Goal: Obtain resource: Obtain resource

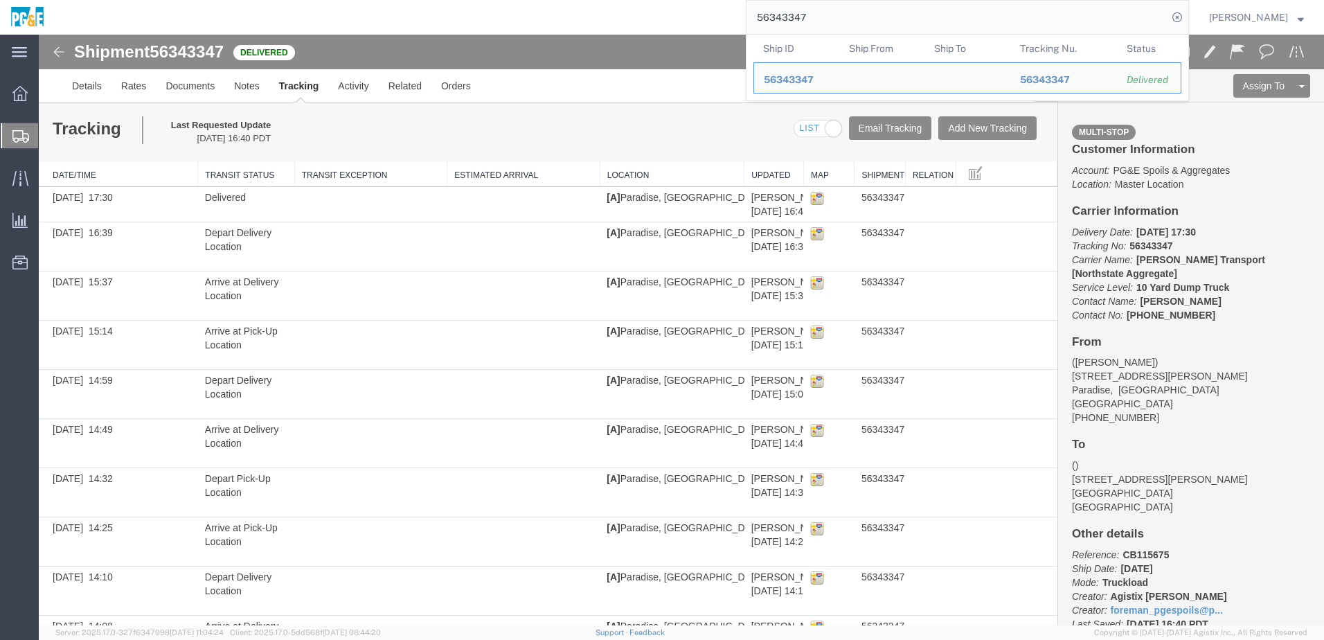
click at [807, 22] on input "56343347" at bounding box center [956, 17] width 421 height 33
paste input "50"
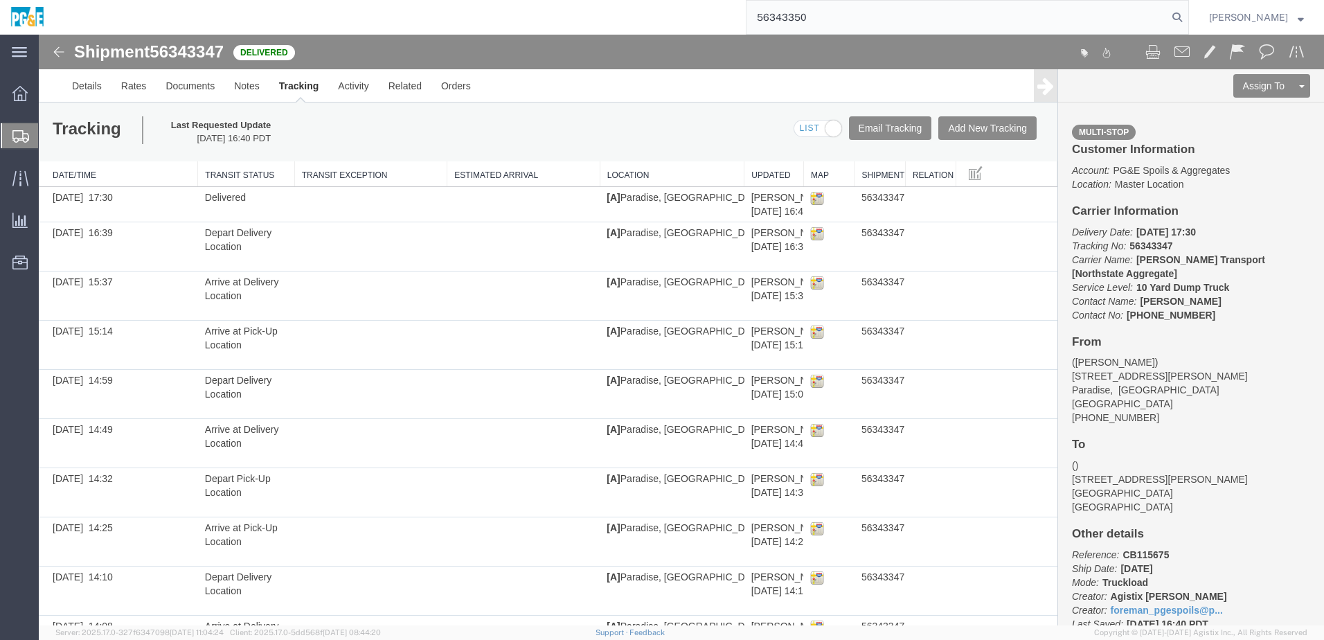
type input "56343350"
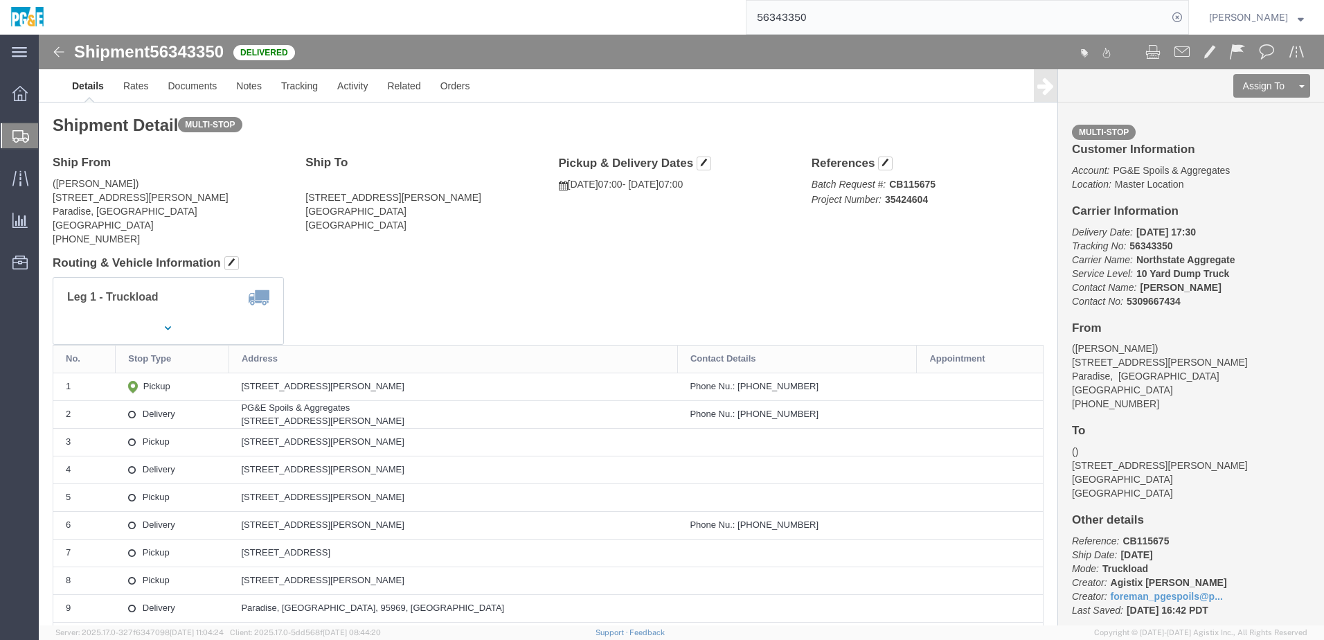
click div "Leg 1 - Truckload Vehicle 1: 10 Yard Dump Truck Number of trucks: 1"
click link "Documents"
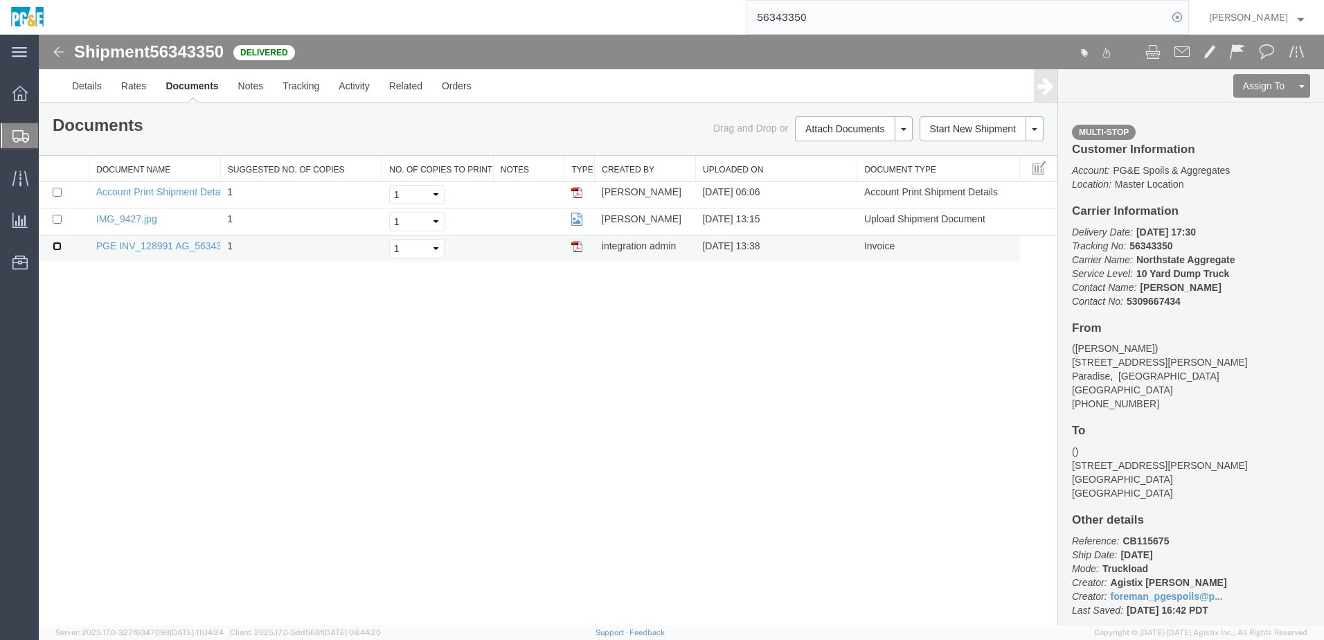
click at [55, 248] on input "checkbox" at bounding box center [57, 246] width 9 height 9
checkbox input "true"
click at [57, 223] on input "checkbox" at bounding box center [57, 219] width 9 height 9
checkbox input "true"
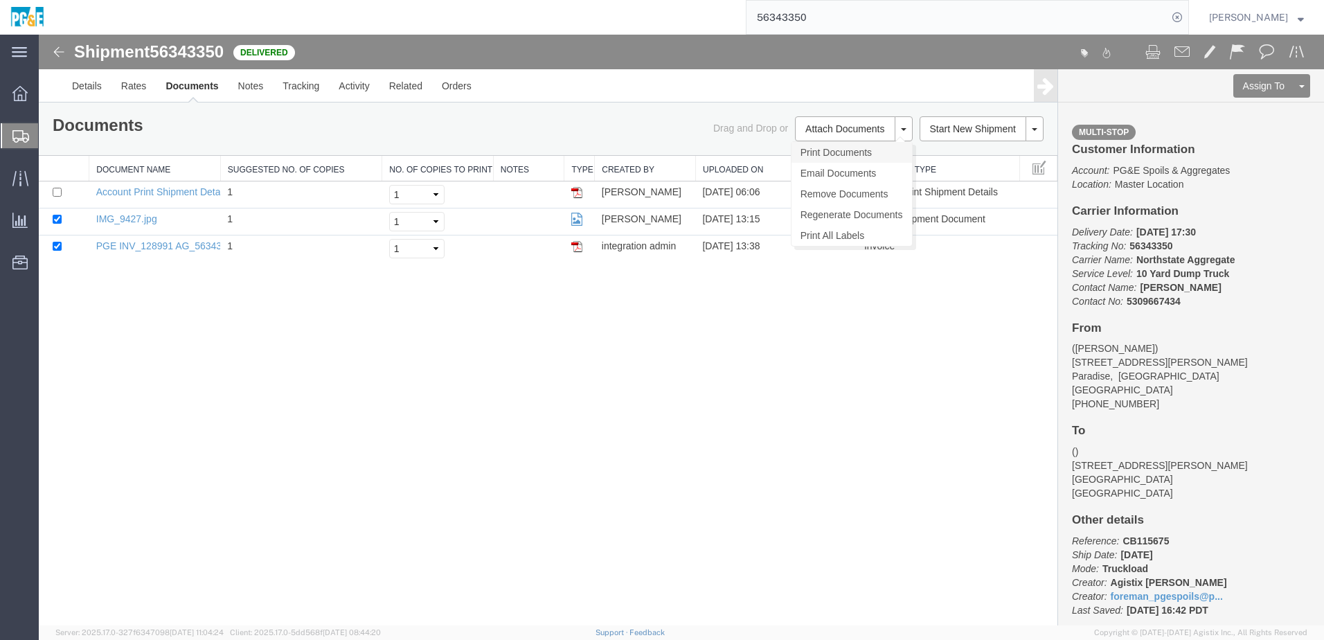
click at [834, 147] on link "Print Documents" at bounding box center [851, 152] width 120 height 21
click at [330, 373] on div "Shipment 56343350 3 of 3 Delivered Details Rates Documents Notes Tracking Activ…" at bounding box center [681, 330] width 1285 height 591
click at [301, 87] on link "Tracking" at bounding box center [301, 85] width 56 height 33
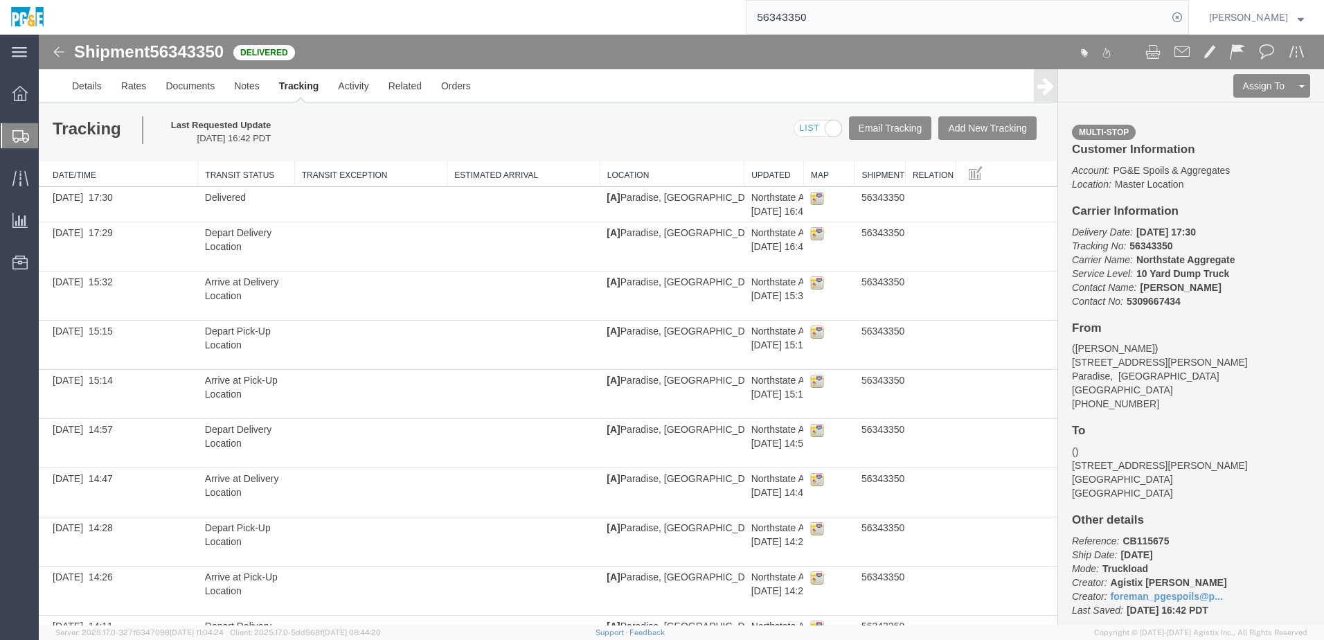
click at [789, 18] on input "56343350" at bounding box center [956, 17] width 421 height 33
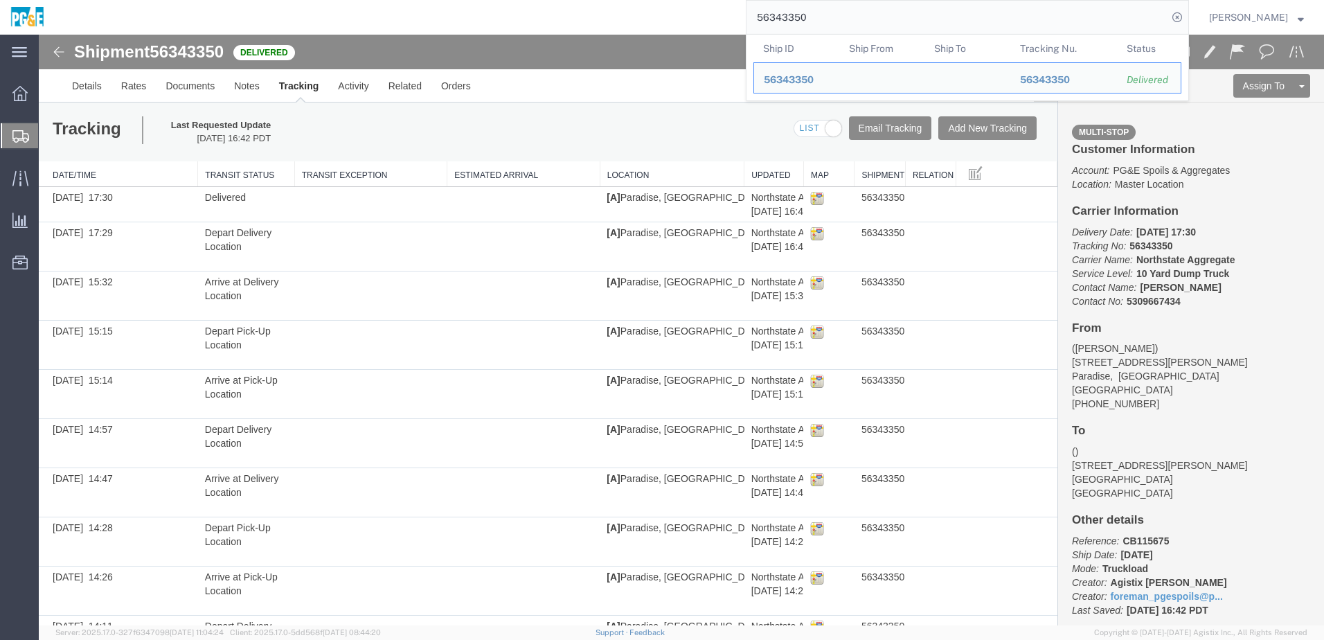
click at [789, 18] on input "56343350" at bounding box center [956, 17] width 421 height 33
paste input "3"
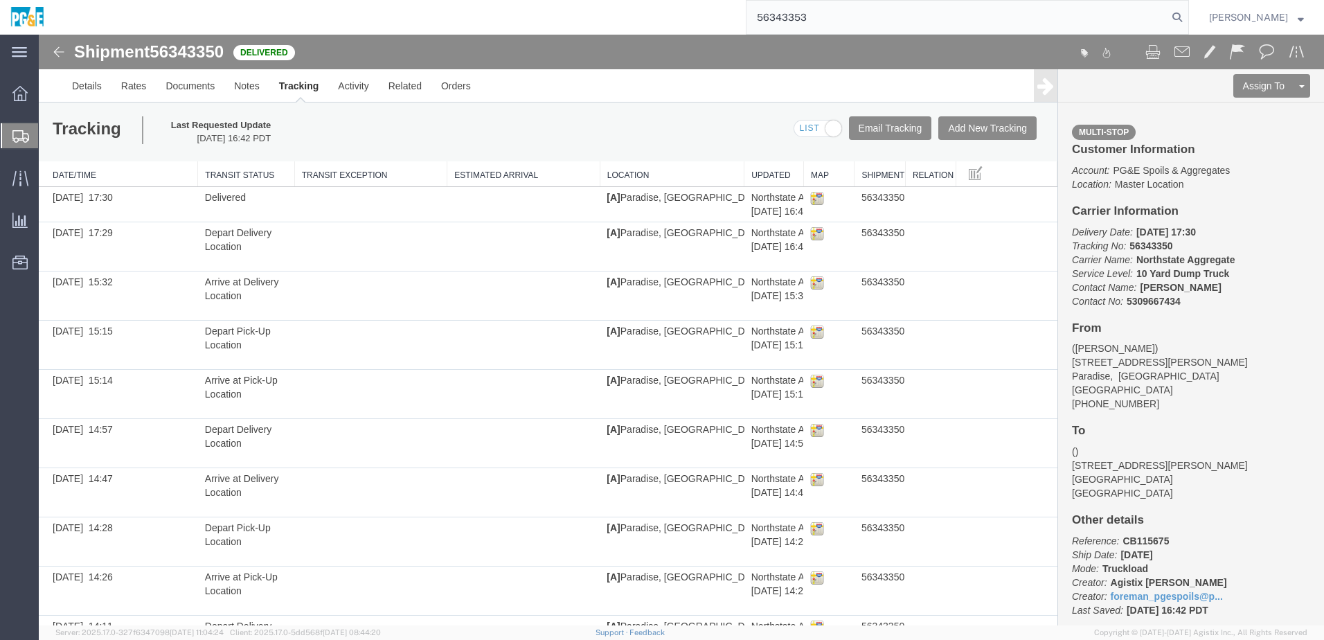
type input "56343353"
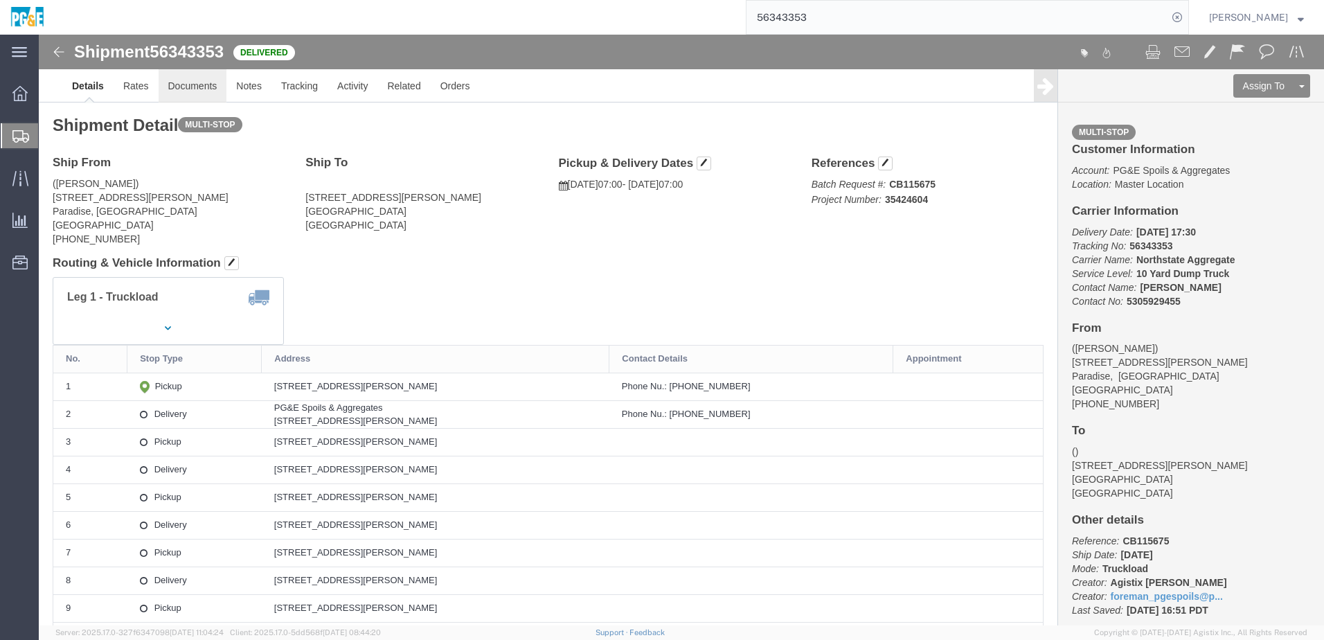
click link "Documents"
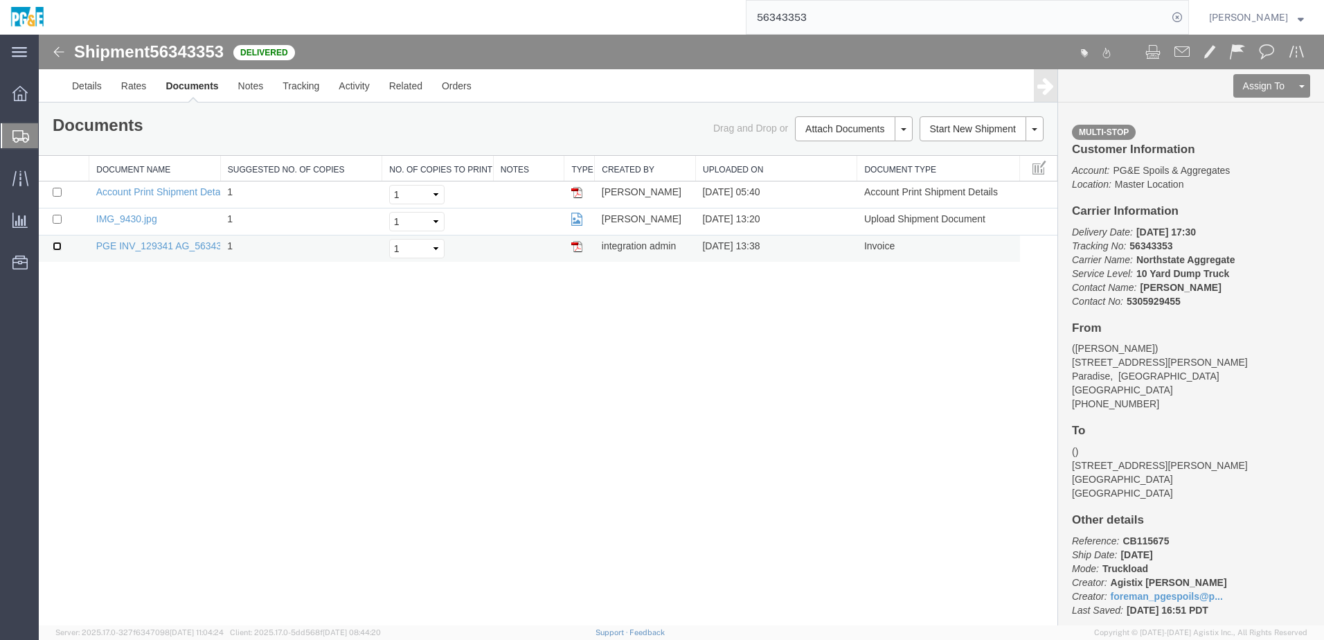
click at [54, 247] on input "checkbox" at bounding box center [57, 246] width 9 height 9
checkbox input "true"
click at [57, 217] on input "checkbox" at bounding box center [57, 219] width 9 height 9
checkbox input "true"
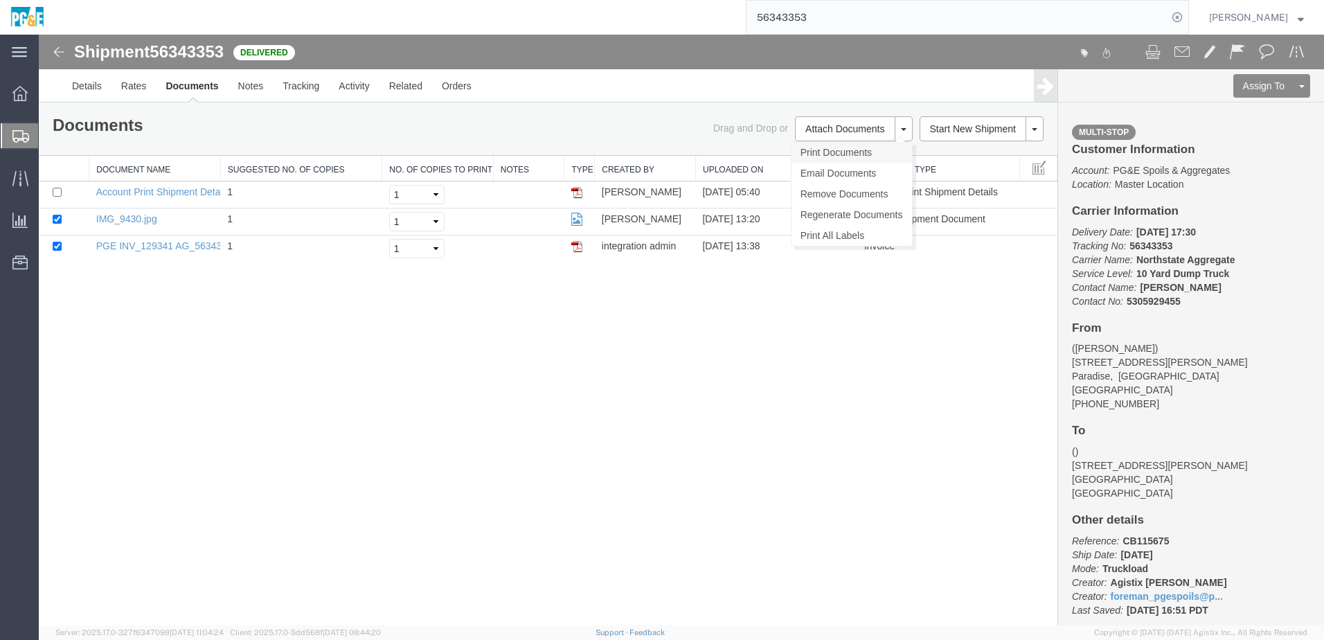
click at [842, 157] on link "Print Documents" at bounding box center [851, 152] width 120 height 21
click at [287, 92] on link "Tracking" at bounding box center [301, 85] width 56 height 33
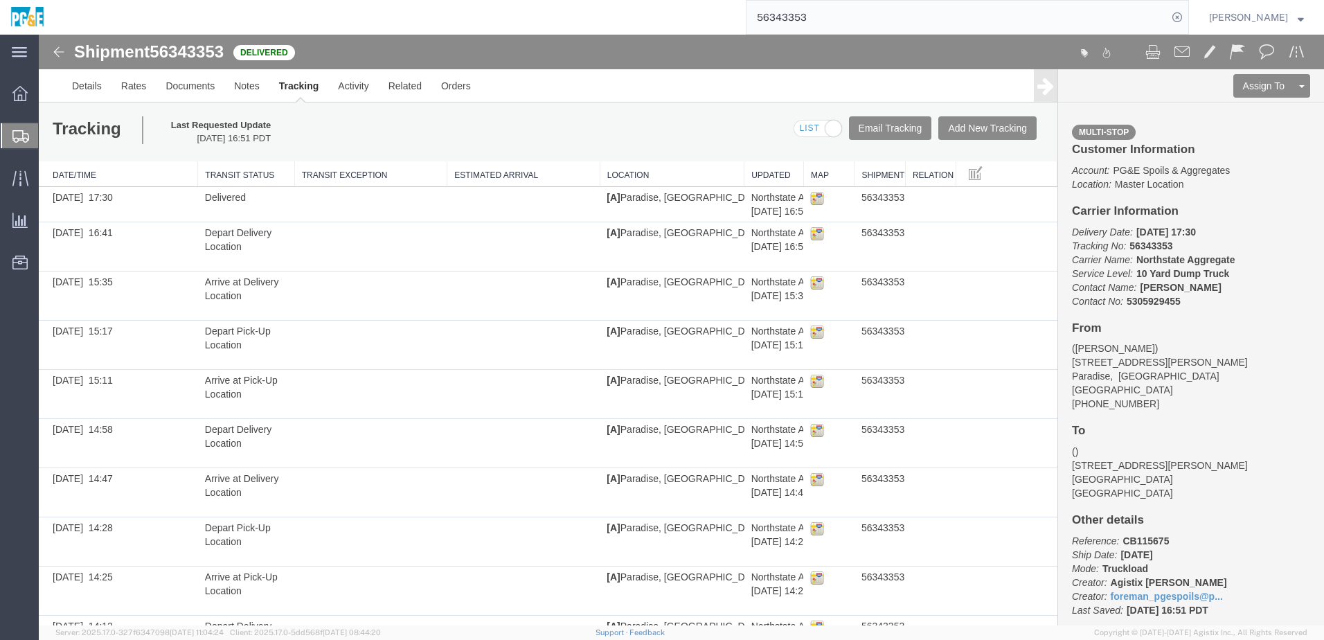
click at [792, 13] on input "56343353" at bounding box center [956, 17] width 421 height 33
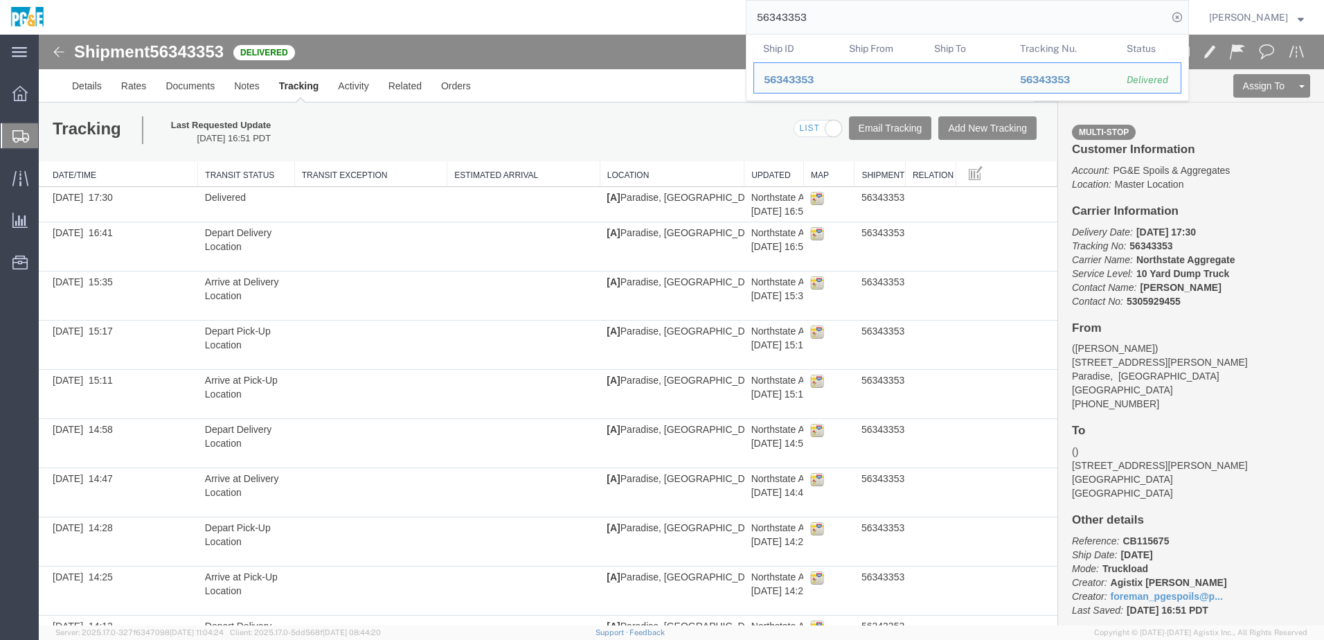
click at [792, 13] on input "56343353" at bounding box center [956, 17] width 421 height 33
paste input "1"
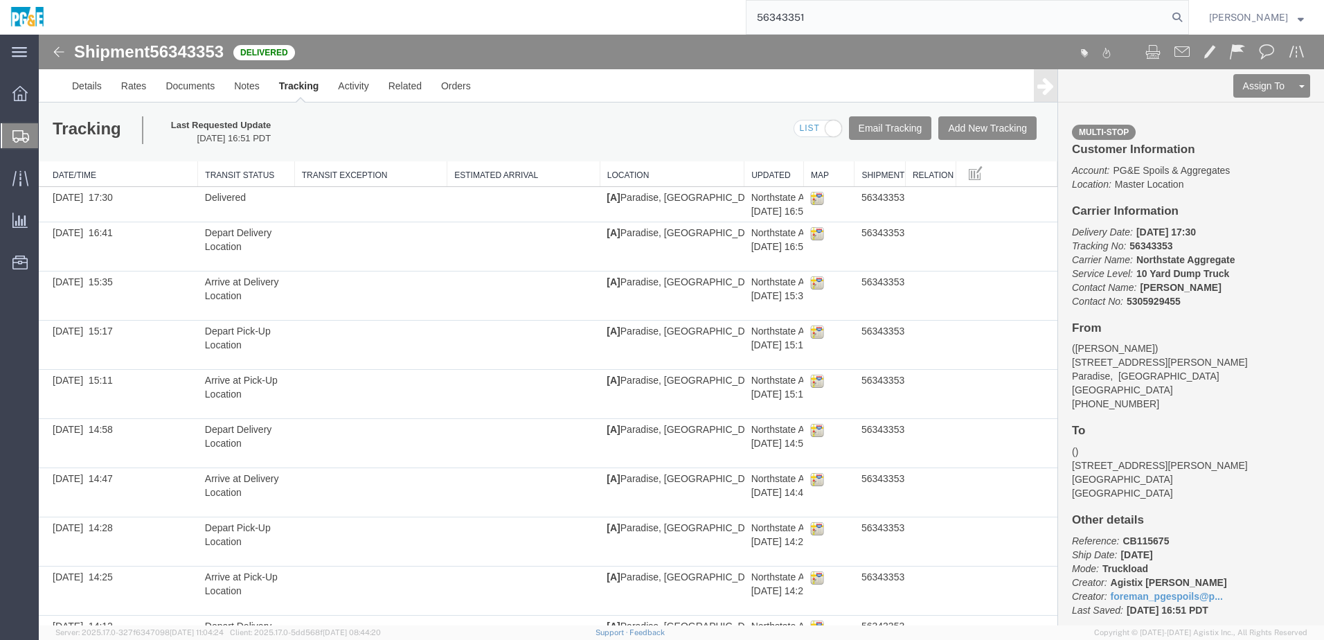
type input "56343351"
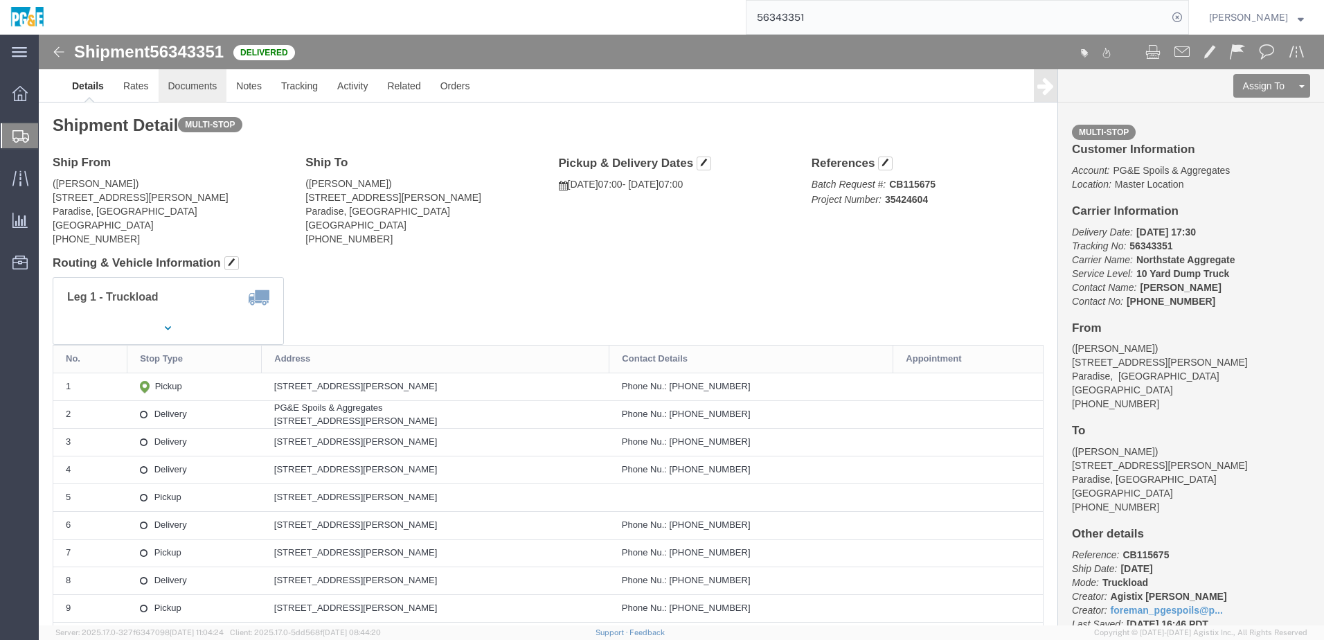
click link "Documents"
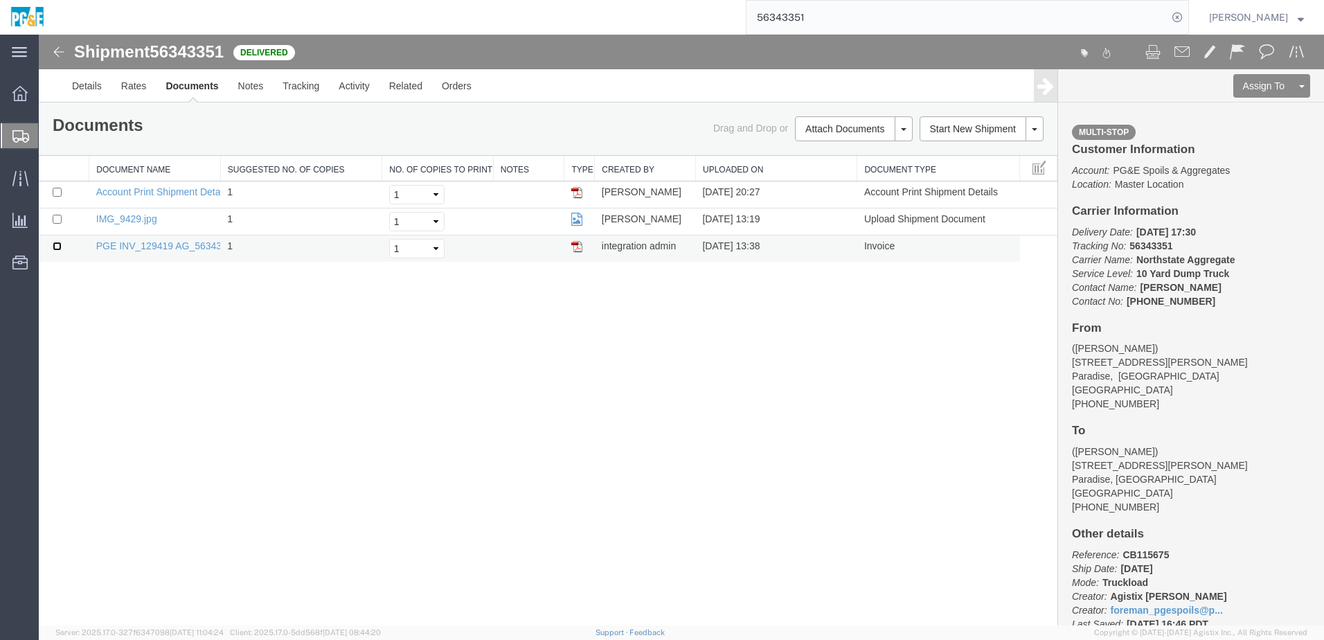
click at [57, 246] on input "checkbox" at bounding box center [57, 246] width 9 height 9
checkbox input "true"
click at [56, 221] on input "checkbox" at bounding box center [57, 219] width 9 height 9
checkbox input "true"
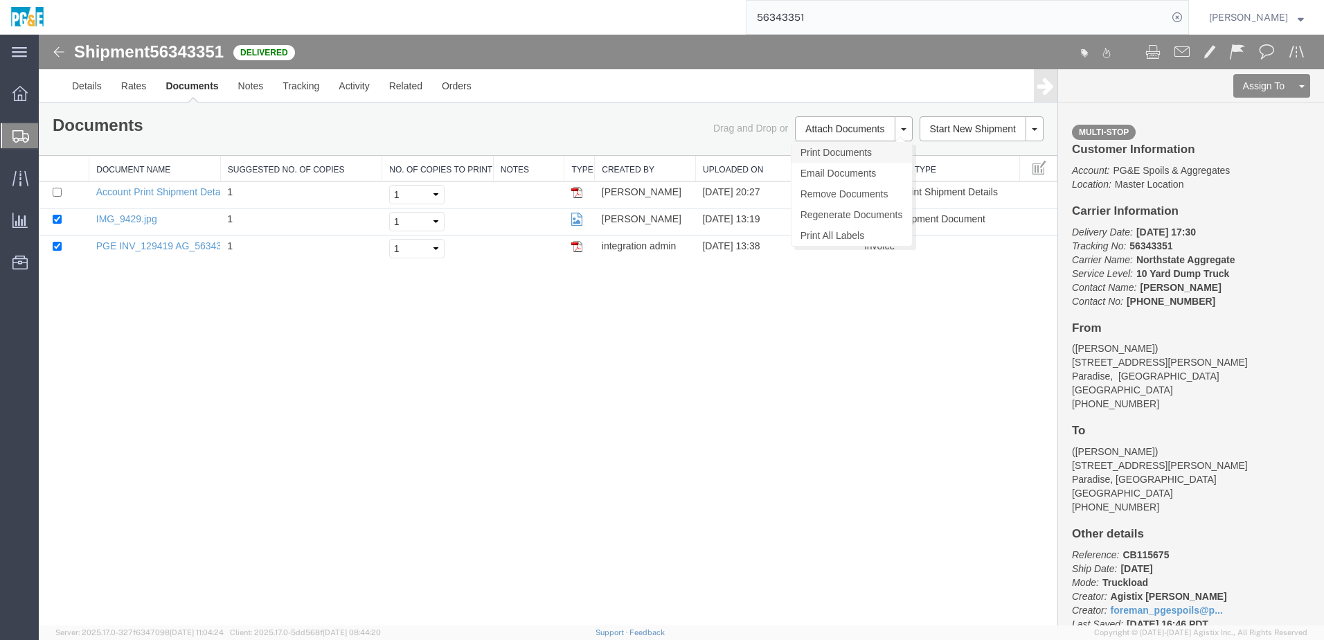
click at [843, 150] on link "Print Documents" at bounding box center [851, 152] width 120 height 21
click at [297, 96] on link "Tracking" at bounding box center [301, 85] width 56 height 33
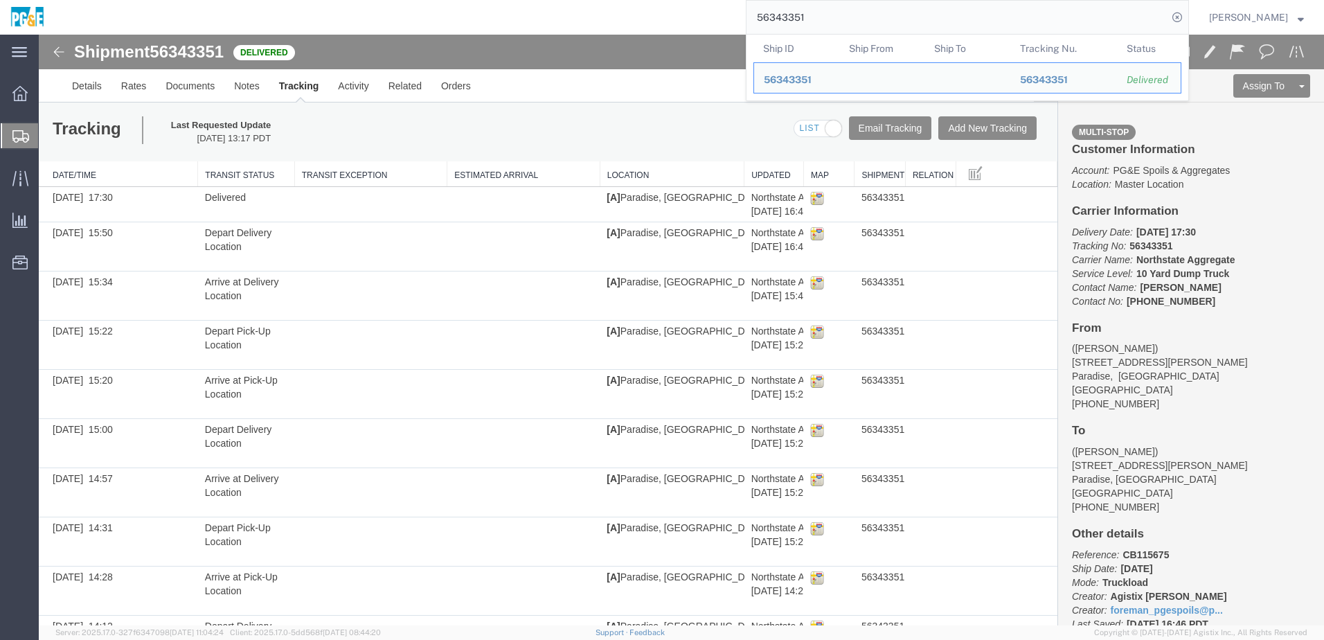
click at [813, 13] on input "56343351" at bounding box center [956, 17] width 421 height 33
paste input "84839"
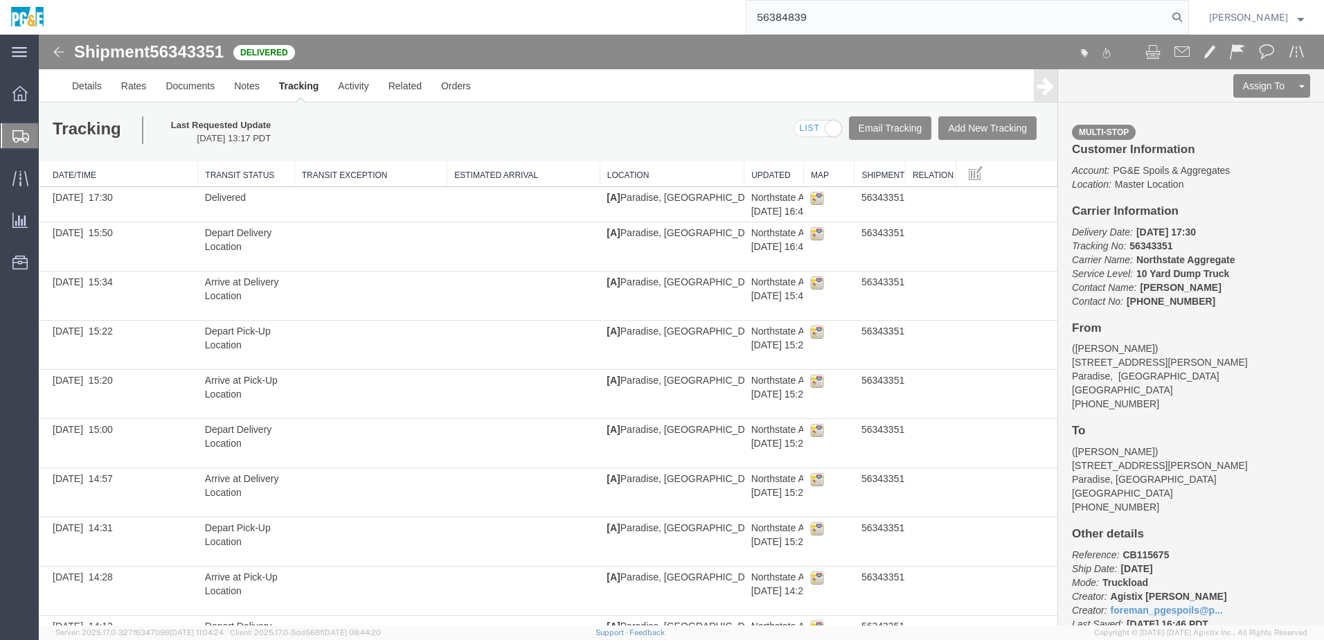
type input "56384839"
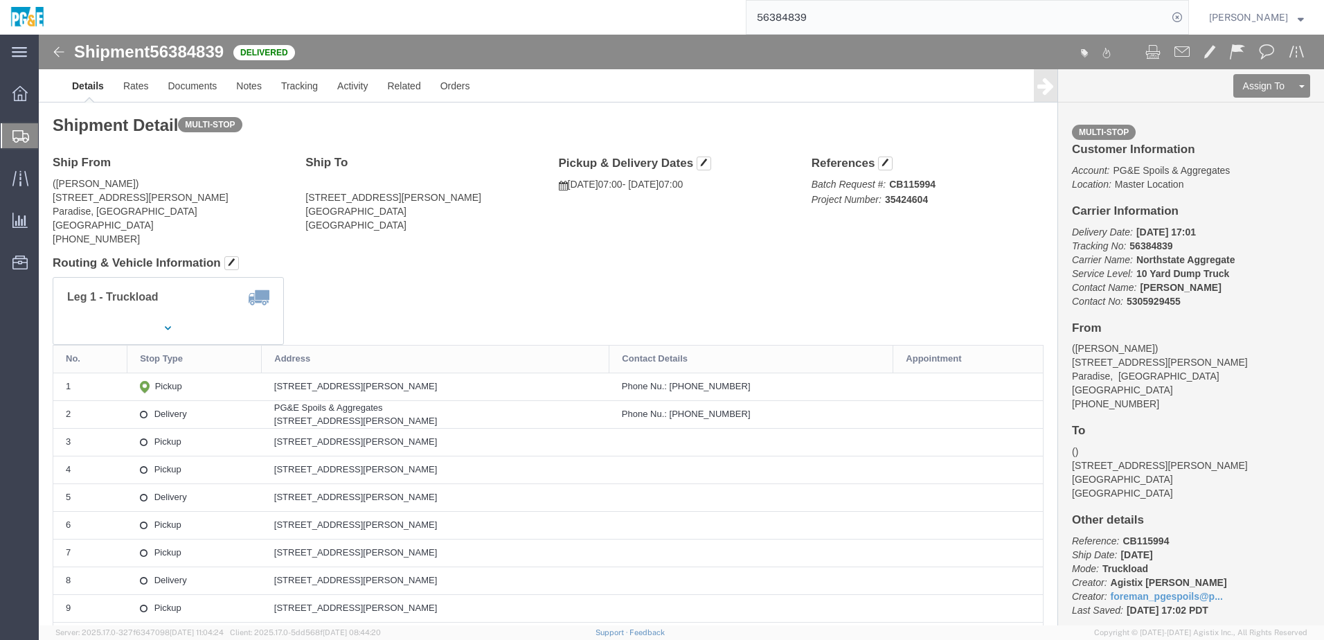
click h4 "Routing & Vehicle Information"
click link "Documents"
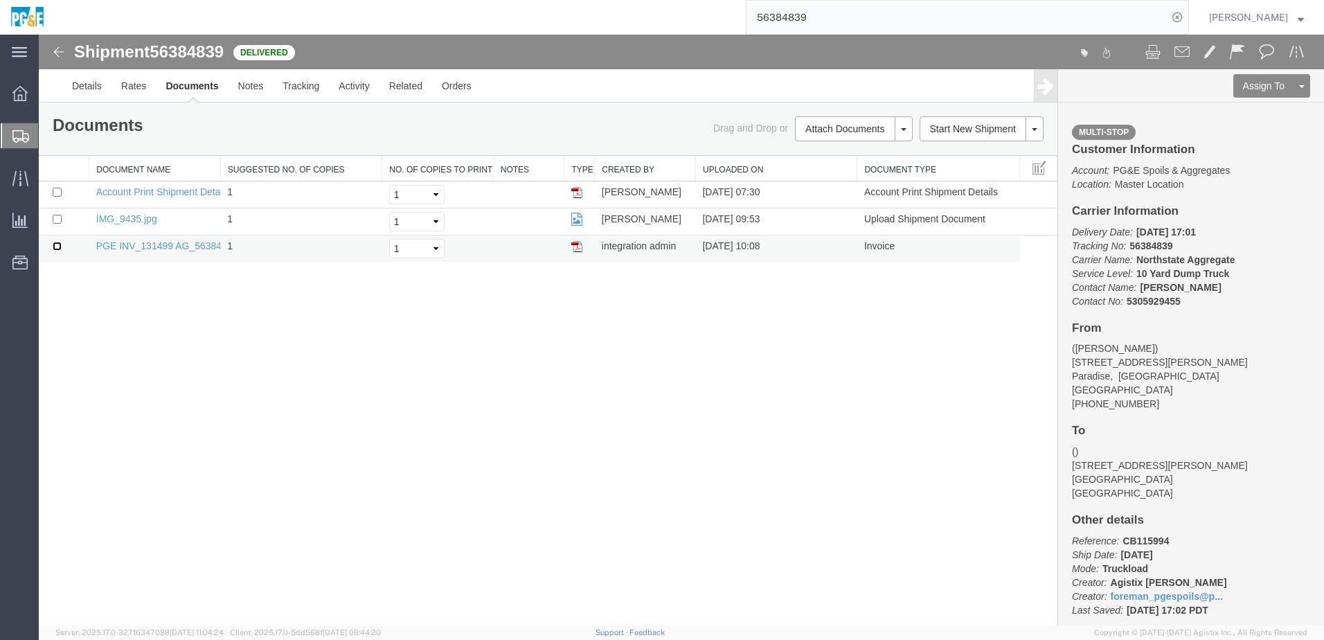
click at [57, 246] on input "checkbox" at bounding box center [57, 246] width 9 height 9
checkbox input "true"
click at [54, 215] on input "checkbox" at bounding box center [57, 219] width 9 height 9
checkbox input "true"
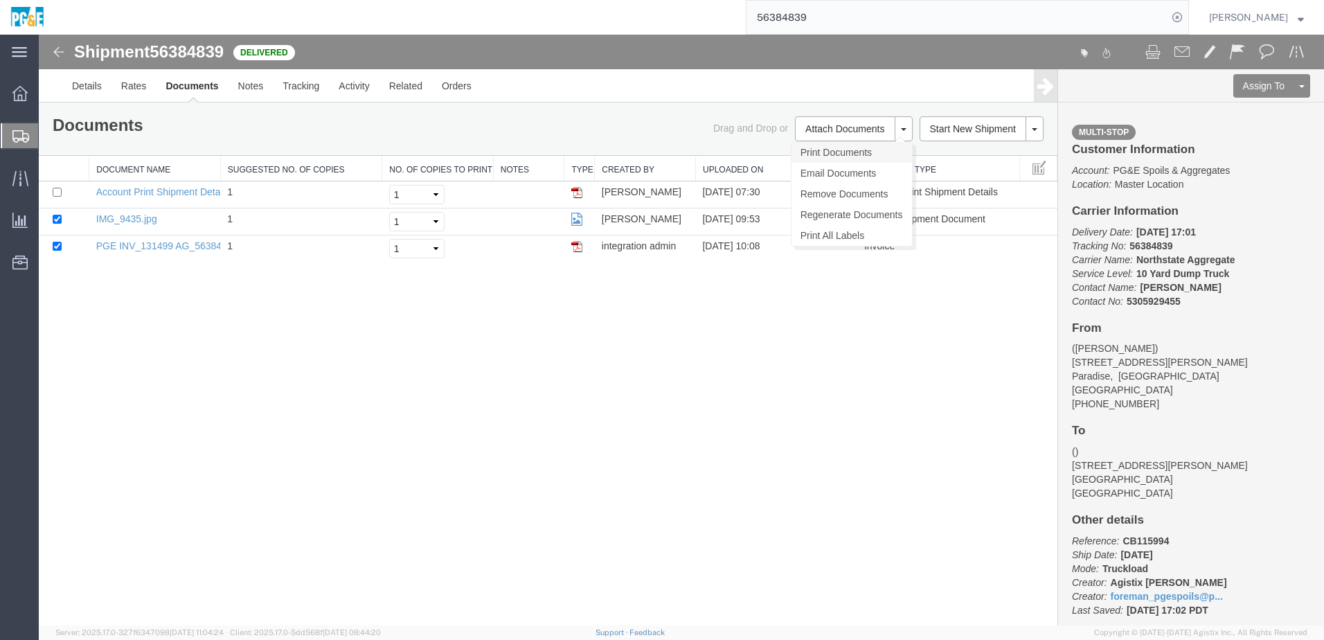
click at [814, 147] on link "Print Documents" at bounding box center [851, 152] width 120 height 21
click at [311, 86] on link "Tracking" at bounding box center [301, 85] width 56 height 33
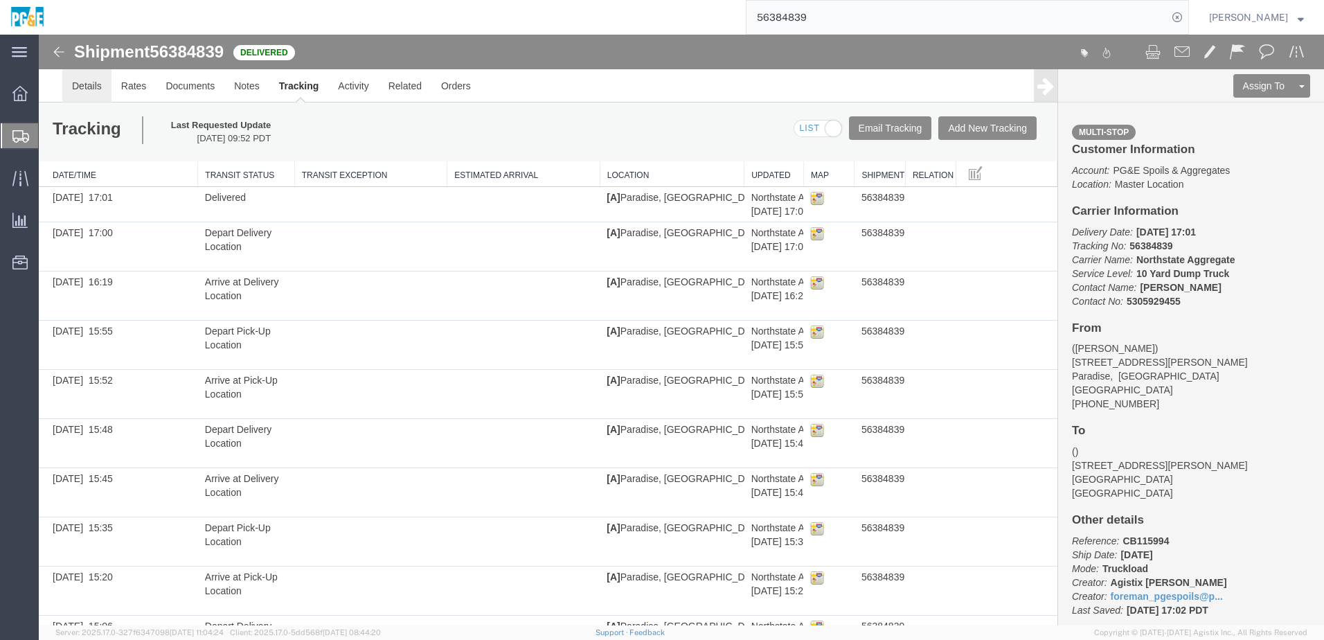
click at [86, 95] on link "Details" at bounding box center [86, 85] width 49 height 33
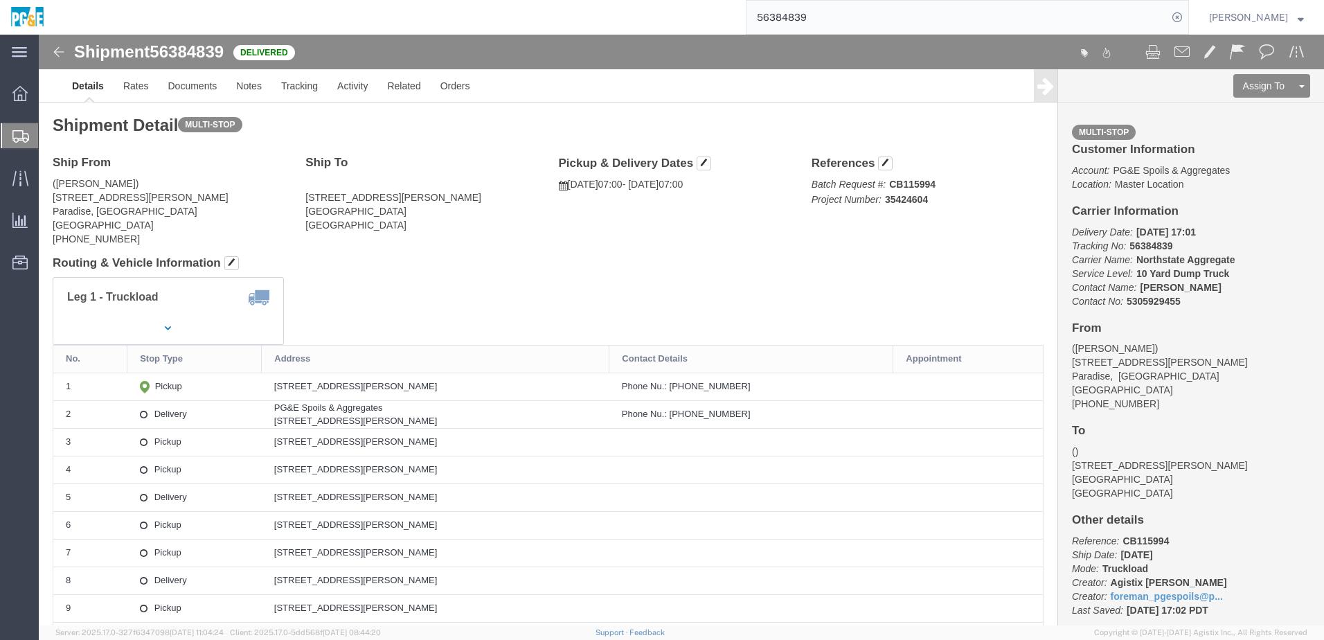
click at [797, 14] on input "56384839" at bounding box center [956, 17] width 421 height 33
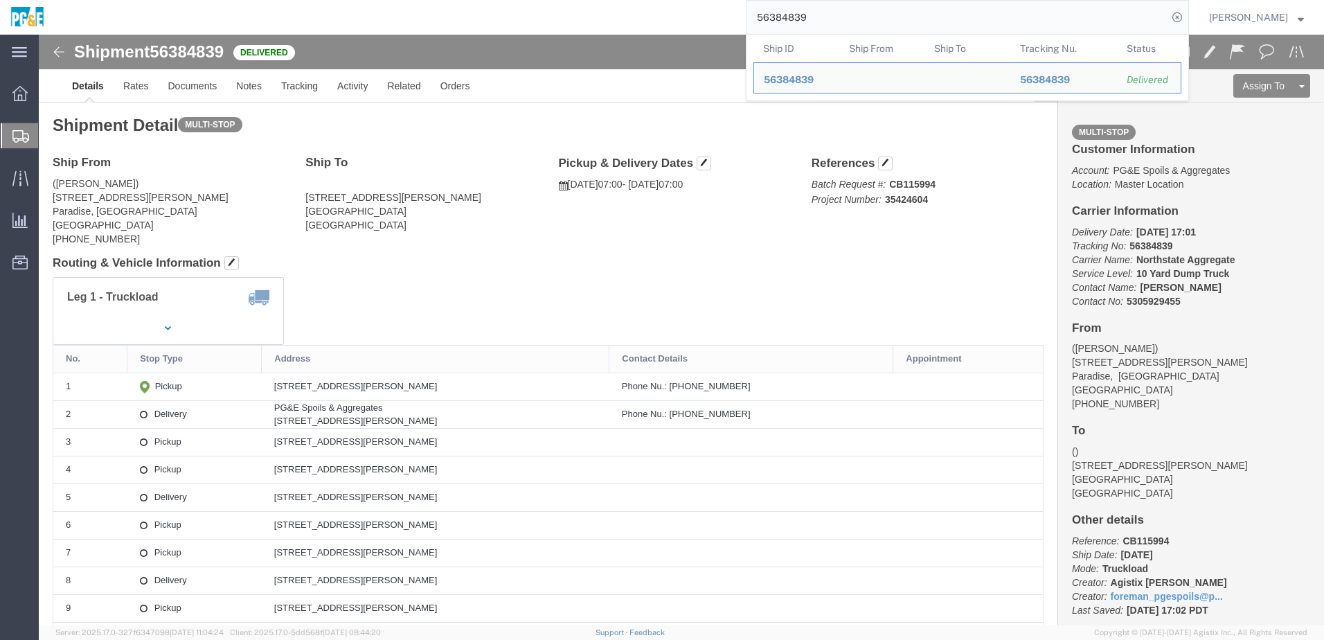
click at [797, 14] on input "56384839" at bounding box center [956, 17] width 421 height 33
paste input "8"
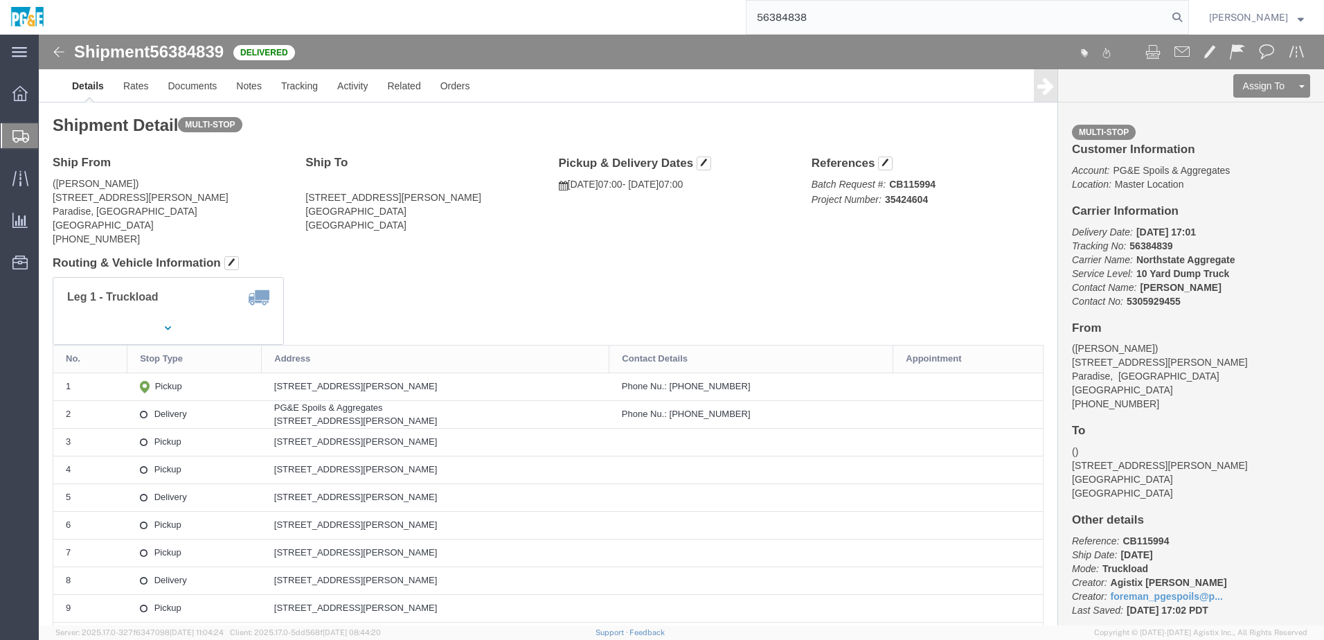
type input "56384838"
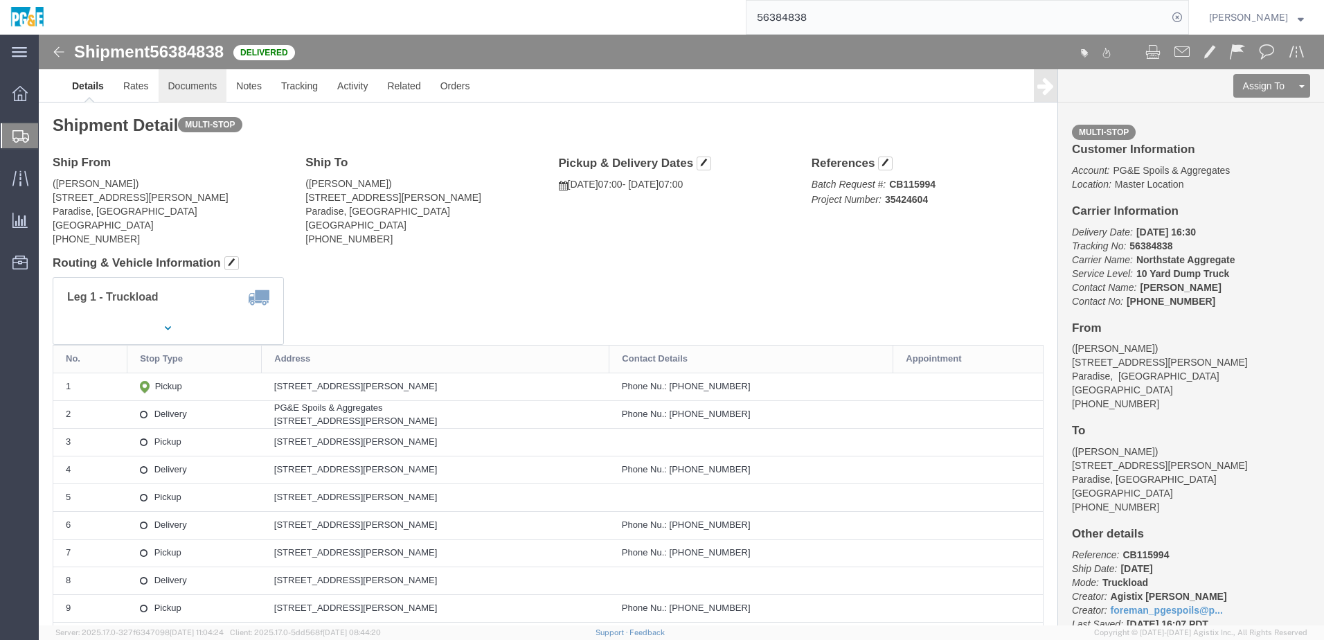
click link "Documents"
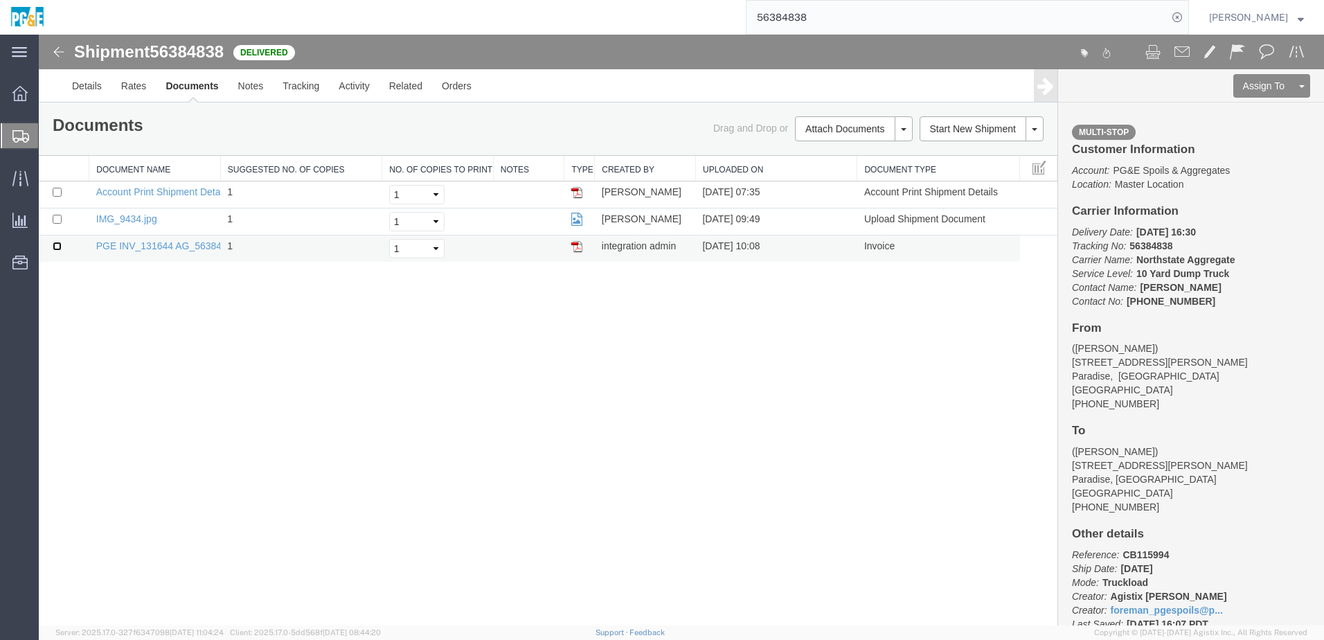
click at [58, 247] on input "checkbox" at bounding box center [57, 246] width 9 height 9
checkbox input "true"
click at [56, 219] on input "checkbox" at bounding box center [57, 219] width 9 height 9
checkbox input "true"
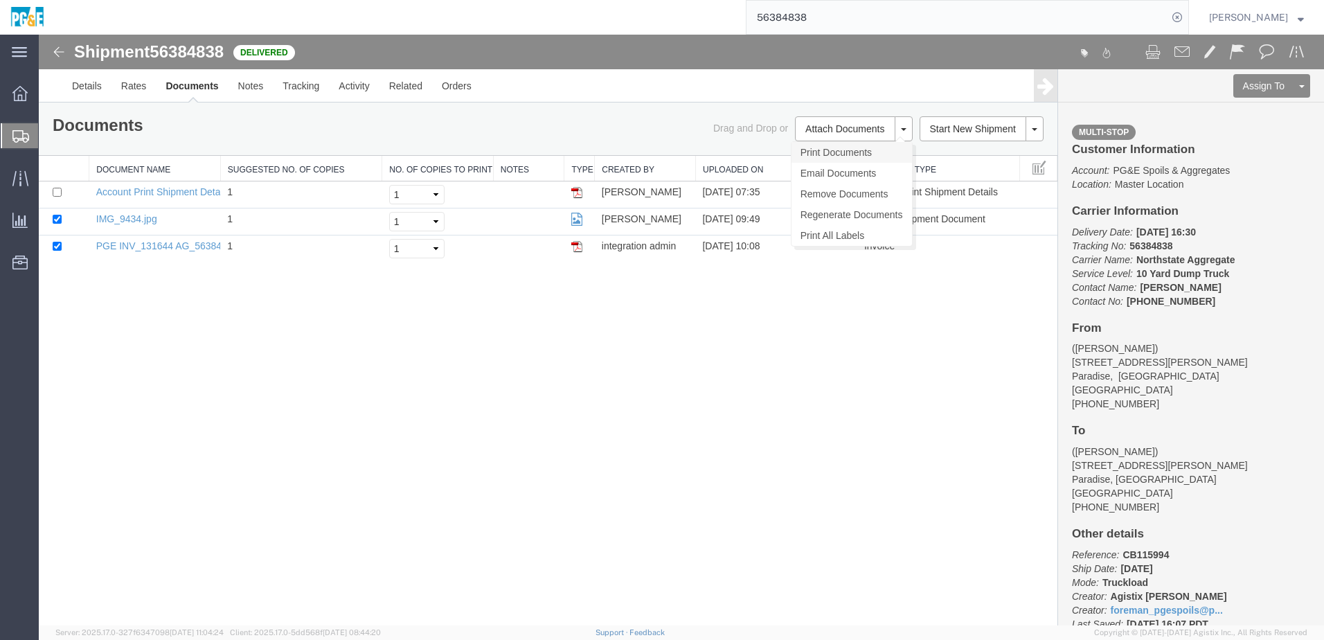
click at [830, 153] on link "Print Documents" at bounding box center [851, 152] width 120 height 21
click at [307, 93] on link "Tracking" at bounding box center [301, 85] width 56 height 33
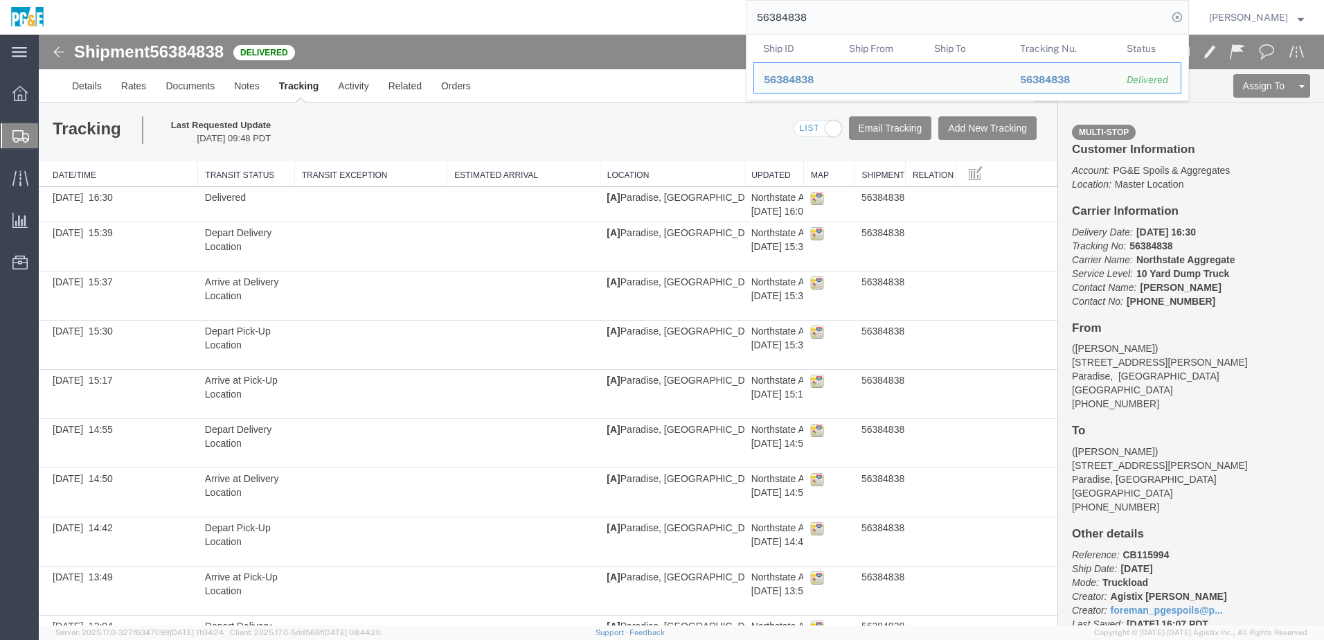
click at [802, 15] on input "56384838" at bounding box center [956, 17] width 421 height 33
paste input "93902"
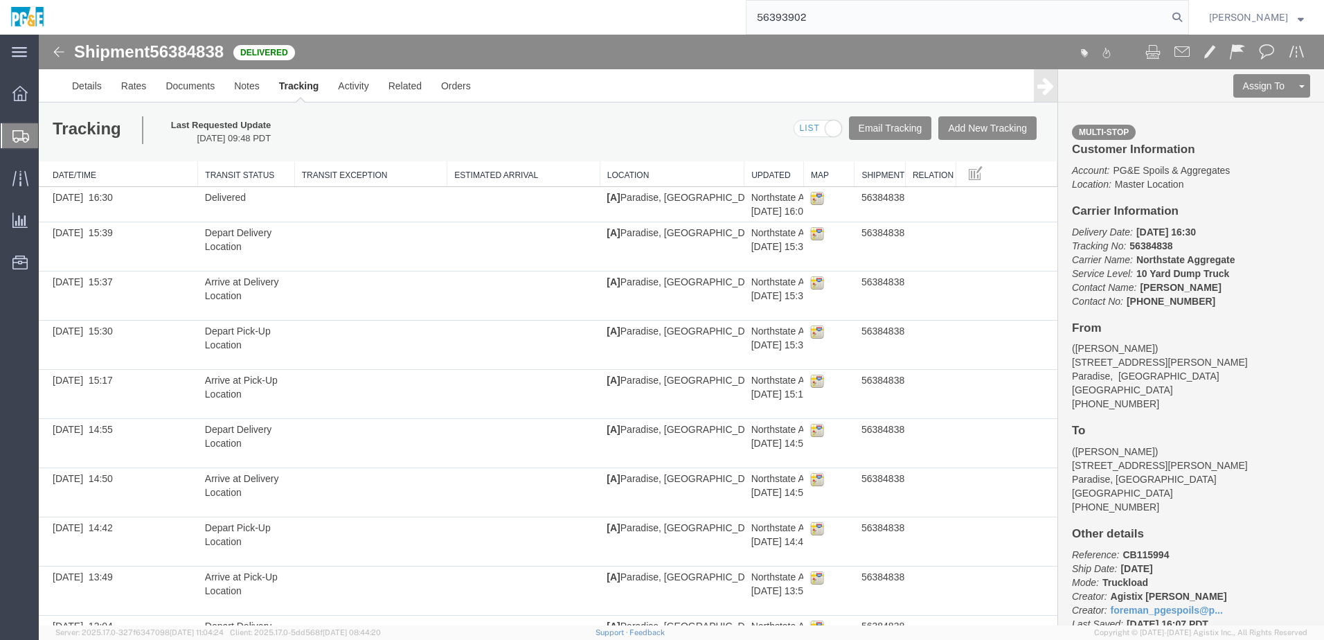
type input "56393902"
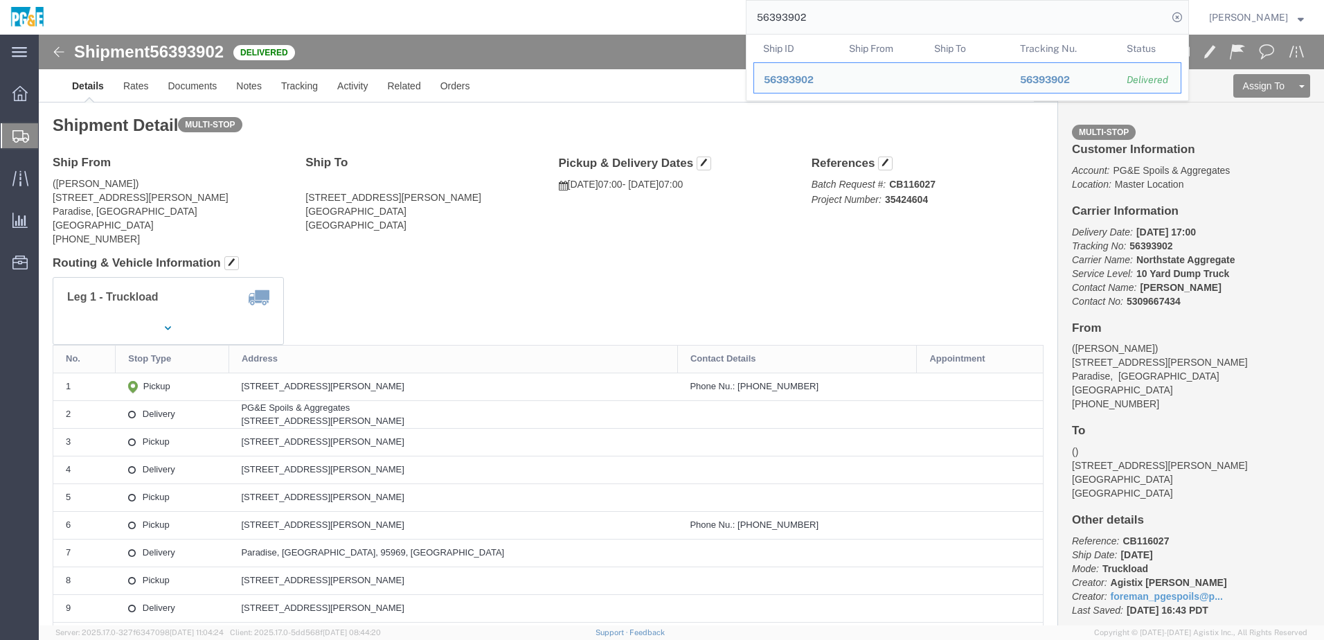
click div "Leg 1 - Truckload Vehicle 1: 10 Yard Dump Truck Number of trucks: 1"
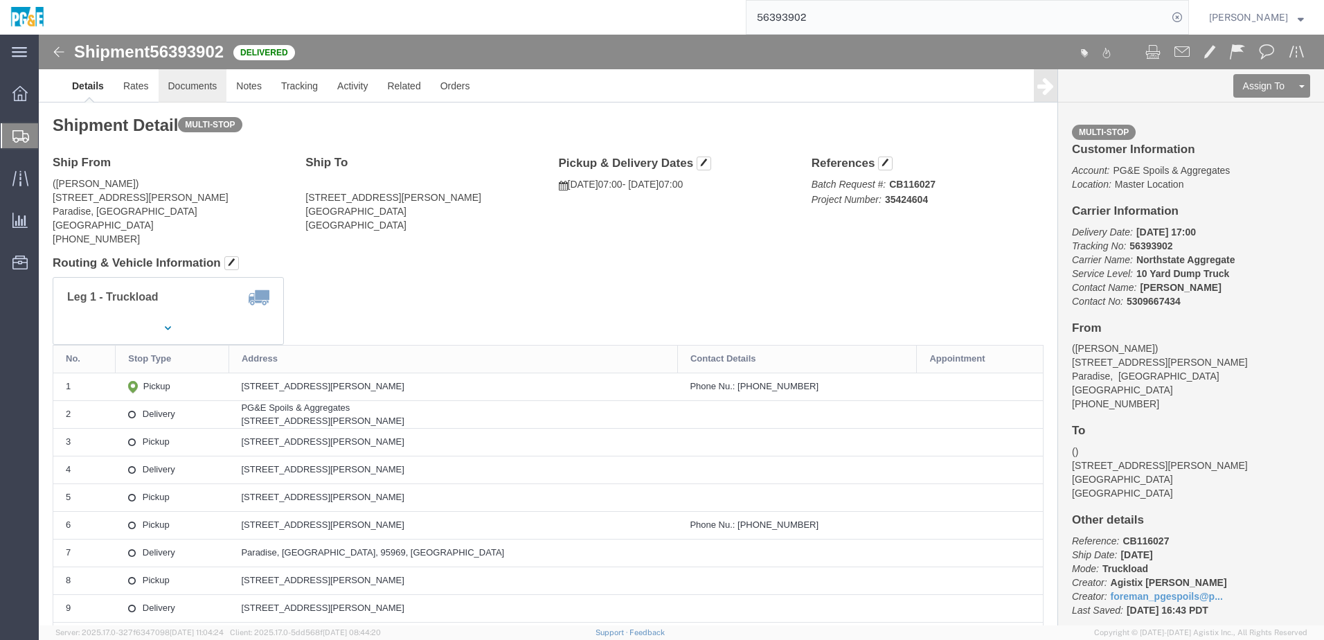
click link "Documents"
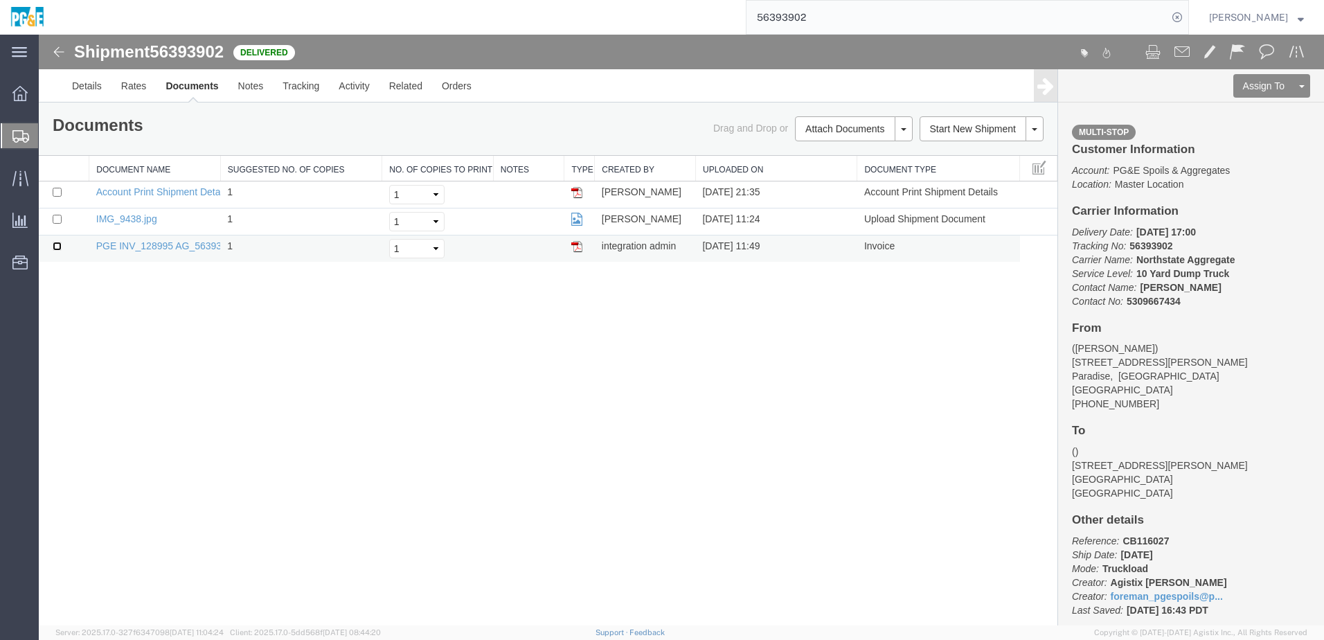
click at [60, 244] on input "checkbox" at bounding box center [57, 246] width 9 height 9
checkbox input "true"
click at [57, 220] on input "checkbox" at bounding box center [57, 219] width 9 height 9
checkbox input "true"
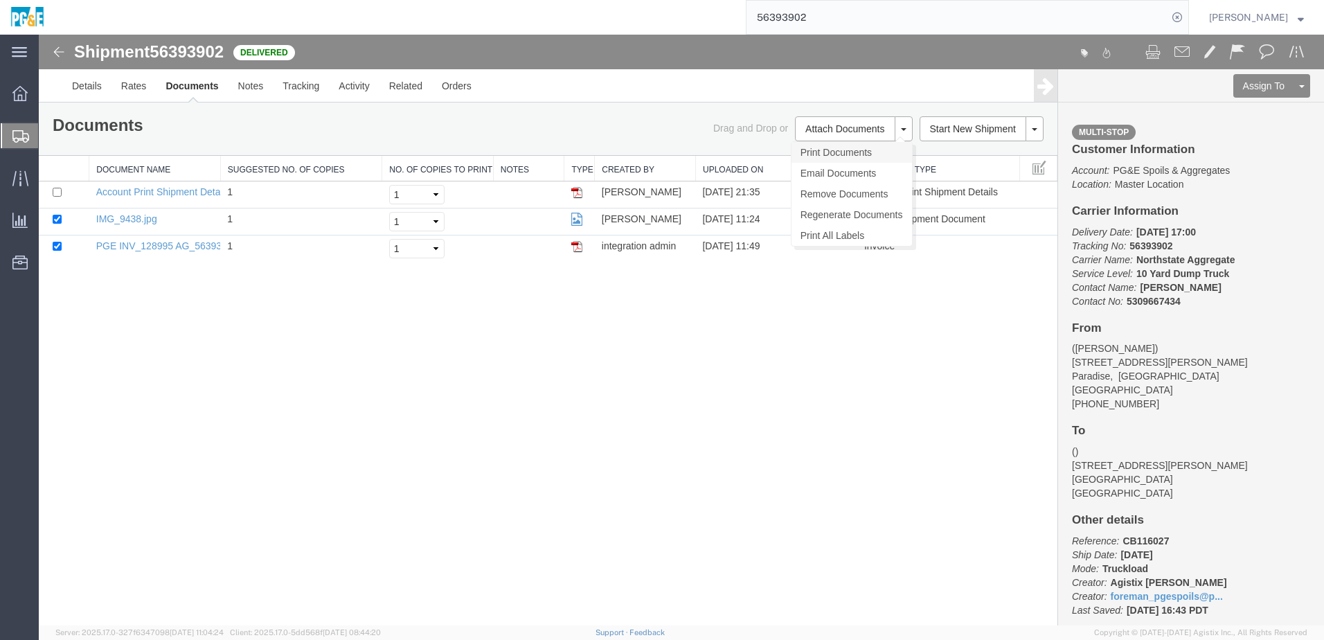
click at [870, 148] on link "Print Documents" at bounding box center [851, 152] width 120 height 21
click at [305, 91] on link "Tracking" at bounding box center [301, 85] width 56 height 33
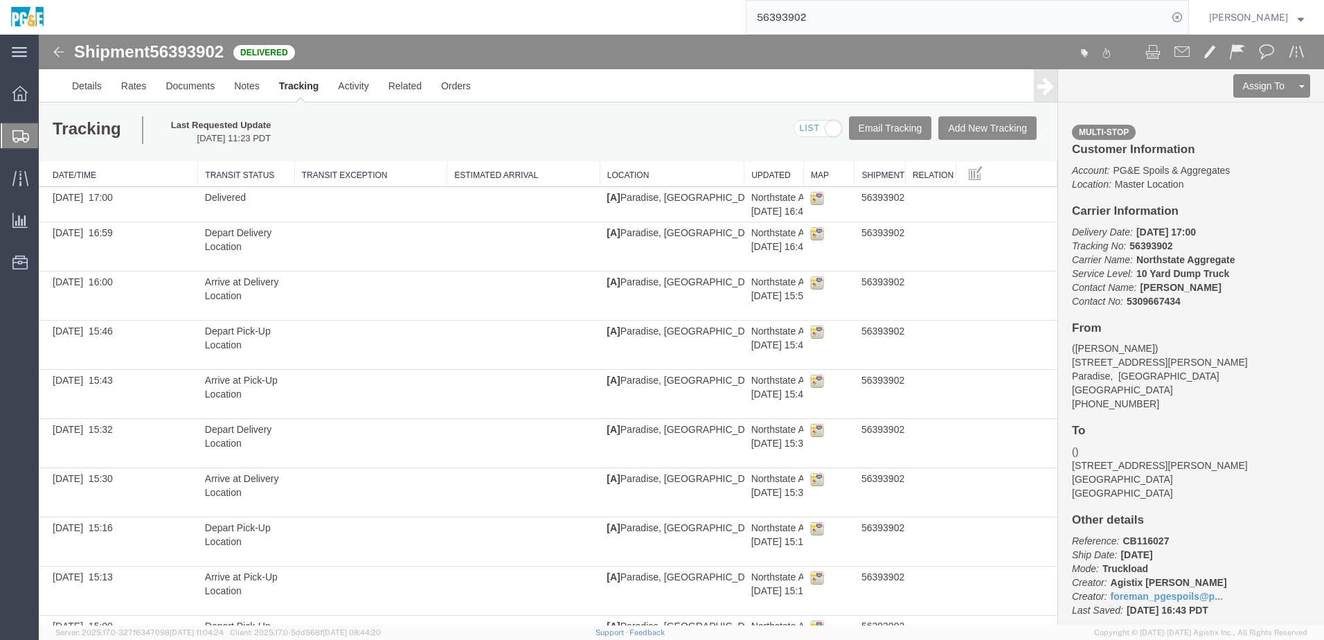
click at [808, 21] on input "56393902" at bounding box center [956, 17] width 421 height 33
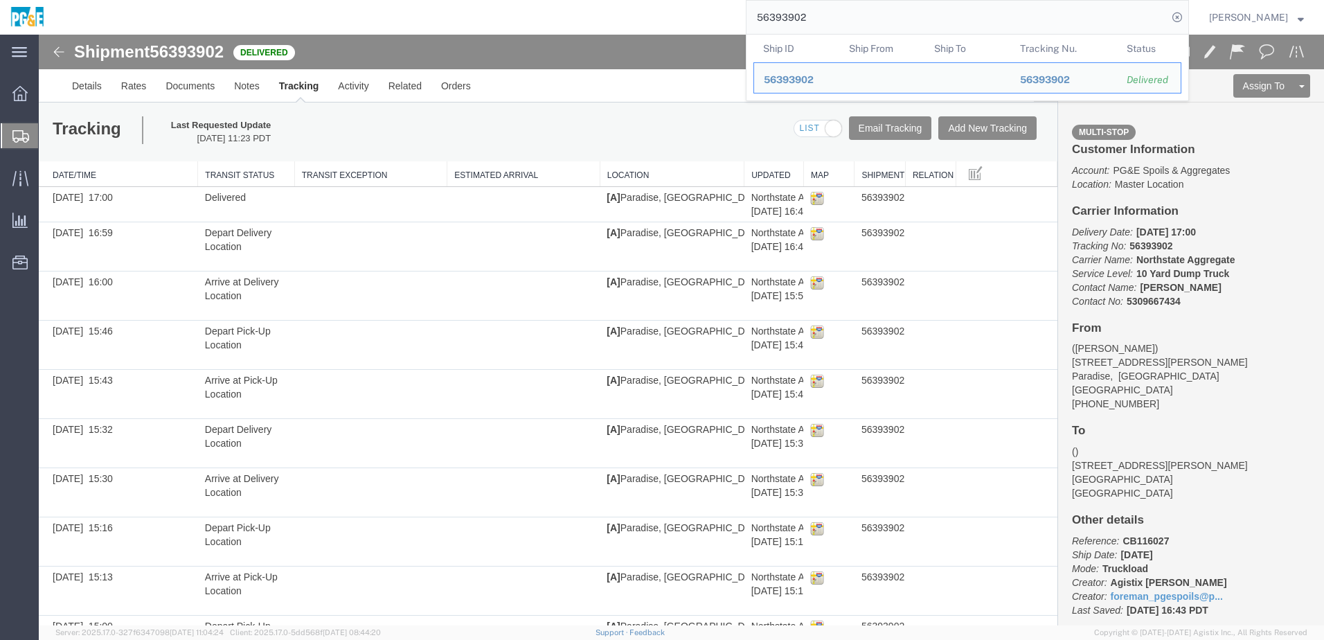
paste input "6"
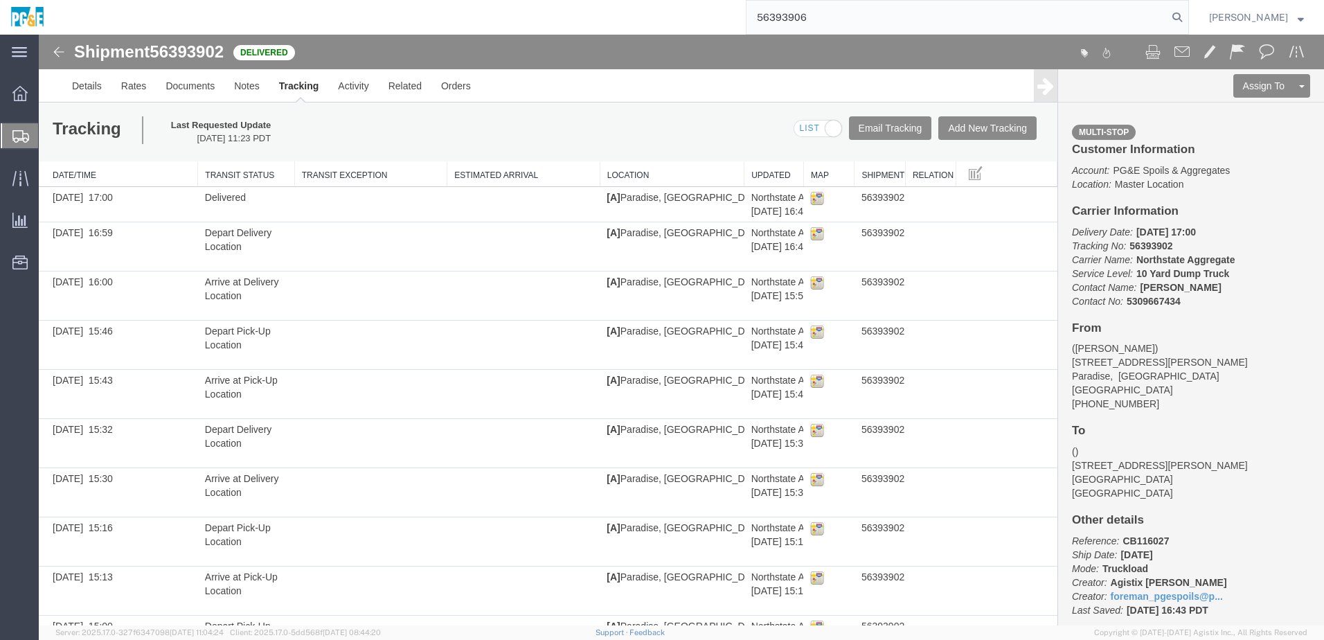
type input "56393906"
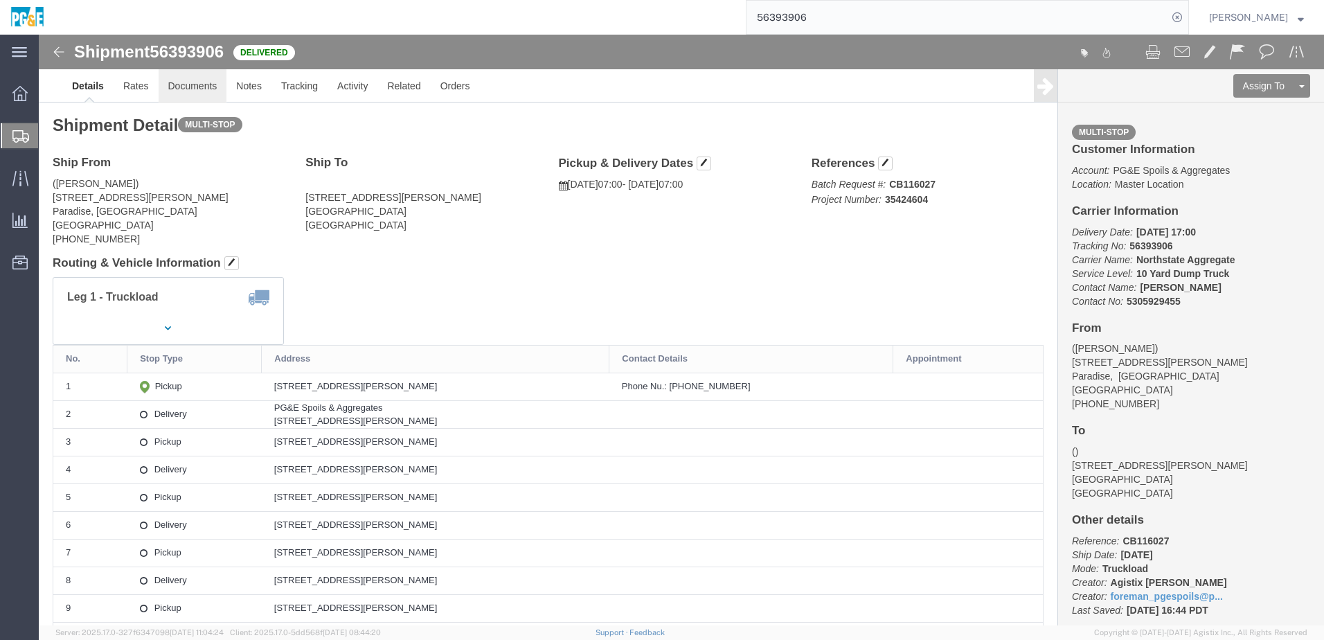
click link "Documents"
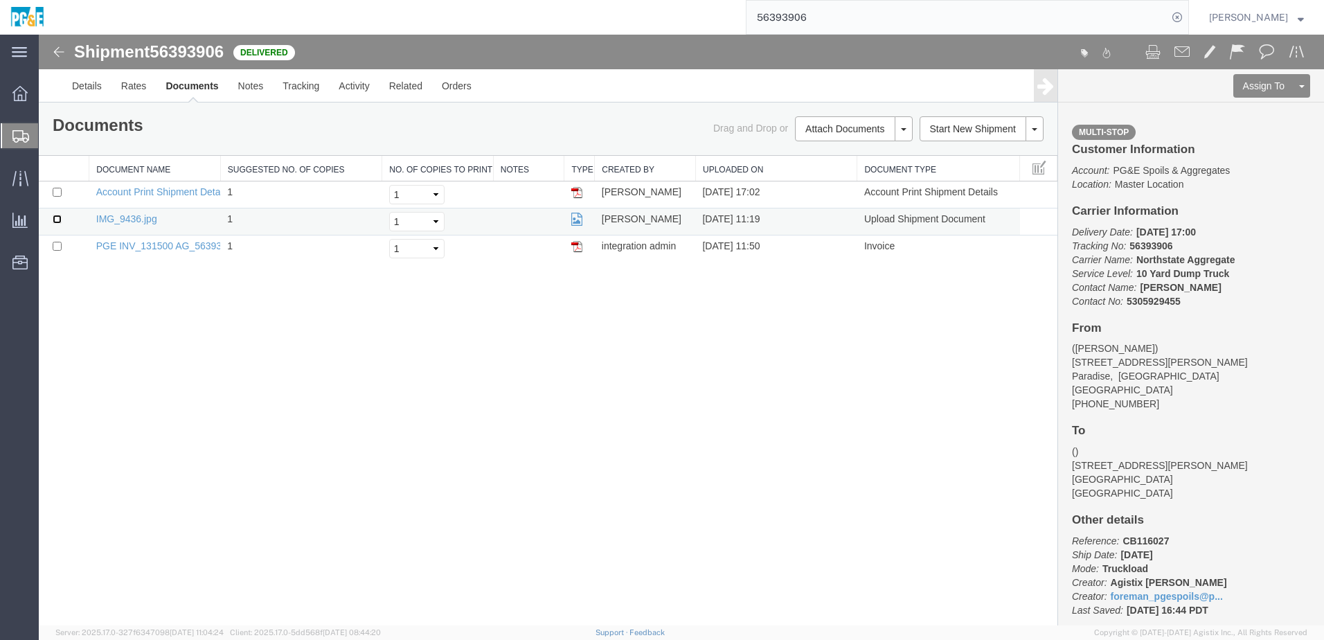
click at [54, 220] on input "checkbox" at bounding box center [57, 219] width 9 height 9
checkbox input "true"
click at [56, 244] on input "checkbox" at bounding box center [57, 246] width 9 height 9
checkbox input "true"
click at [865, 149] on link "Print Documents" at bounding box center [851, 152] width 120 height 21
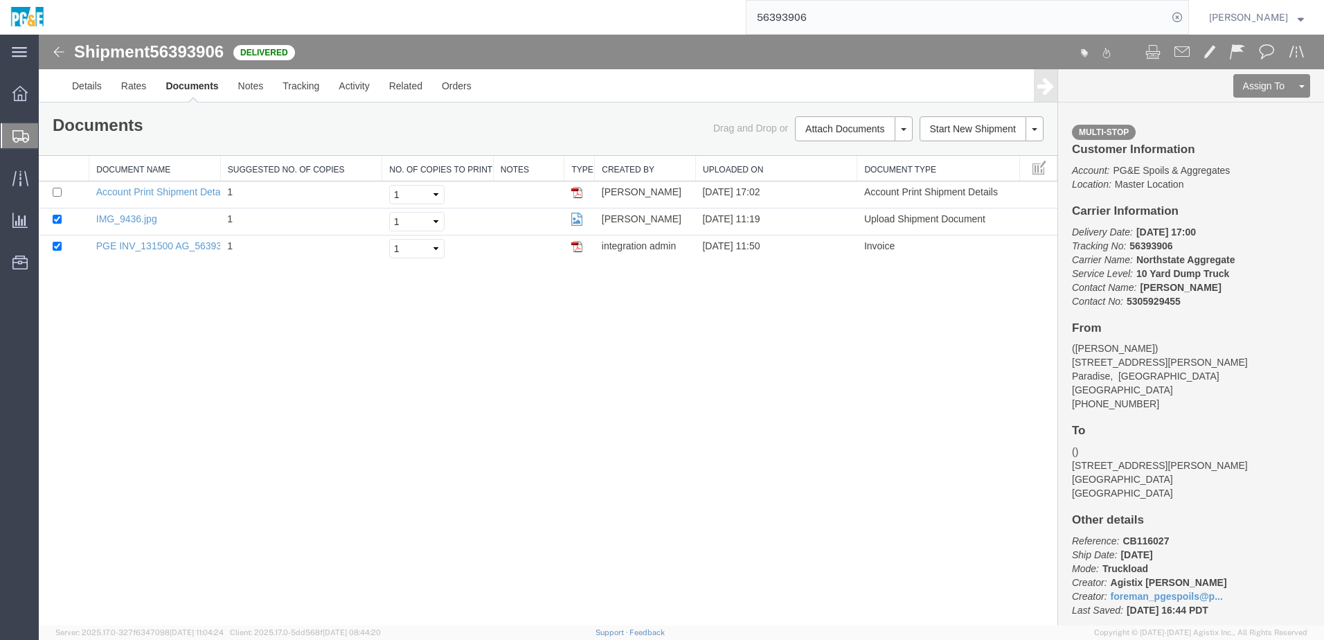
drag, startPoint x: 318, startPoint y: 361, endPoint x: 307, endPoint y: 263, distance: 99.0
click at [318, 361] on div "Shipment 56393906 3 of 3 Delivered Details Rates Documents Notes Tracking Activ…" at bounding box center [681, 330] width 1285 height 591
click at [289, 89] on link "Tracking" at bounding box center [301, 85] width 56 height 33
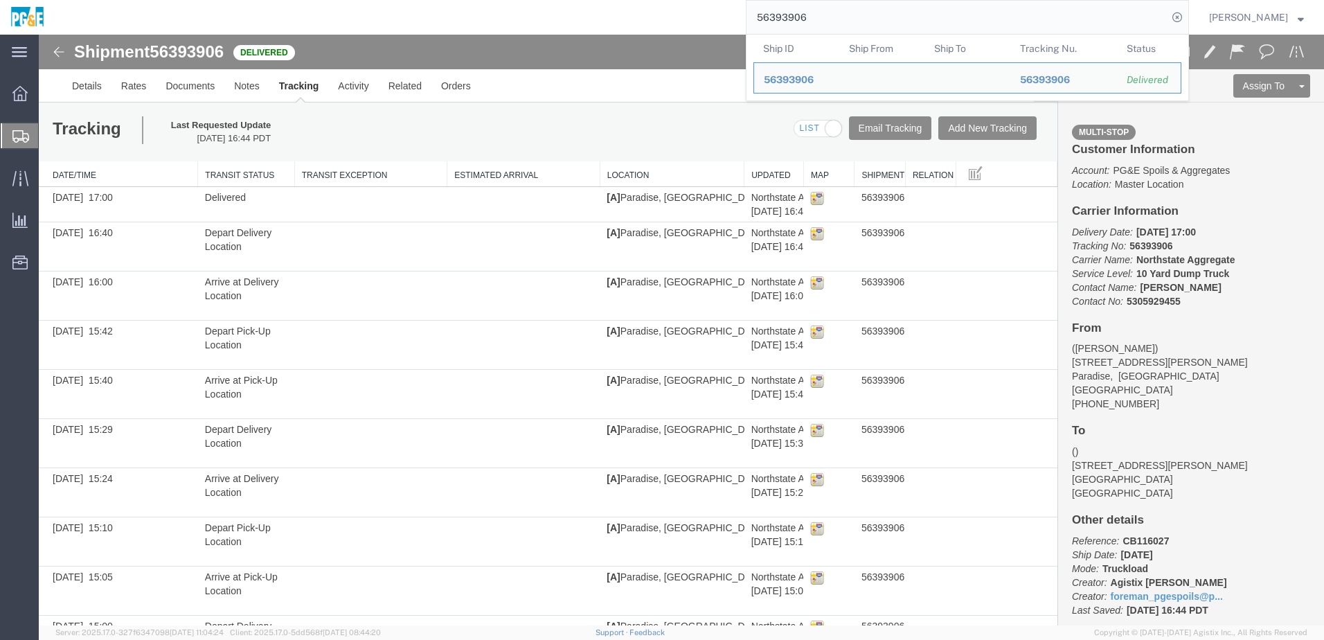
click at [800, 15] on input "56393906" at bounding box center [956, 17] width 421 height 33
paste input "4"
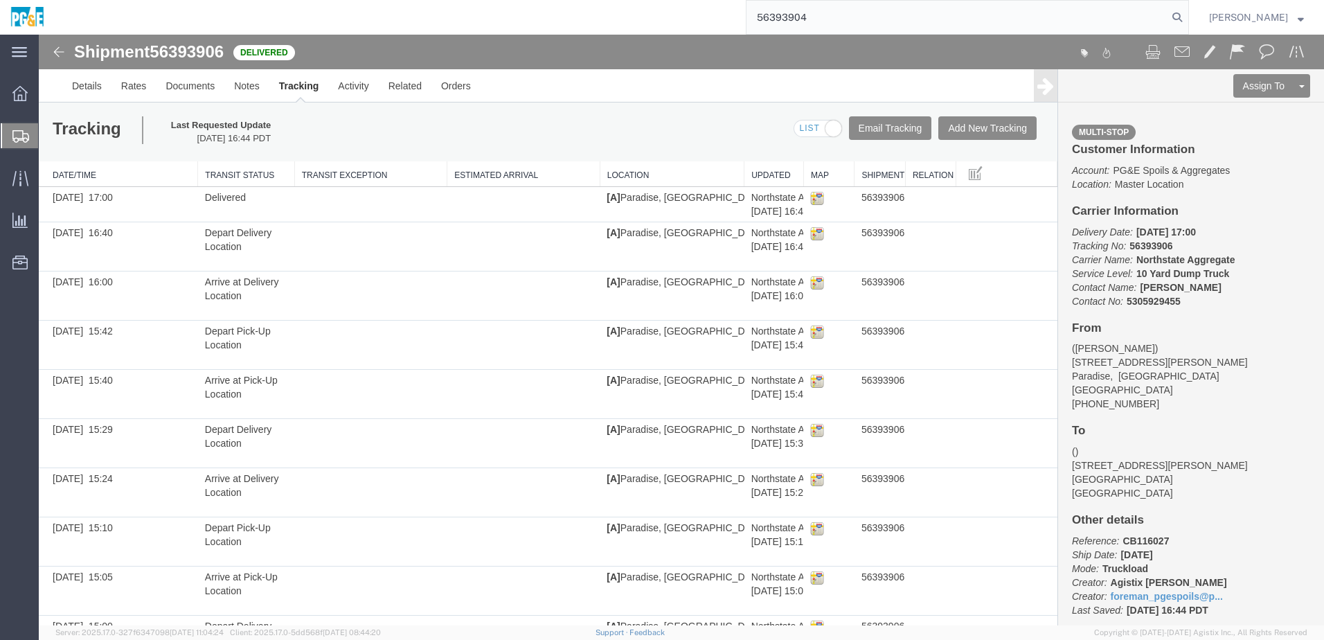
type input "56393904"
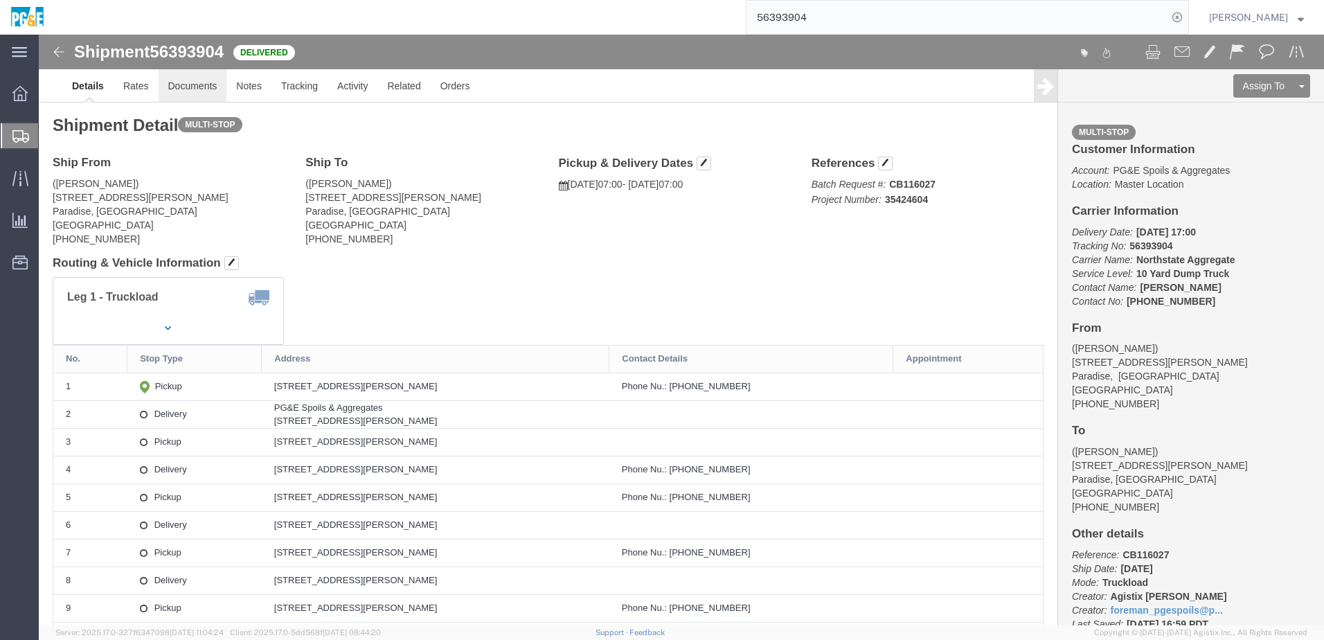
click link "Documents"
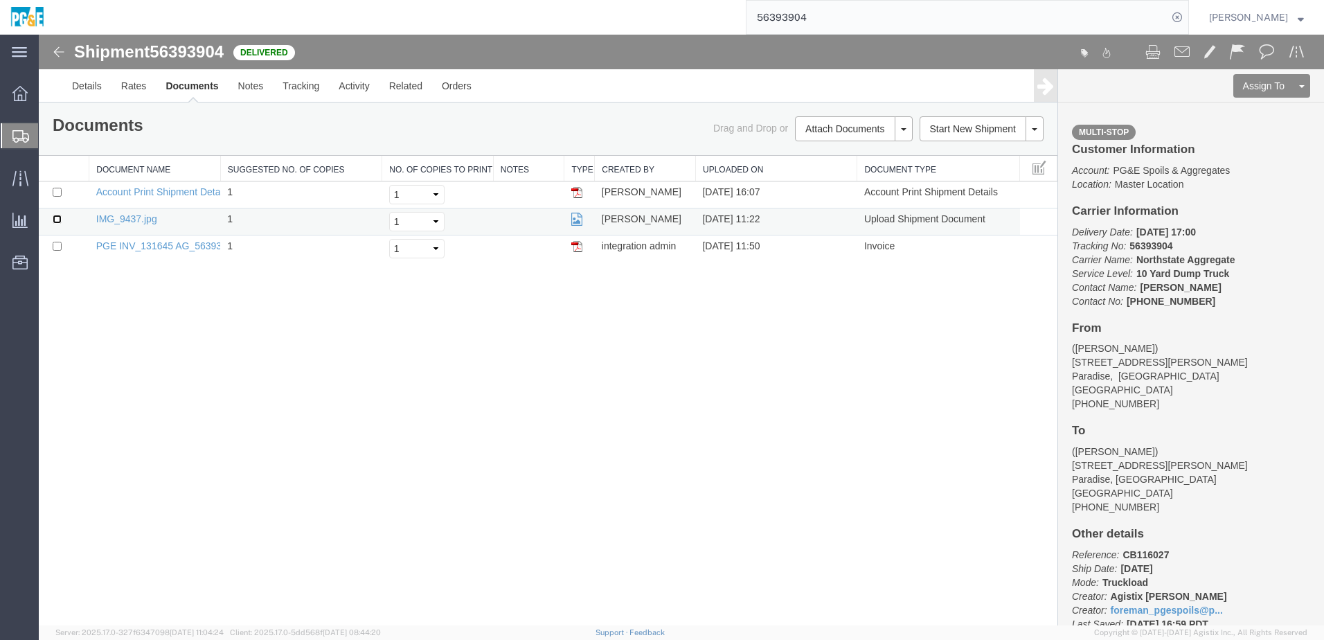
click at [56, 220] on input "checkbox" at bounding box center [57, 219] width 9 height 9
checkbox input "true"
click at [56, 245] on input "checkbox" at bounding box center [57, 246] width 9 height 9
checkbox input "true"
click at [854, 152] on link "Print Documents" at bounding box center [851, 152] width 120 height 21
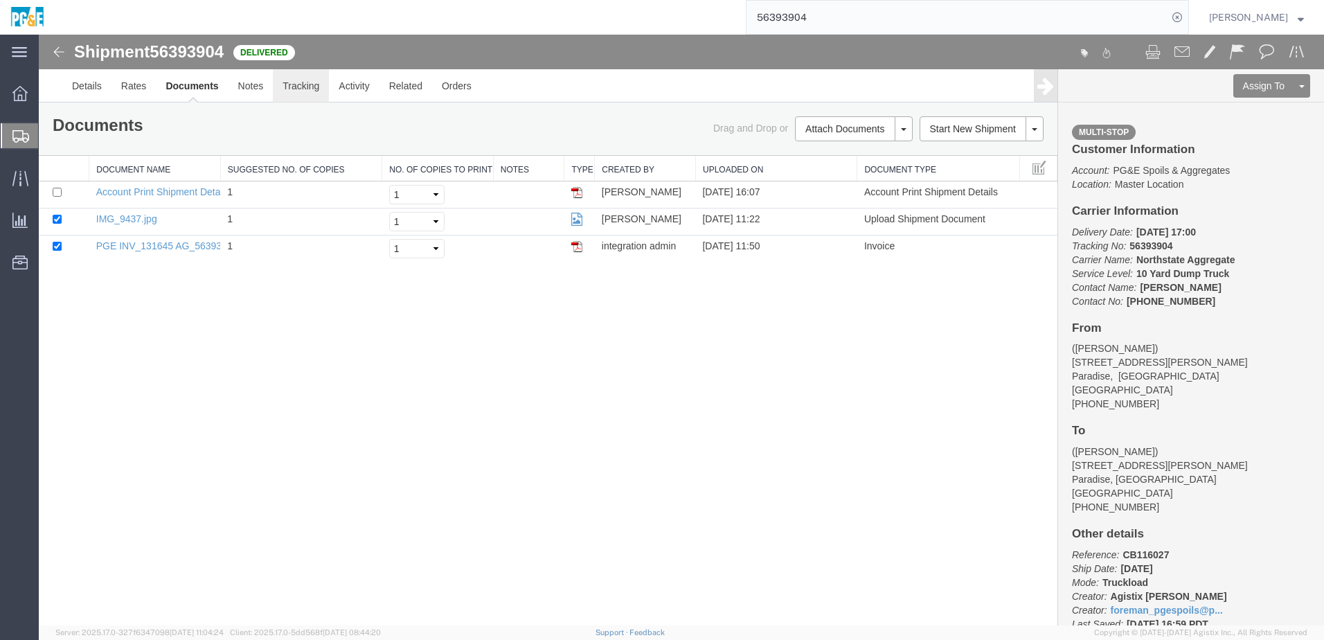
click at [299, 90] on link "Tracking" at bounding box center [301, 85] width 56 height 33
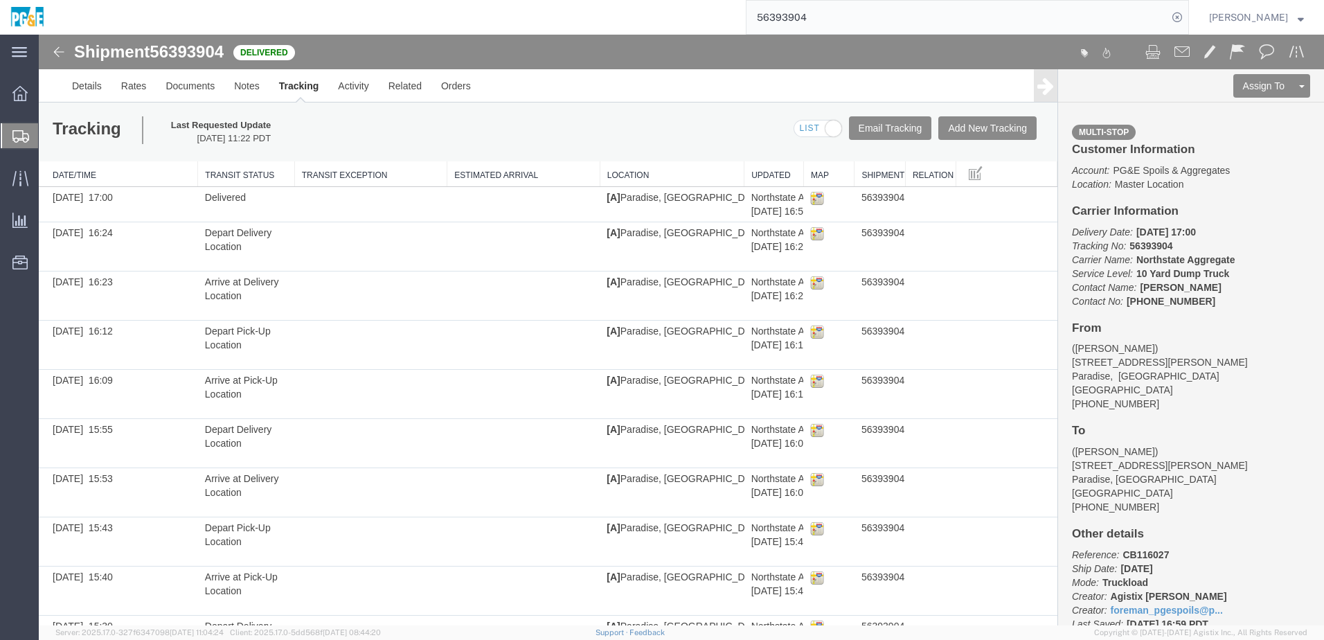
click at [789, 21] on input "56393904" at bounding box center [956, 17] width 421 height 33
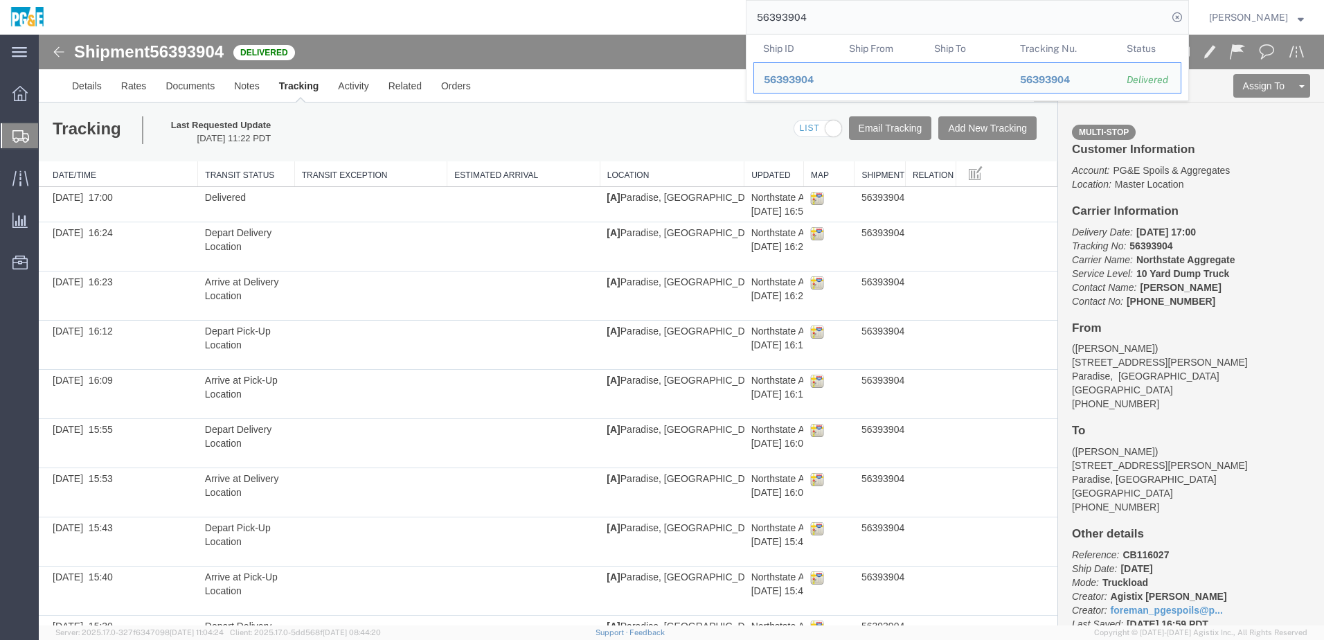
click at [789, 21] on input "56393904" at bounding box center [956, 17] width 421 height 33
paste input "400226"
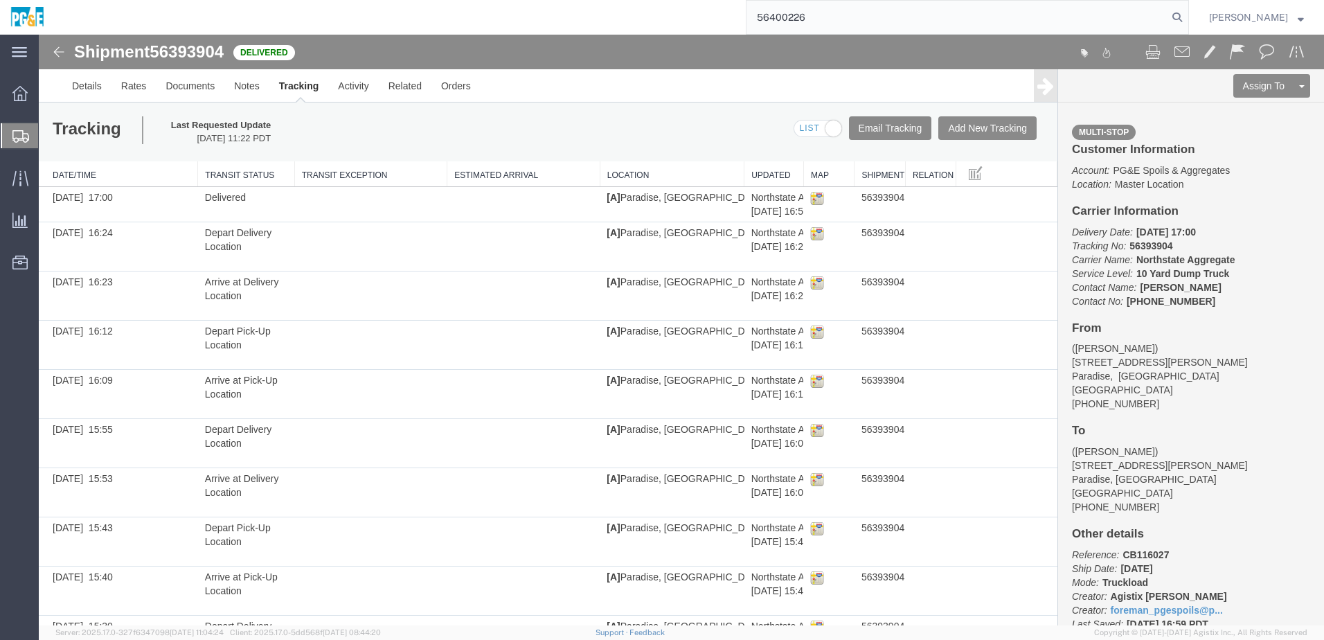
type input "56400226"
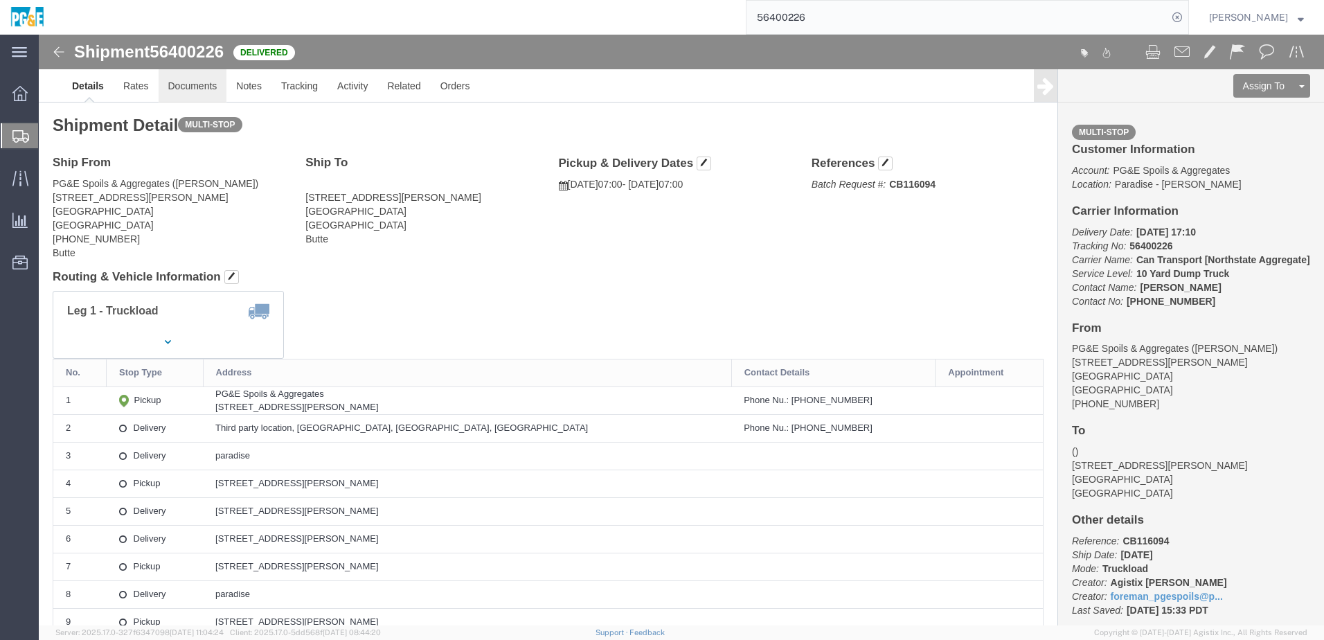
click link "Documents"
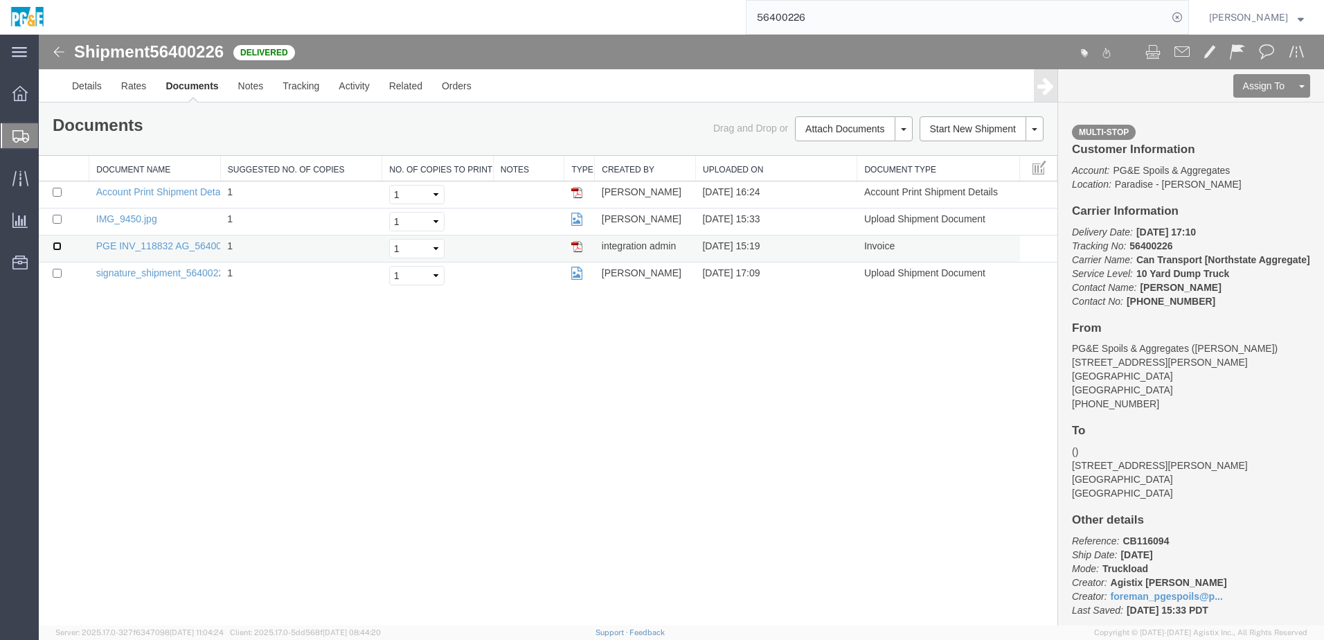
click at [55, 247] on input "checkbox" at bounding box center [57, 246] width 9 height 9
checkbox input "true"
click at [58, 217] on input "checkbox" at bounding box center [57, 219] width 9 height 9
checkbox input "true"
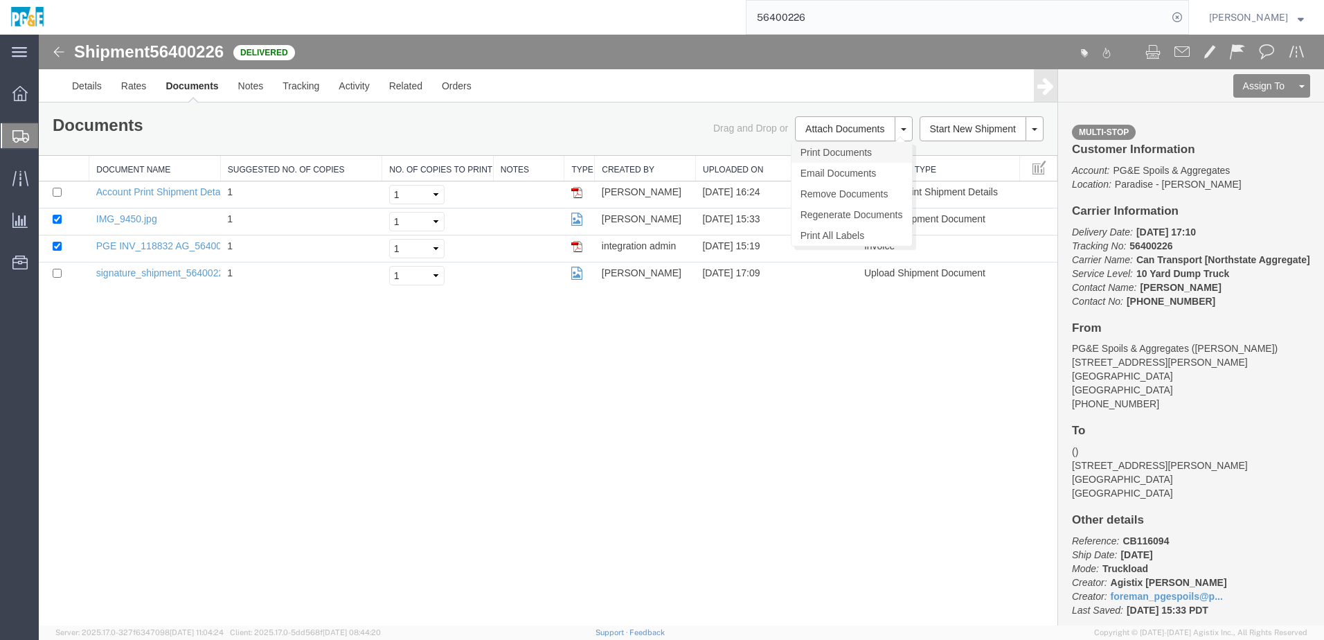
click at [858, 153] on link "Print Documents" at bounding box center [851, 152] width 120 height 21
click at [314, 87] on link "Tracking" at bounding box center [301, 85] width 56 height 33
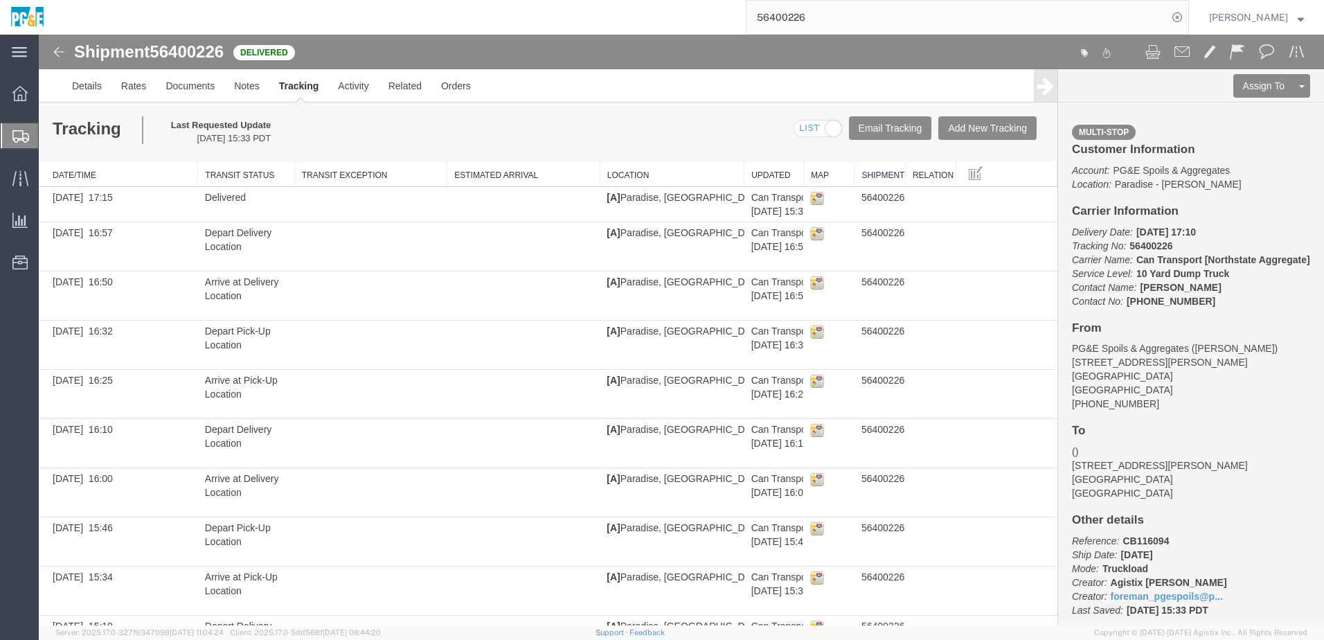
click at [792, 21] on input "56400226" at bounding box center [956, 17] width 421 height 33
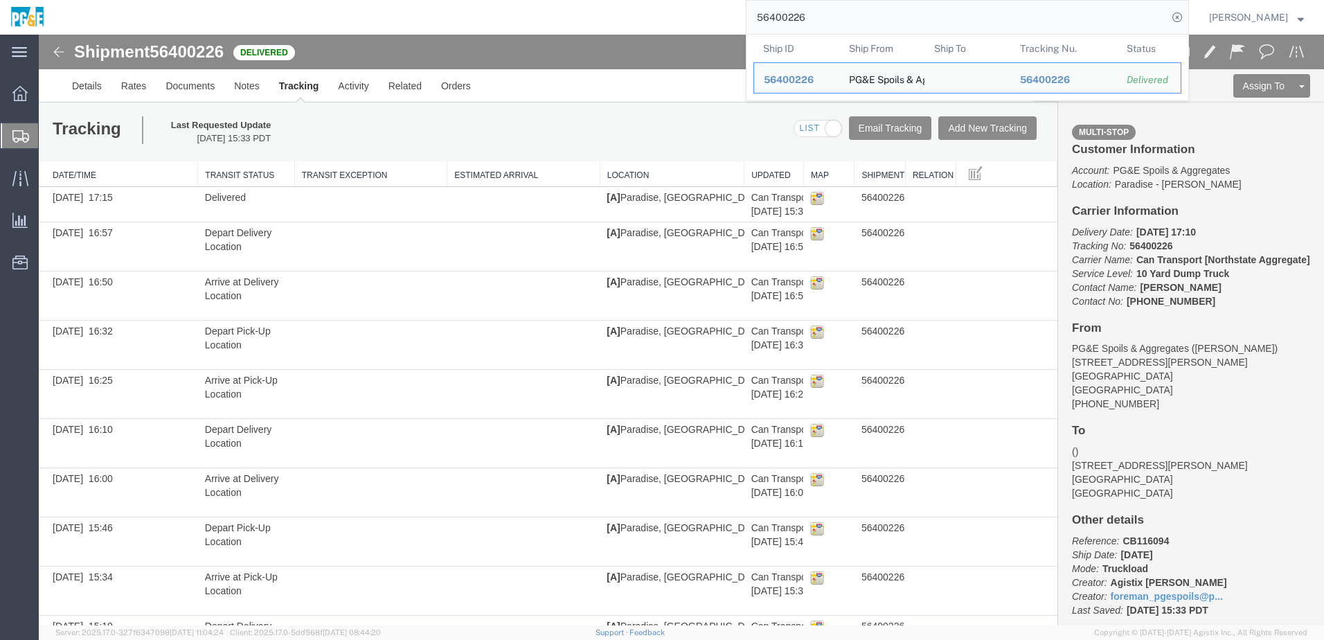
click at [792, 21] on input "56400226" at bounding box center [956, 17] width 421 height 33
paste input "868"
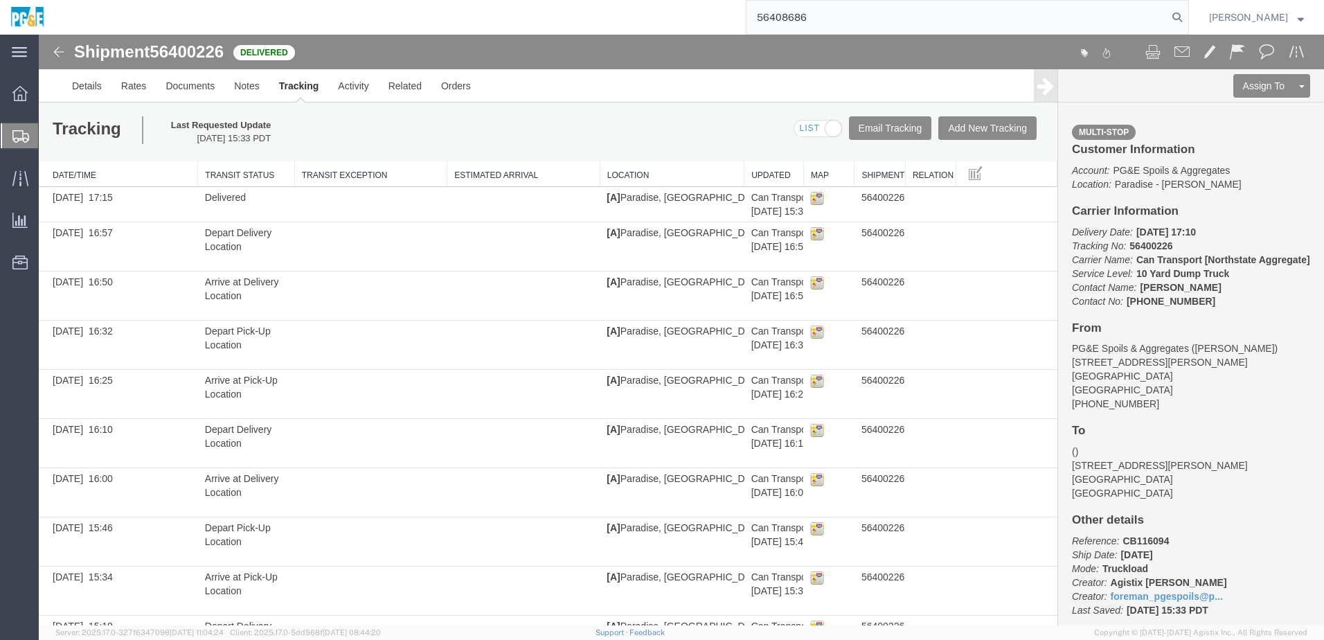
type input "56408686"
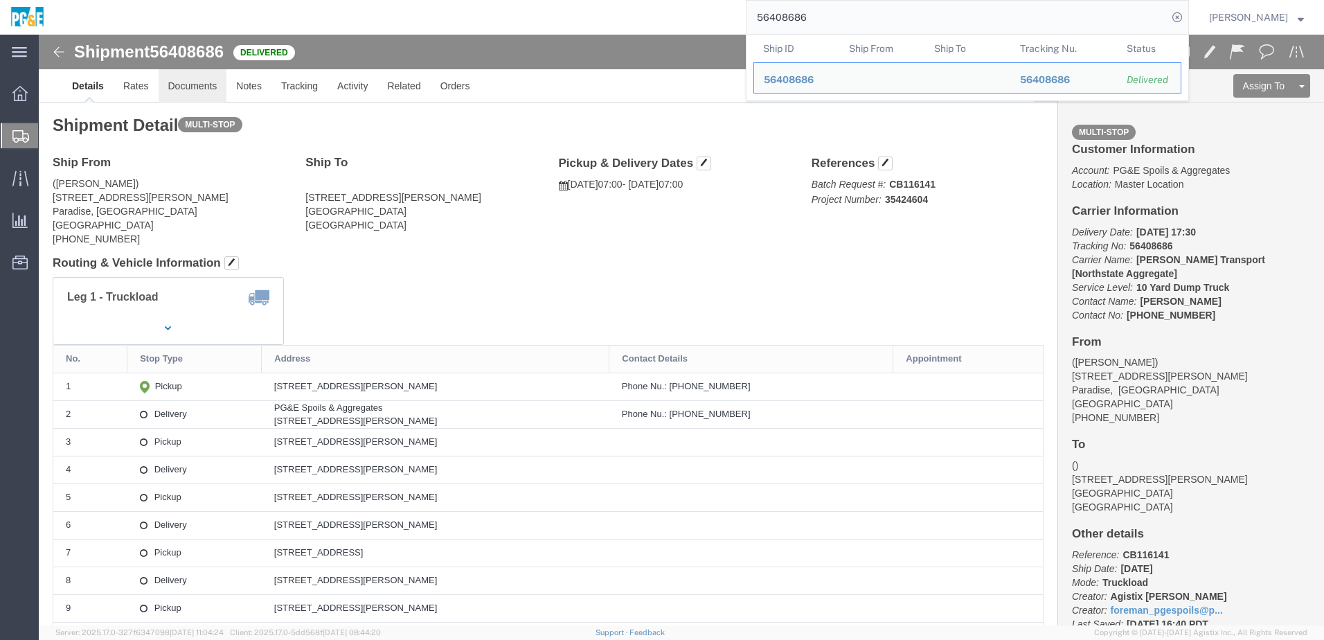
click link "Documents"
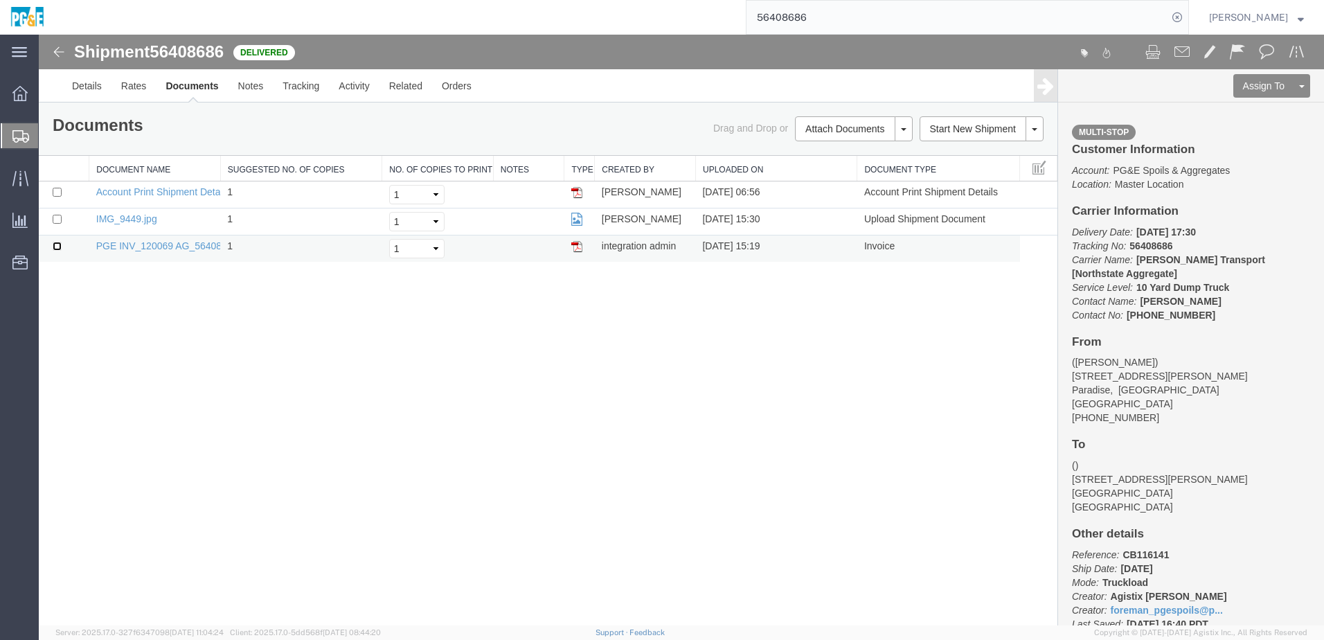
click at [57, 244] on input "checkbox" at bounding box center [57, 246] width 9 height 9
checkbox input "true"
click at [60, 215] on input "checkbox" at bounding box center [57, 219] width 9 height 9
checkbox input "true"
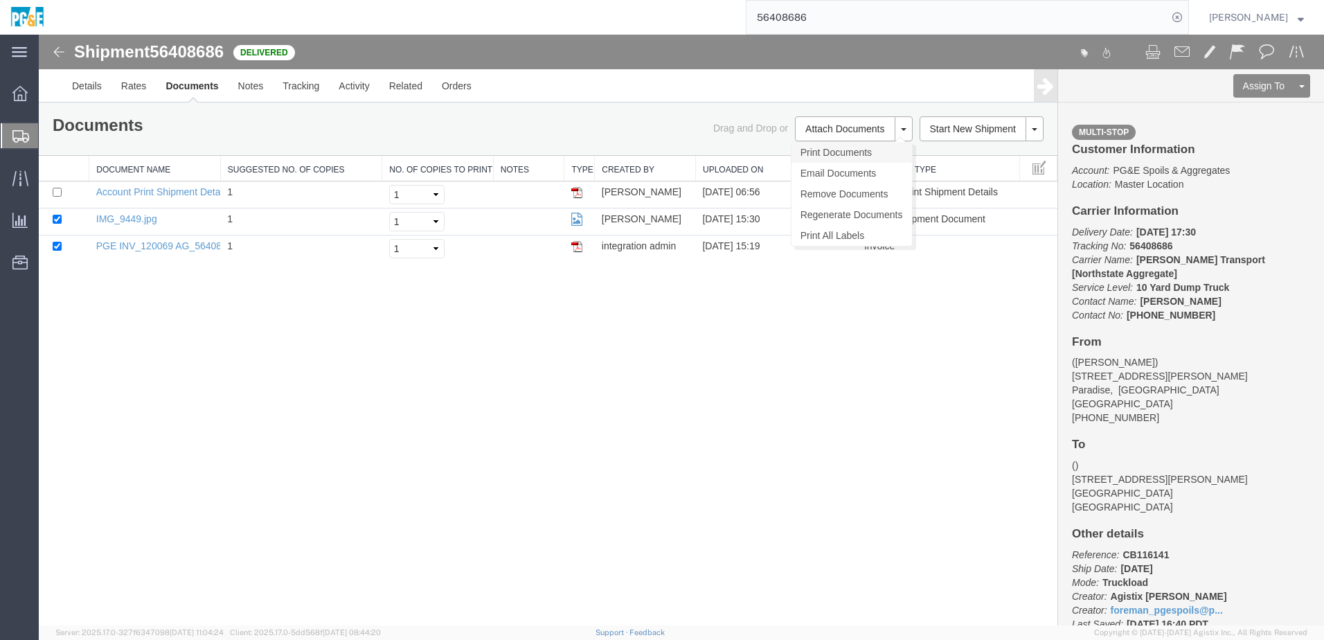
click at [846, 155] on link "Print Documents" at bounding box center [851, 152] width 120 height 21
click at [313, 84] on link "Tracking" at bounding box center [301, 85] width 56 height 33
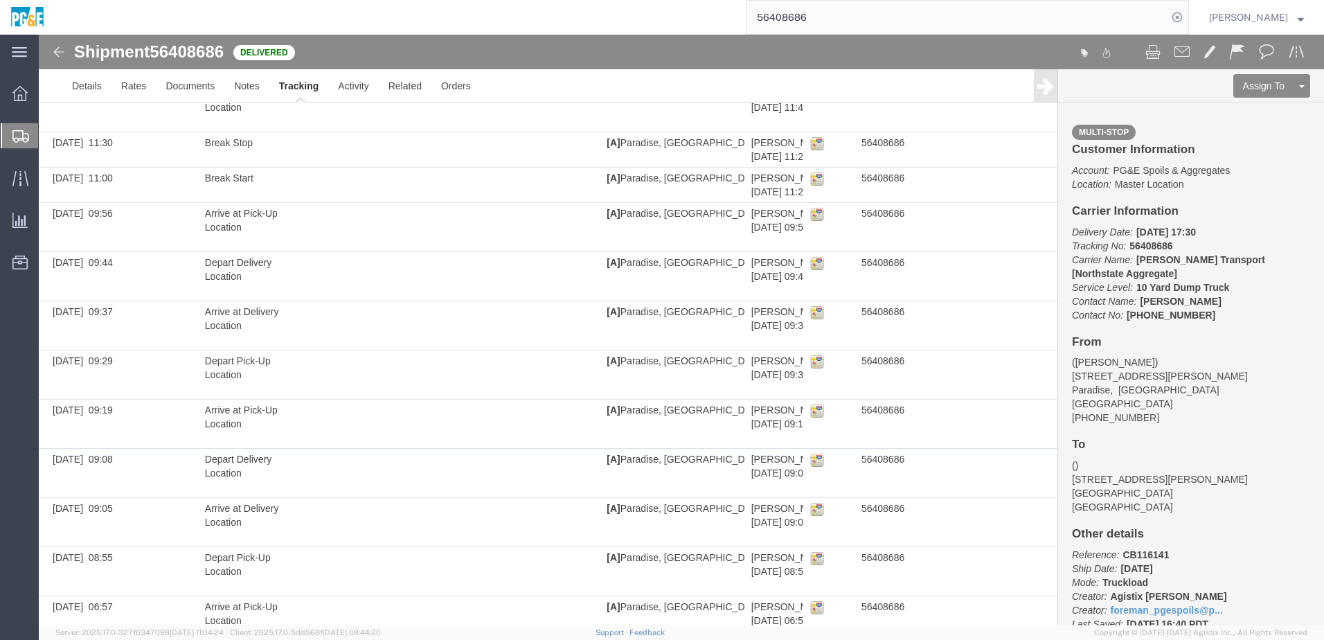
scroll to position [1044, 0]
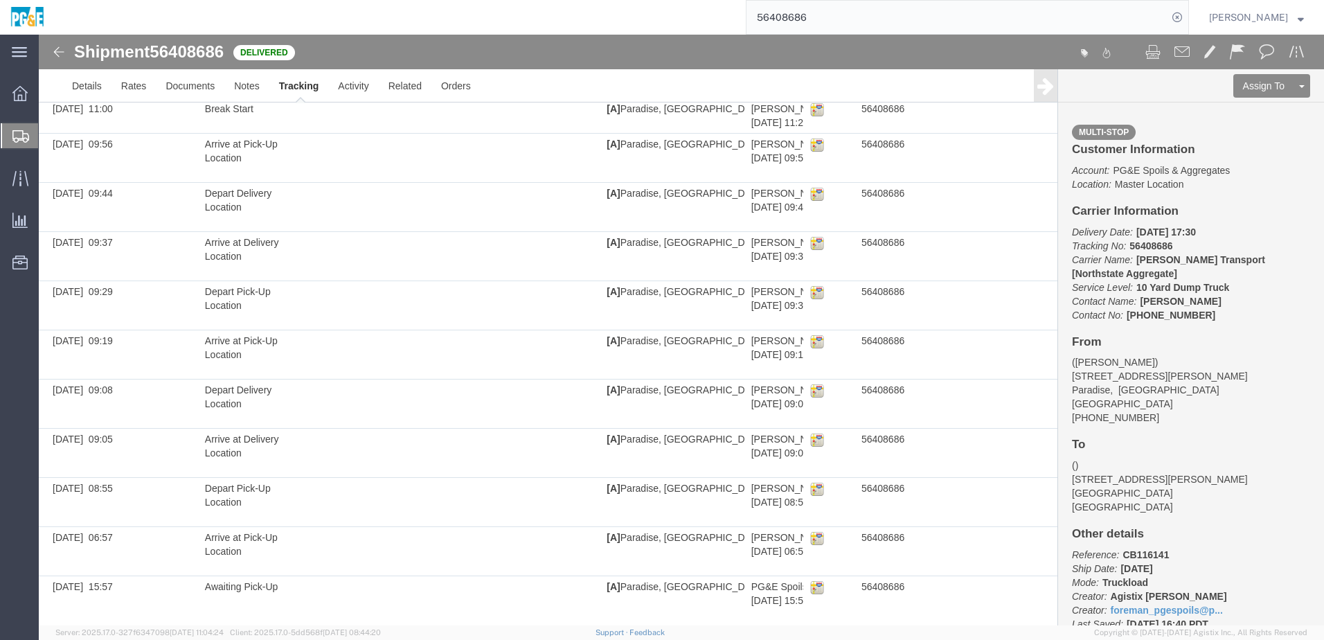
click at [782, 13] on input "56408686" at bounding box center [956, 17] width 421 height 33
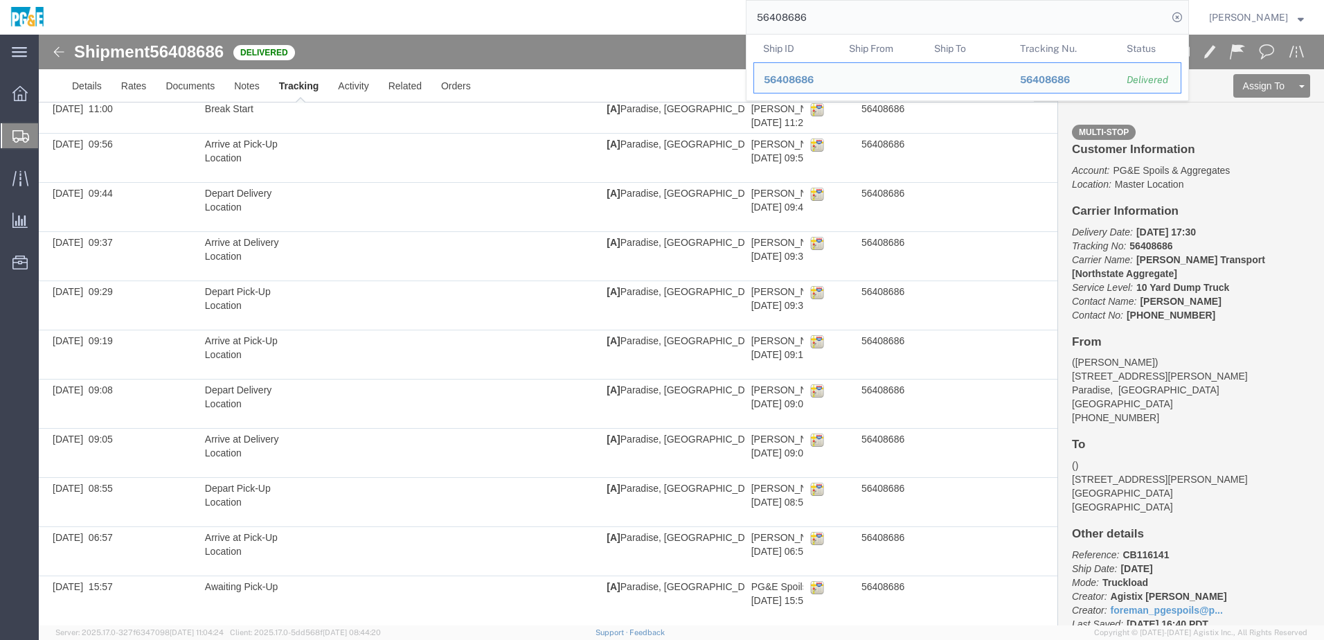
click at [782, 13] on input "56408686" at bounding box center [956, 17] width 421 height 33
paste input "2"
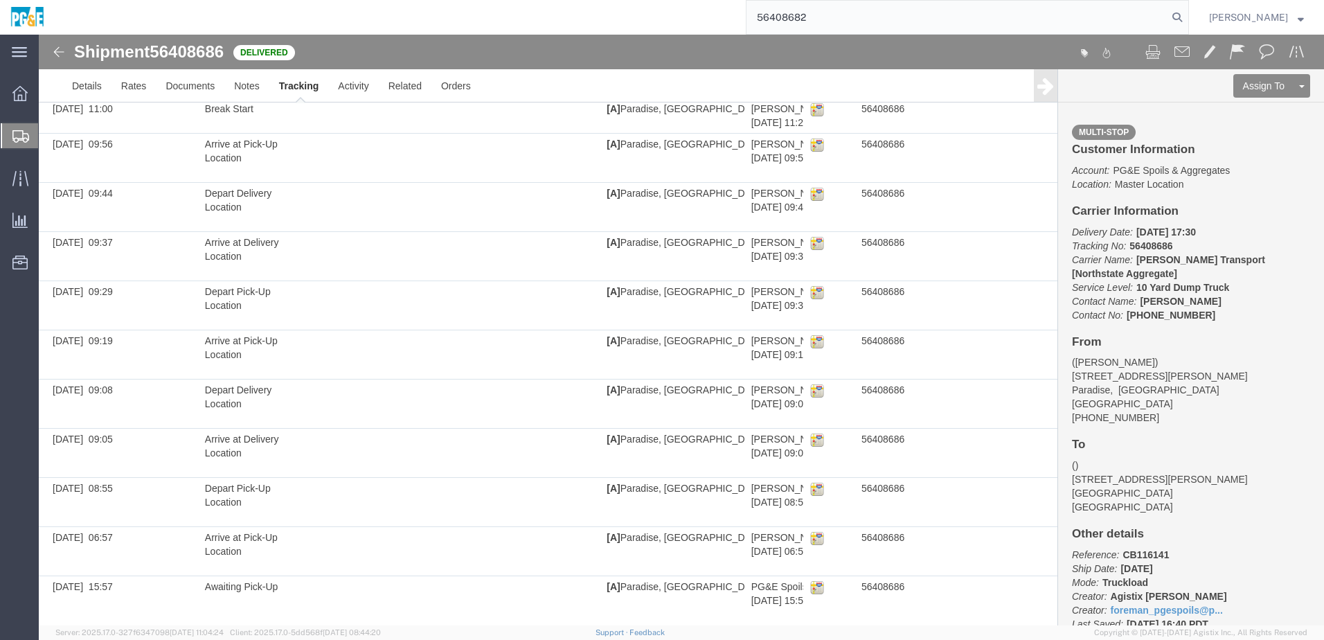
type input "56408682"
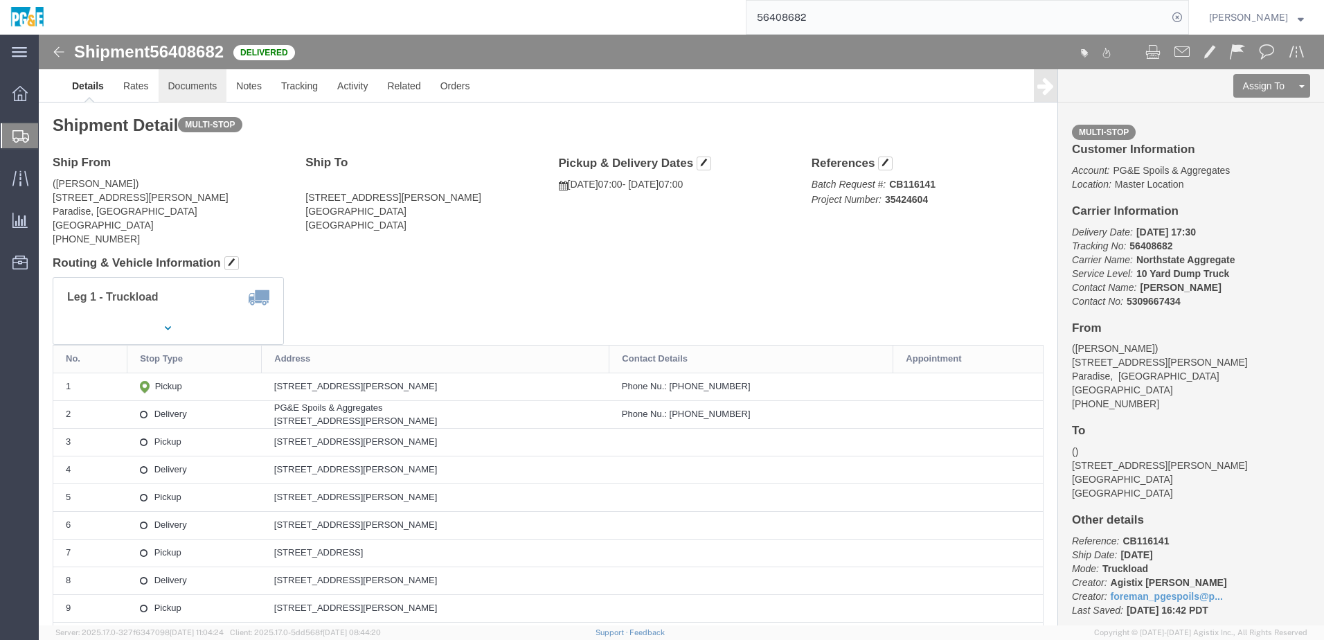
click link "Documents"
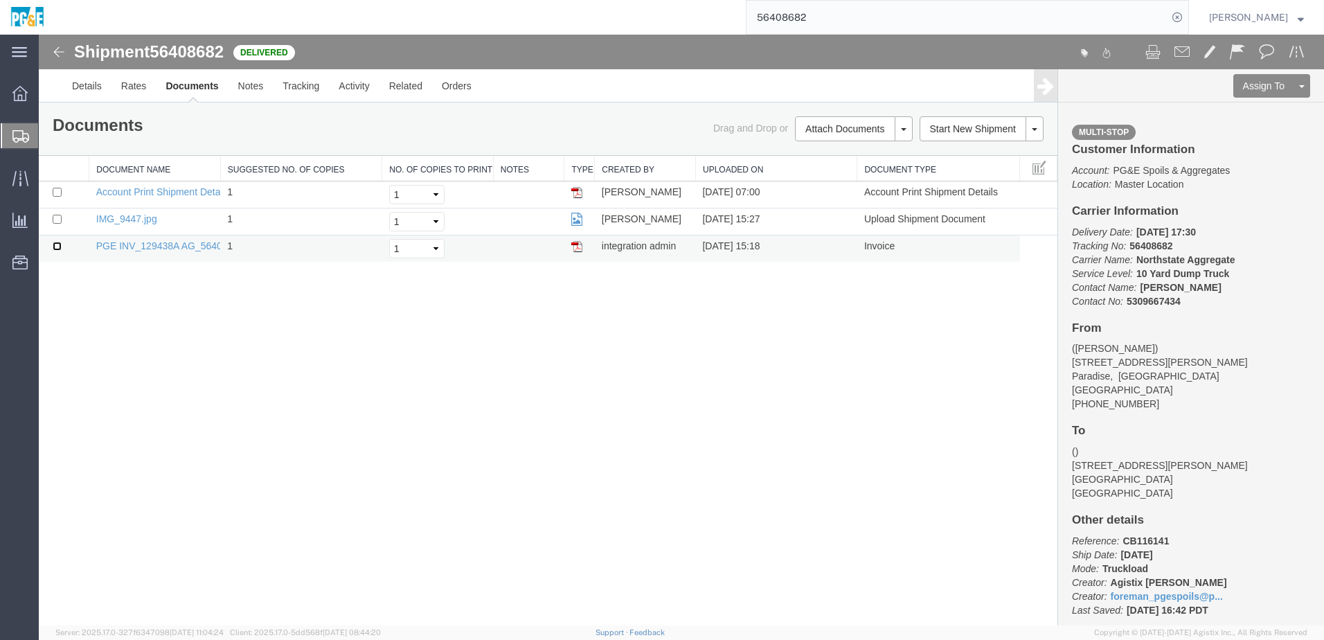
click at [57, 248] on input "checkbox" at bounding box center [57, 246] width 9 height 9
checkbox input "true"
click at [60, 215] on input "checkbox" at bounding box center [57, 219] width 9 height 9
checkbox input "true"
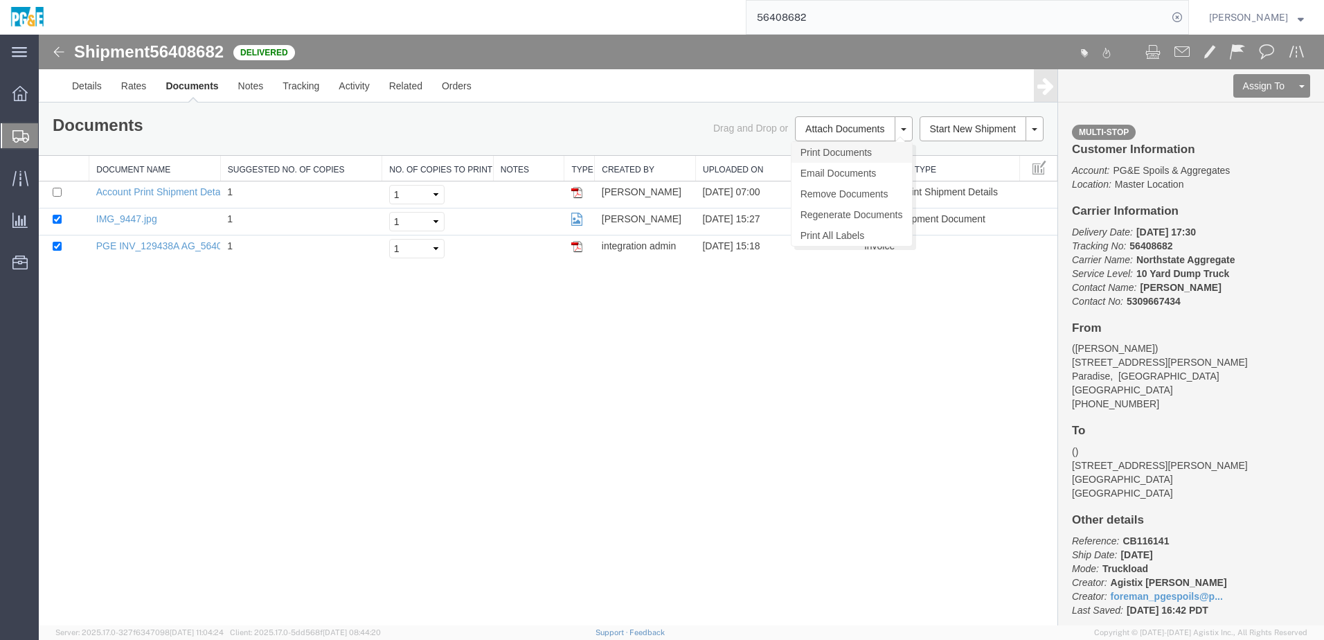
click at [836, 160] on link "Print Documents" at bounding box center [851, 152] width 120 height 21
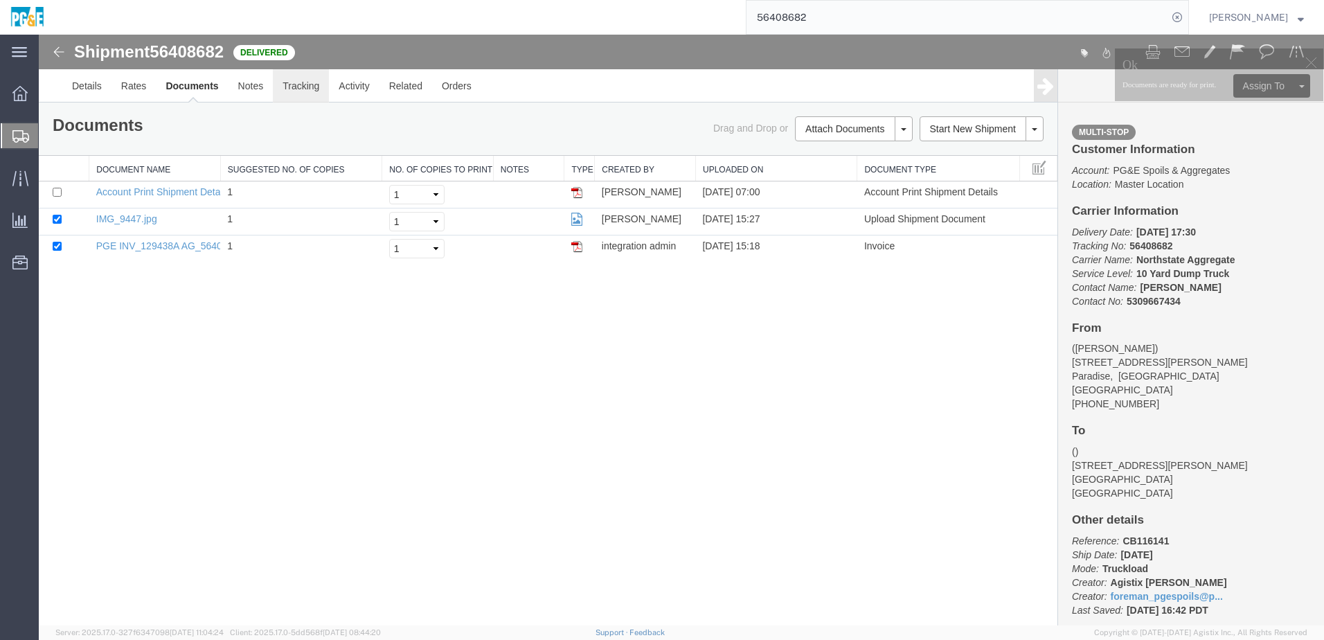
click at [291, 89] on link "Tracking" at bounding box center [301, 85] width 56 height 33
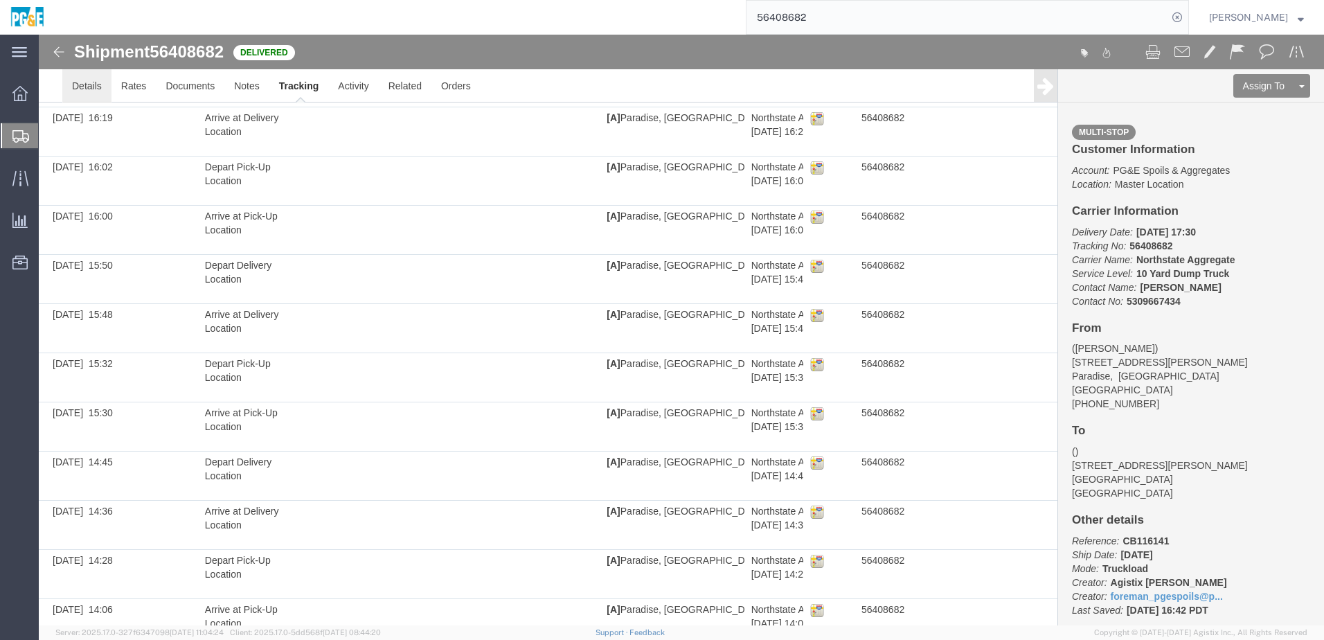
scroll to position [113, 0]
click at [101, 89] on link "Details" at bounding box center [86, 85] width 49 height 33
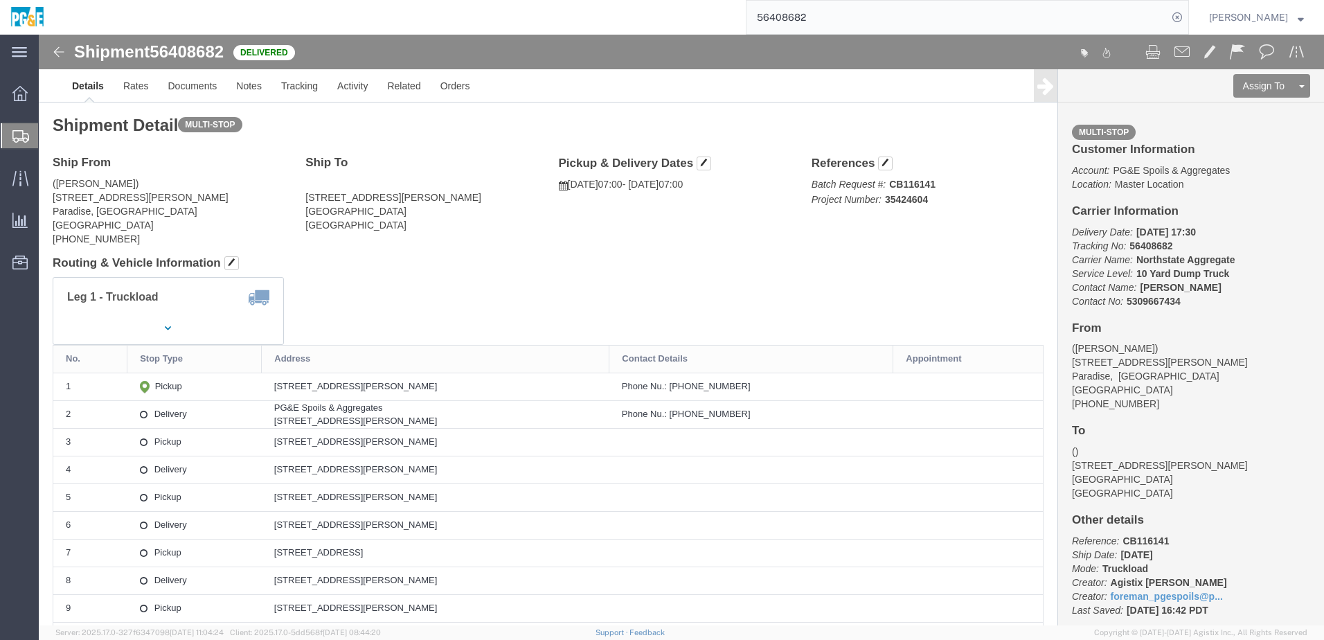
click at [802, 8] on input "56408682" at bounding box center [956, 17] width 421 height 33
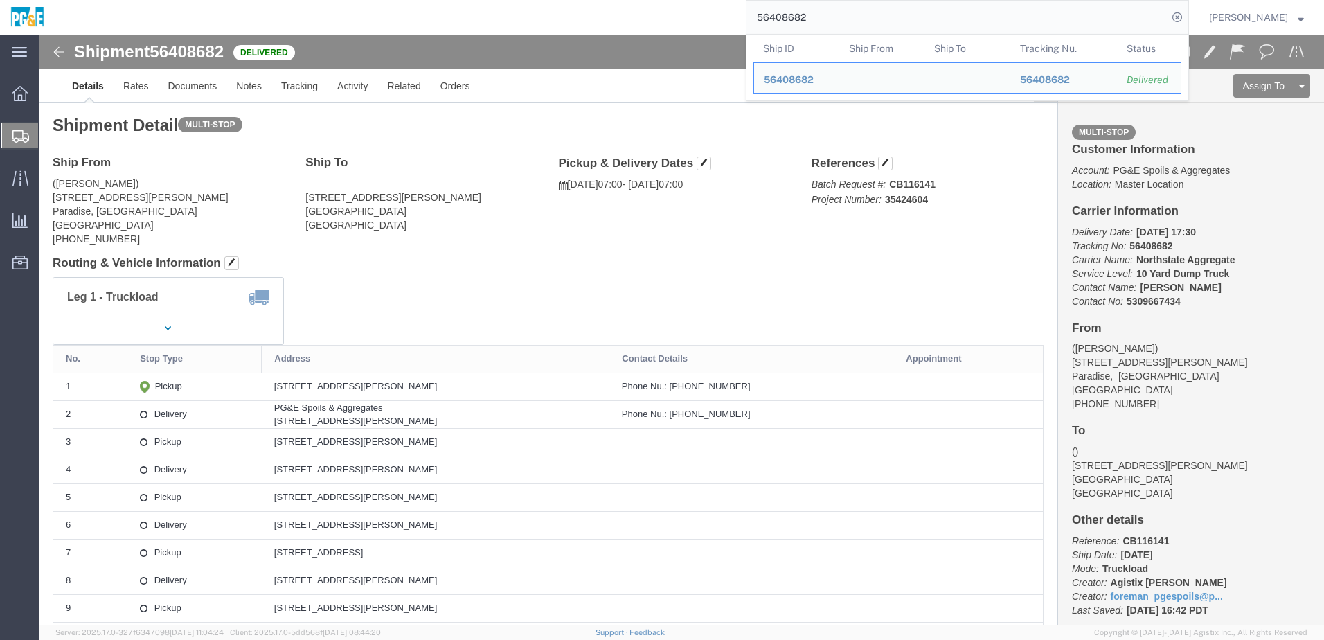
click at [802, 8] on input "56408682" at bounding box center [956, 17] width 421 height 33
paste input "2637"
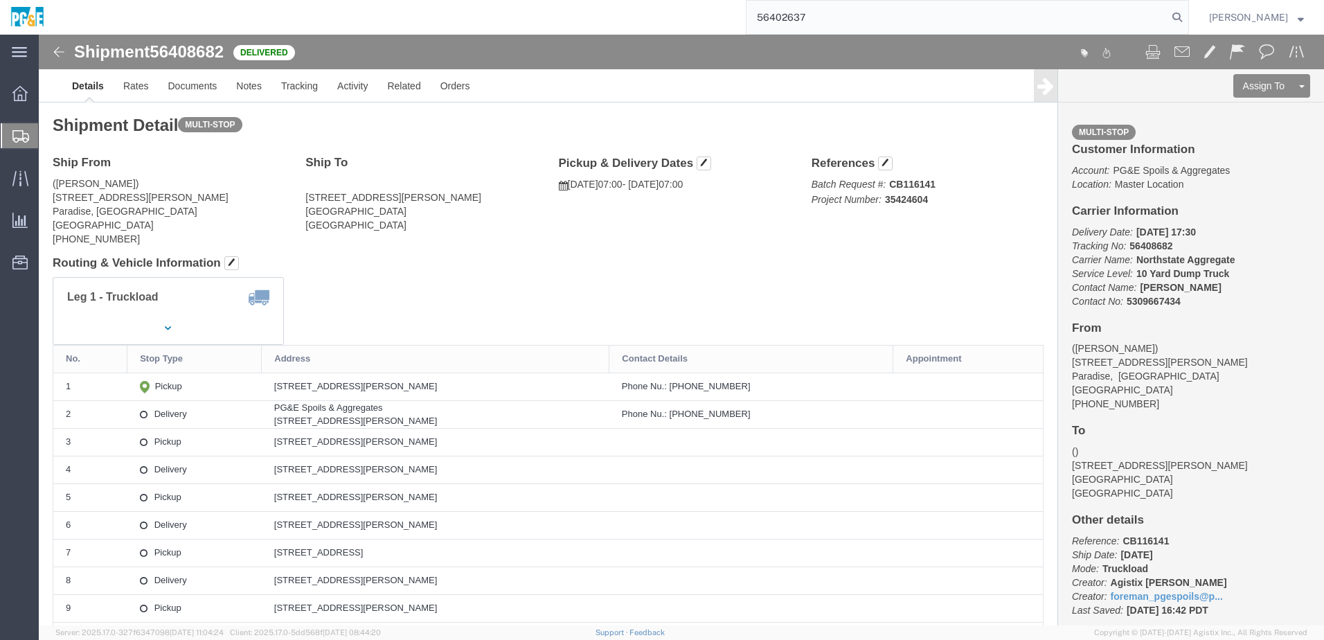
click at [822, 18] on input "56402637" at bounding box center [956, 17] width 421 height 33
type input "56402637"
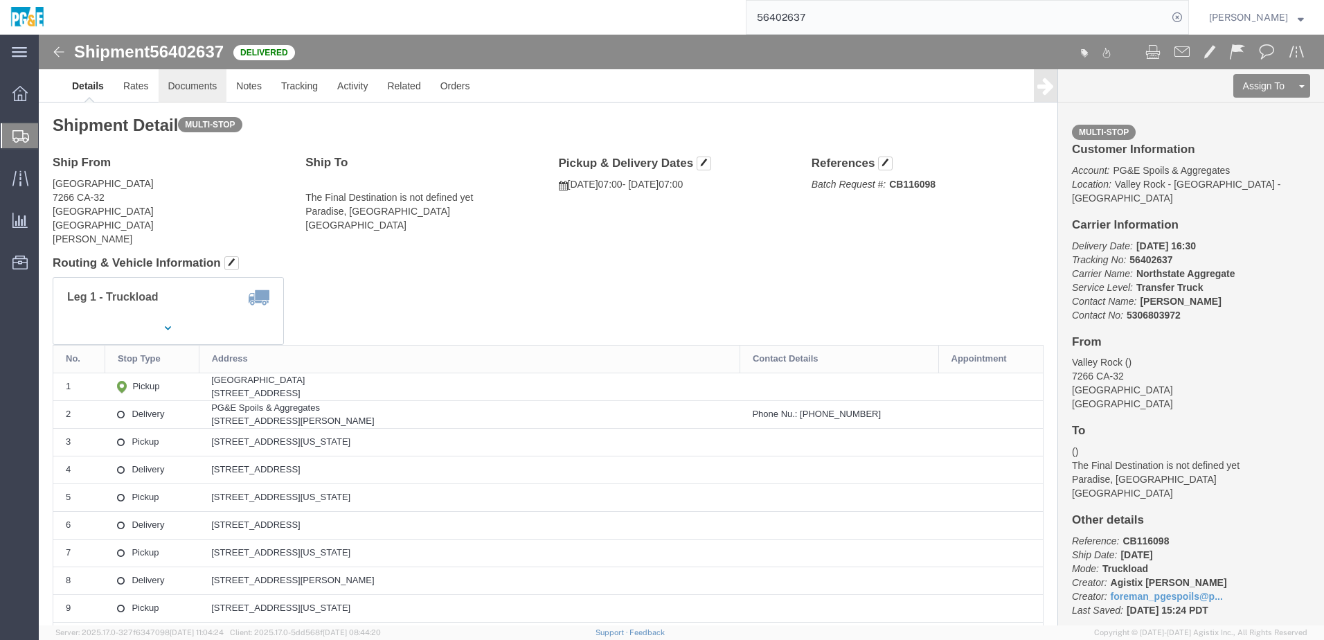
click link "Documents"
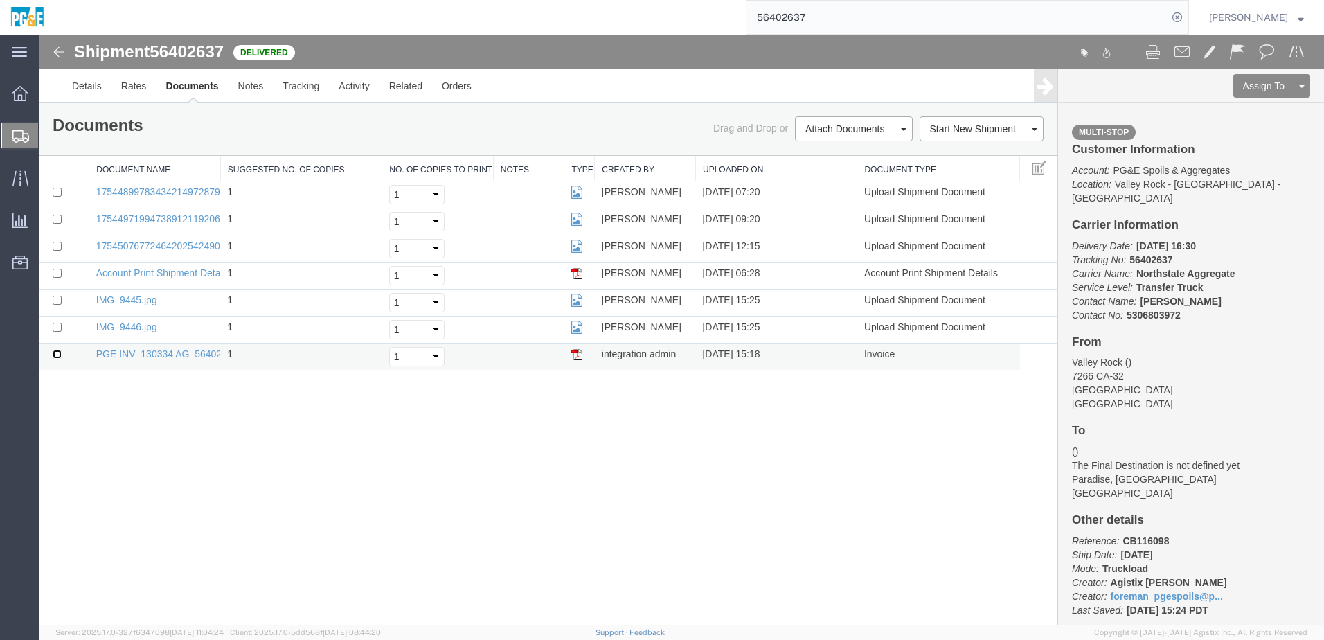
click at [58, 355] on input "checkbox" at bounding box center [57, 354] width 9 height 9
checkbox input "true"
click at [55, 329] on input "checkbox" at bounding box center [57, 327] width 9 height 9
checkbox input "true"
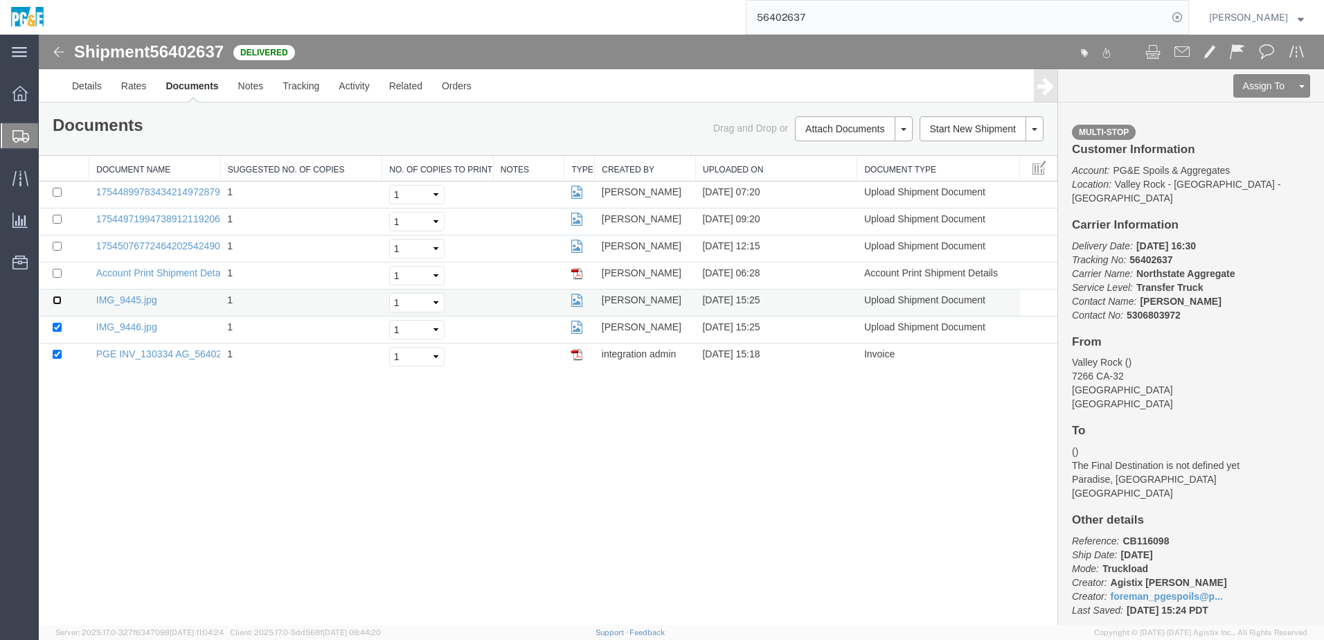
click at [56, 302] on input "checkbox" at bounding box center [57, 300] width 9 height 9
checkbox input "true"
click at [53, 245] on input "checkbox" at bounding box center [57, 246] width 9 height 9
checkbox input "true"
click at [58, 215] on input "checkbox" at bounding box center [57, 219] width 9 height 9
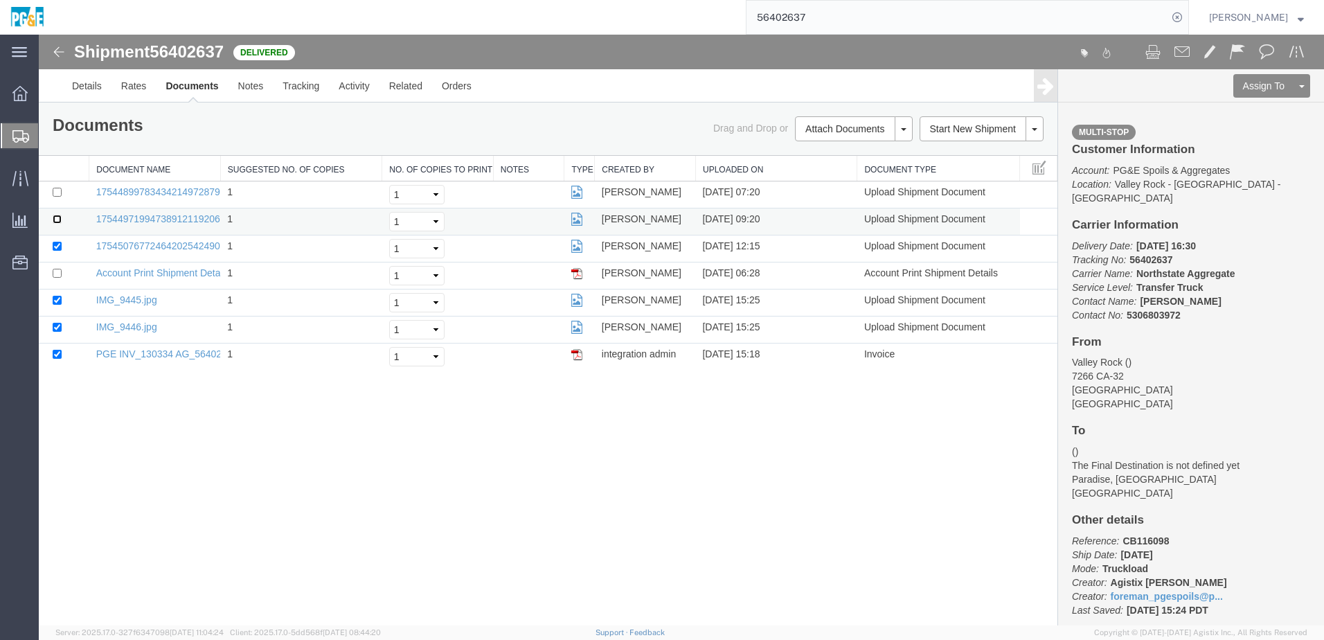
checkbox input "true"
click at [56, 195] on input "checkbox" at bounding box center [57, 192] width 9 height 9
checkbox input "true"
click at [831, 154] on link "Print Documents" at bounding box center [851, 152] width 120 height 21
click at [298, 90] on link "Tracking" at bounding box center [301, 85] width 56 height 33
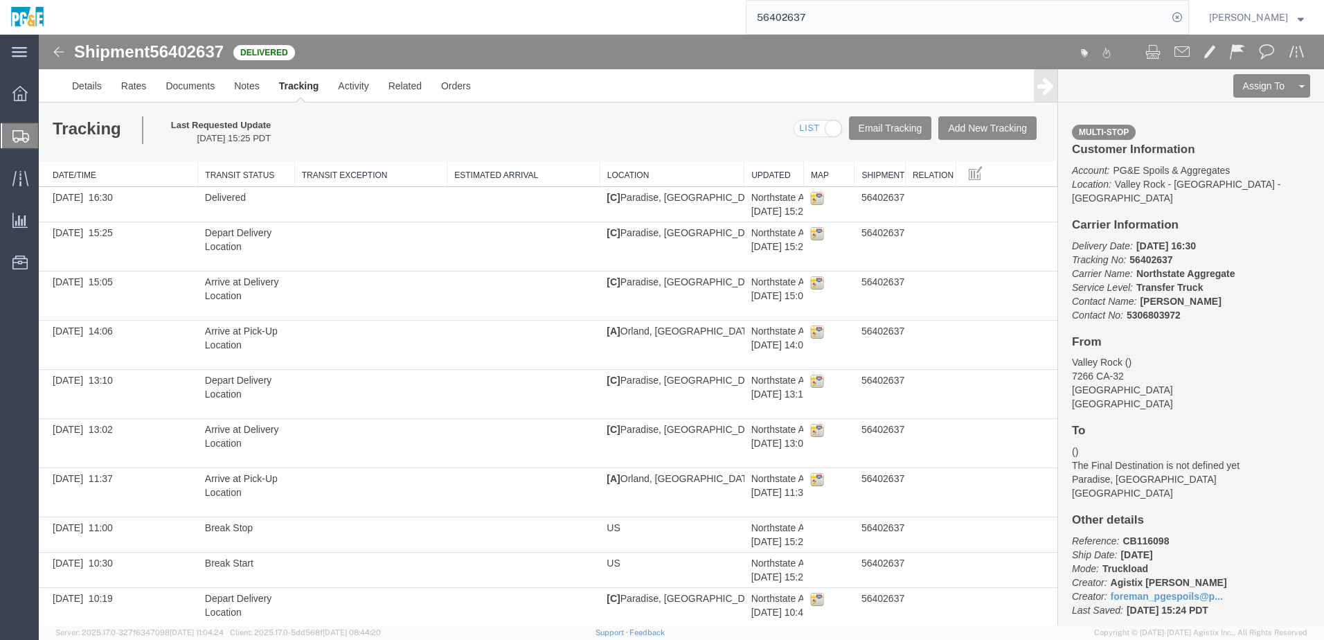
click at [791, 16] on input "56402637" at bounding box center [956, 17] width 421 height 33
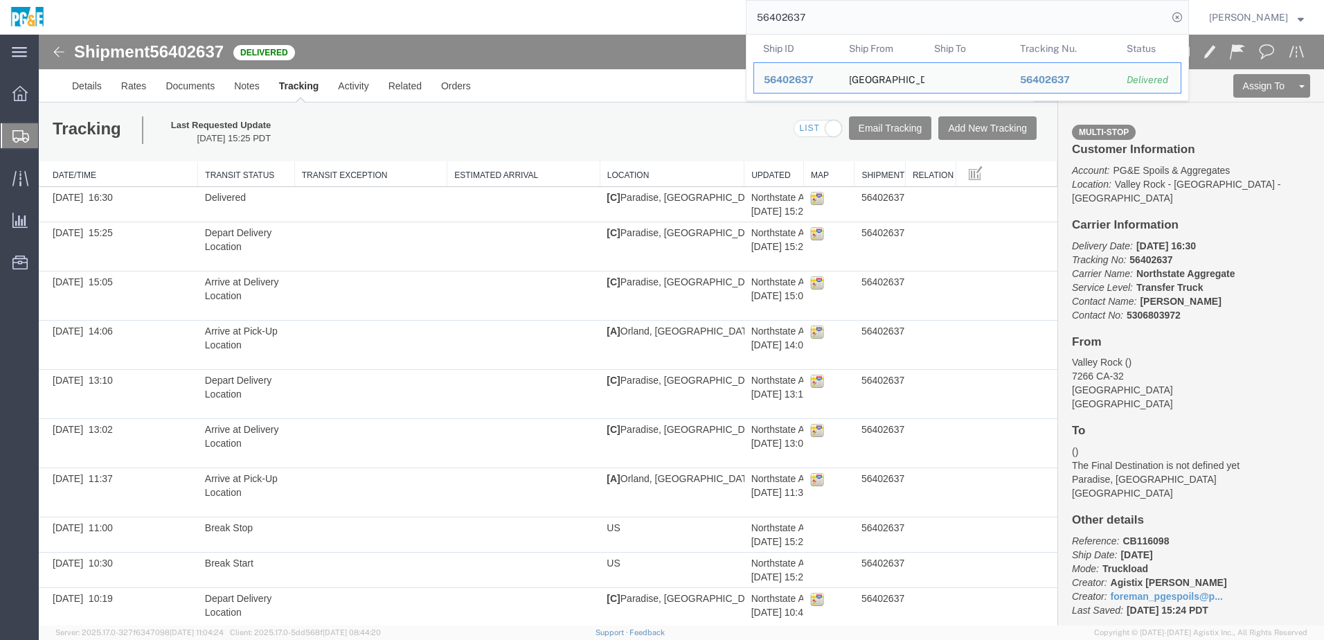
click at [791, 16] on input "56402637" at bounding box center [956, 17] width 421 height 33
paste input "3"
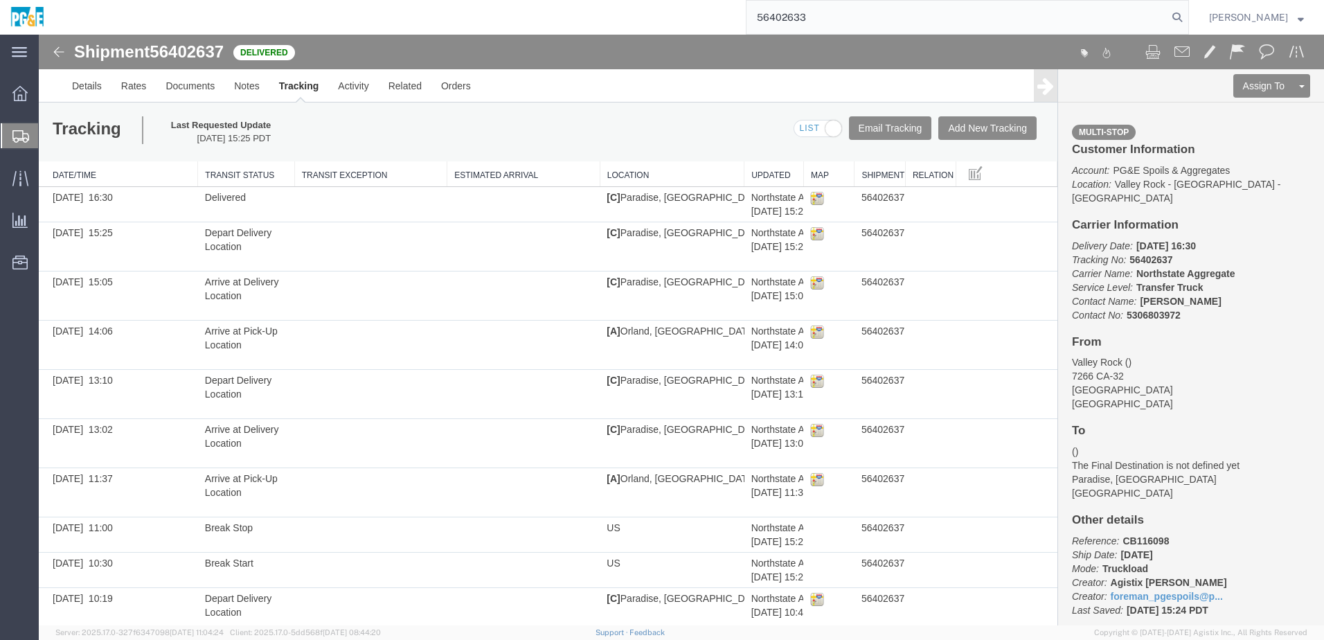
type input "56402633"
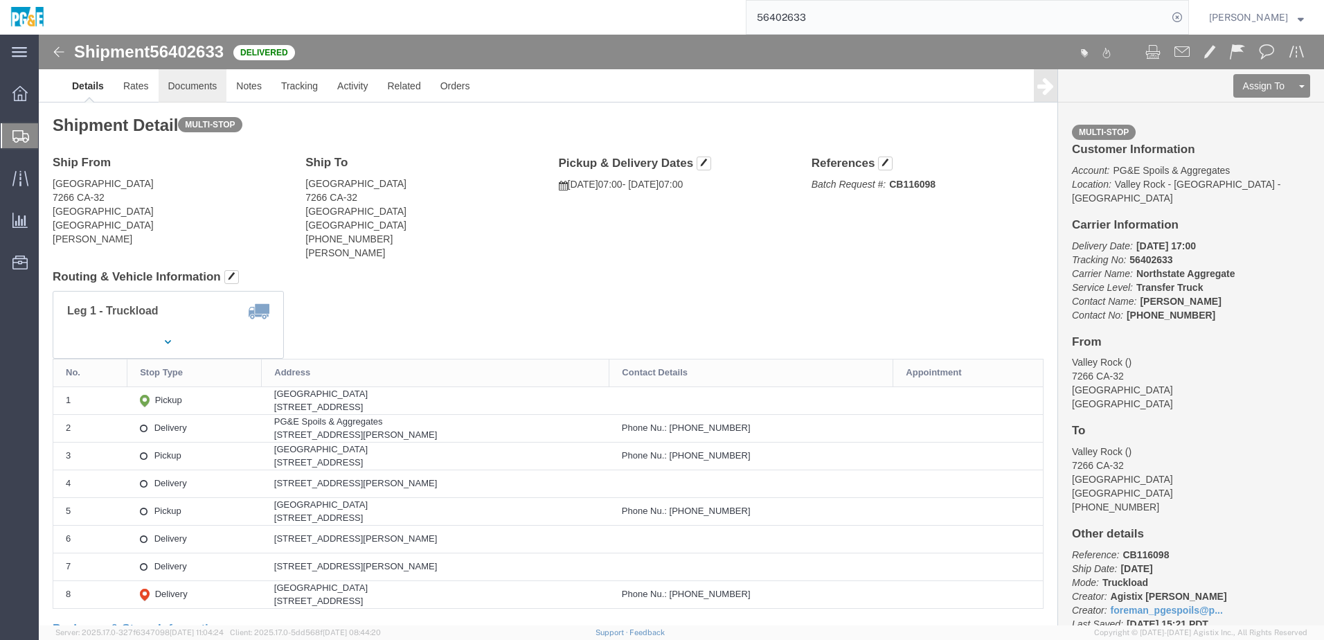
click link "Documents"
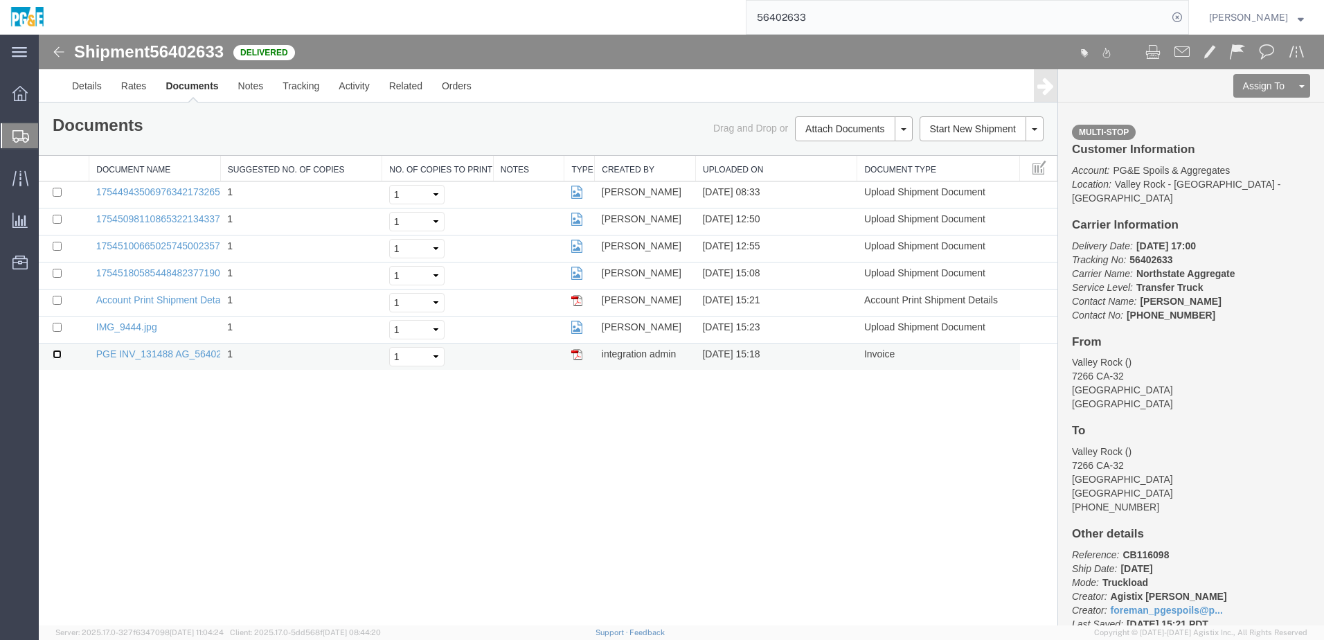
click at [54, 355] on input "checkbox" at bounding box center [57, 354] width 9 height 9
checkbox input "true"
click at [56, 328] on input "checkbox" at bounding box center [57, 327] width 9 height 9
checkbox input "true"
click at [57, 276] on input "checkbox" at bounding box center [57, 273] width 9 height 9
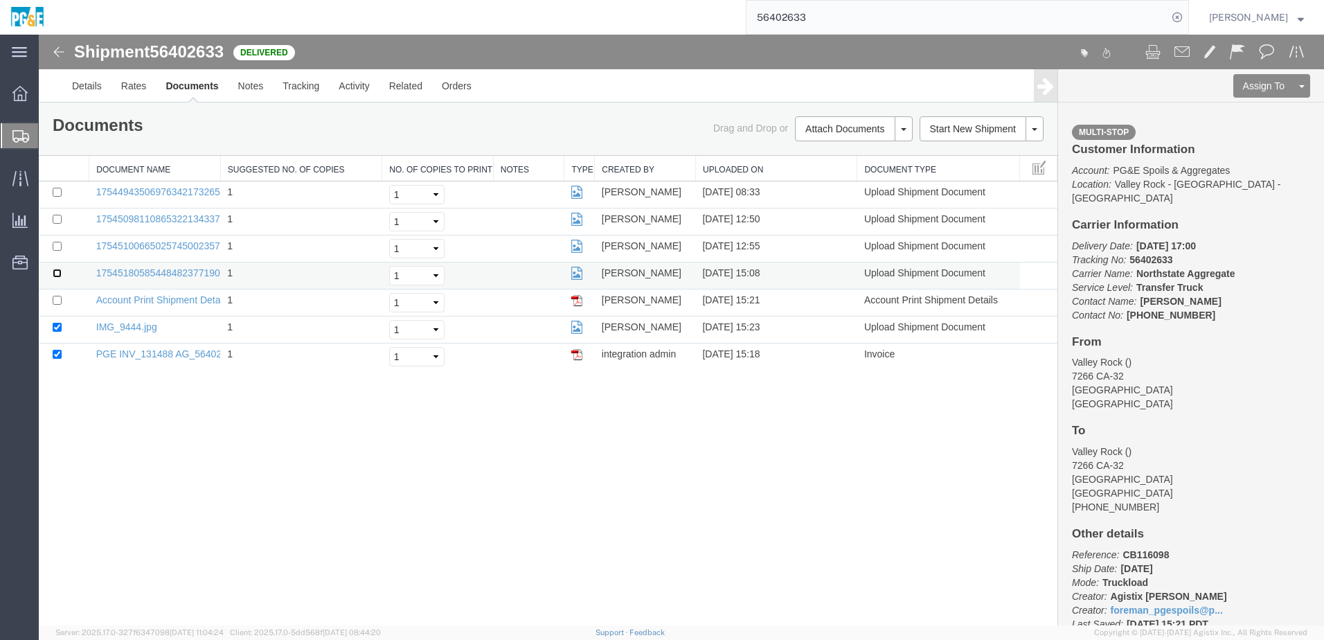
checkbox input "true"
click at [57, 249] on input "checkbox" at bounding box center [57, 246] width 9 height 9
checkbox input "true"
click at [56, 218] on input "checkbox" at bounding box center [57, 219] width 9 height 9
checkbox input "true"
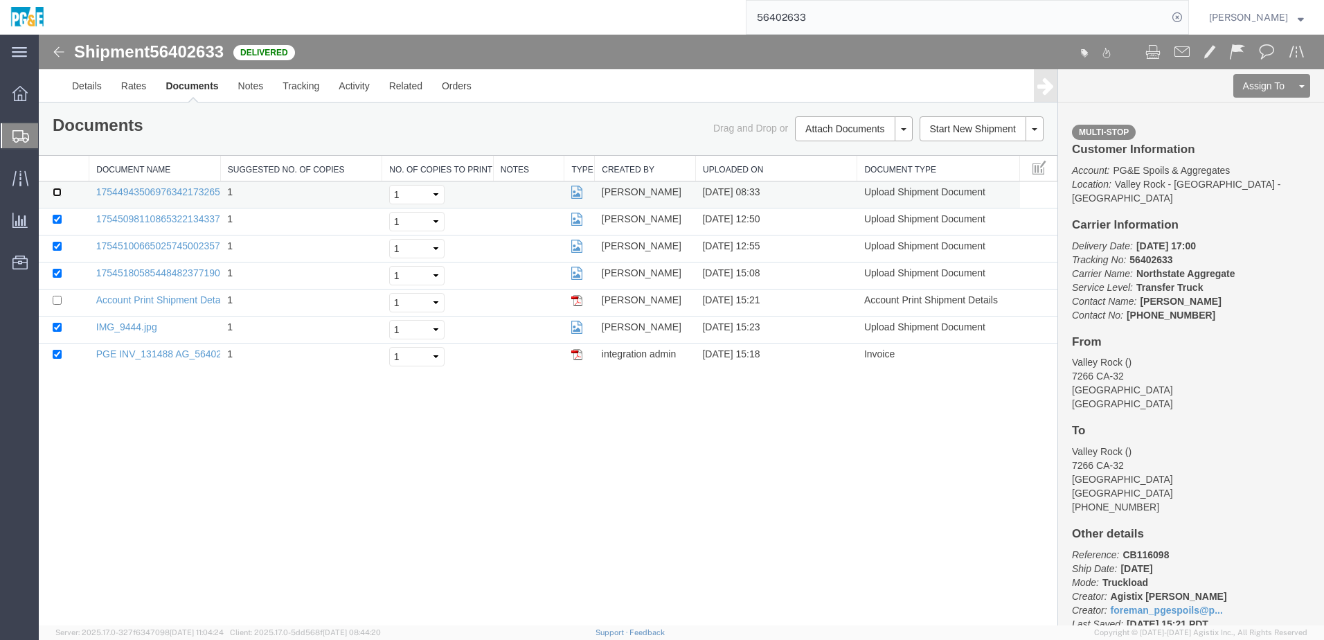
click at [54, 195] on input "checkbox" at bounding box center [57, 192] width 9 height 9
checkbox input "true"
click at [832, 147] on link "Print Documents" at bounding box center [851, 152] width 120 height 21
click at [308, 85] on link "Tracking" at bounding box center [301, 85] width 56 height 33
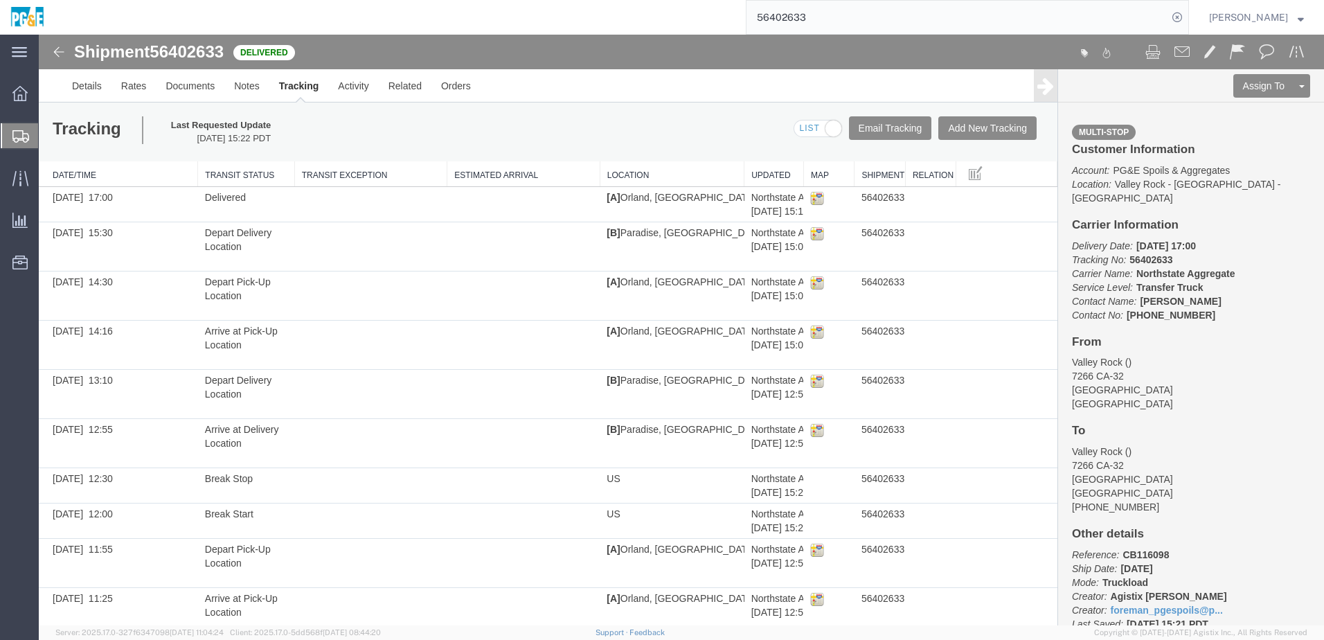
click at [799, 19] on input "56402633" at bounding box center [956, 17] width 421 height 33
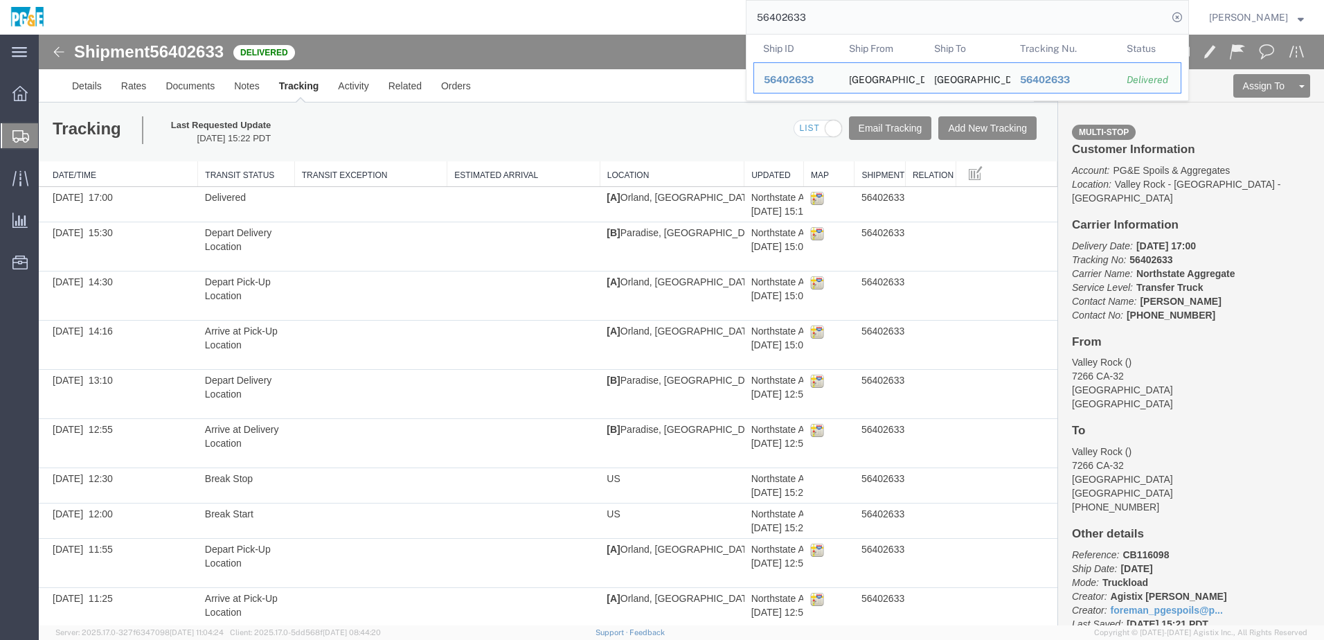
click at [799, 19] on input "56402633" at bounding box center [956, 17] width 421 height 33
paste input "8684"
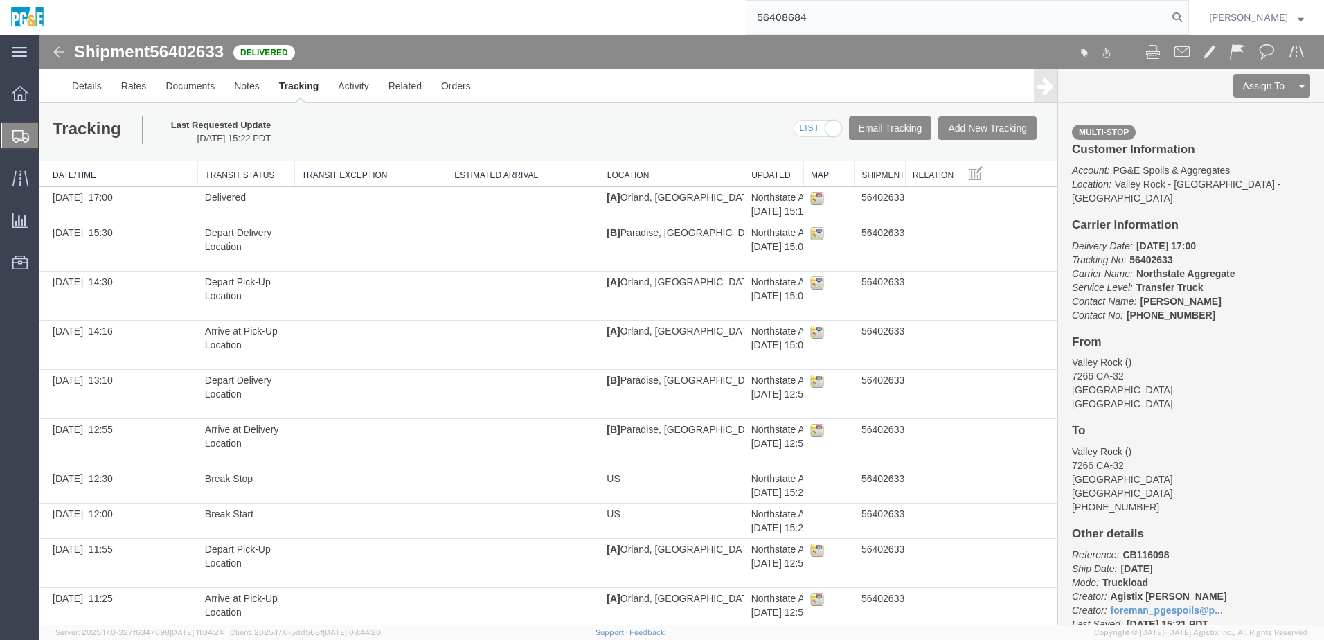
type input "56408684"
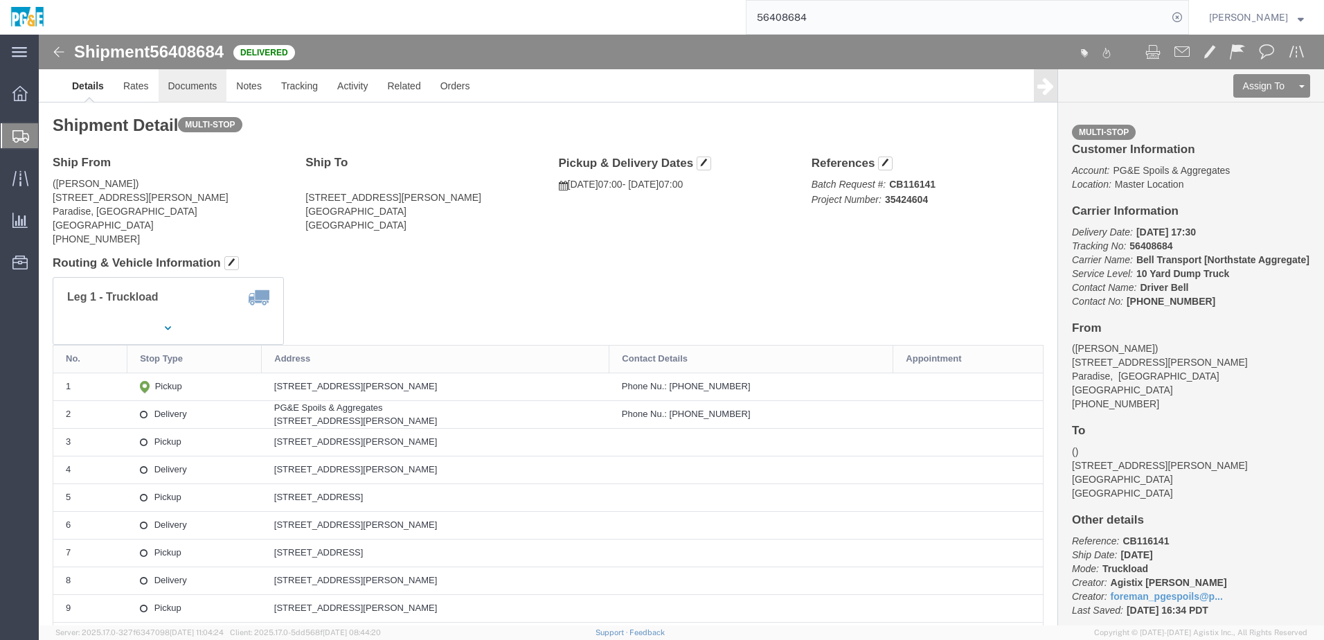
click link "Documents"
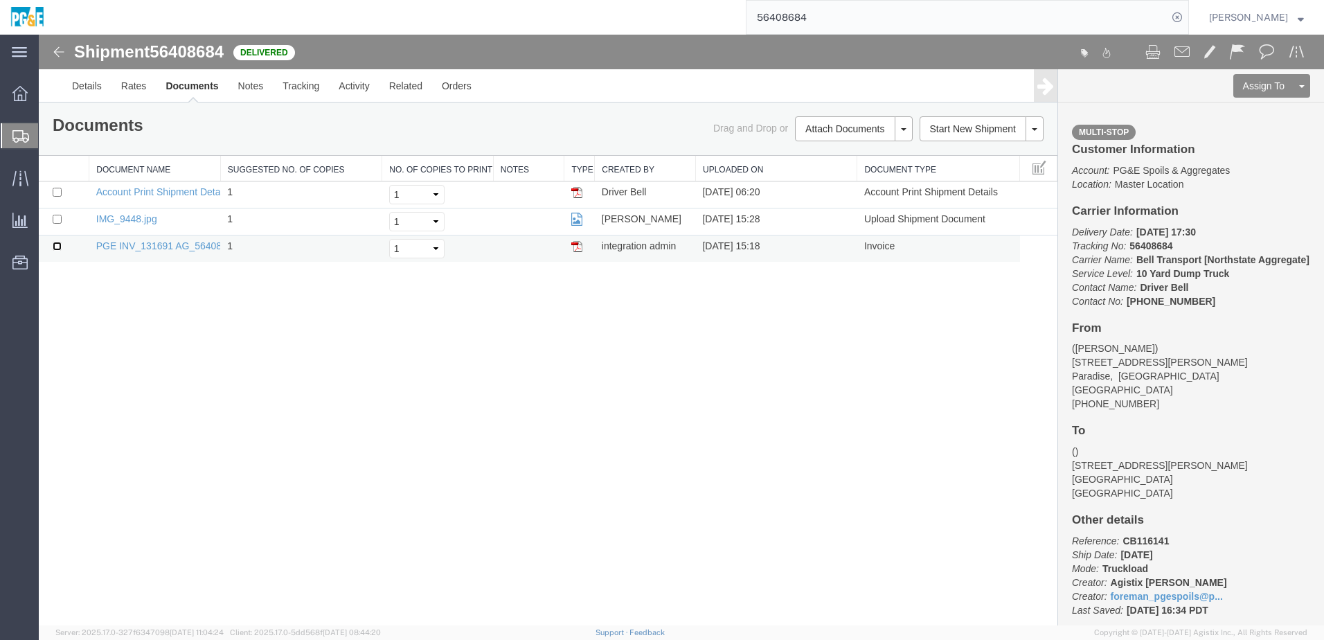
click at [59, 246] on input "checkbox" at bounding box center [57, 246] width 9 height 9
checkbox input "true"
click at [55, 217] on input "checkbox" at bounding box center [57, 219] width 9 height 9
checkbox input "true"
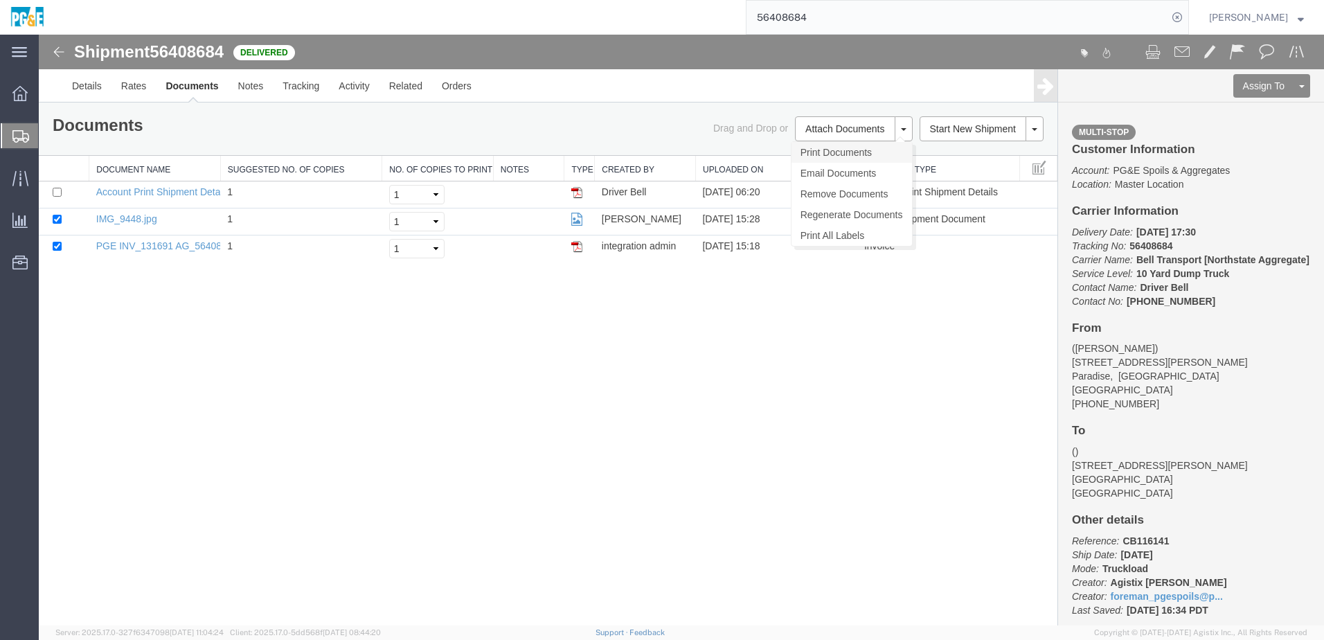
click at [861, 151] on link "Print Documents" at bounding box center [851, 152] width 120 height 21
click at [304, 94] on link "Tracking" at bounding box center [301, 85] width 56 height 33
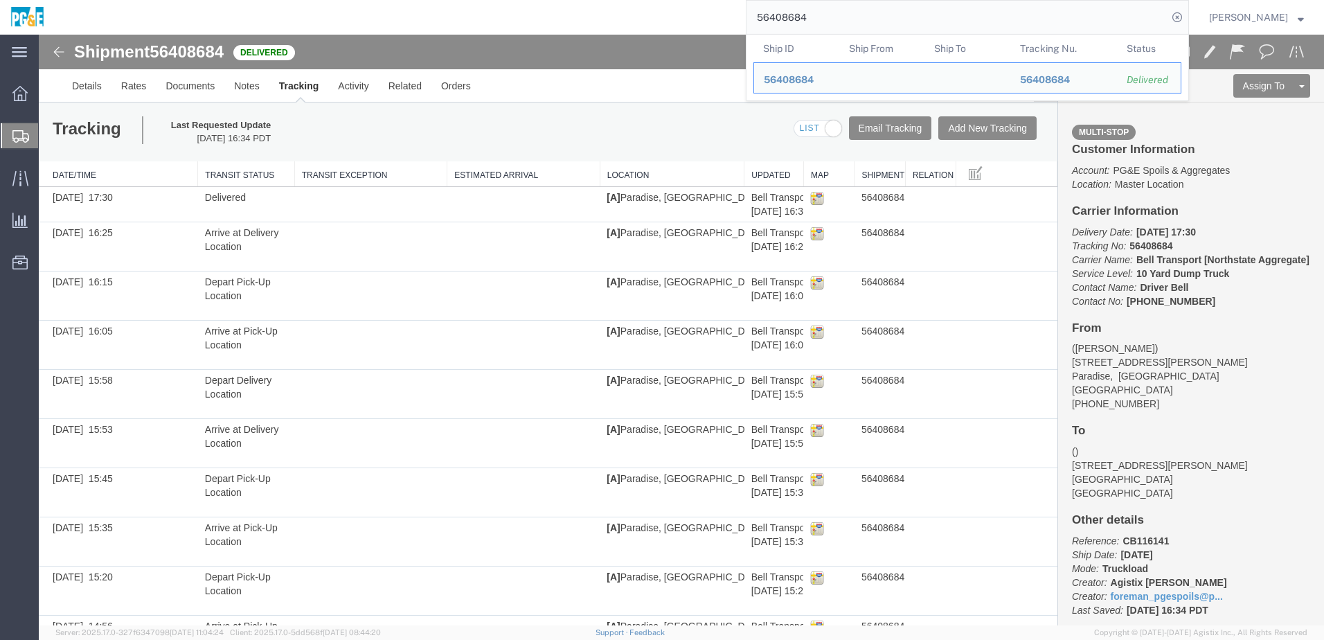
click at [778, 24] on input "56408684" at bounding box center [956, 17] width 421 height 33
paste input "372872"
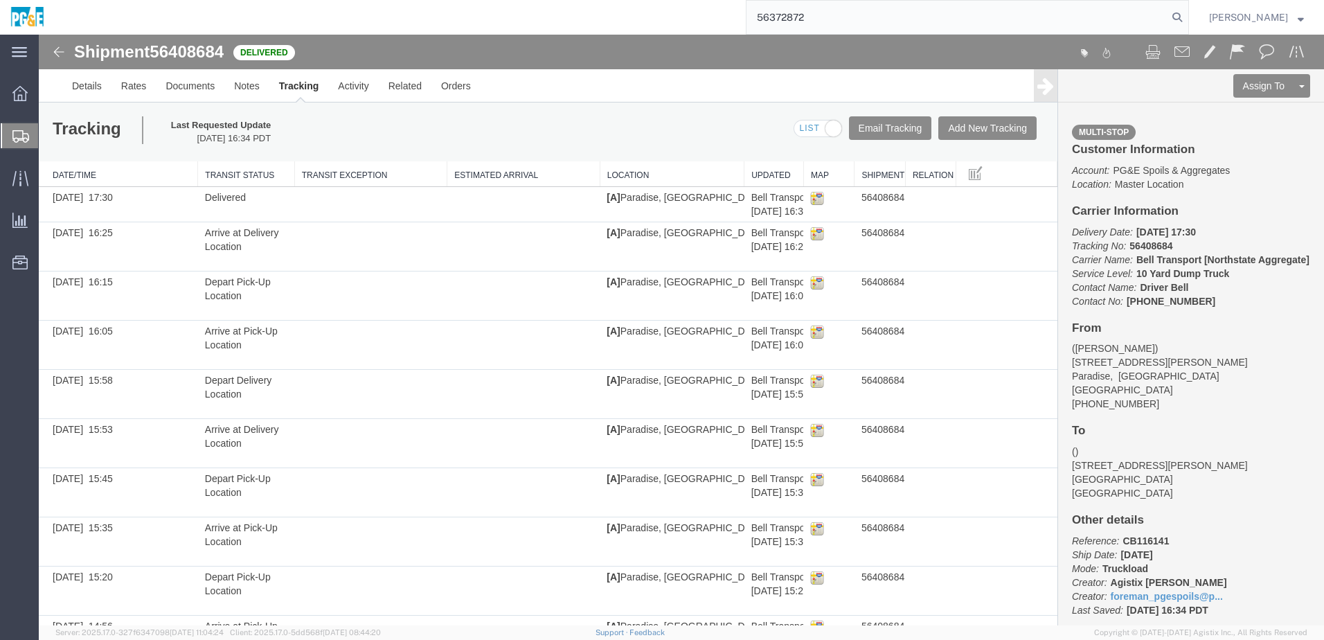
type input "56372872"
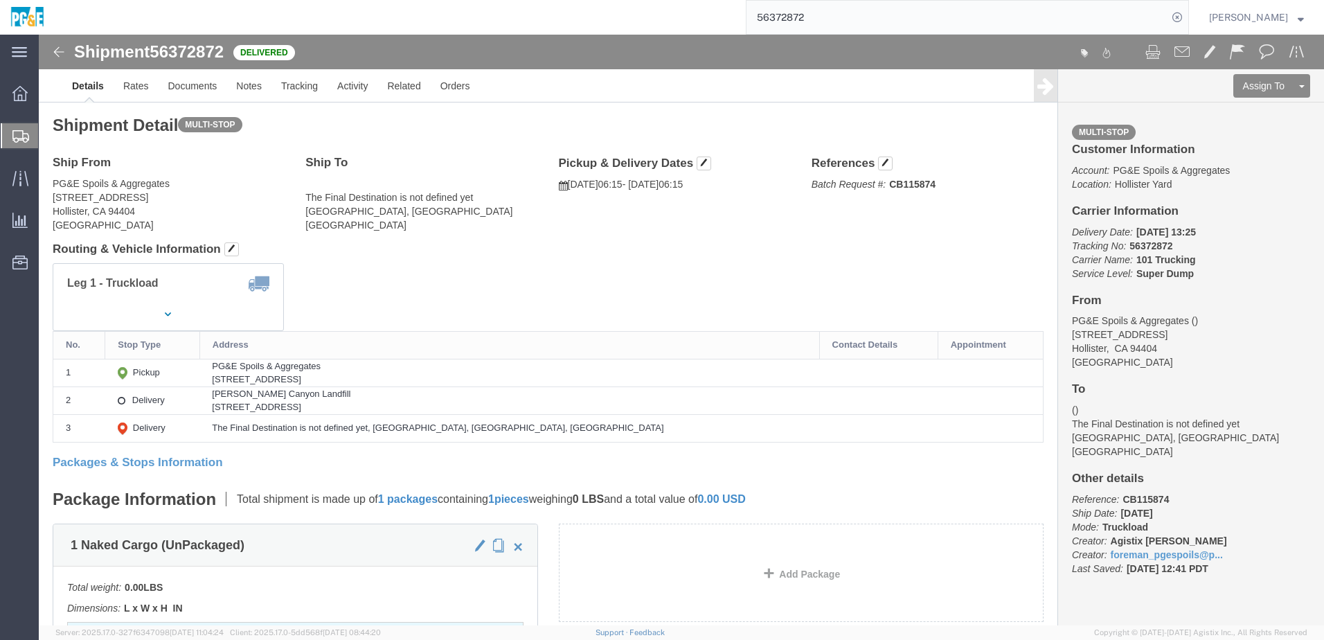
click div "Leg 1 - Truckload Vehicle 1: Super Dump Number of trucks: 1"
click link "Documents"
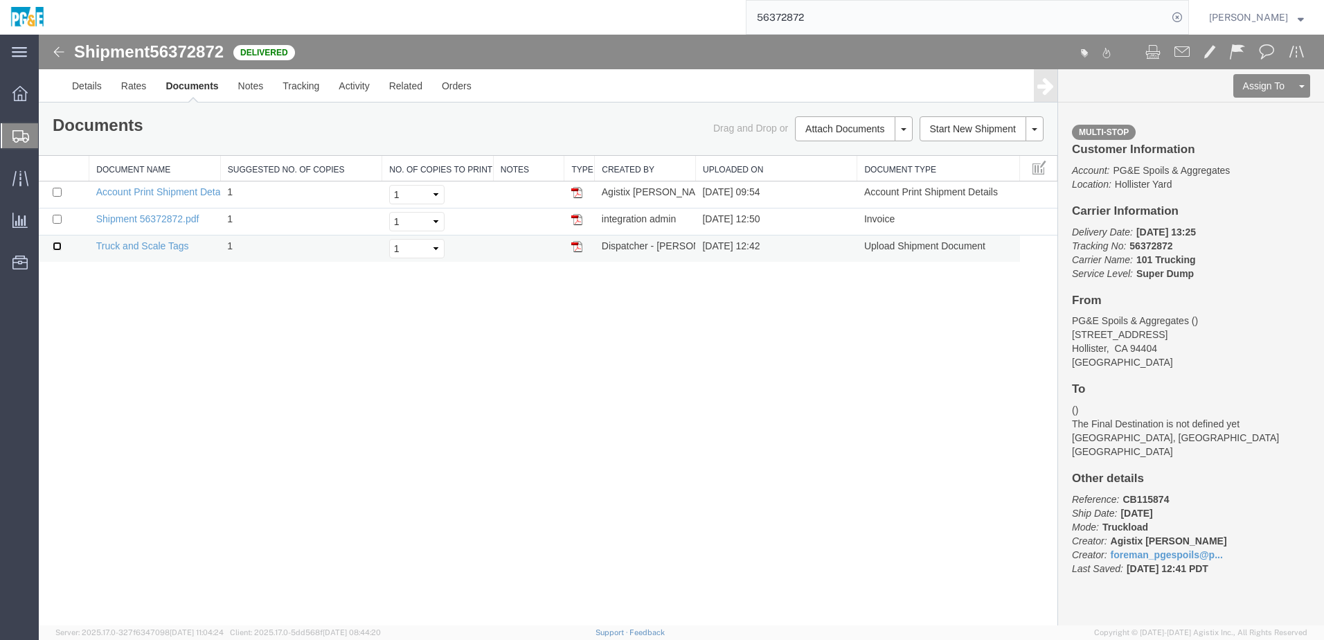
click at [57, 245] on input "checkbox" at bounding box center [57, 246] width 9 height 9
checkbox input "true"
click at [58, 225] on td at bounding box center [64, 221] width 51 height 27
click at [58, 217] on input "checkbox" at bounding box center [57, 219] width 9 height 9
checkbox input "true"
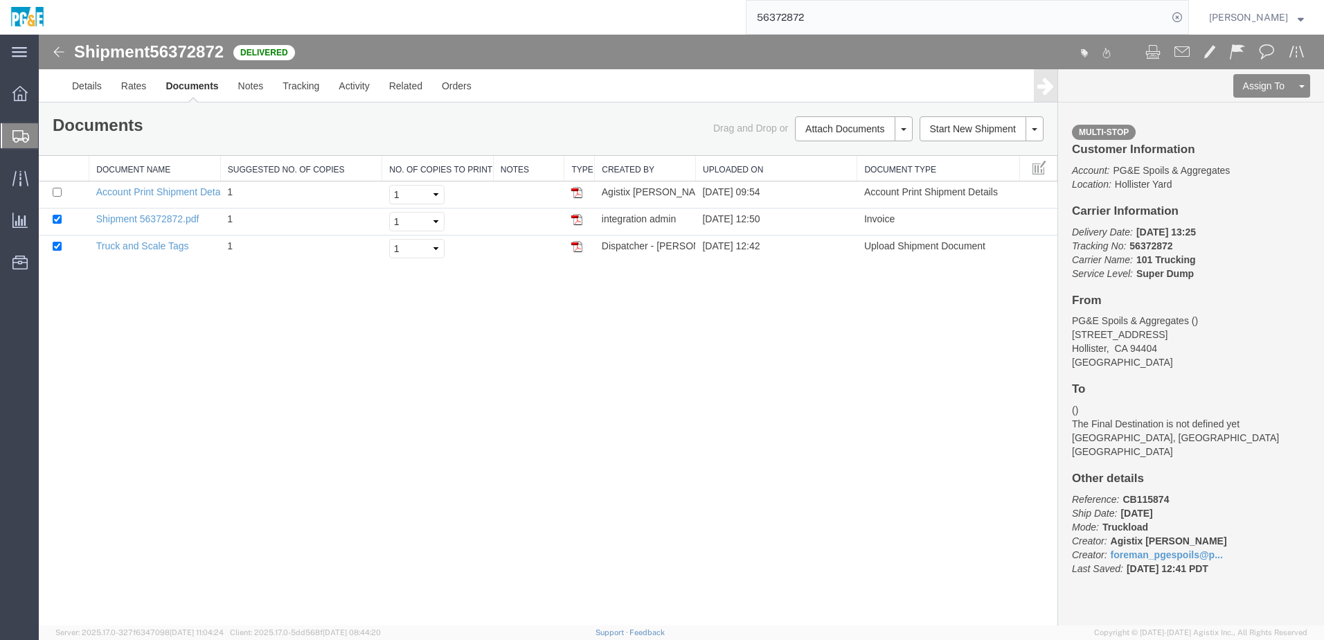
click at [39, 35] on link "Print Documents" at bounding box center [39, 35] width 0 height 0
click at [288, 100] on link "Tracking" at bounding box center [301, 85] width 56 height 33
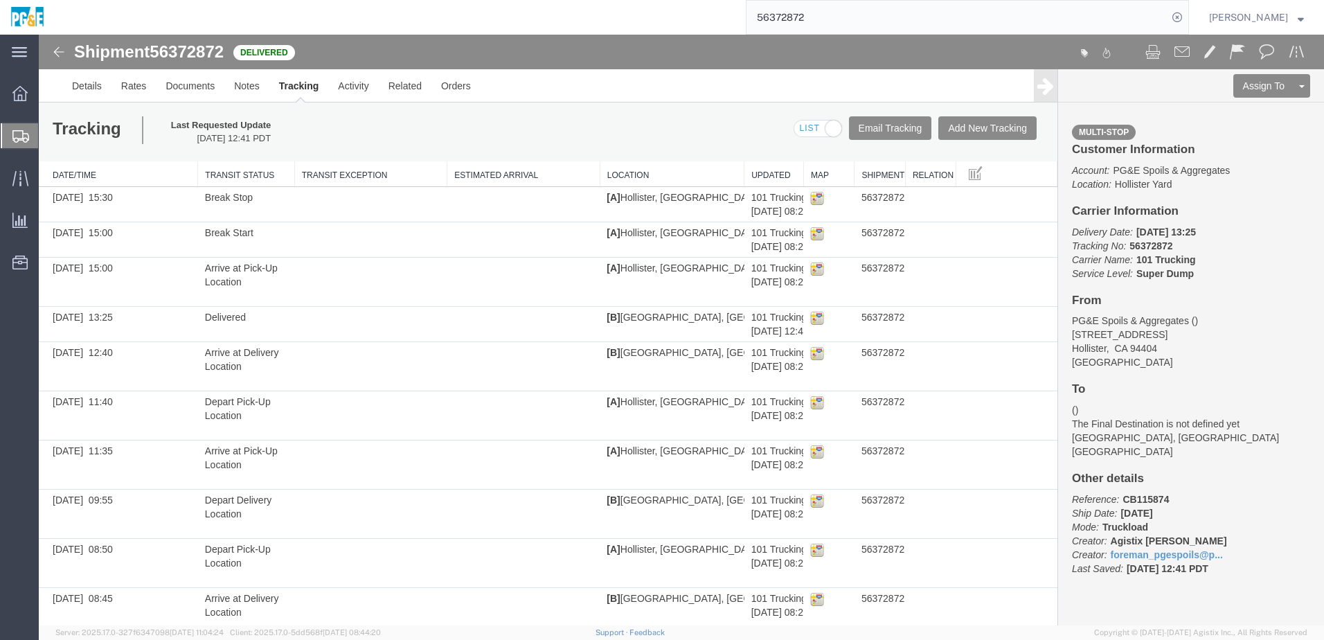
click at [807, 19] on input "56372872" at bounding box center [956, 17] width 421 height 33
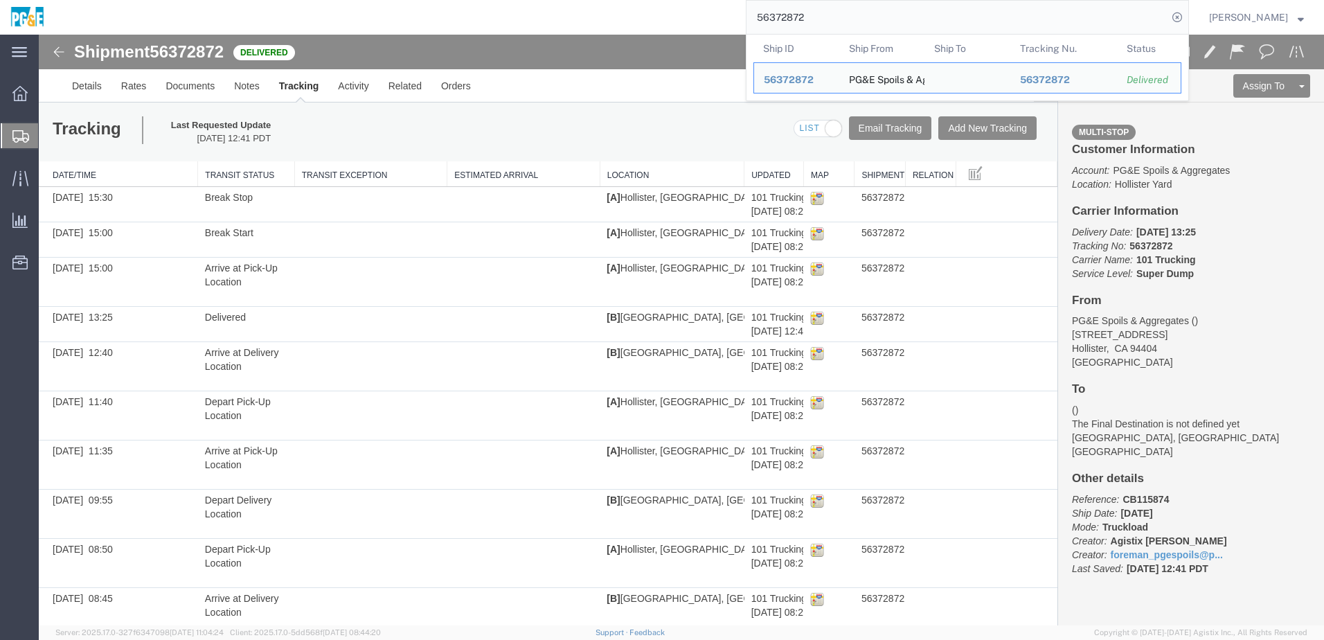
click at [807, 19] on input "56372872" at bounding box center [956, 17] width 421 height 33
paste input "5"
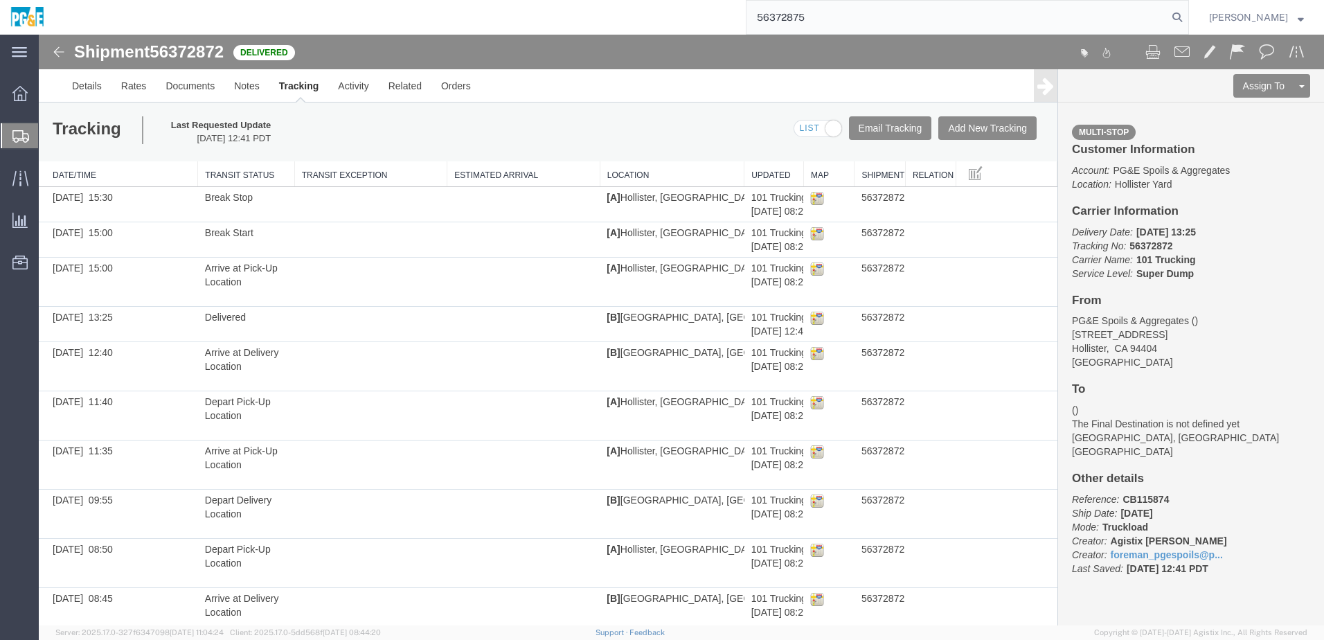
type input "56372875"
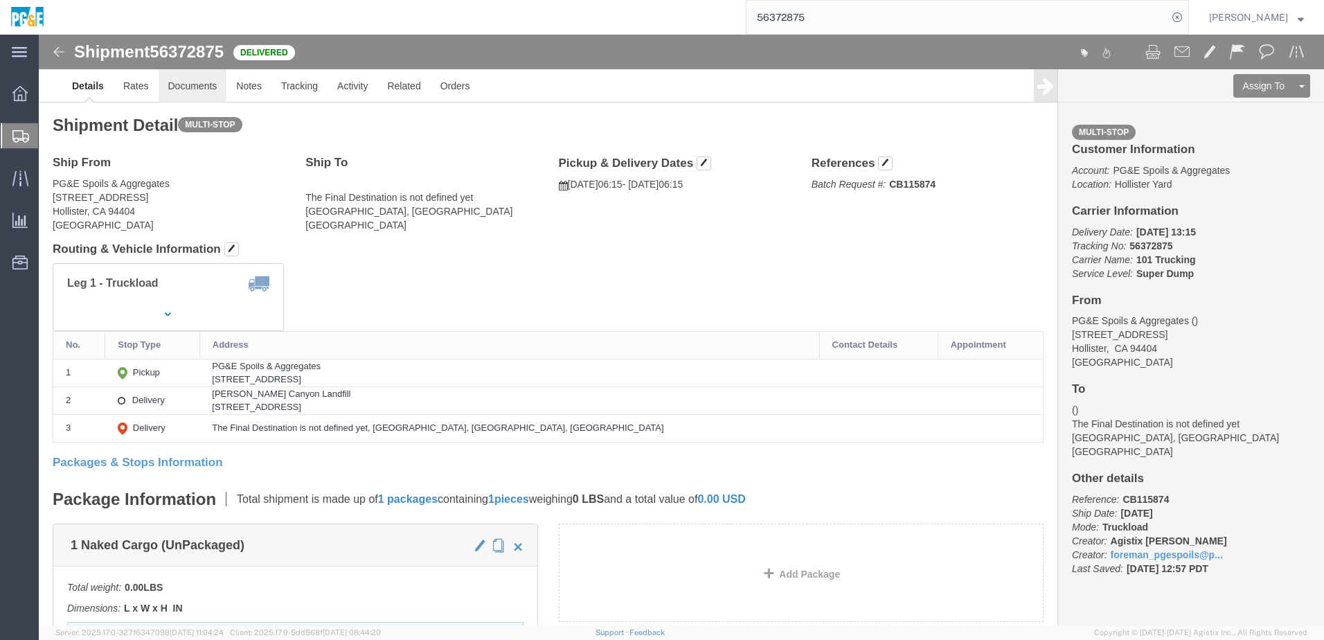
click link "Documents"
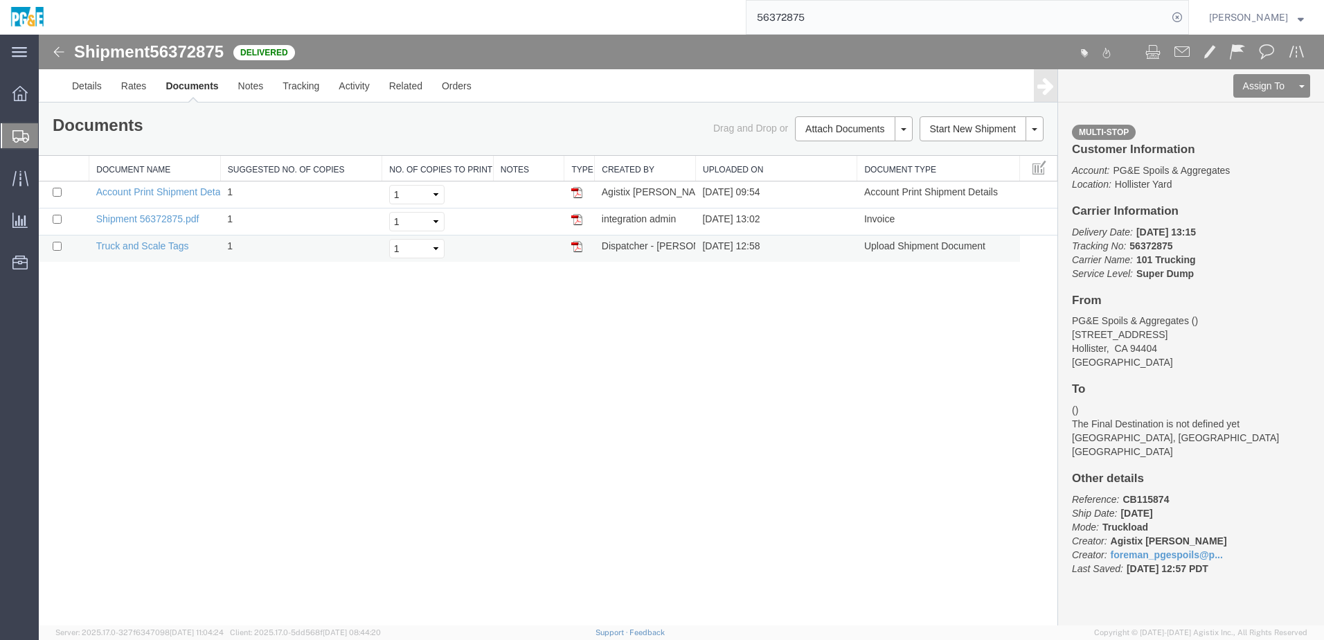
click at [62, 245] on td at bounding box center [64, 248] width 51 height 27
click at [57, 217] on input "checkbox" at bounding box center [57, 219] width 9 height 9
checkbox input "true"
click at [55, 244] on input "checkbox" at bounding box center [57, 246] width 9 height 9
checkbox input "true"
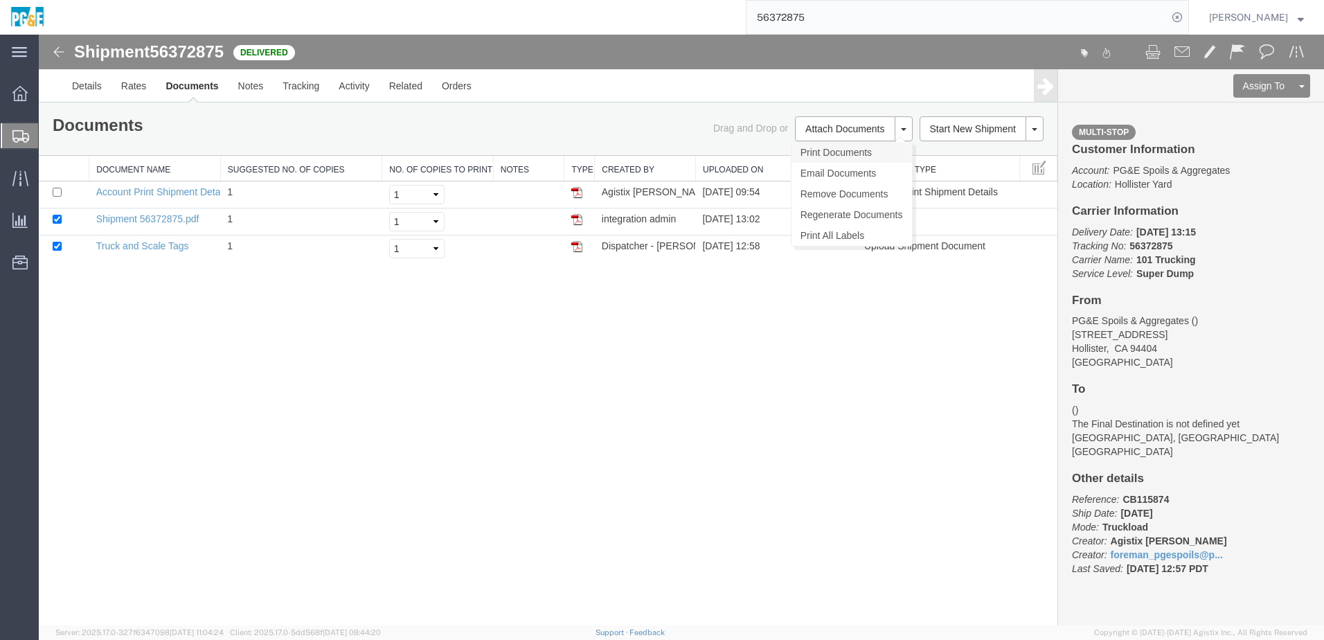
click at [831, 152] on link "Print Documents" at bounding box center [851, 152] width 120 height 21
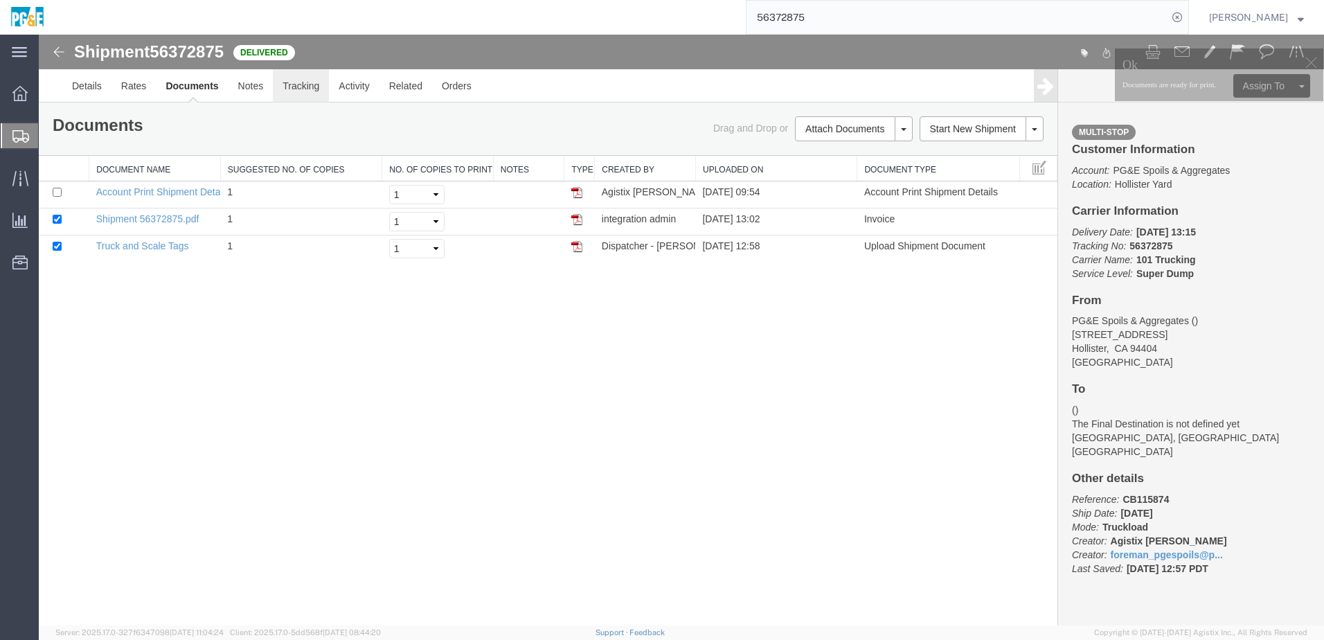
drag, startPoint x: 344, startPoint y: 127, endPoint x: 304, endPoint y: 92, distance: 53.0
click at [304, 92] on link "Tracking" at bounding box center [301, 85] width 56 height 33
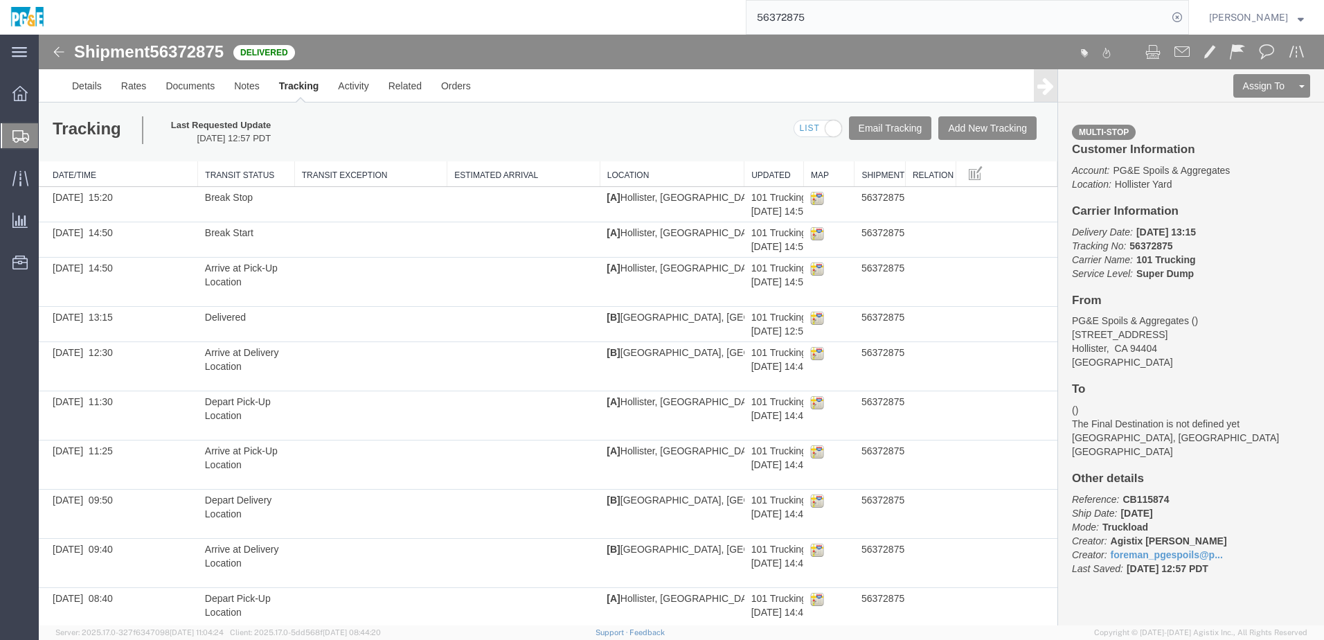
click at [791, 17] on input "56372875" at bounding box center [956, 17] width 421 height 33
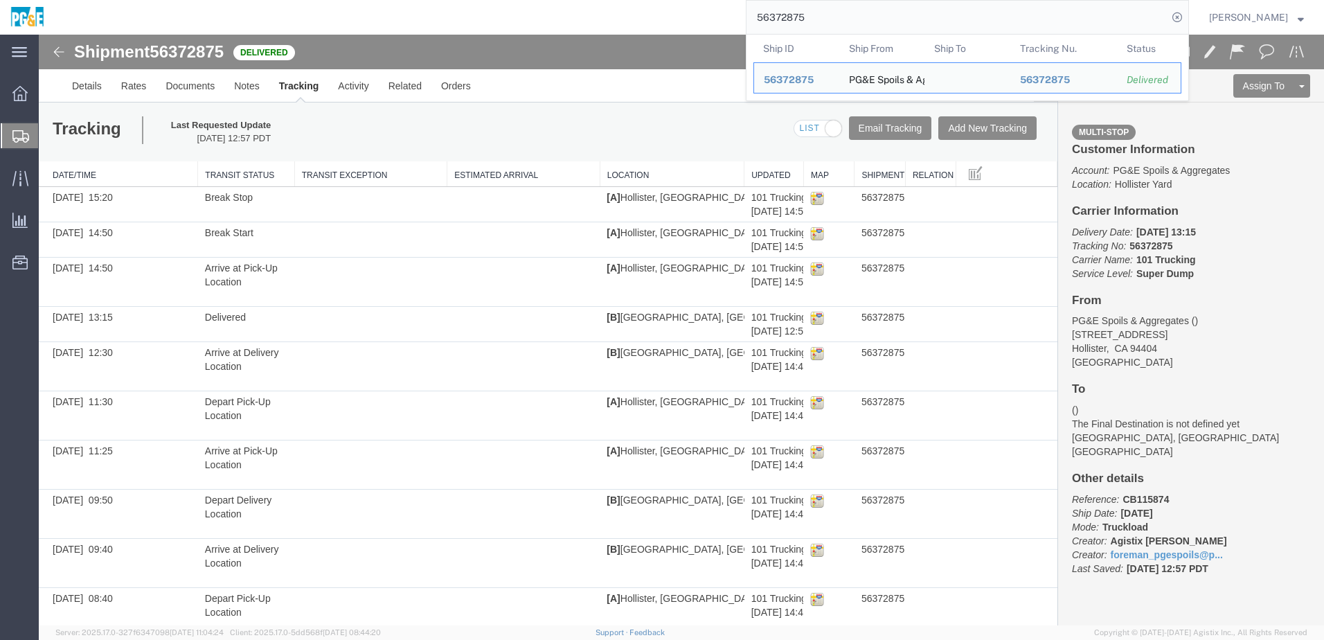
paste input "8"
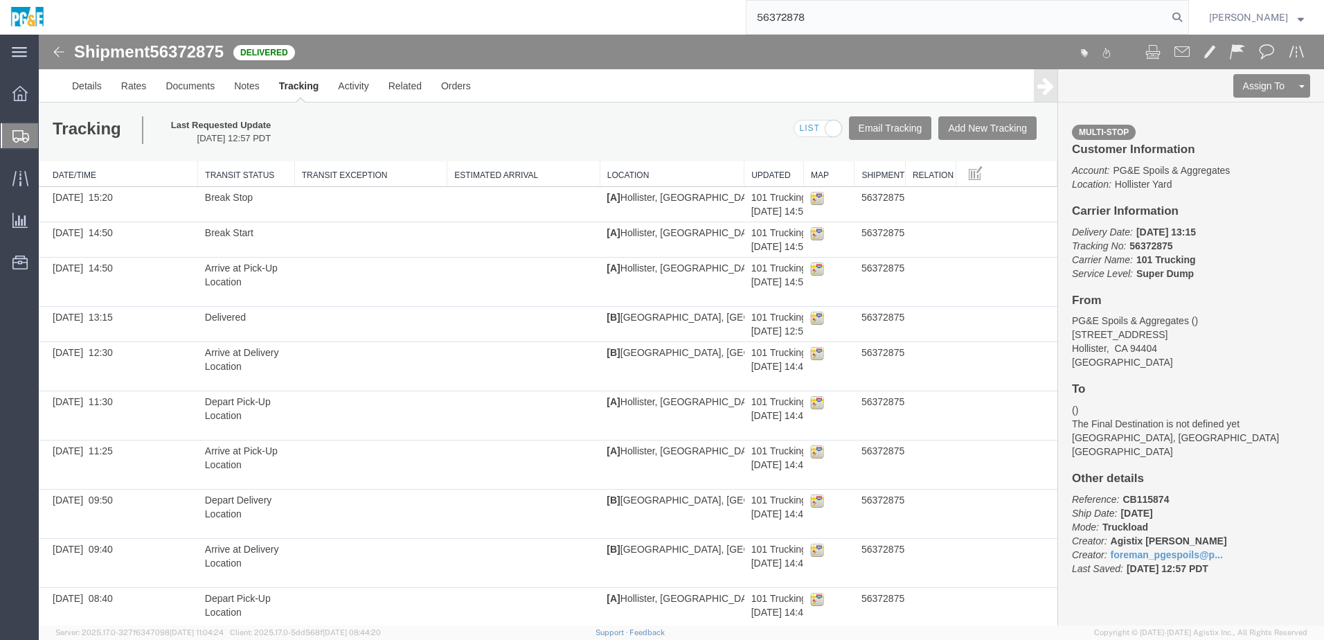
type input "56372878"
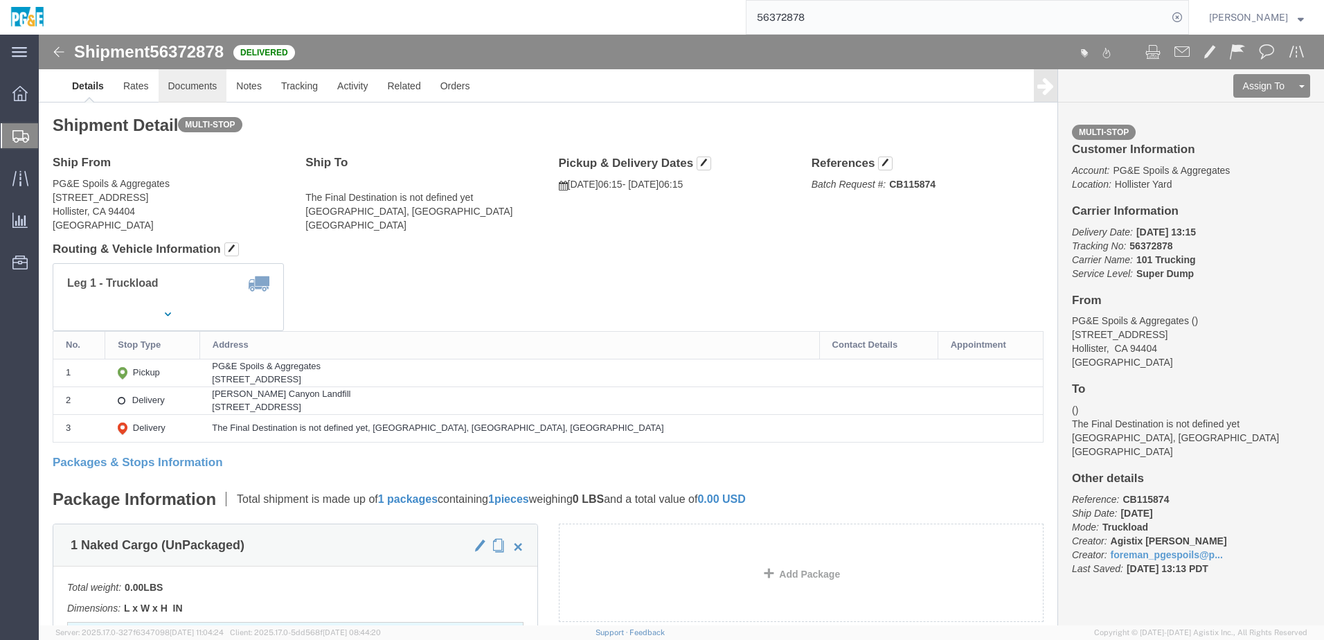
click link "Documents"
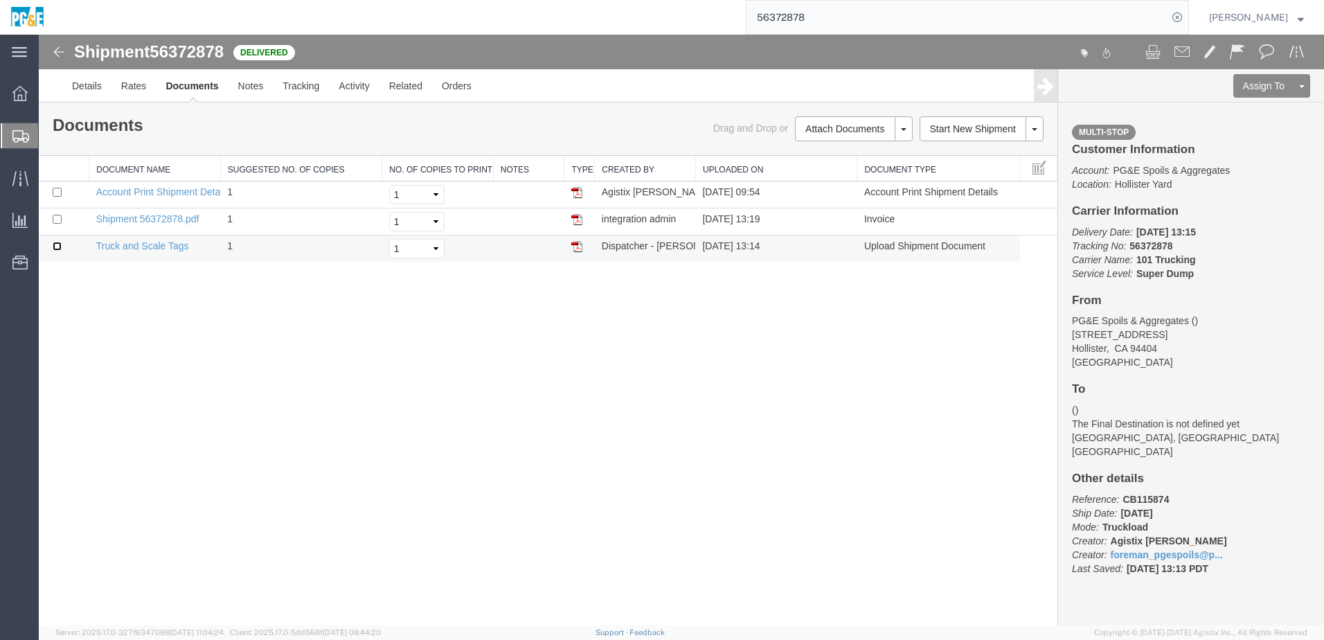
click at [58, 247] on input "checkbox" at bounding box center [57, 246] width 9 height 9
checkbox input "true"
click at [57, 220] on input "checkbox" at bounding box center [57, 219] width 9 height 9
checkbox input "true"
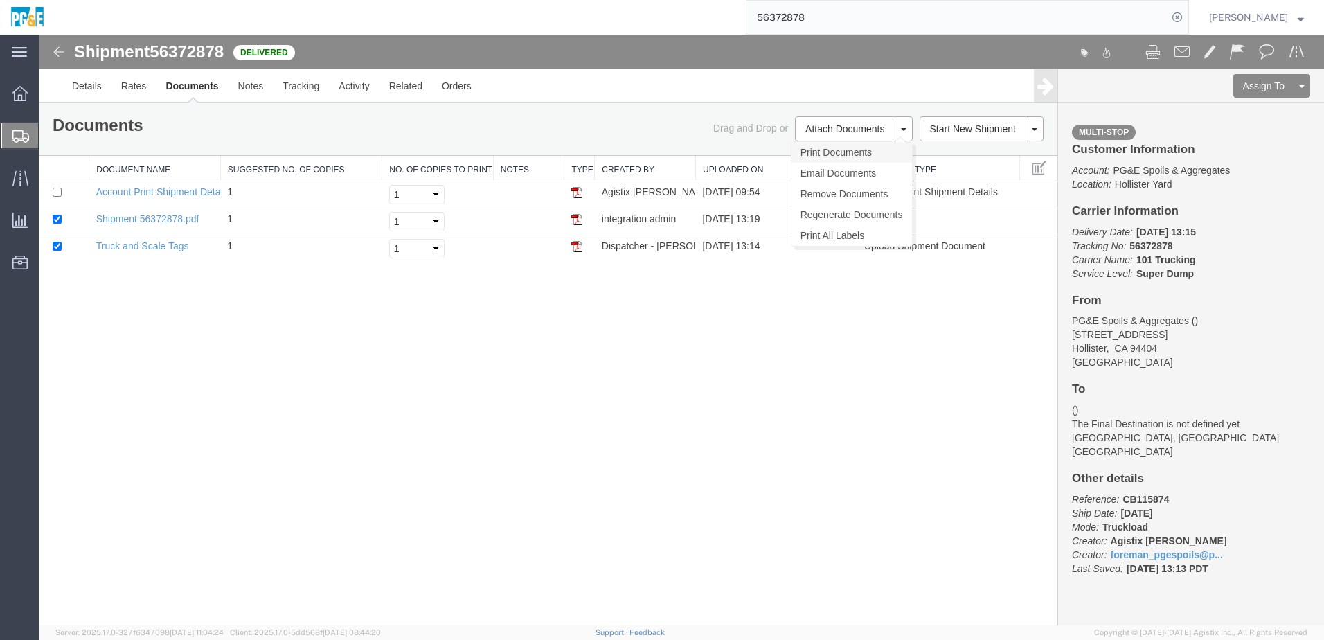
click at [857, 159] on link "Print Documents" at bounding box center [851, 152] width 120 height 21
click at [294, 94] on link "Tracking" at bounding box center [301, 85] width 56 height 33
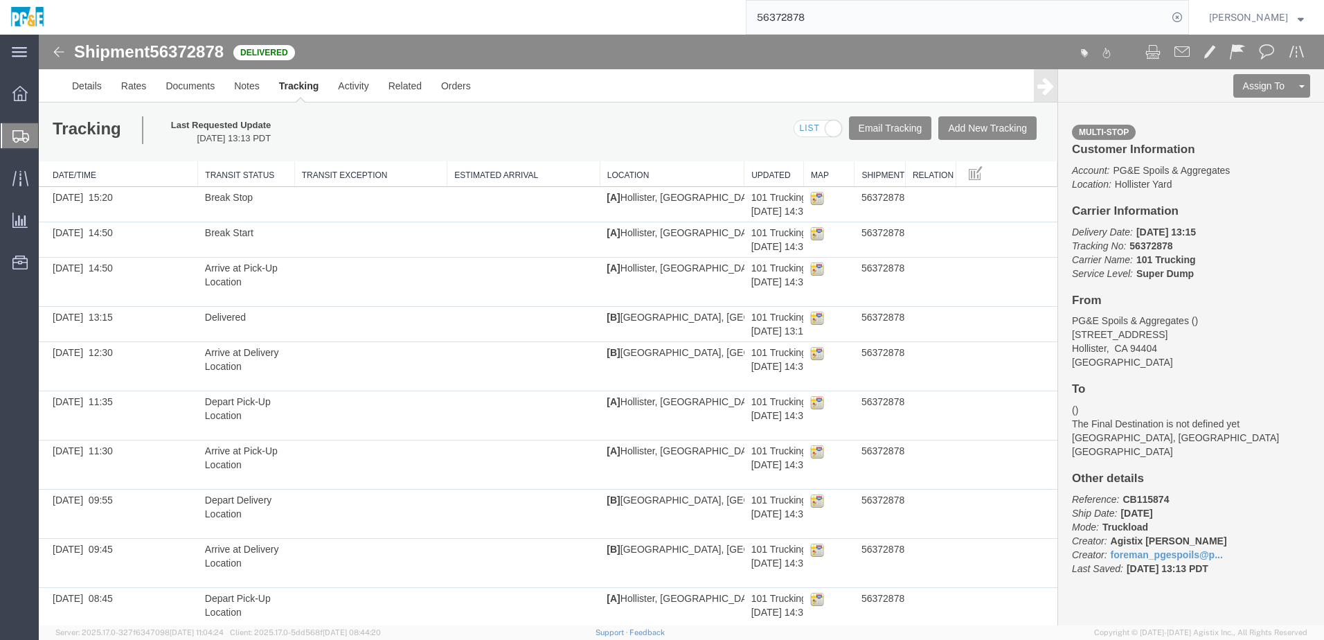
click at [802, 13] on input "56372878" at bounding box center [956, 17] width 421 height 33
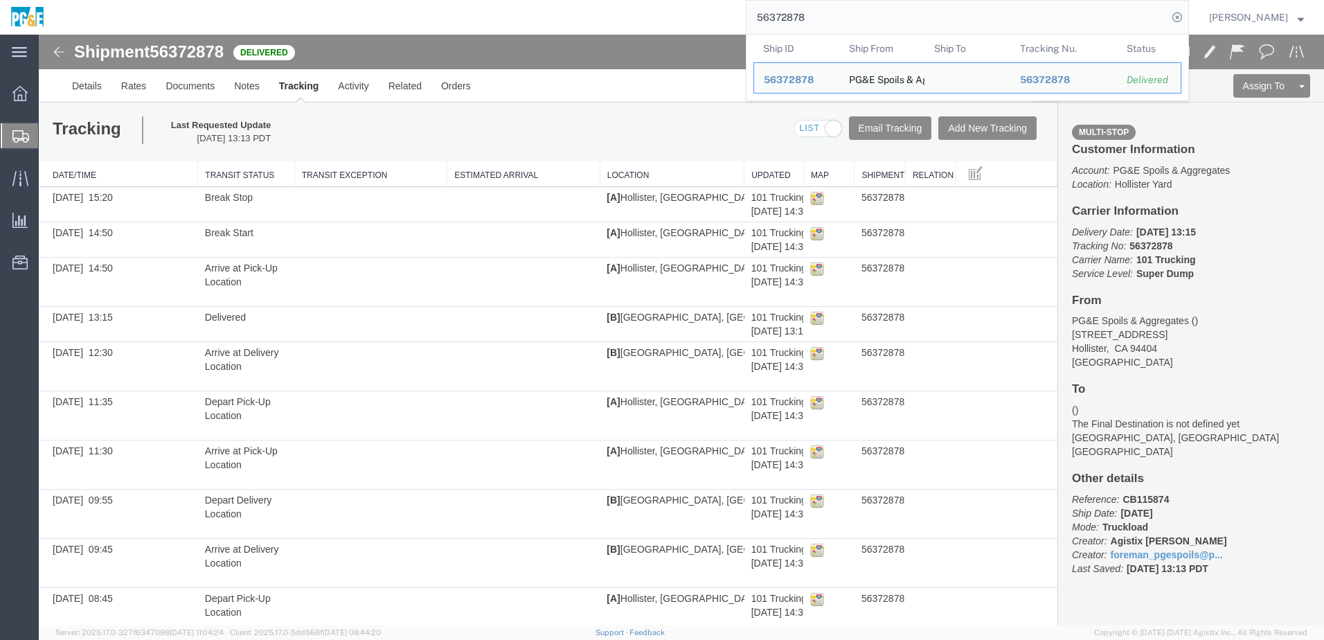
click at [802, 13] on input "56372878" at bounding box center [956, 17] width 421 height 33
paste input "81"
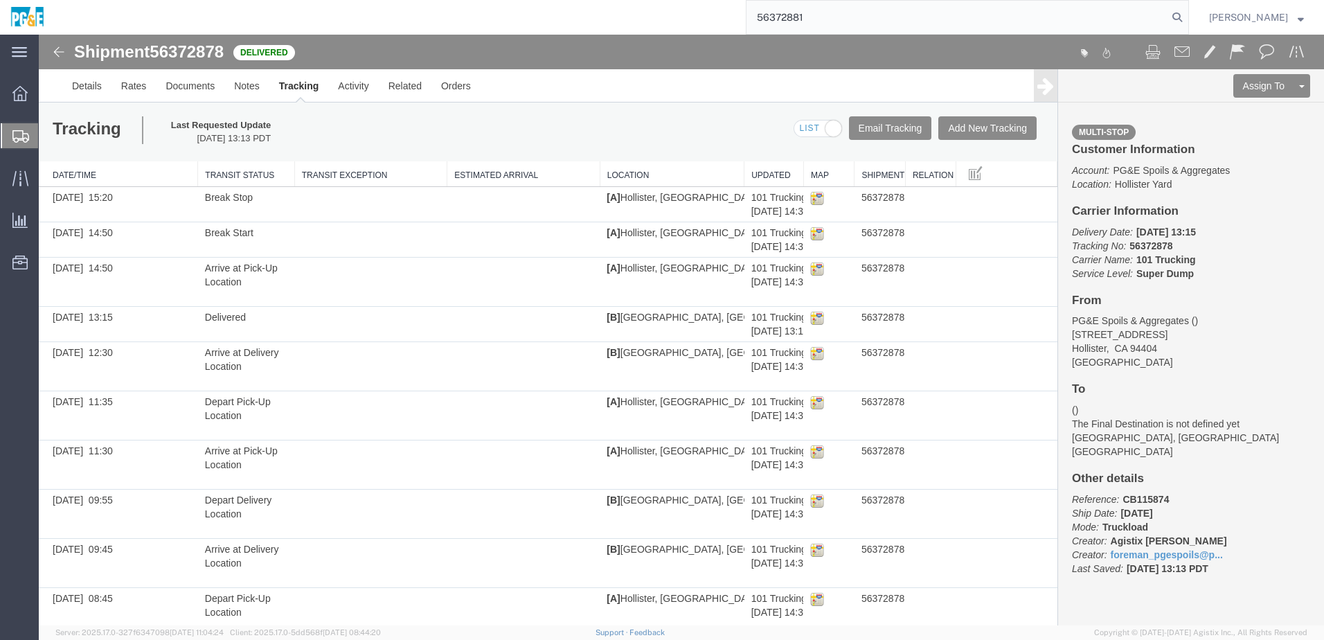
type input "56372881"
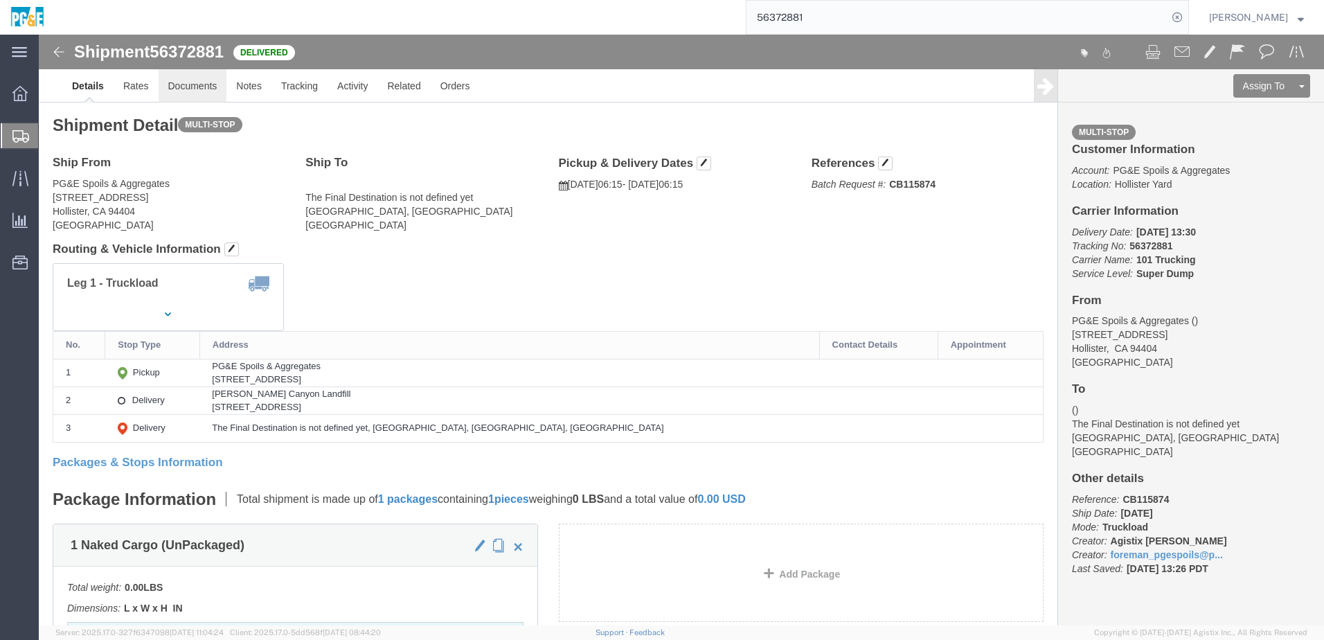
click link "Documents"
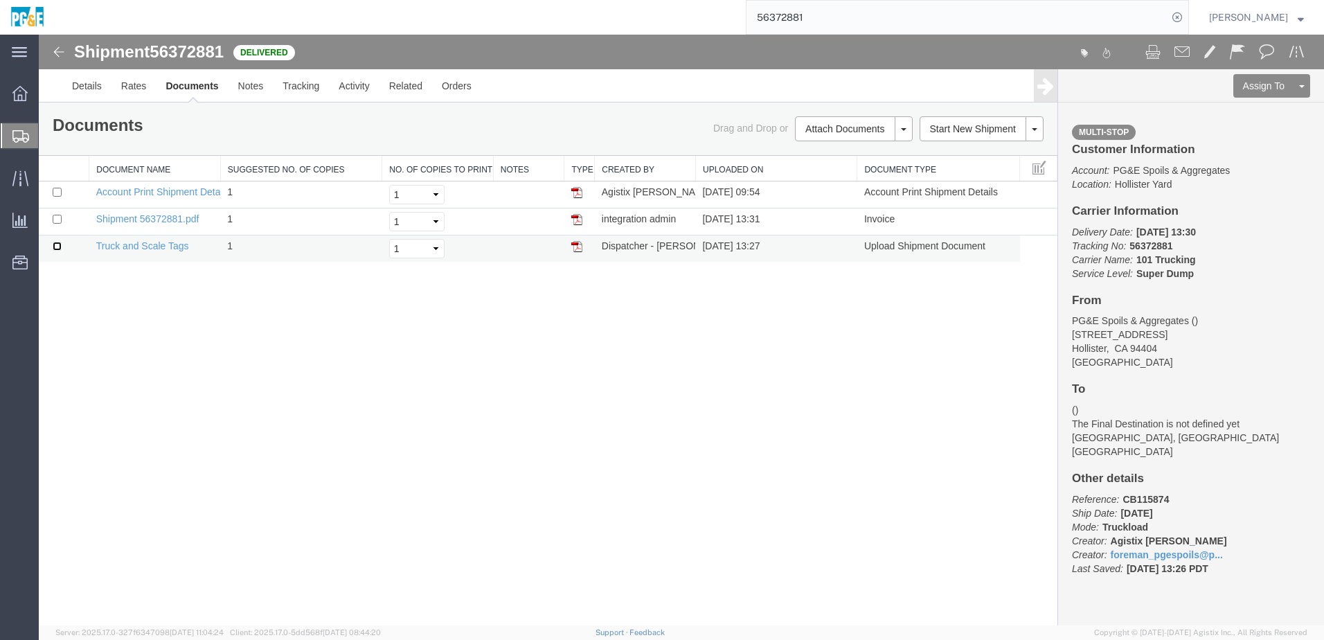
click at [59, 249] on input "checkbox" at bounding box center [57, 246] width 9 height 9
checkbox input "true"
click at [56, 218] on input "checkbox" at bounding box center [57, 219] width 9 height 9
checkbox input "true"
click at [39, 35] on link "Print Documents" at bounding box center [39, 35] width 0 height 0
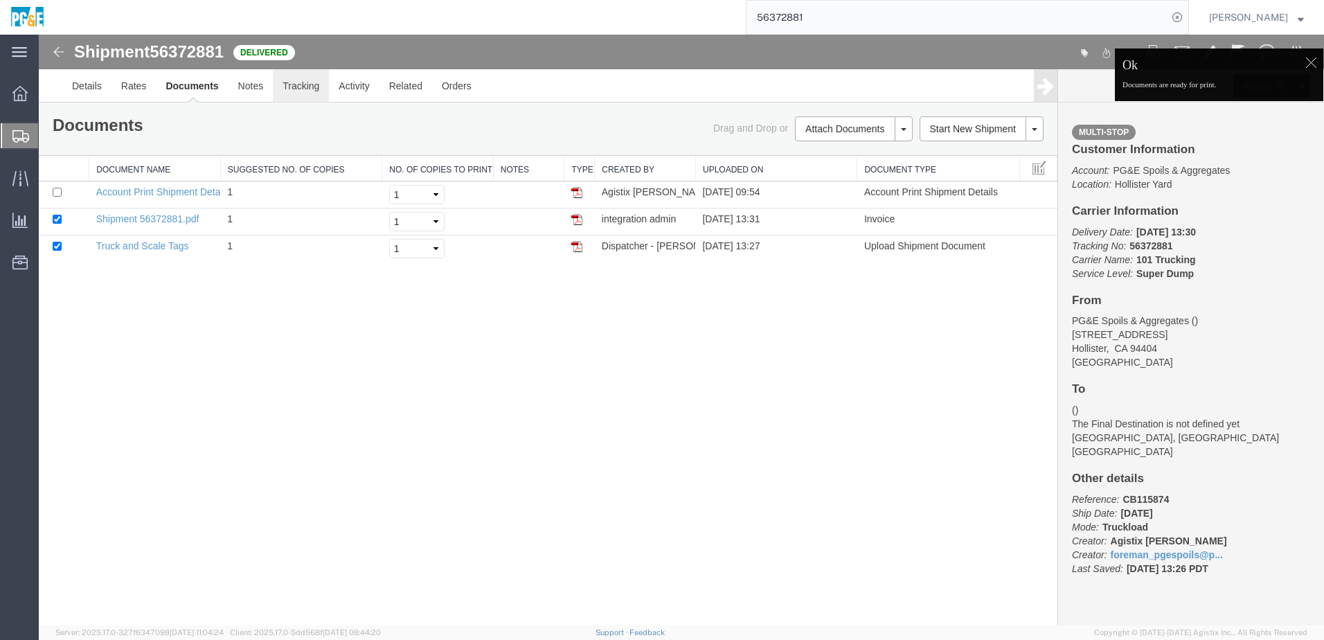
click at [302, 91] on link "Tracking" at bounding box center [301, 85] width 56 height 33
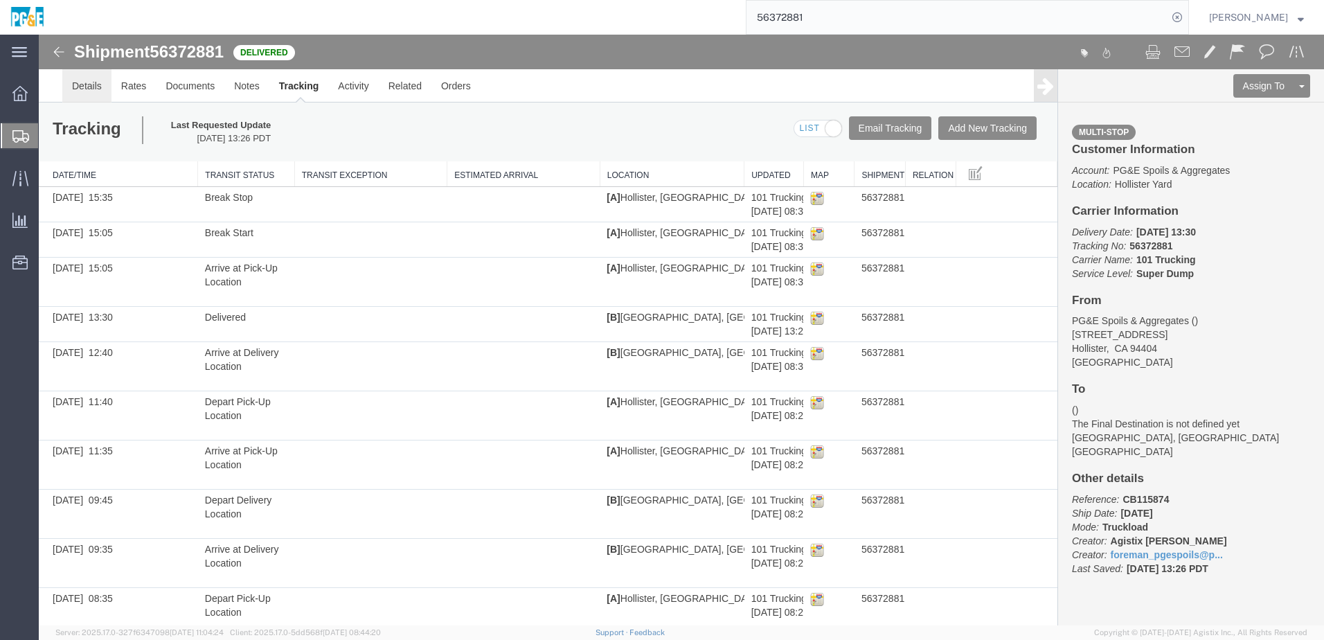
click at [95, 94] on link "Details" at bounding box center [86, 85] width 49 height 33
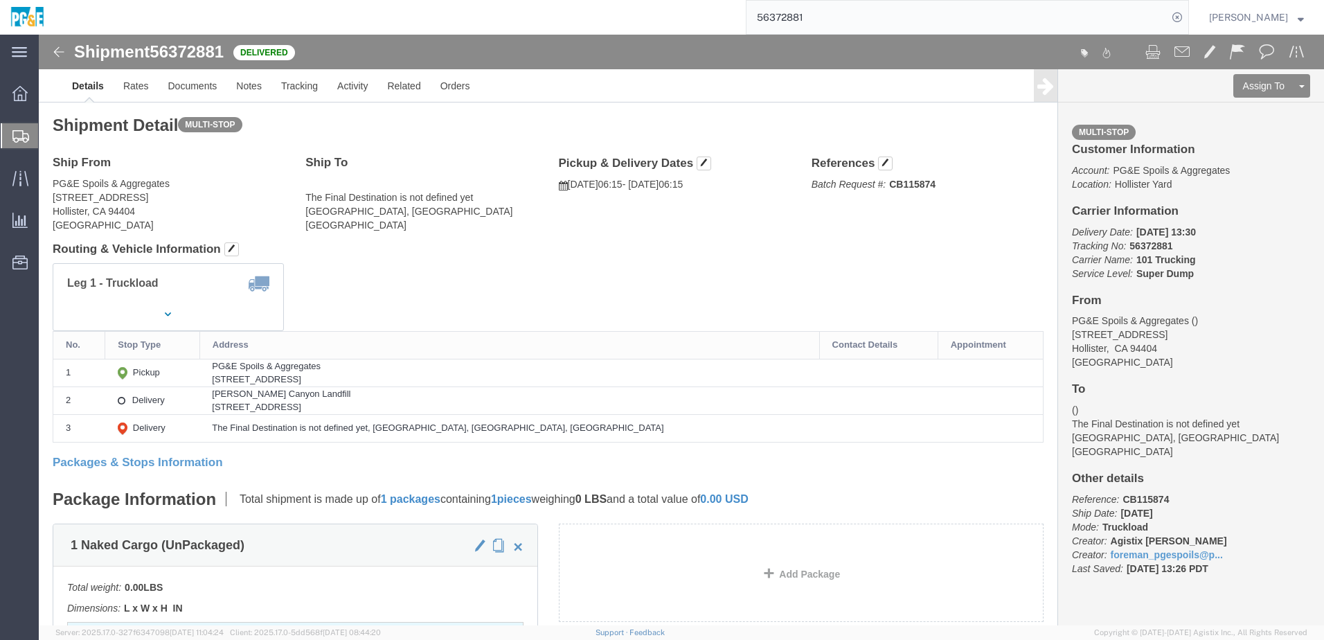
click at [804, 15] on input "56372881" at bounding box center [956, 17] width 421 height 33
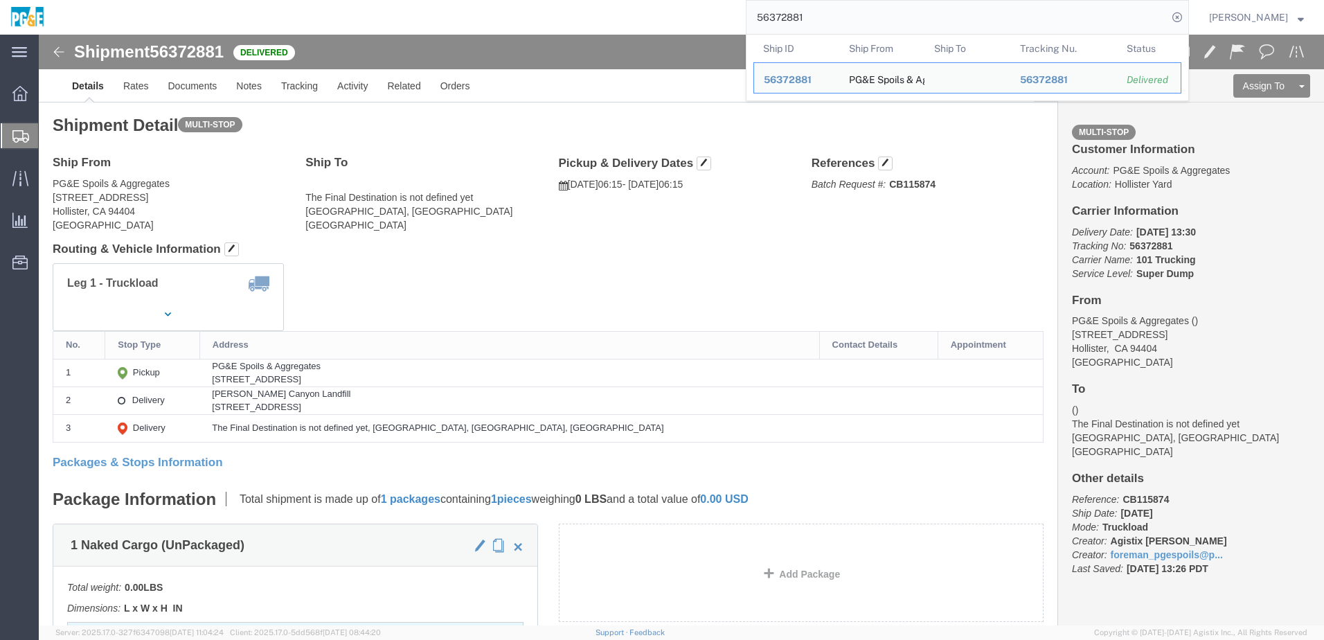
click at [804, 15] on input "56372881" at bounding box center [956, 17] width 421 height 33
paste input "4"
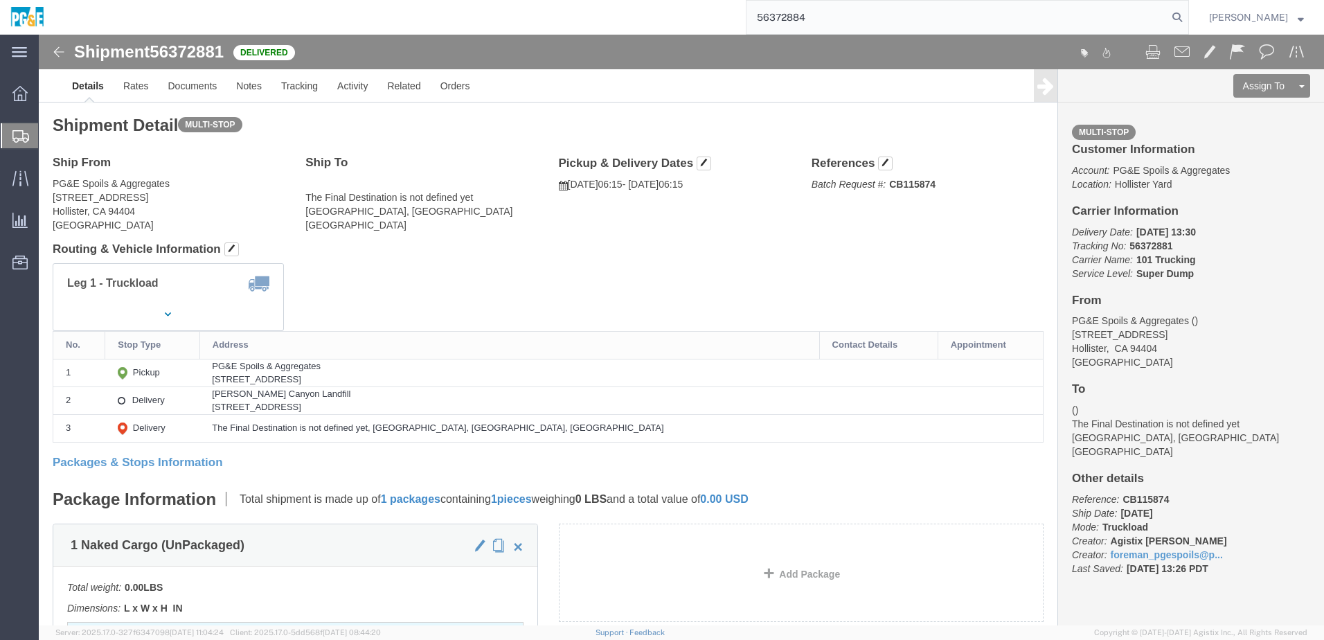
type input "56372884"
click link "Documents"
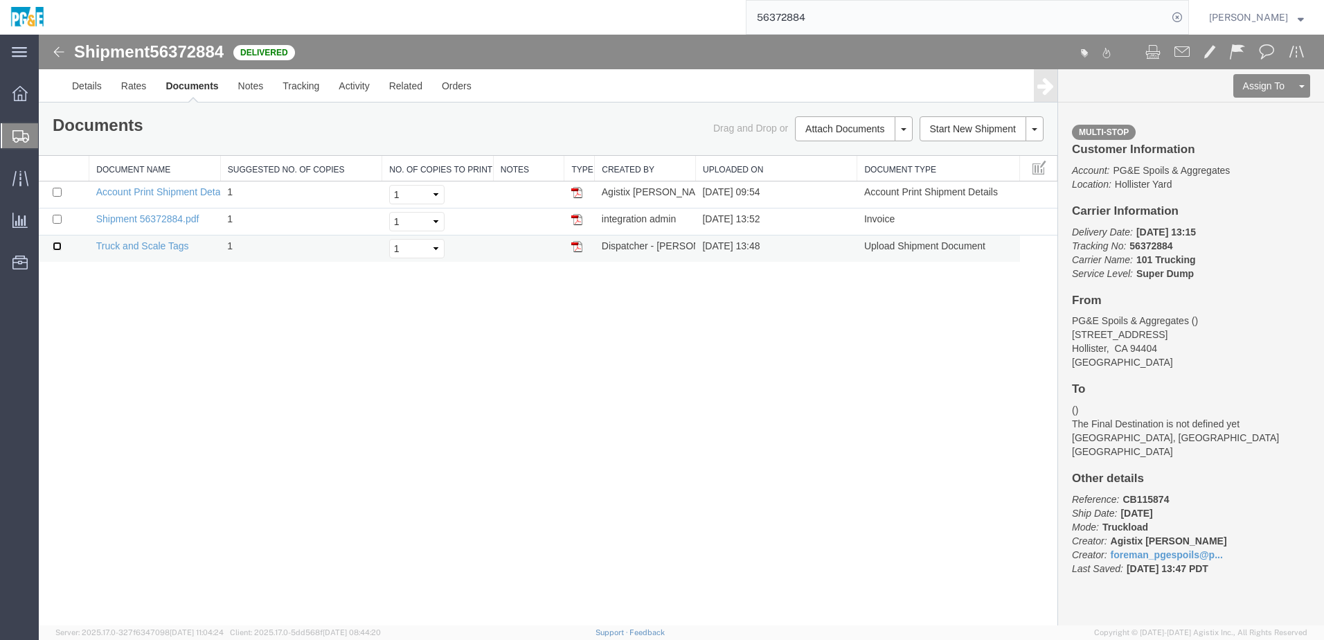
click at [56, 247] on input "checkbox" at bounding box center [57, 246] width 9 height 9
checkbox input "true"
click at [57, 220] on input "checkbox" at bounding box center [57, 219] width 9 height 9
checkbox input "true"
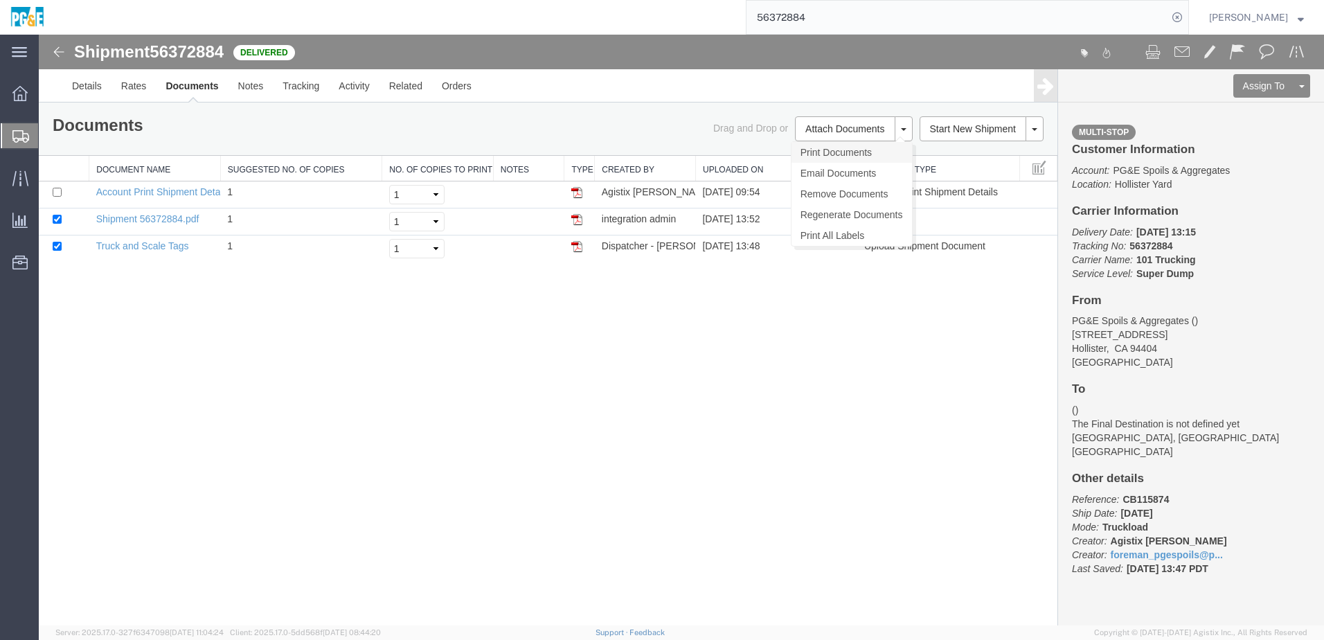
click at [838, 151] on link "Print Documents" at bounding box center [851, 152] width 120 height 21
click at [308, 82] on link "Tracking" at bounding box center [301, 85] width 56 height 33
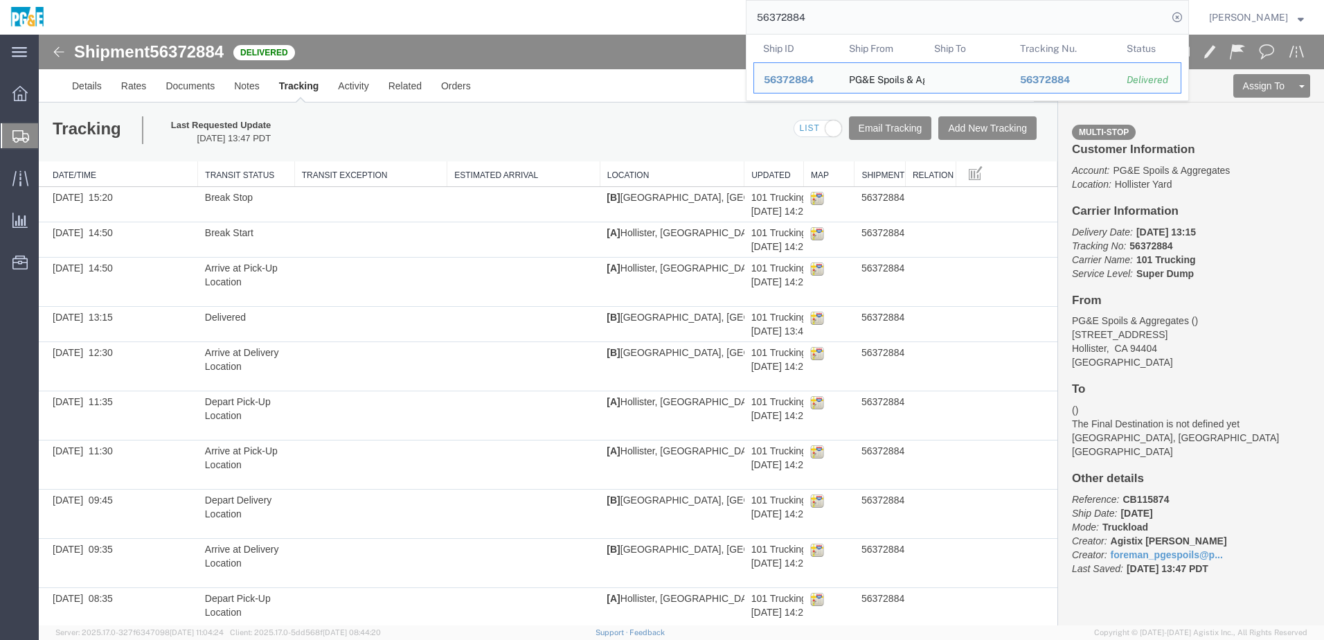
click at [801, 15] on input "56372884" at bounding box center [956, 17] width 421 height 33
paste input "6"
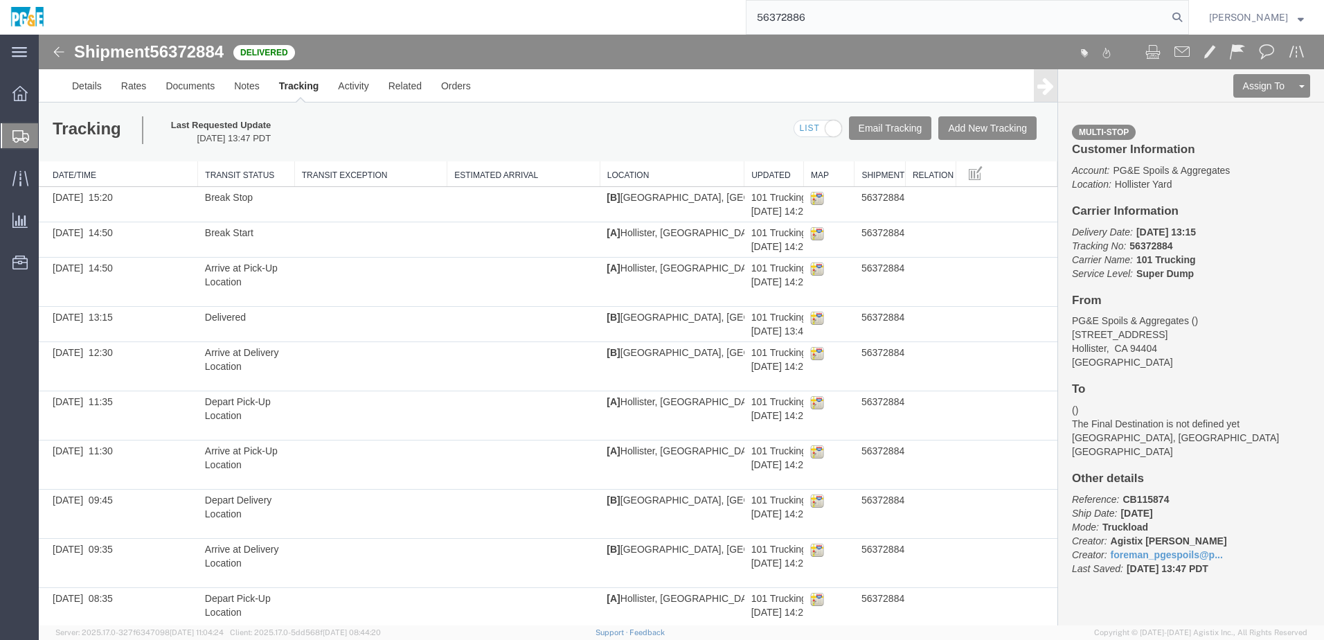
type input "56372886"
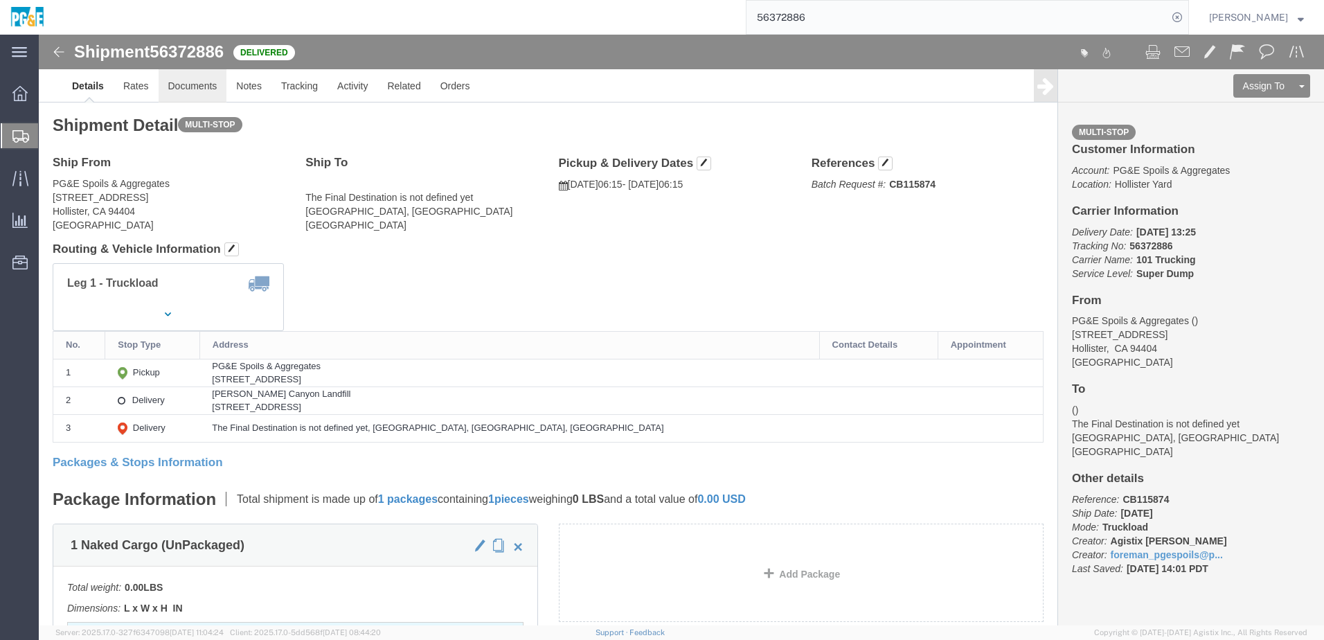
click link "Documents"
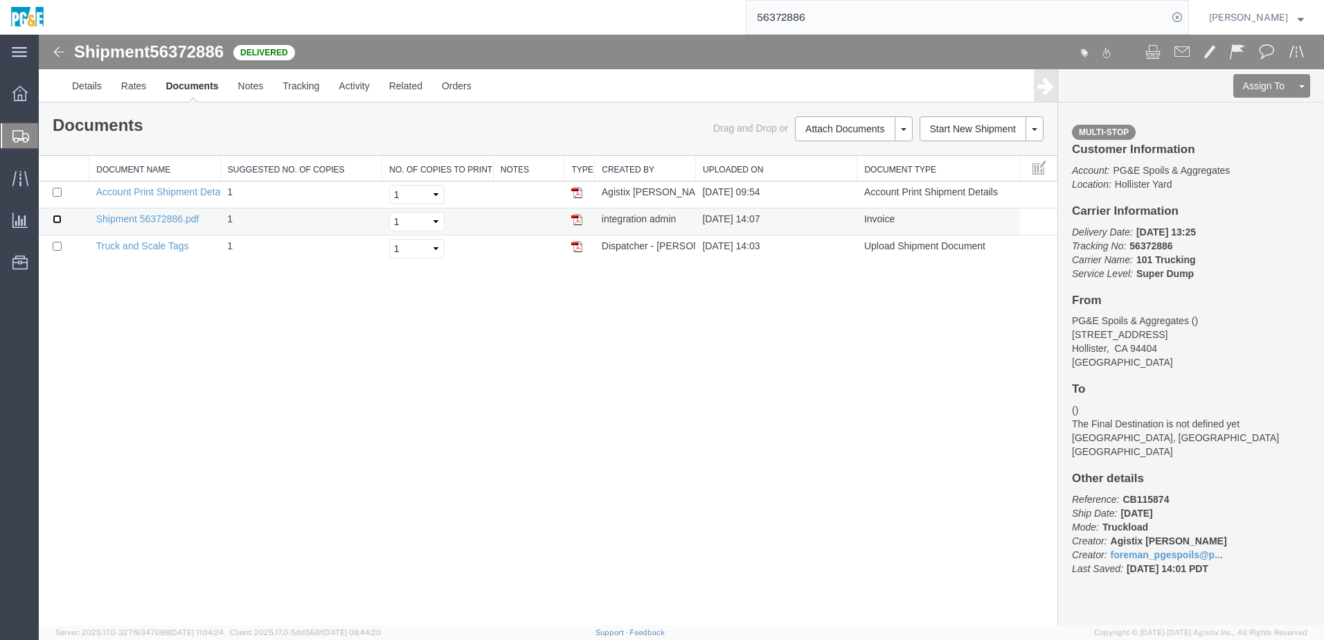
click at [60, 216] on input "checkbox" at bounding box center [57, 219] width 9 height 9
checkbox input "true"
drag, startPoint x: 58, startPoint y: 242, endPoint x: 93, endPoint y: 247, distance: 34.9
click at [58, 242] on input "checkbox" at bounding box center [57, 246] width 9 height 9
checkbox input "true"
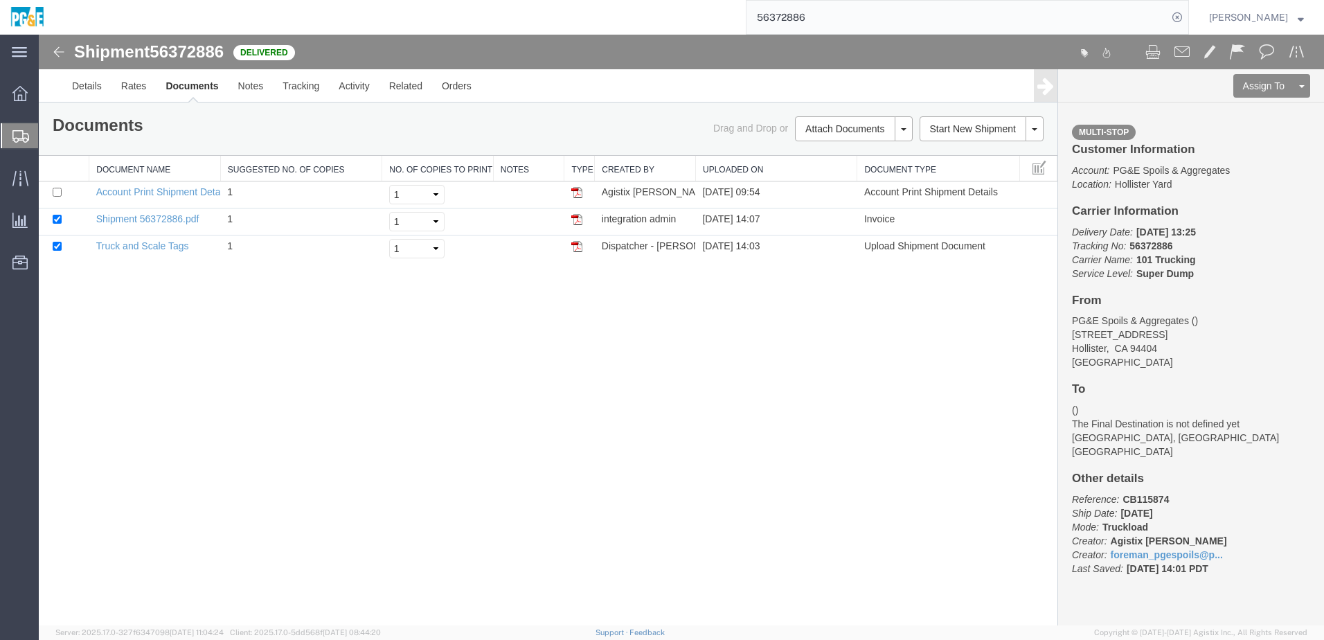
click at [39, 35] on link "Print Documents" at bounding box center [39, 35] width 0 height 0
click at [296, 85] on link "Tracking" at bounding box center [301, 85] width 56 height 33
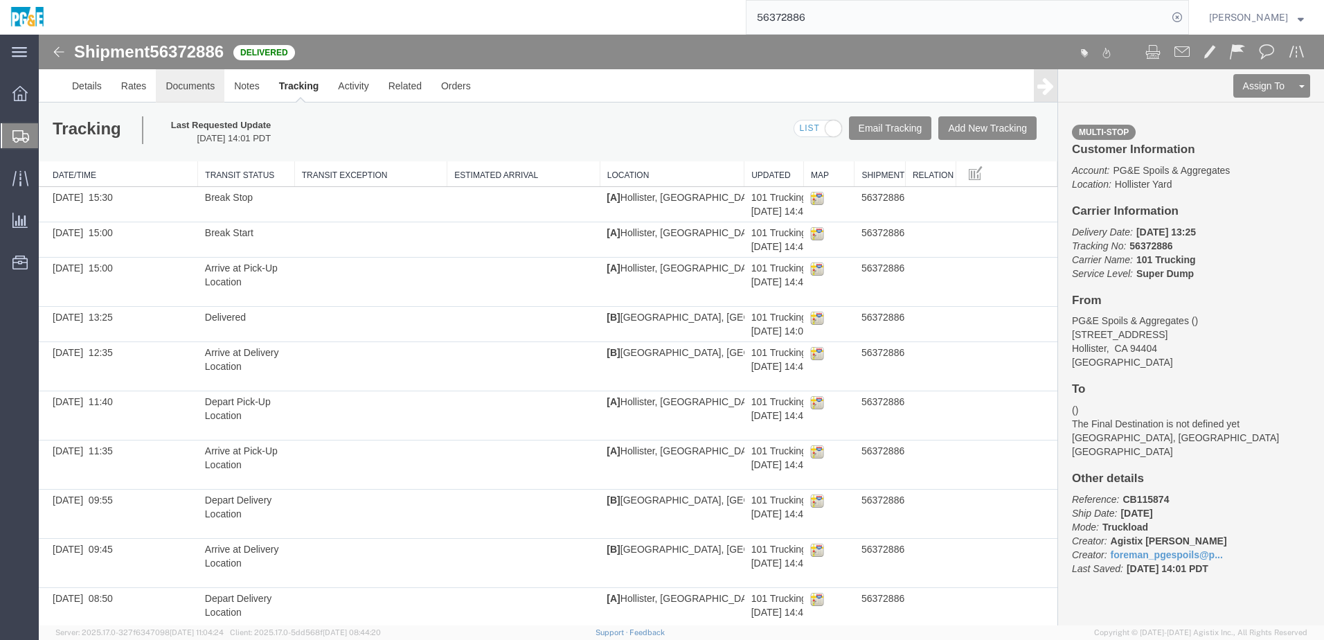
click at [170, 88] on link "Documents" at bounding box center [190, 85] width 69 height 33
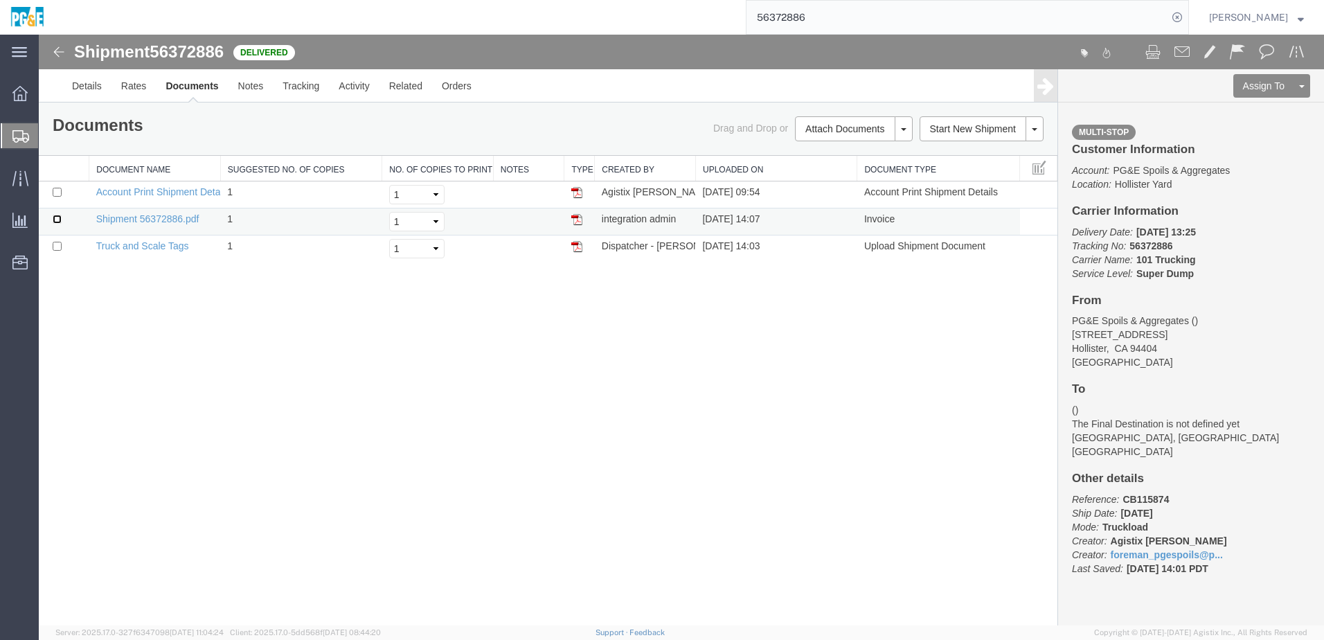
click at [55, 219] on input "checkbox" at bounding box center [57, 219] width 9 height 9
checkbox input "true"
click at [56, 250] on input "checkbox" at bounding box center [57, 246] width 9 height 9
checkbox input "true"
click at [39, 35] on link "Print Documents" at bounding box center [39, 35] width 0 height 0
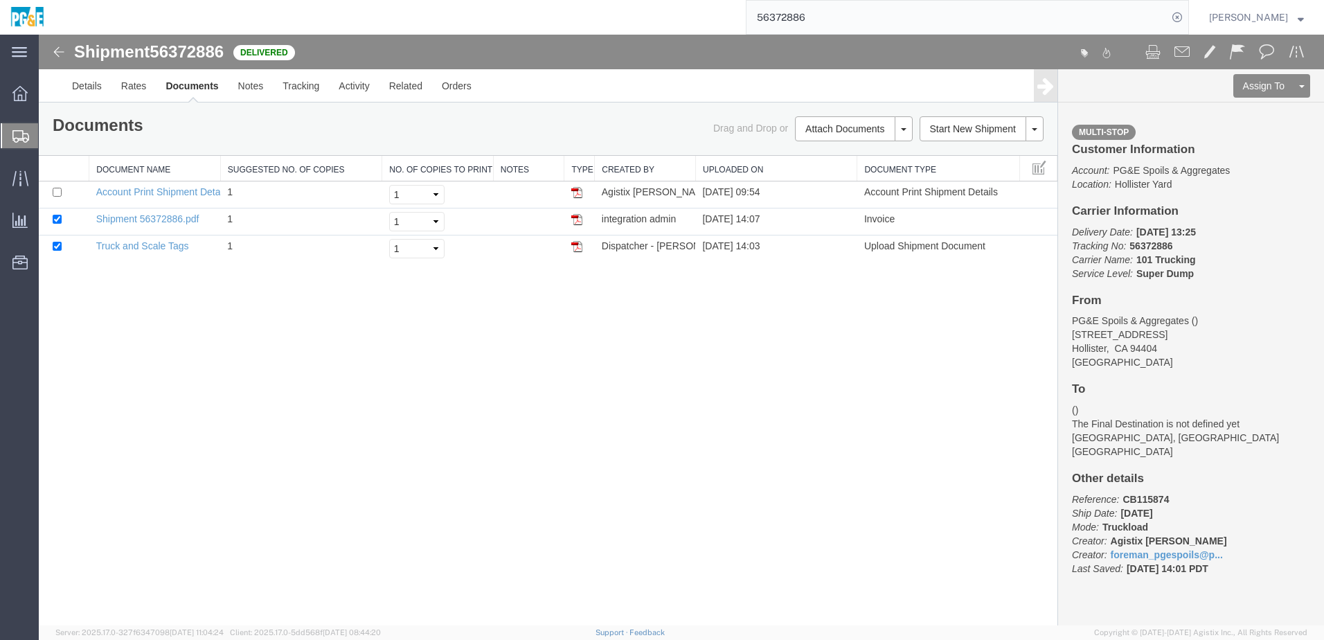
click at [809, 17] on input "56372886" at bounding box center [956, 17] width 421 height 33
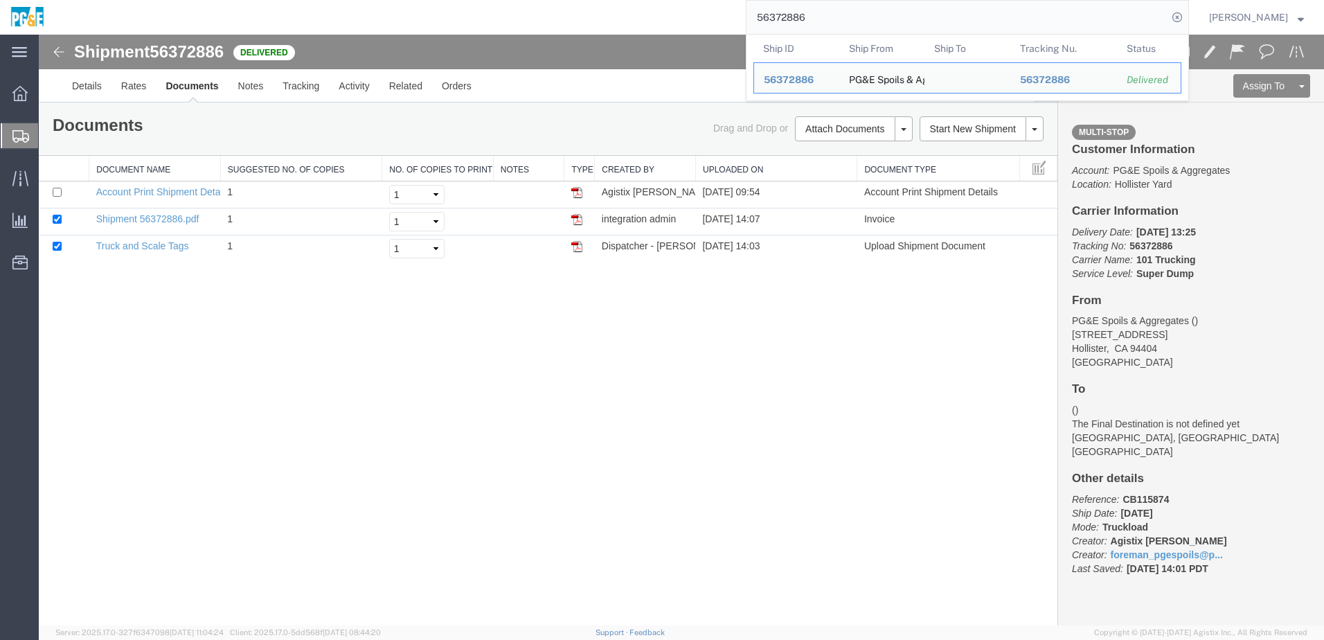
click at [809, 17] on input "56372886" at bounding box center [956, 17] width 421 height 33
paste input "94135"
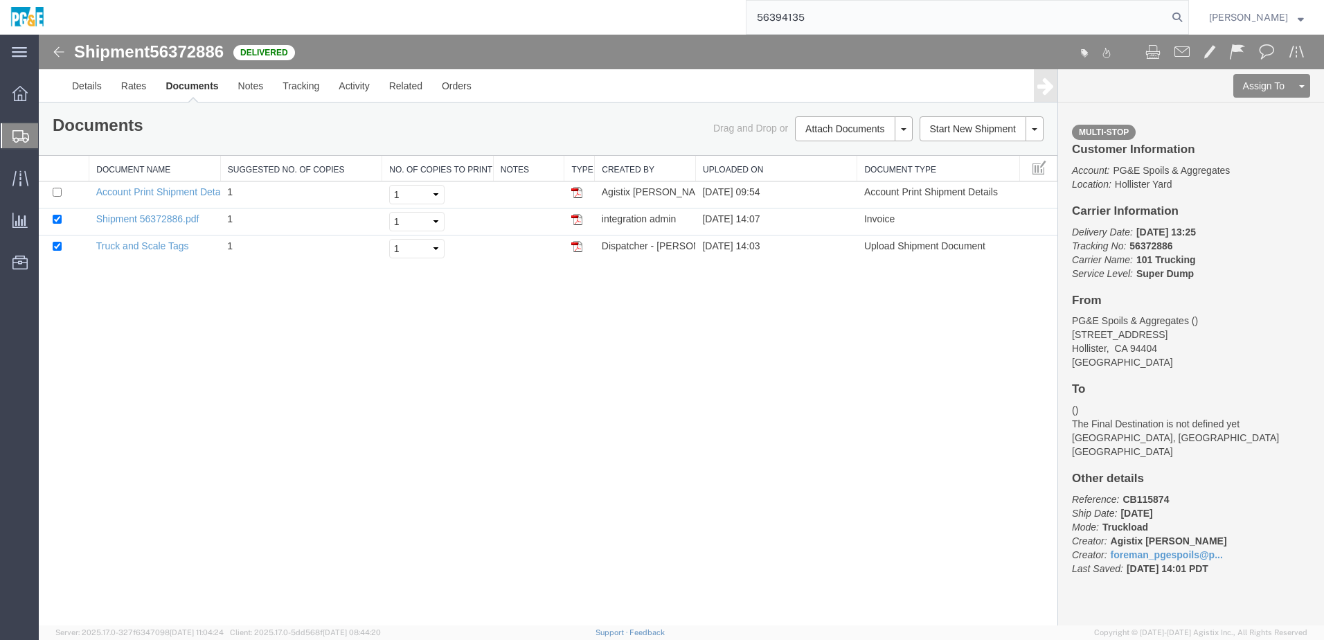
type input "56394135"
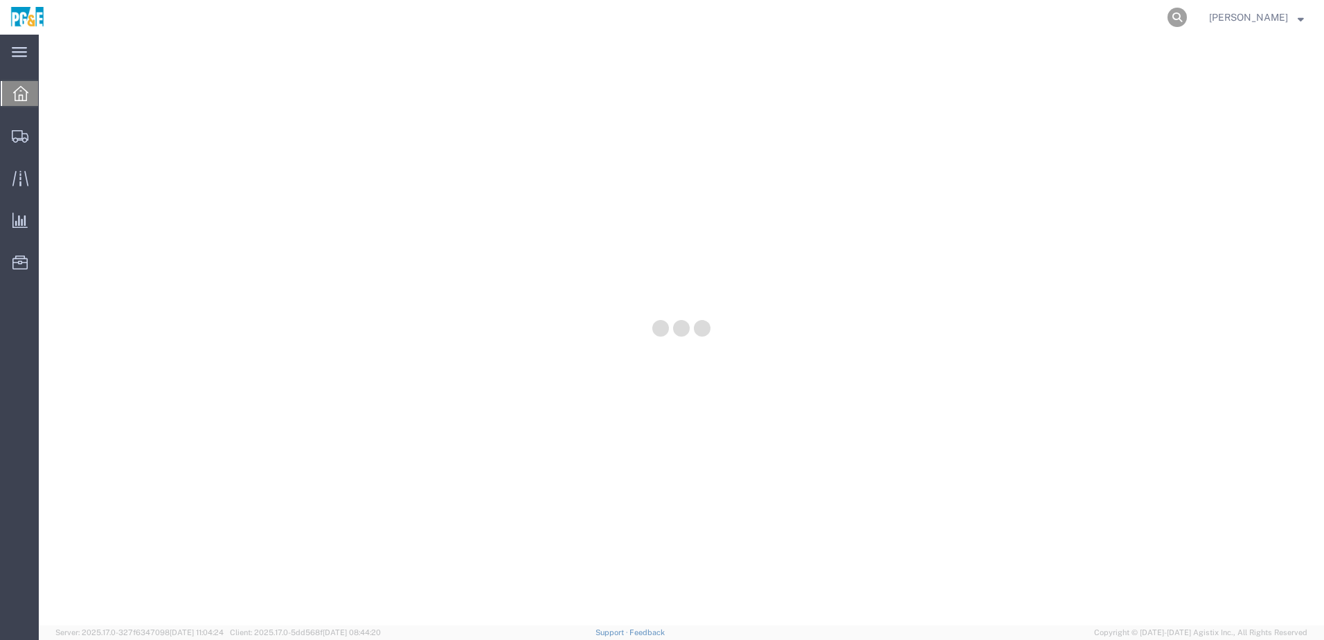
click at [1187, 18] on icon at bounding box center [1176, 17] width 19 height 19
paste input "53368477"
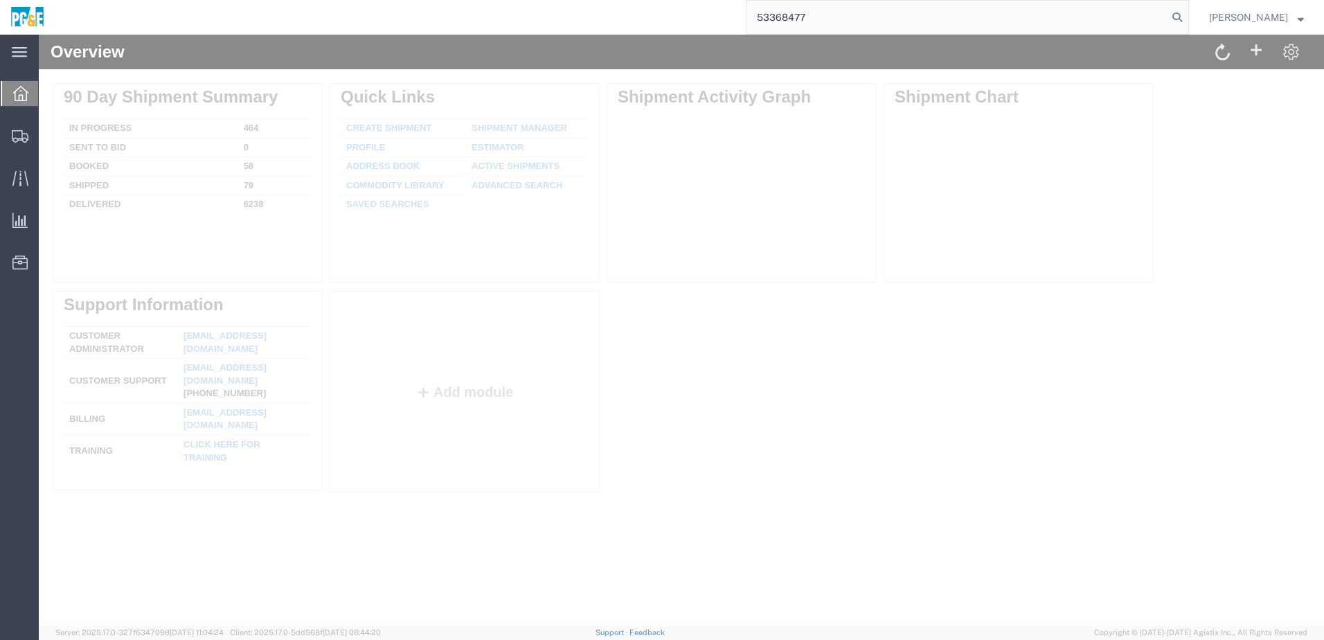
type input "53368477"
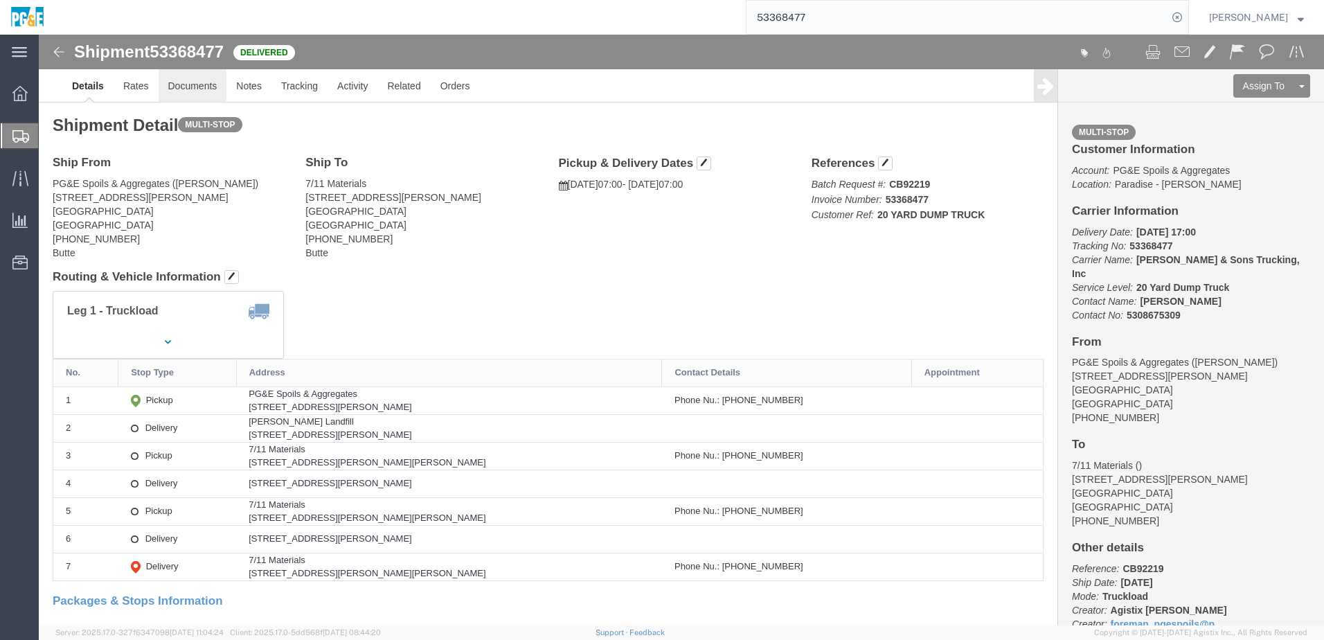
click link "Documents"
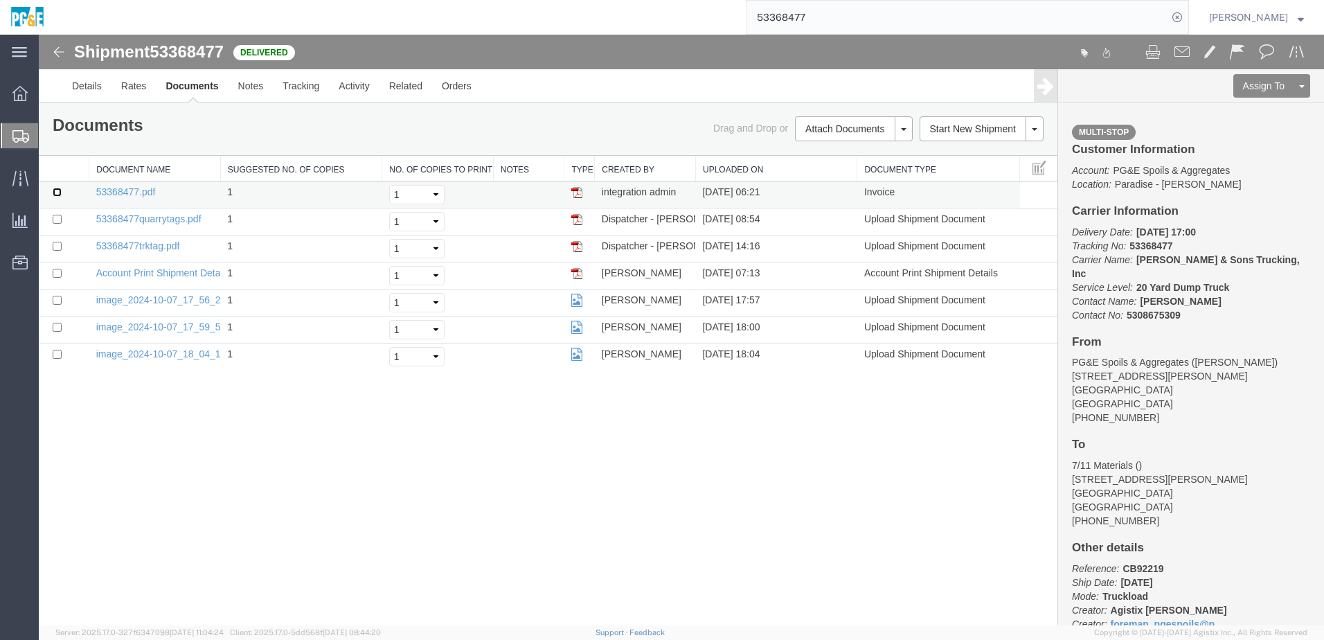
click at [56, 191] on input "checkbox" at bounding box center [57, 192] width 9 height 9
checkbox input "true"
click at [59, 215] on input "checkbox" at bounding box center [57, 219] width 9 height 9
checkbox input "true"
click at [58, 245] on input "checkbox" at bounding box center [57, 246] width 9 height 9
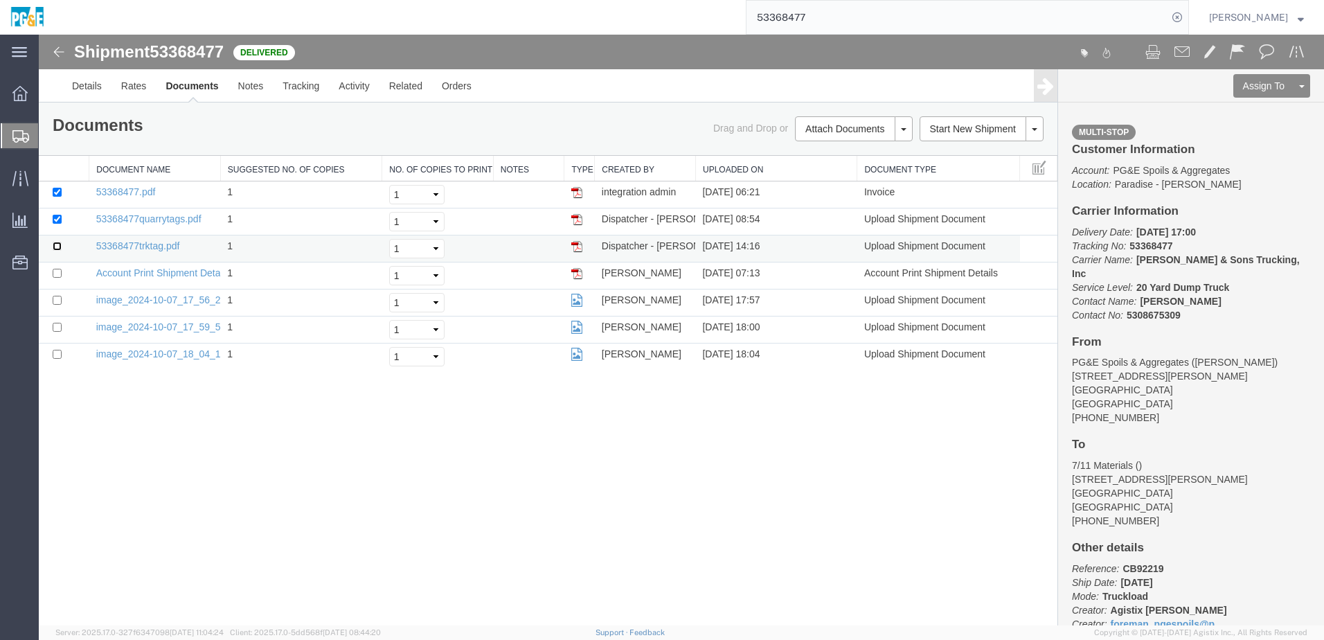
checkbox input "true"
click at [55, 297] on input "checkbox" at bounding box center [57, 300] width 9 height 9
checkbox input "true"
click at [60, 326] on input "checkbox" at bounding box center [57, 327] width 9 height 9
checkbox input "true"
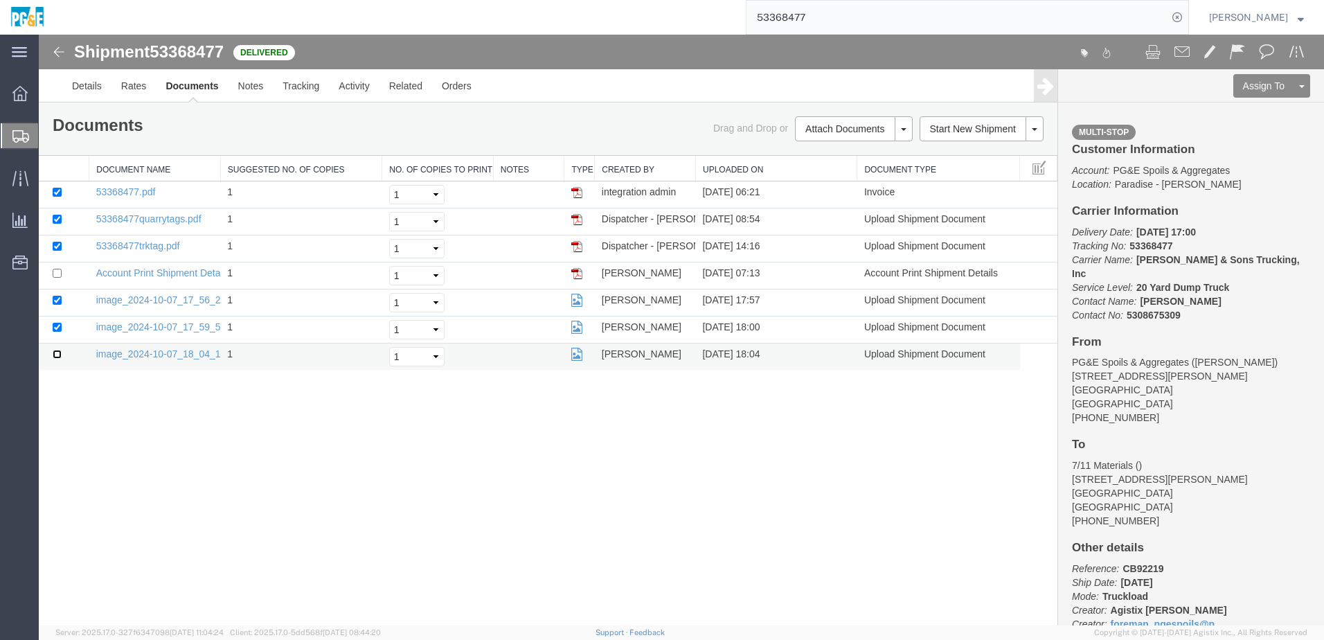
click at [57, 350] on input "checkbox" at bounding box center [57, 354] width 9 height 9
checkbox input "true"
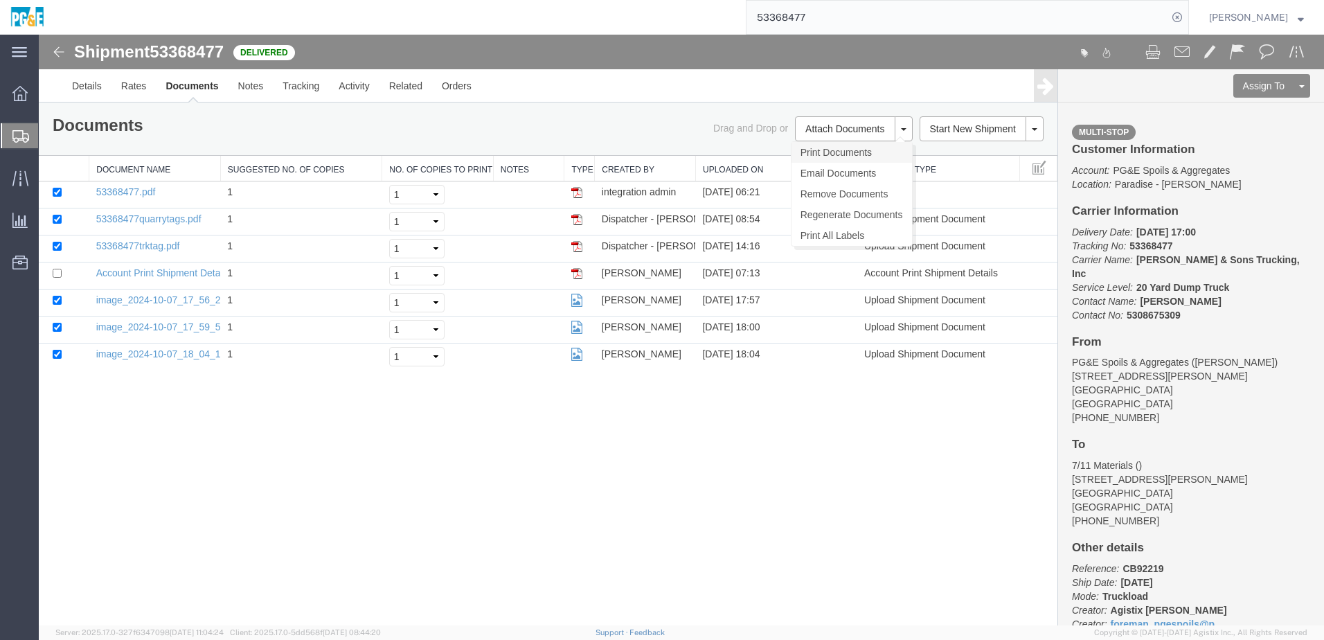
click at [861, 146] on link "Print Documents" at bounding box center [851, 152] width 120 height 21
click at [800, 10] on input "53368477" at bounding box center [956, 17] width 421 height 33
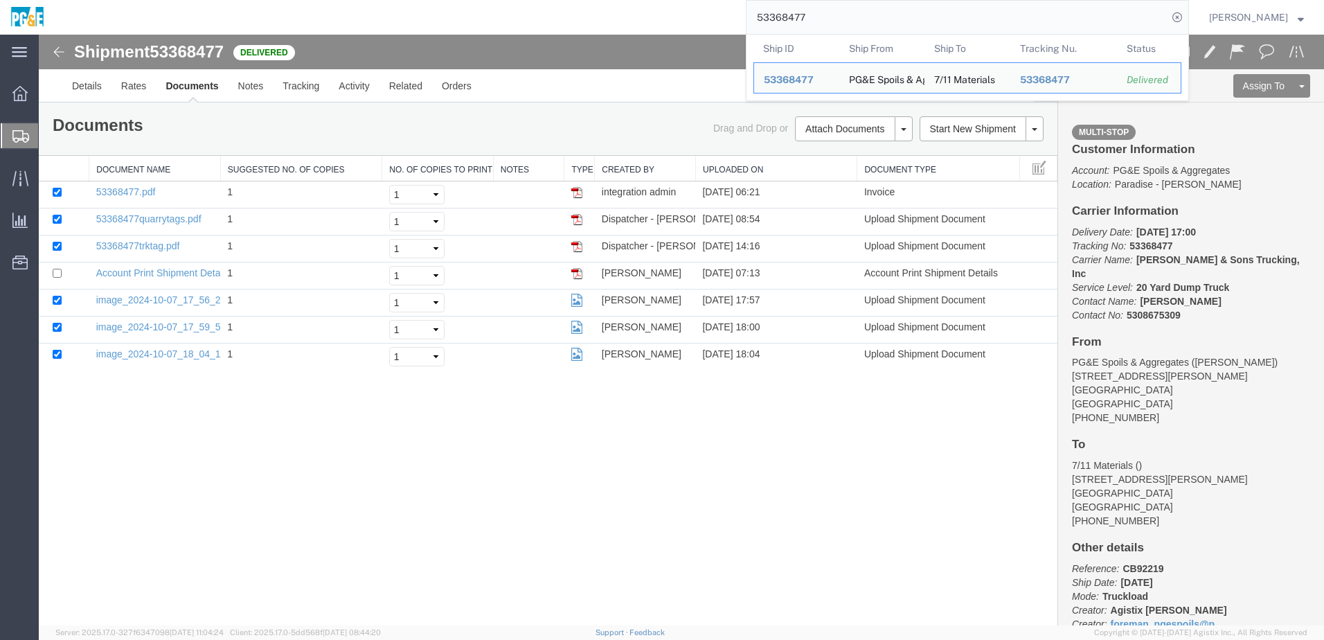
click at [800, 10] on input "53368477" at bounding box center [956, 17] width 421 height 33
paste input "561923"
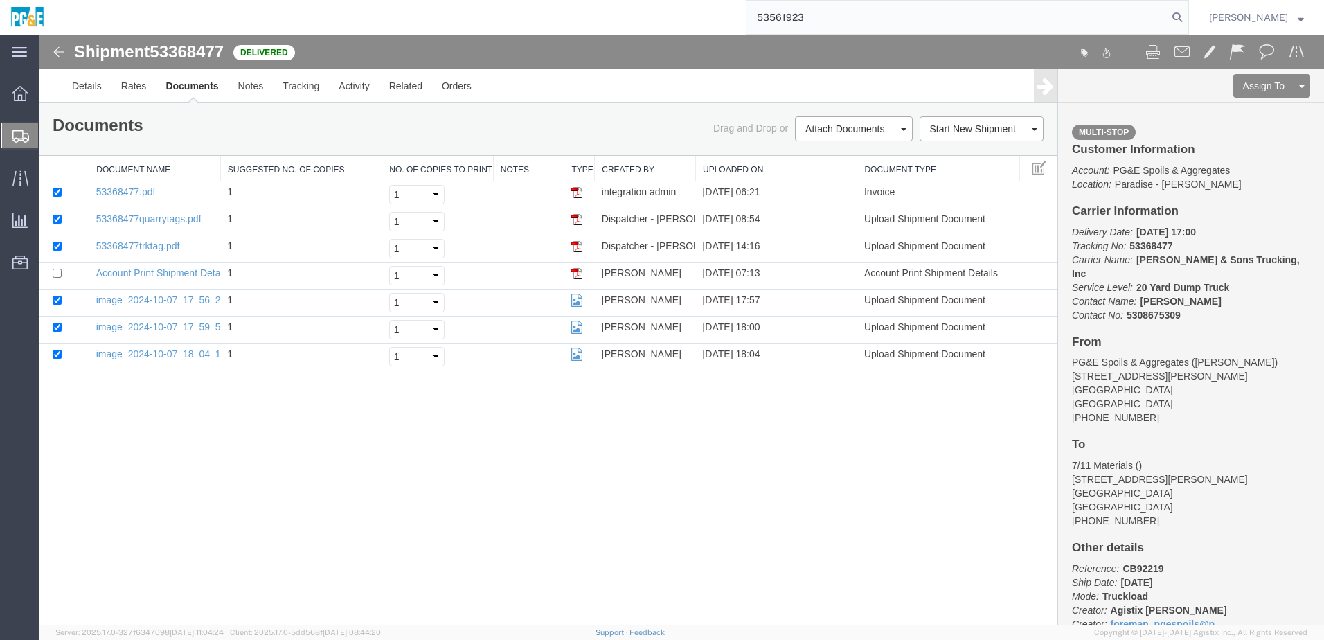
type input "53561923"
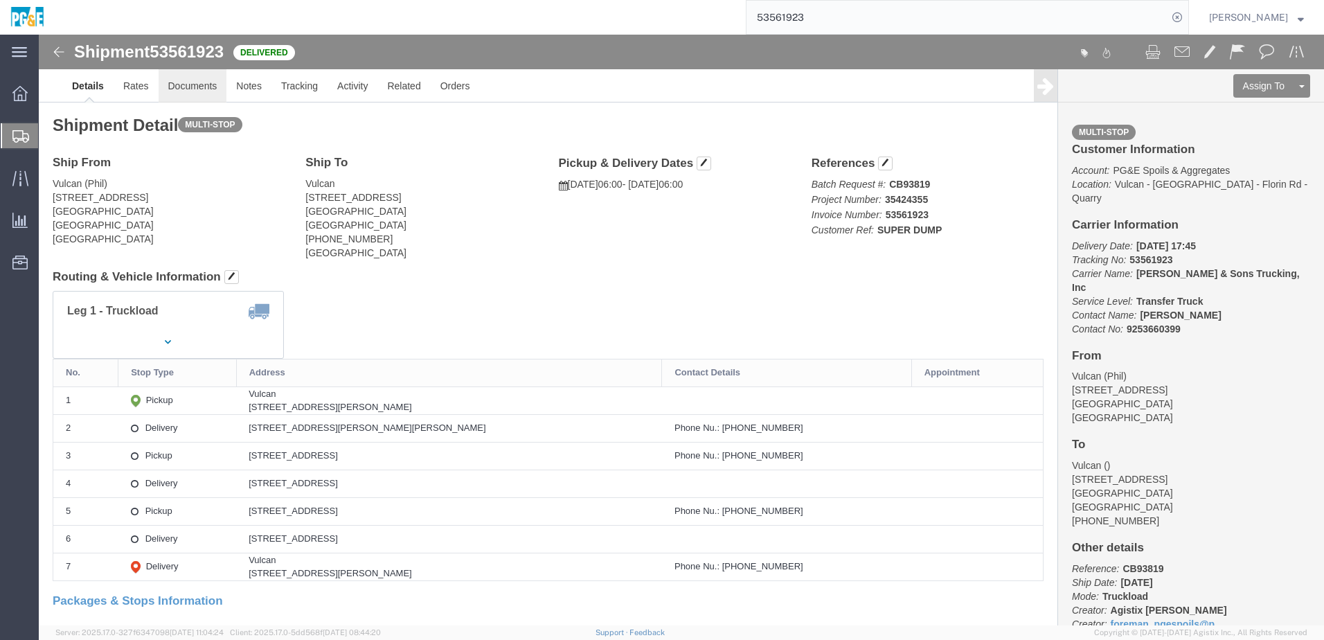
click link "Documents"
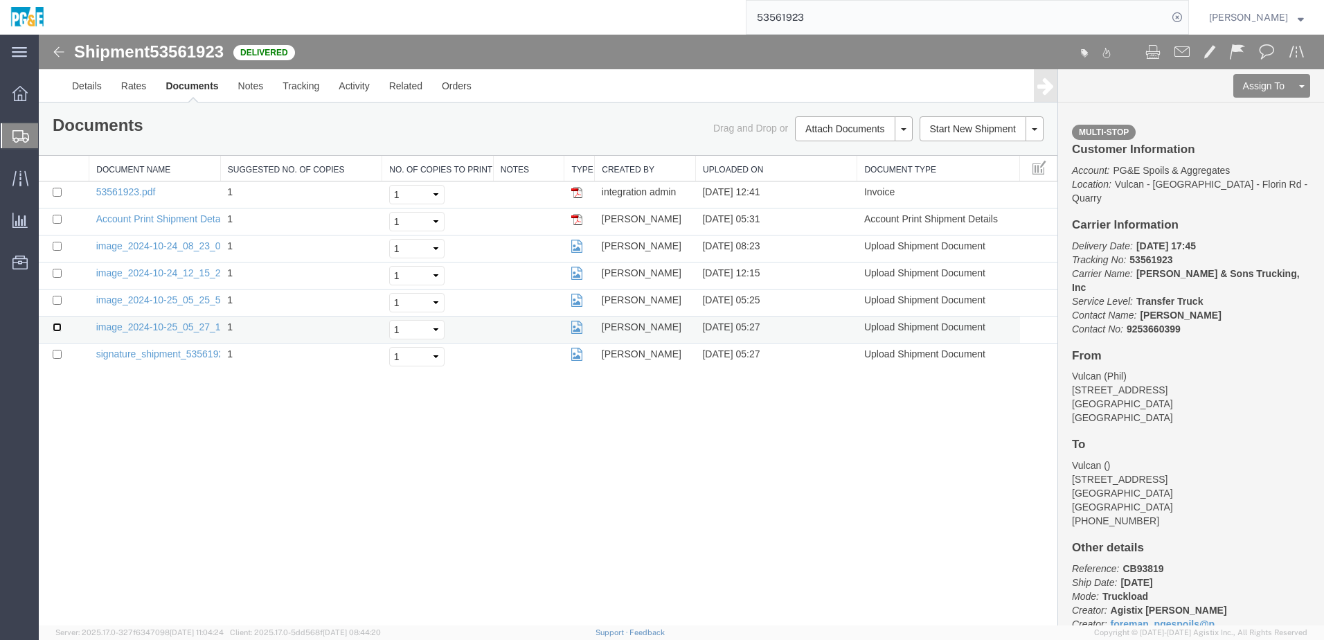
click at [55, 326] on input "checkbox" at bounding box center [57, 327] width 9 height 9
checkbox input "true"
click at [62, 300] on td at bounding box center [64, 302] width 51 height 27
click at [54, 299] on input "checkbox" at bounding box center [57, 300] width 9 height 9
checkbox input "true"
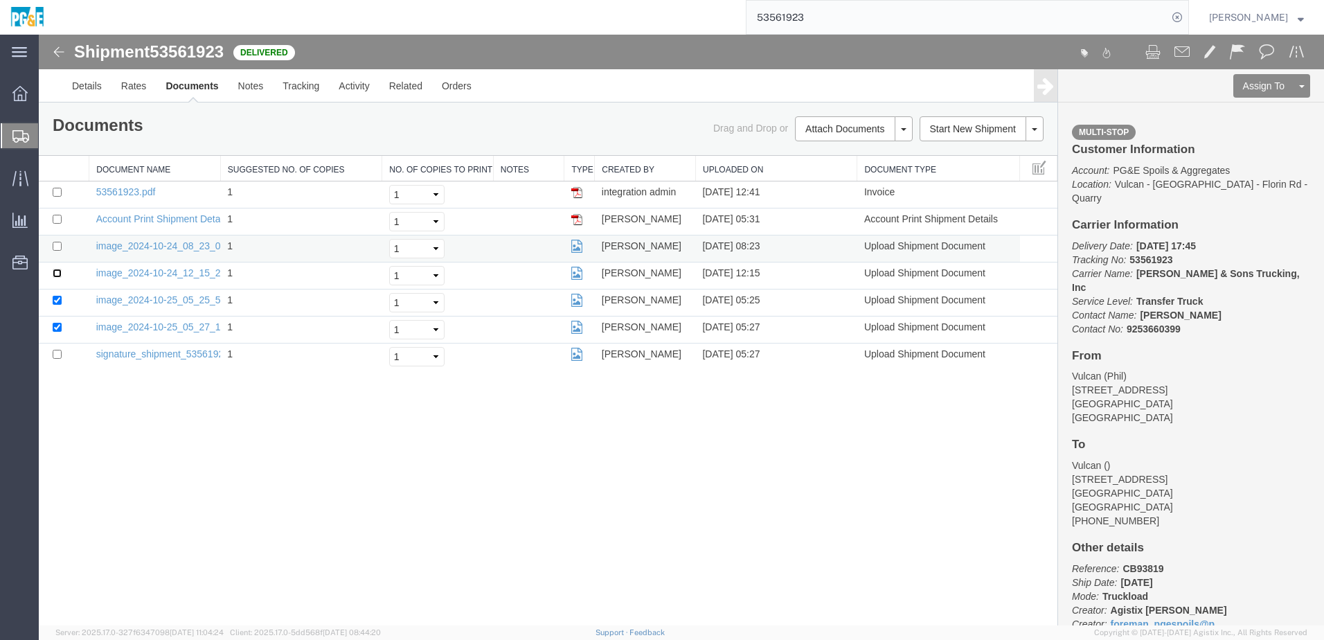
drag, startPoint x: 55, startPoint y: 271, endPoint x: 59, endPoint y: 249, distance: 22.5
click at [55, 270] on input "checkbox" at bounding box center [57, 273] width 9 height 9
checkbox input "true"
drag, startPoint x: 54, startPoint y: 244, endPoint x: 64, endPoint y: 225, distance: 21.4
click at [53, 244] on input "checkbox" at bounding box center [57, 246] width 9 height 9
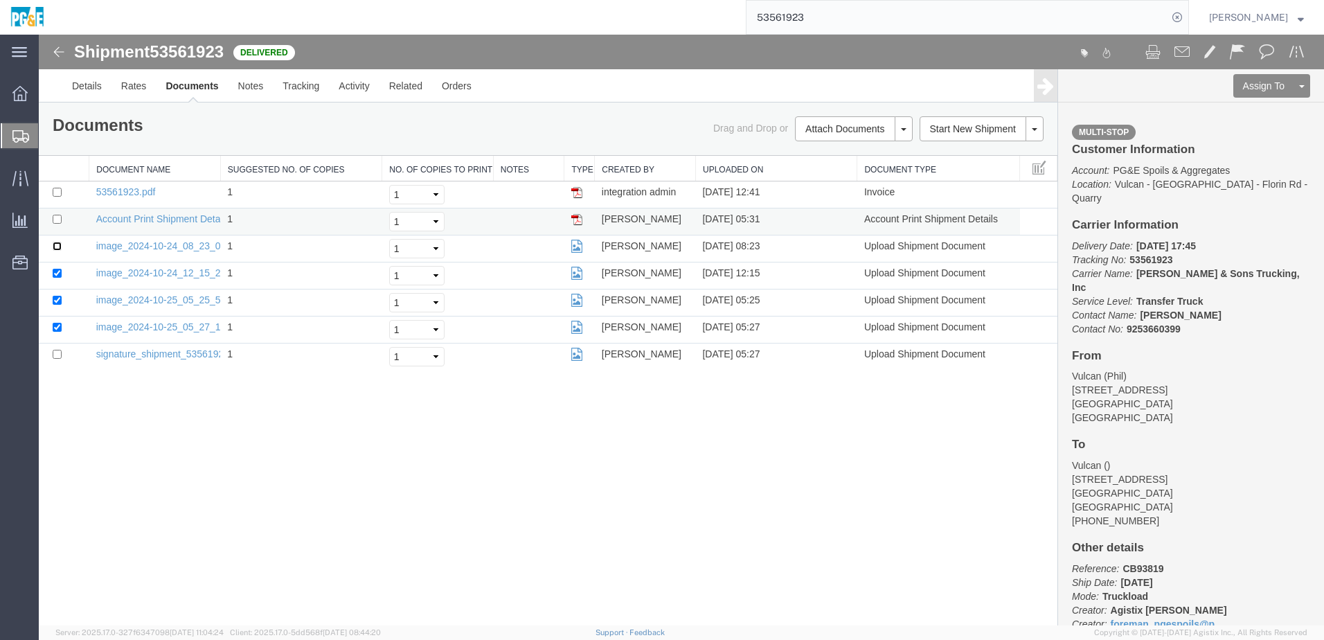
checkbox input "true"
click at [56, 190] on input "checkbox" at bounding box center [57, 192] width 9 height 9
checkbox input "true"
click at [862, 157] on link "Print Documents" at bounding box center [851, 152] width 120 height 21
click at [674, 553] on div "Shipment 53561923 7 of 7 Delivered Details Rates Documents Notes Tracking Activ…" at bounding box center [681, 330] width 1285 height 591
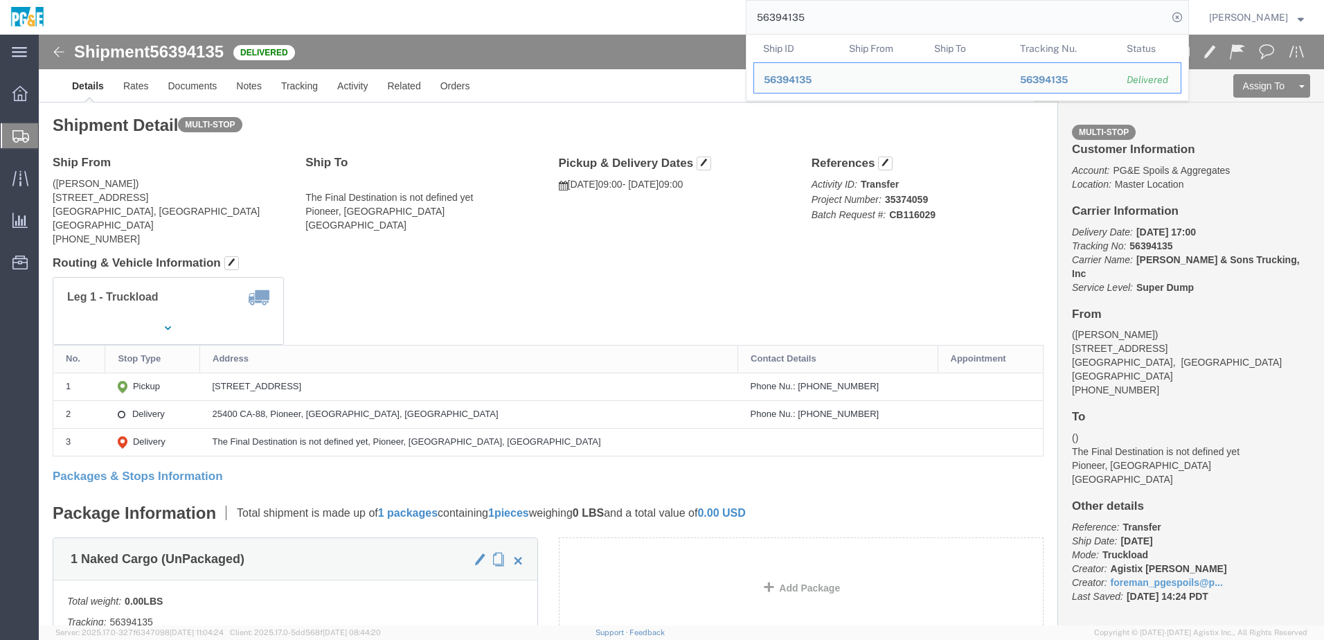
click at [789, 13] on input "56394135" at bounding box center [956, 17] width 421 height 33
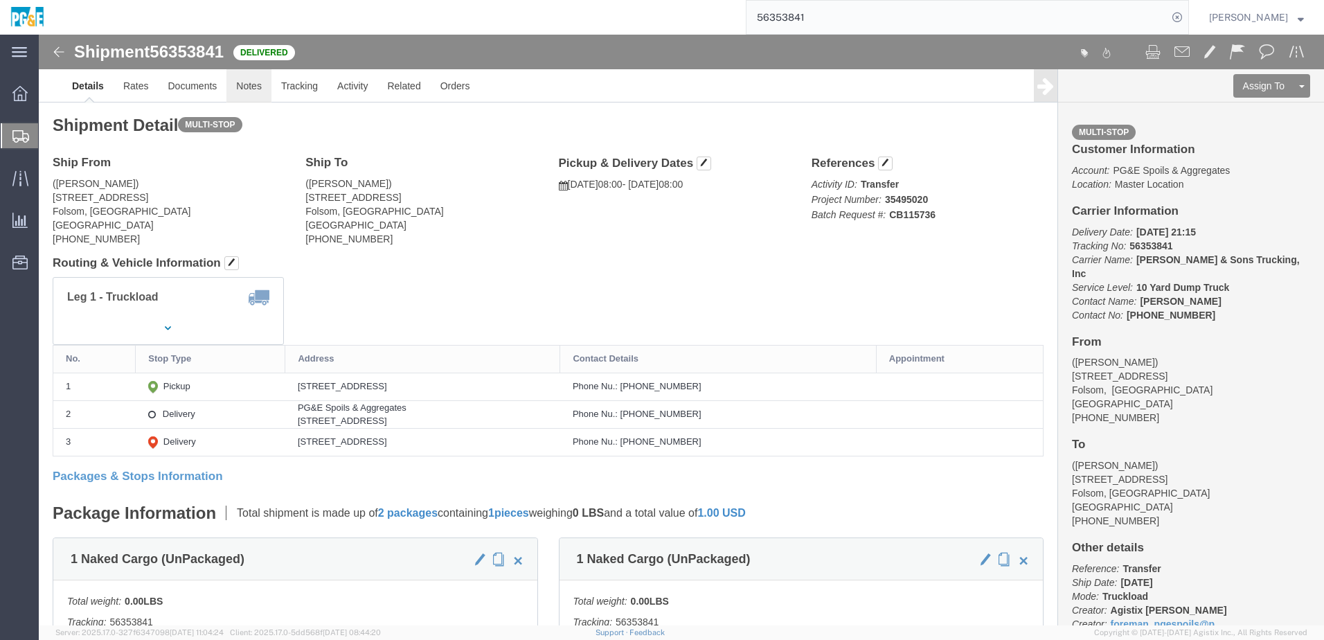
click link "Notes"
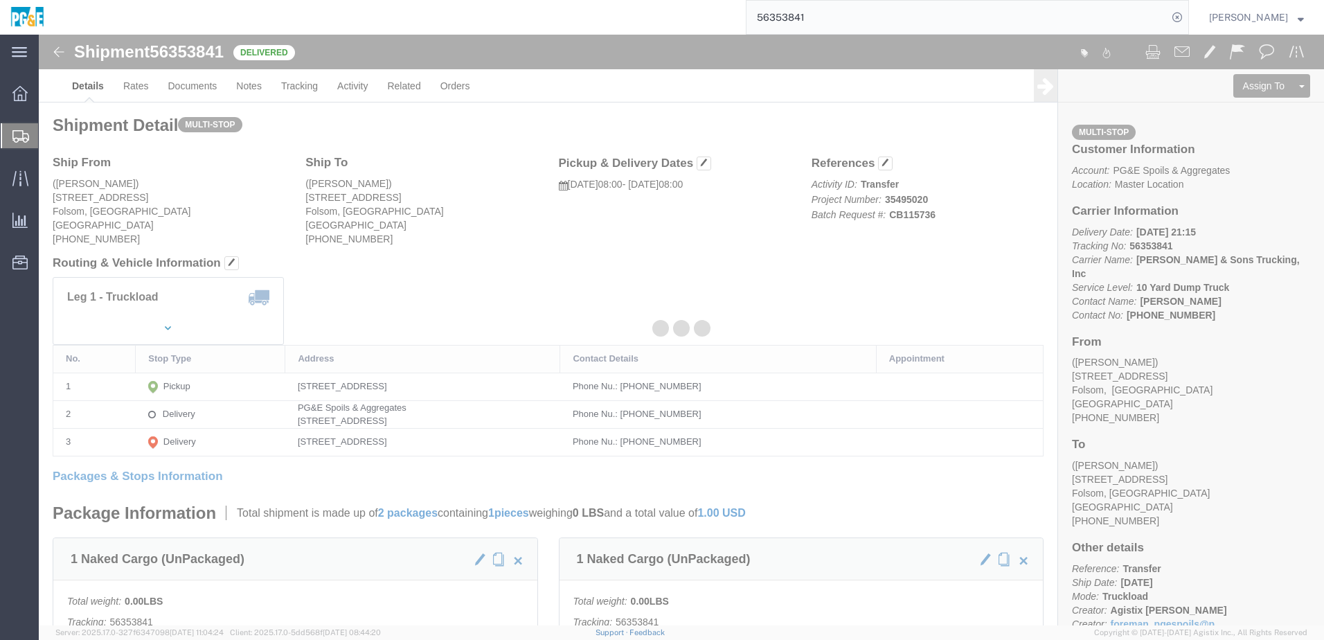
click at [285, 93] on div at bounding box center [681, 330] width 1285 height 591
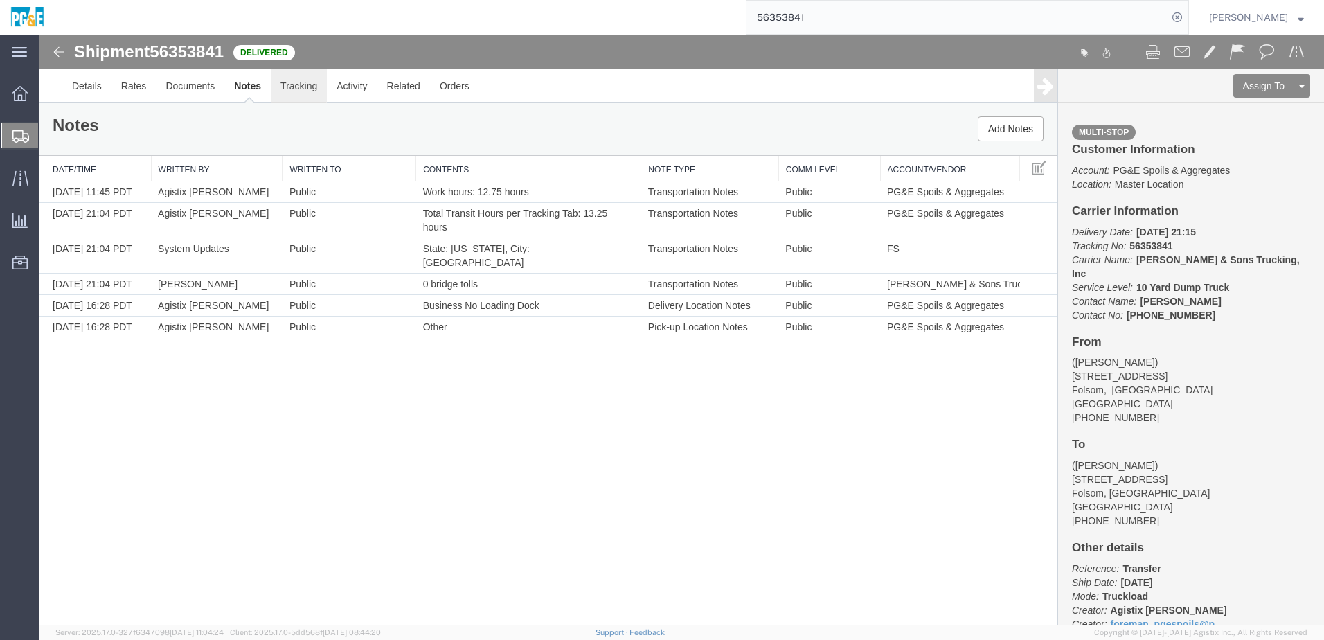
click at [301, 95] on link "Tracking" at bounding box center [299, 85] width 56 height 33
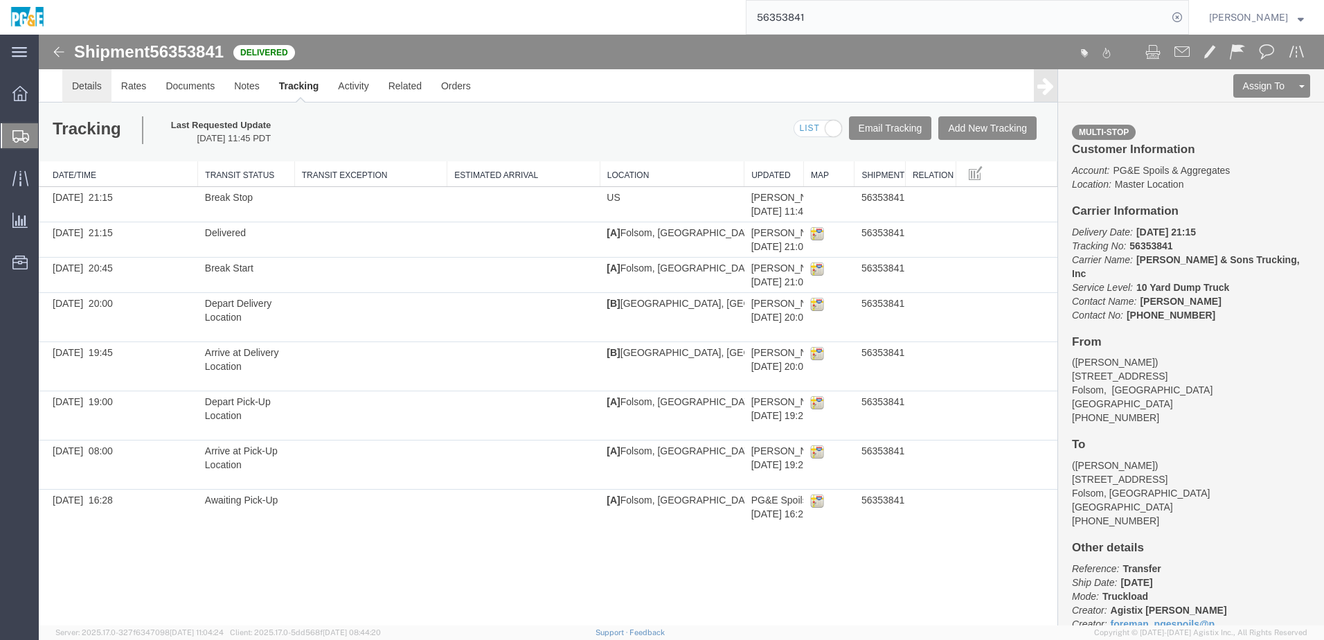
click at [93, 91] on link "Details" at bounding box center [86, 85] width 49 height 33
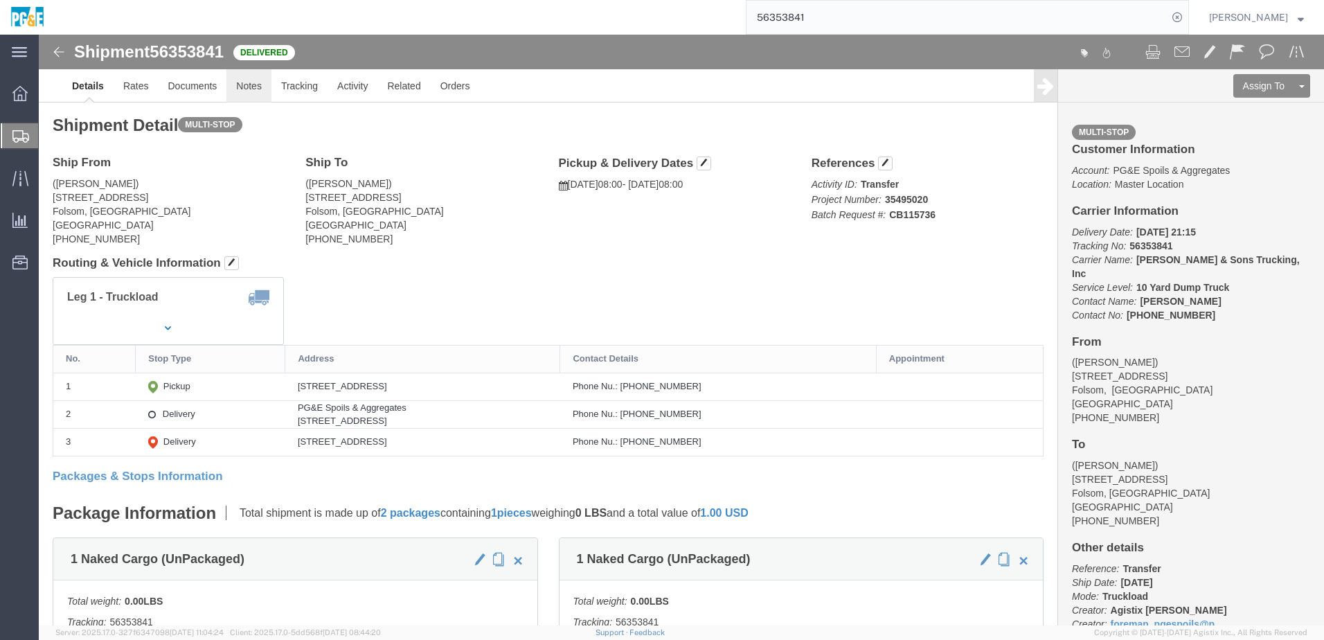
click link "Notes"
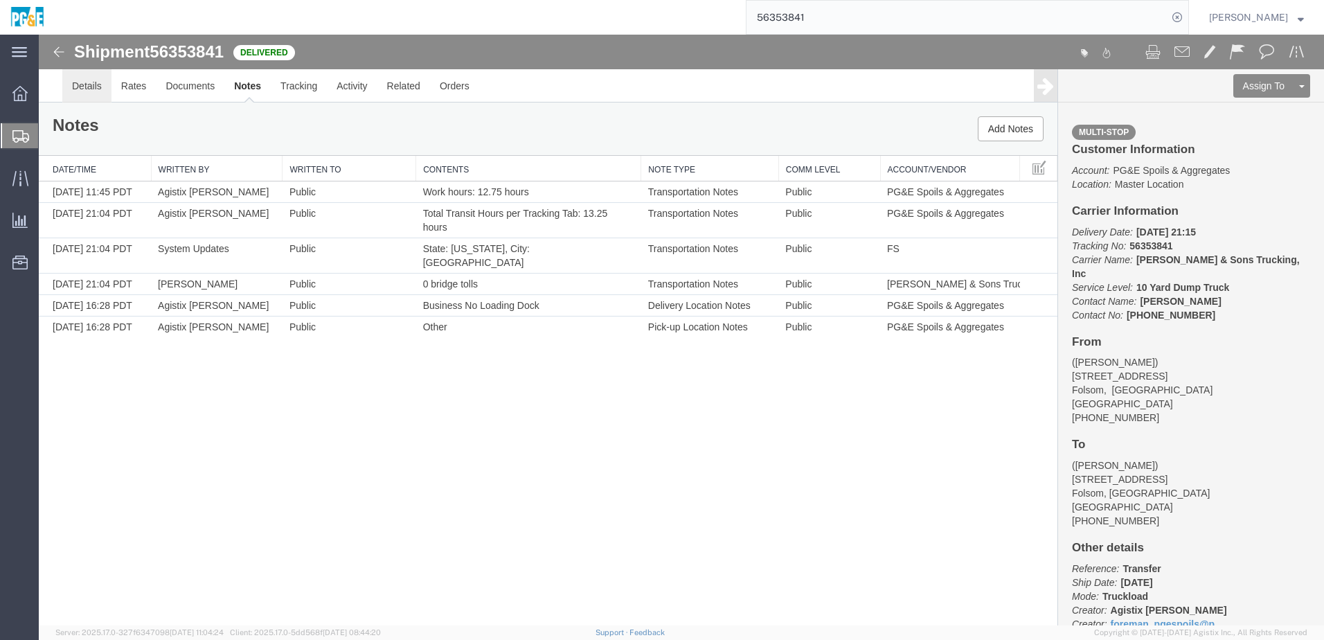
click at [97, 93] on link "Details" at bounding box center [86, 85] width 49 height 33
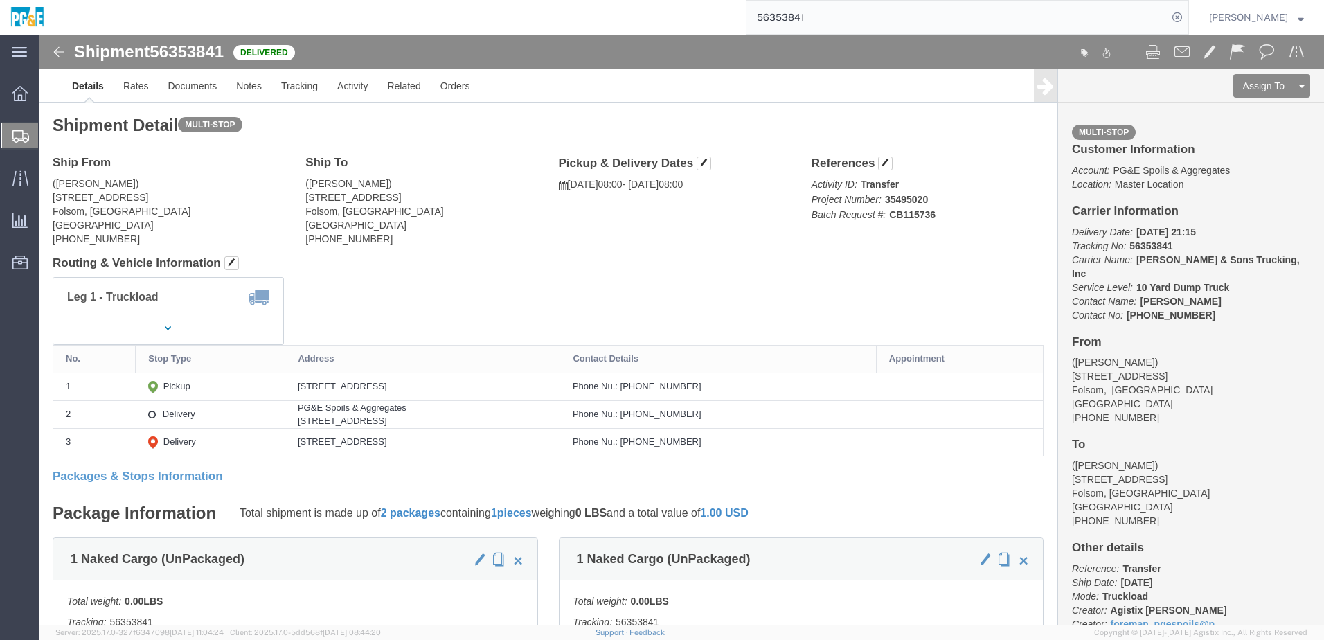
click div "Leg 1 - Truckload Vehicle 1: 10 Yard Dump Truck Number of trucks: 1"
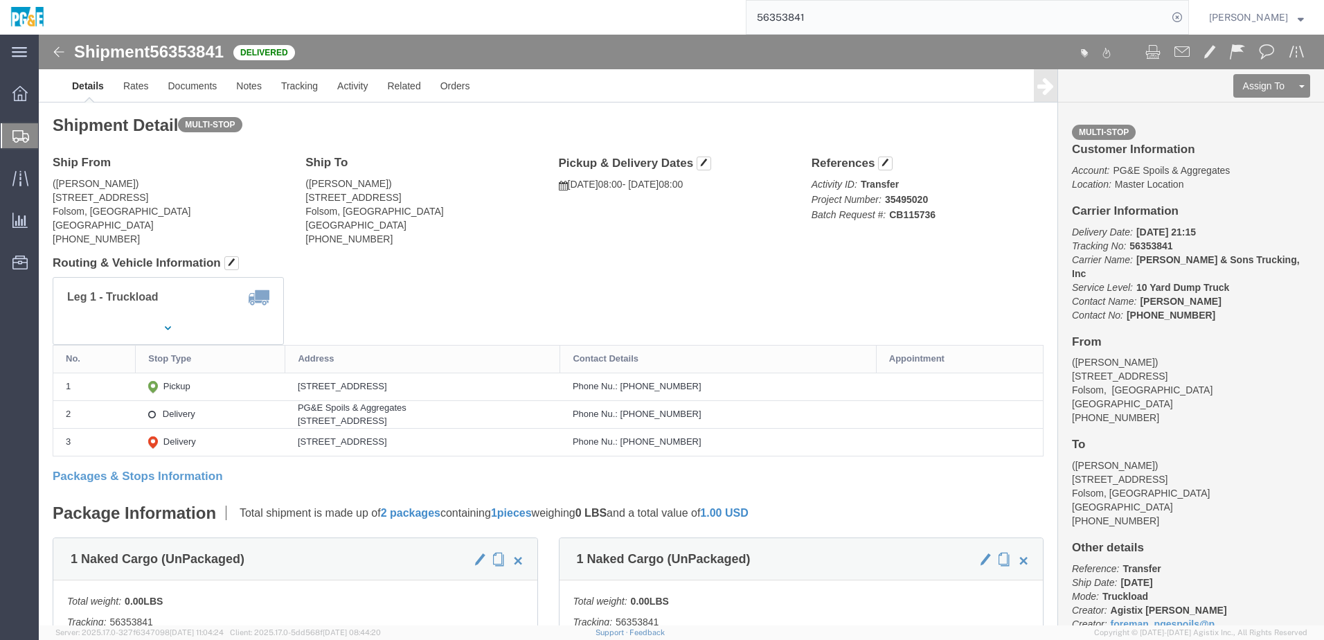
click div "Leg 1 - Truckload Vehicle 1: 10 Yard Dump Truck Number of trucks: 1"
click at [804, 17] on input "56353841" at bounding box center [956, 17] width 421 height 33
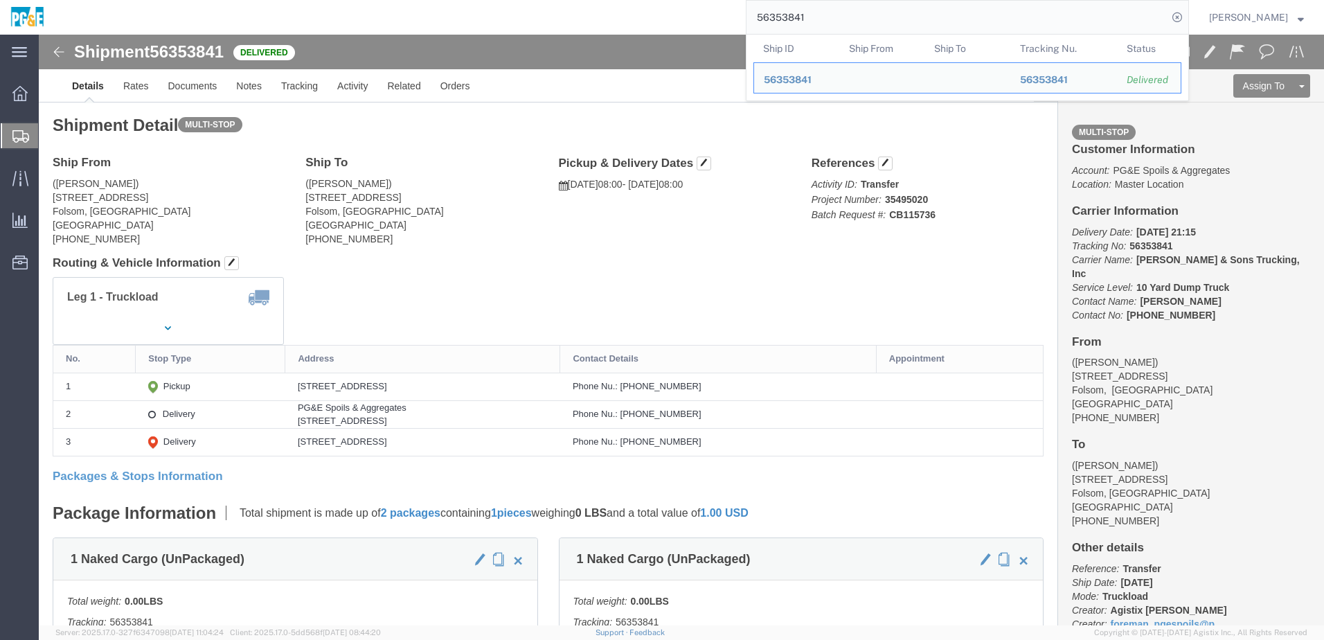
click at [804, 17] on input "56353841" at bounding box center [956, 17] width 421 height 33
paste input "94135"
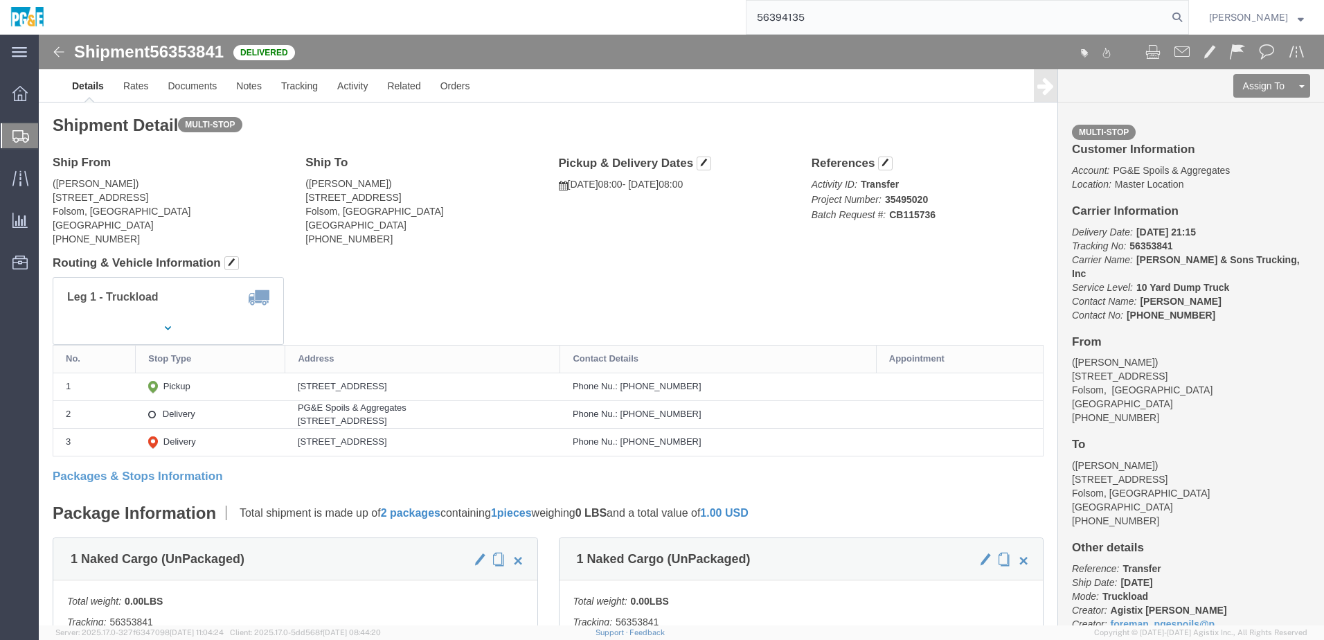
type input "56394135"
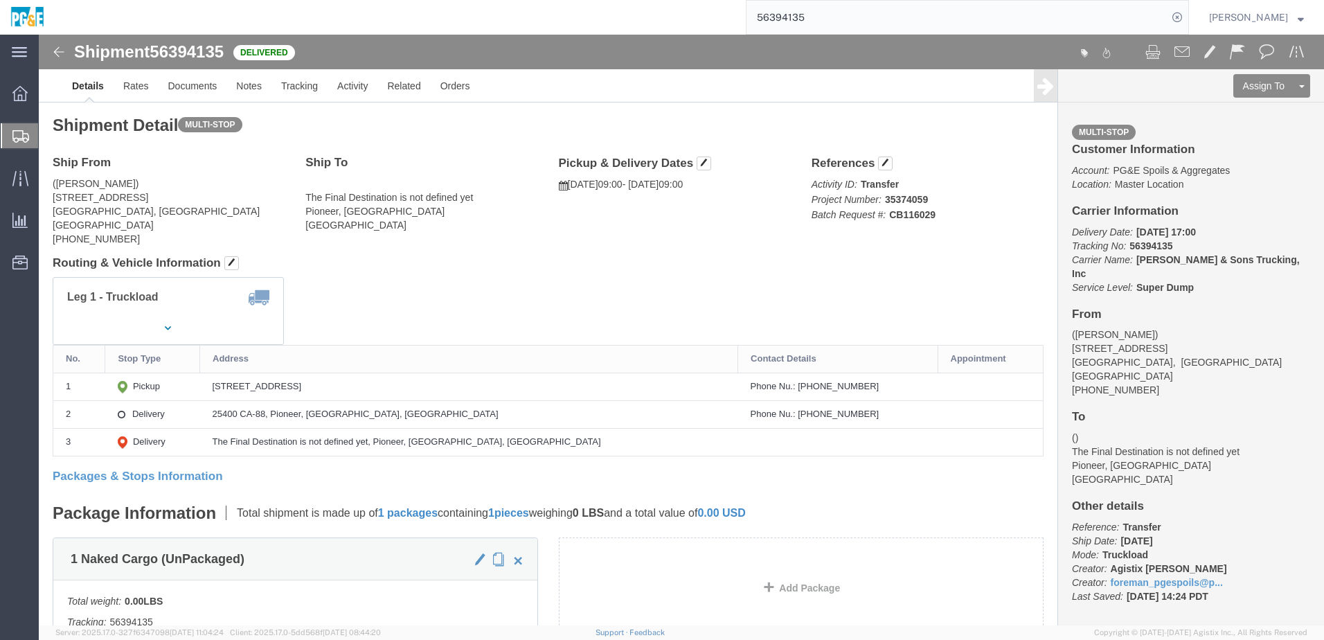
click div "Leg 1 - Truckload Vehicle 1: Super Dump Number of trucks: 1"
click th "Address"
click link "Documents"
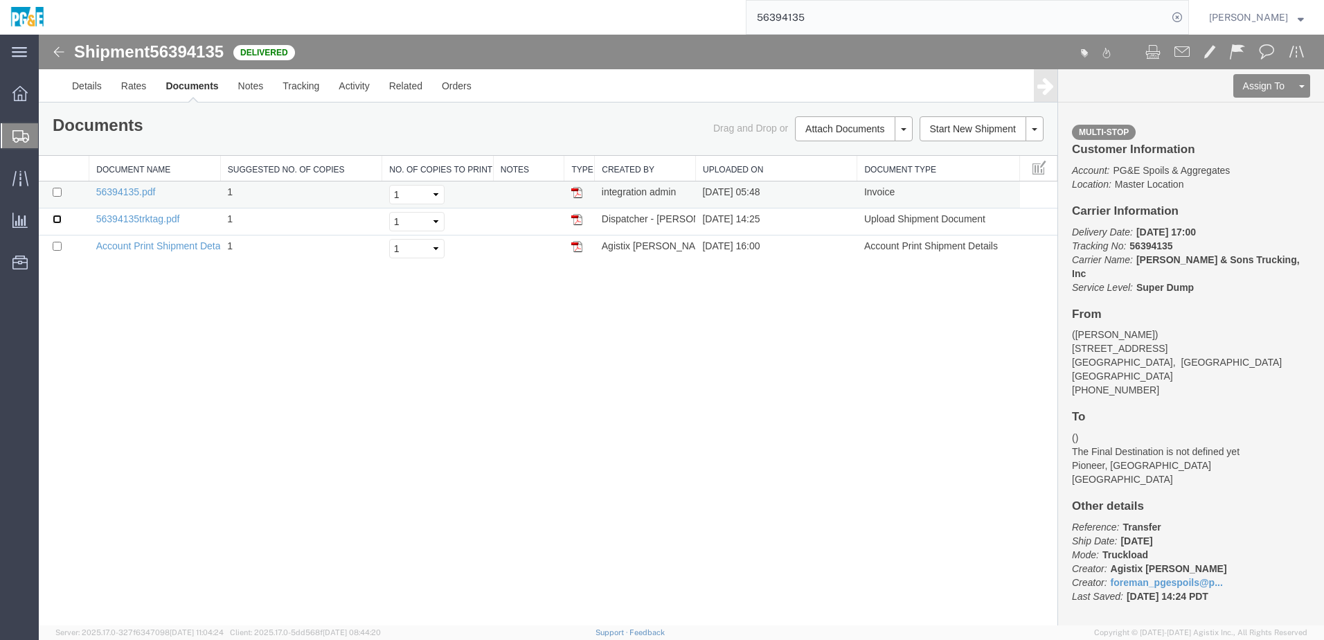
drag, startPoint x: 58, startPoint y: 217, endPoint x: 61, endPoint y: 205, distance: 12.8
click at [58, 217] on input "checkbox" at bounding box center [57, 219] width 9 height 9
checkbox input "true"
click at [59, 194] on input "checkbox" at bounding box center [57, 192] width 9 height 9
checkbox input "true"
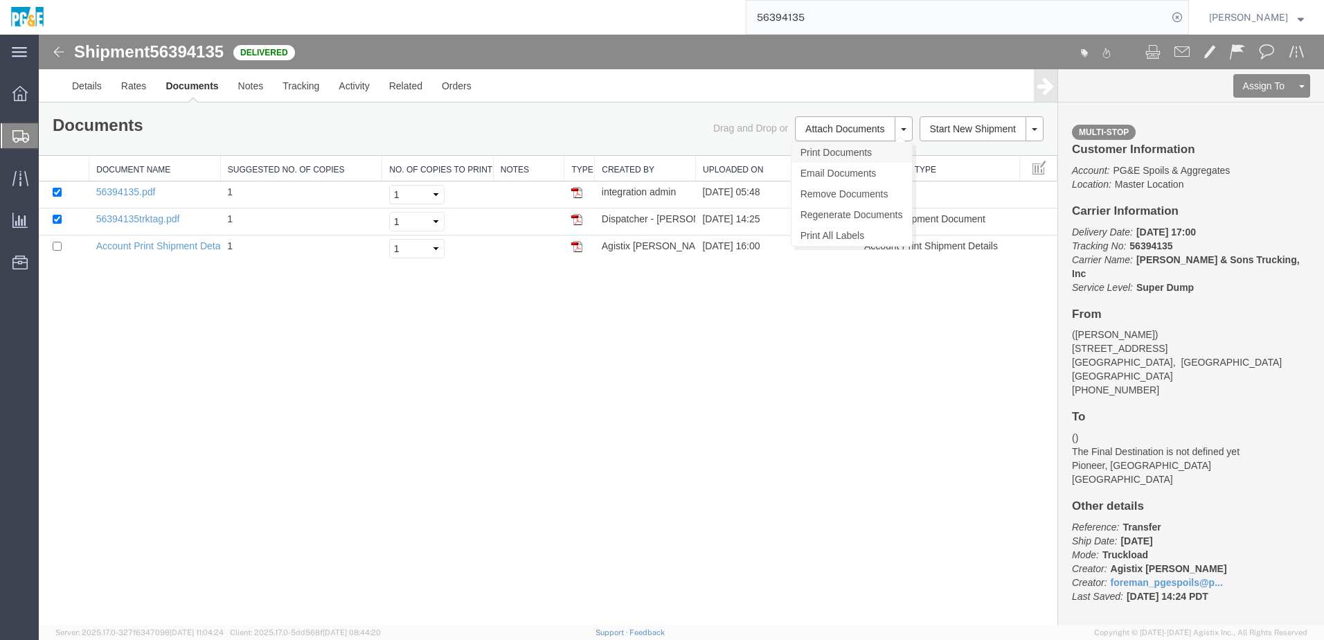
click at [851, 148] on link "Print Documents" at bounding box center [851, 152] width 120 height 21
click at [316, 89] on link "Tracking" at bounding box center [301, 85] width 56 height 33
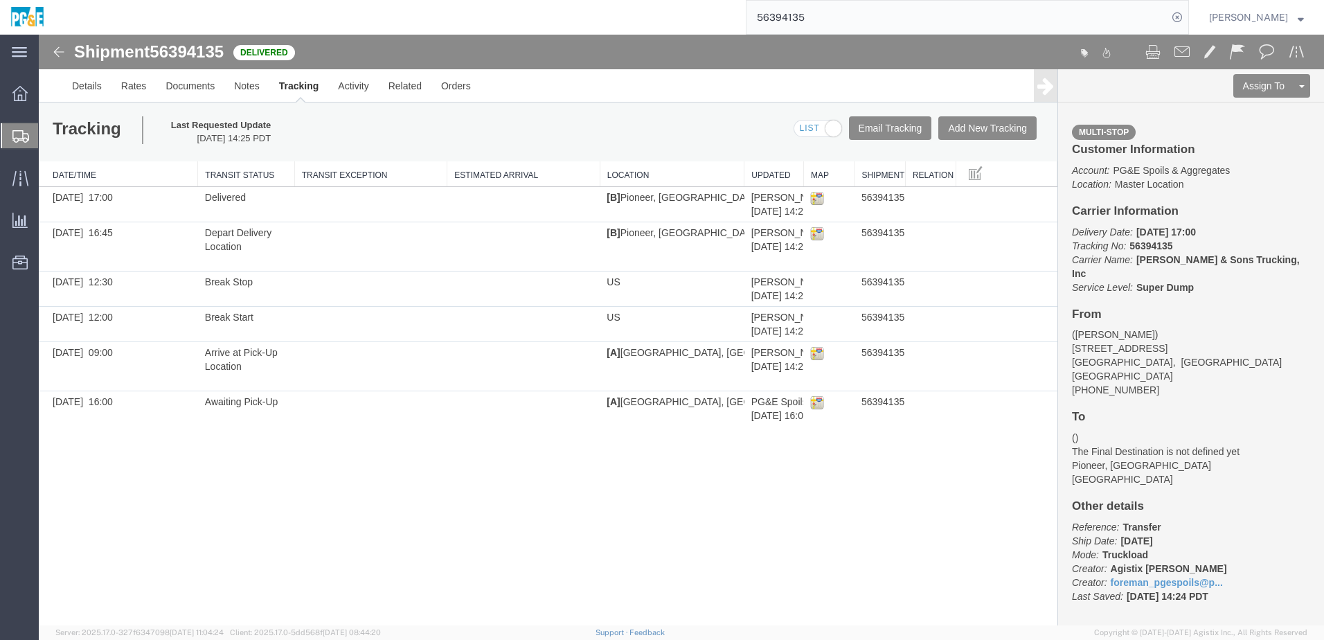
click at [785, 15] on input "56394135" at bounding box center [956, 17] width 421 height 33
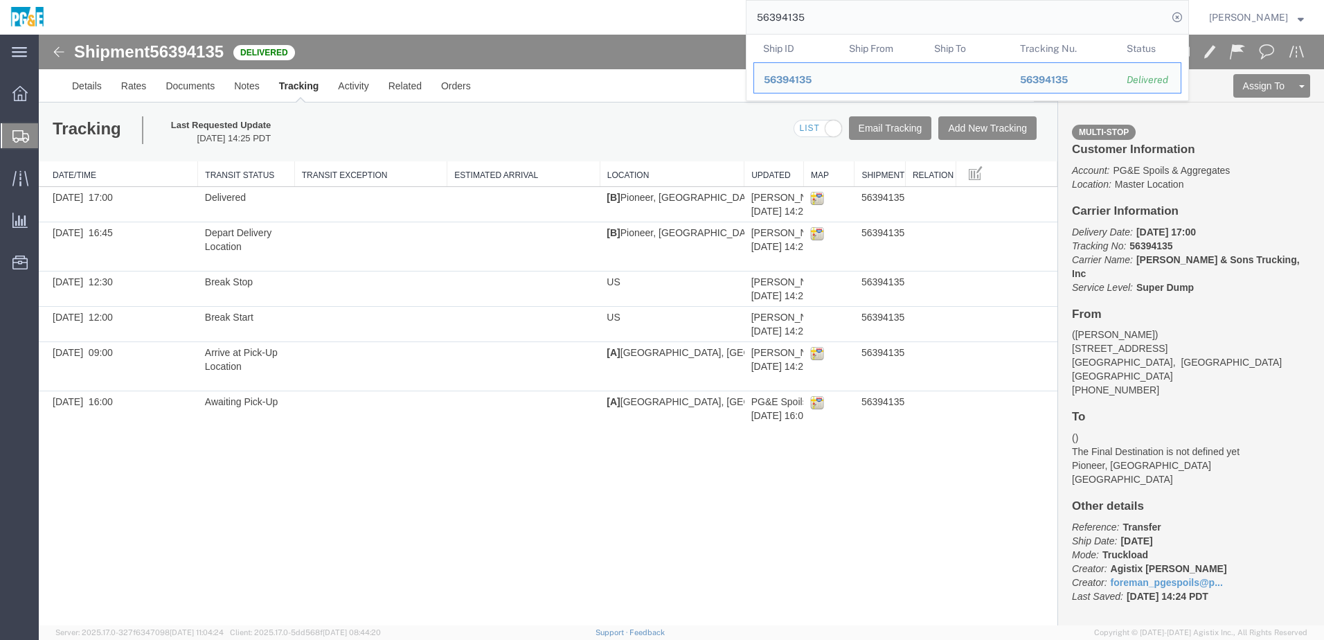
click at [785, 15] on input "56394135" at bounding box center [956, 17] width 421 height 33
paste input "40"
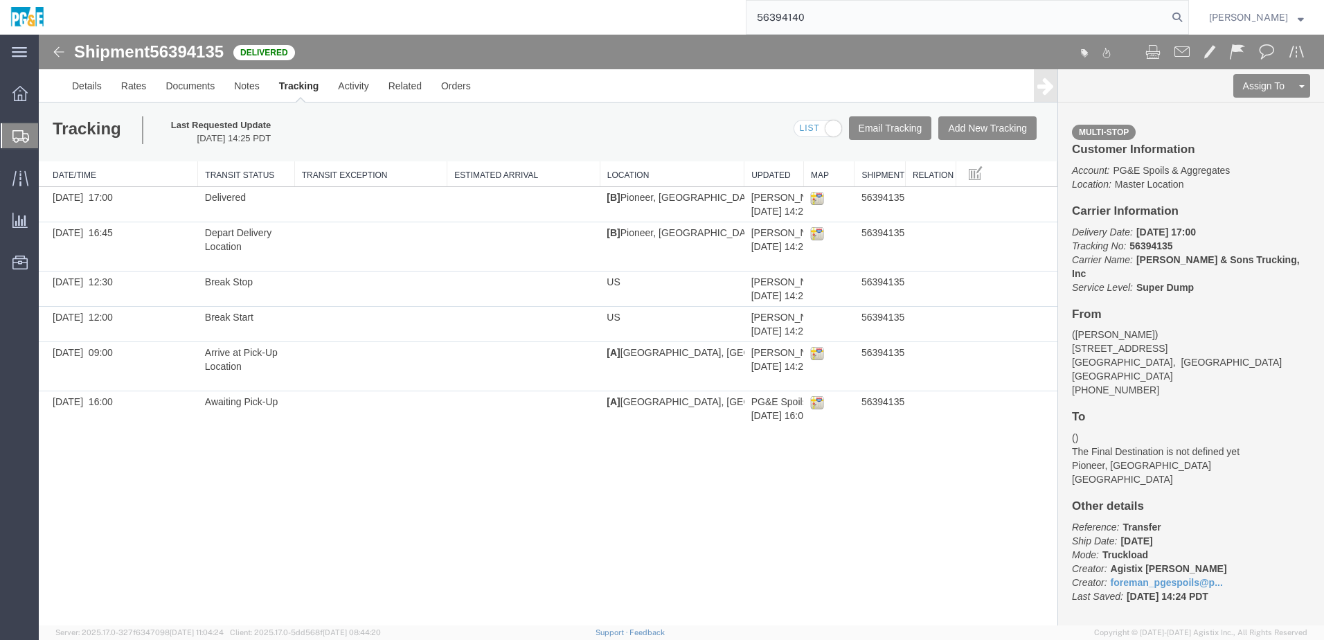
type input "56394140"
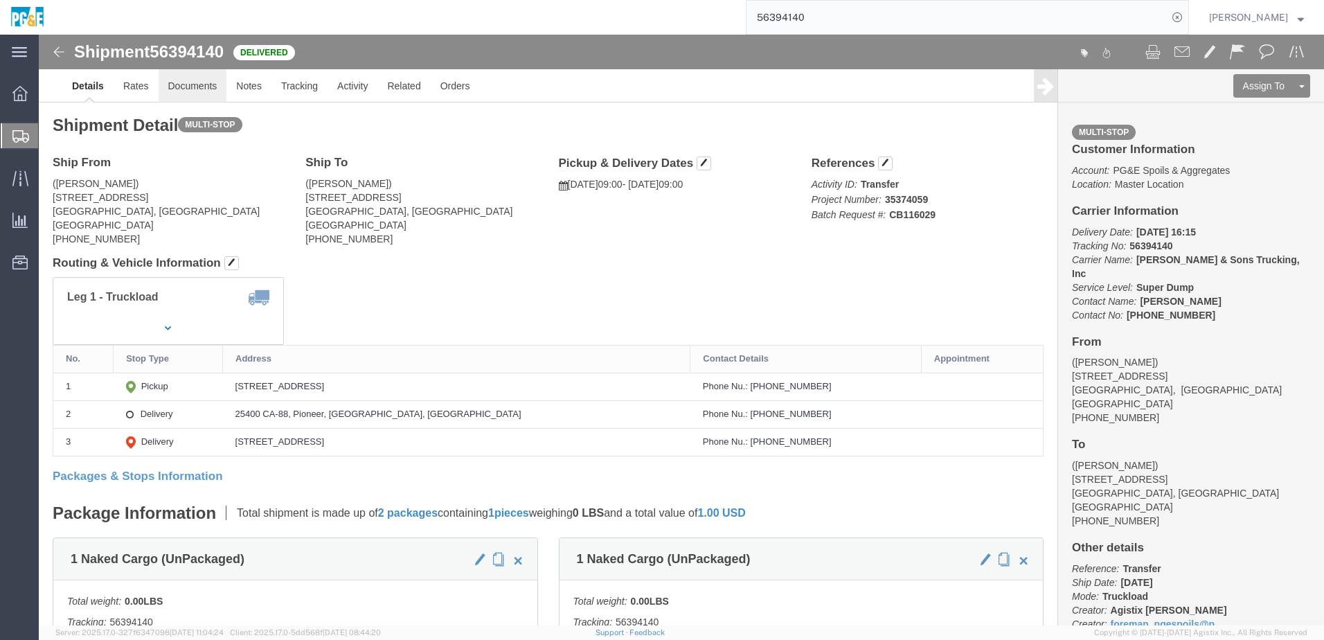
click link "Documents"
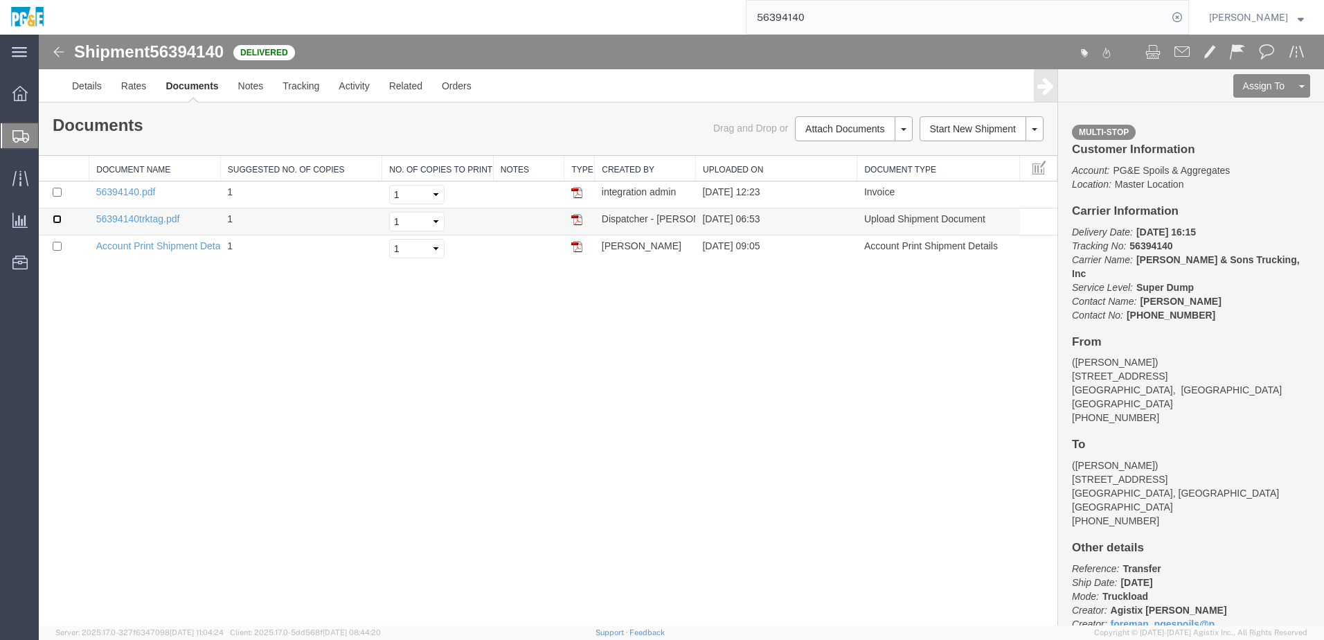
click at [55, 218] on input "checkbox" at bounding box center [57, 219] width 9 height 9
checkbox input "true"
click at [58, 193] on input "checkbox" at bounding box center [57, 192] width 9 height 9
checkbox input "true"
click at [854, 154] on link "Print Documents" at bounding box center [851, 152] width 120 height 21
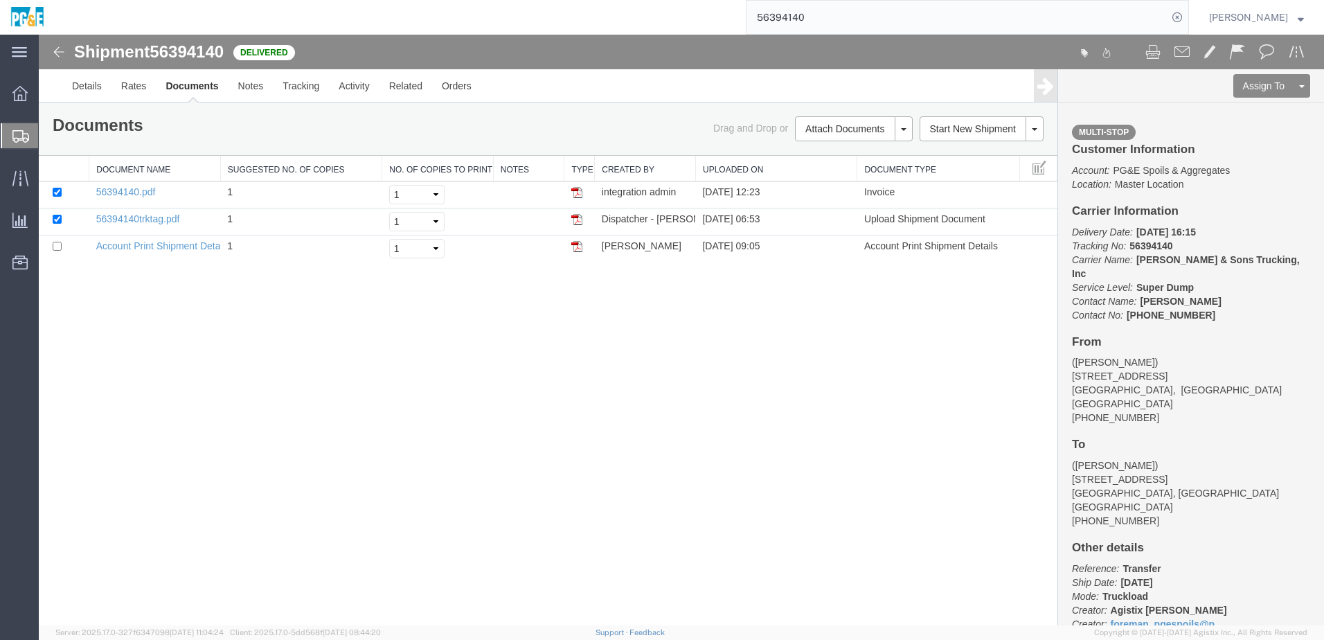
drag, startPoint x: 286, startPoint y: 347, endPoint x: 297, endPoint y: 341, distance: 12.7
click at [287, 347] on div "Shipment 56394140 3 of 3 Delivered Details Rates Documents Notes Tracking Activ…" at bounding box center [681, 330] width 1285 height 591
click at [292, 89] on link "Tracking" at bounding box center [301, 85] width 56 height 33
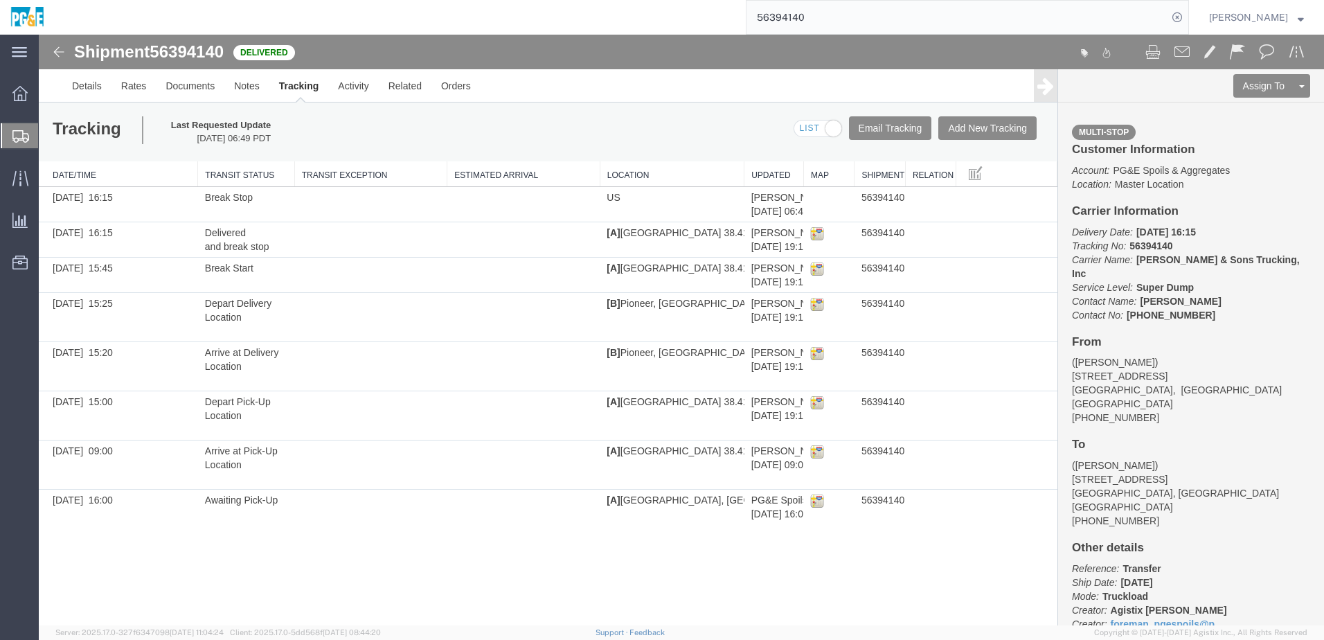
click at [813, 16] on input "56394140" at bounding box center [956, 17] width 421 height 33
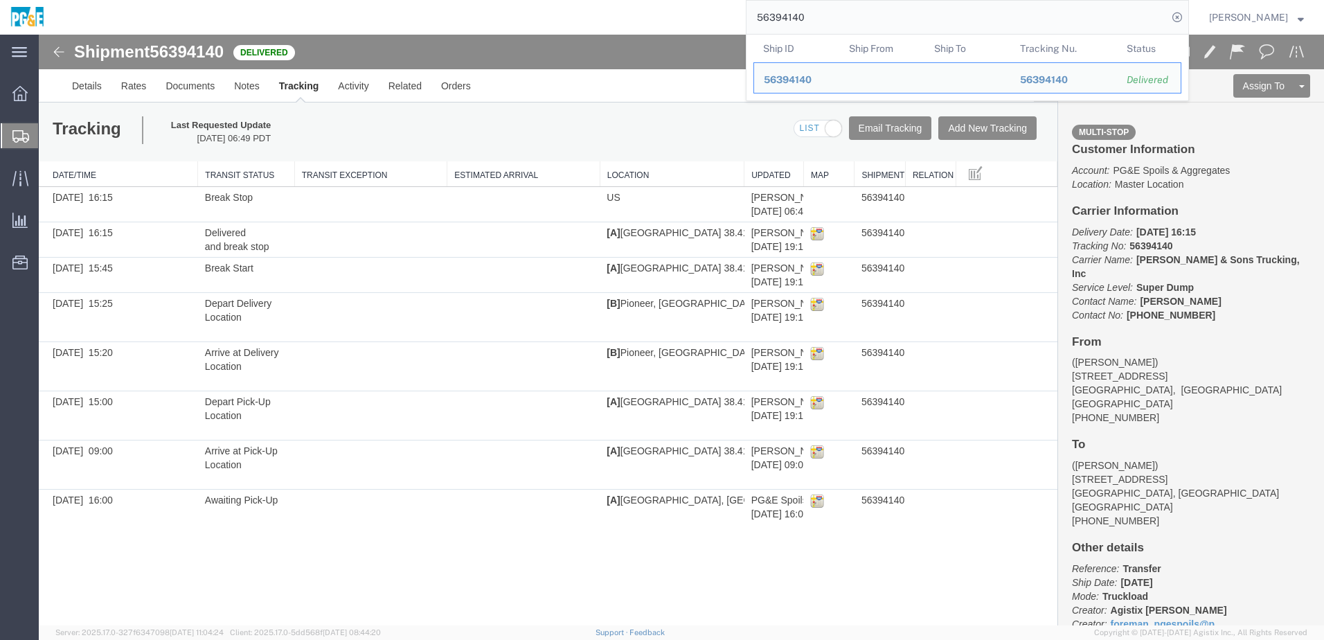
click at [813, 16] on input "56394140" at bounding box center [956, 17] width 421 height 33
paste input "203"
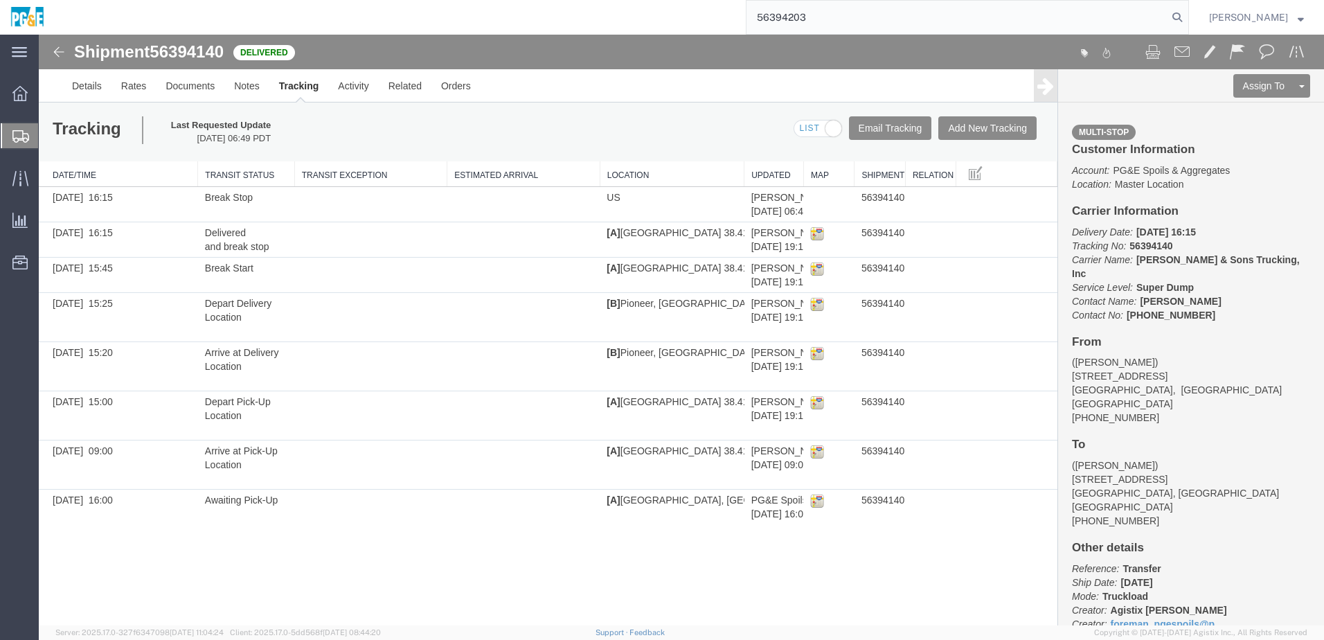
type input "56394203"
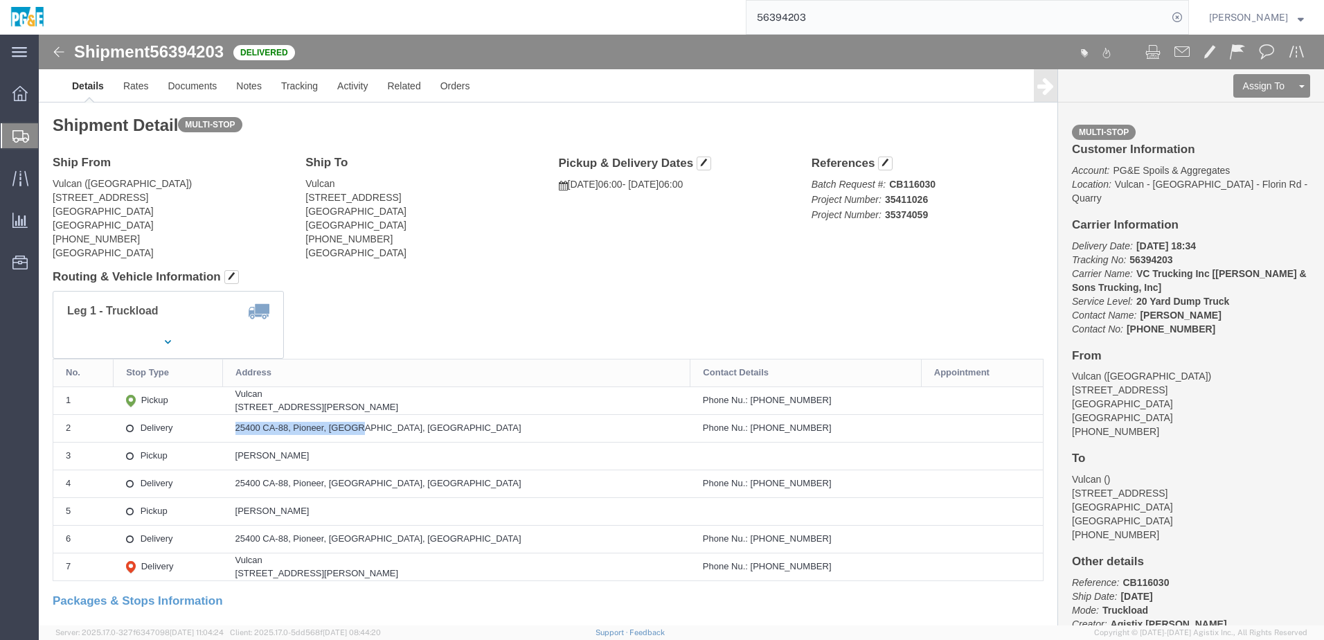
drag, startPoint x: 236, startPoint y: 391, endPoint x: 373, endPoint y: 385, distance: 137.2
click td "25400 CA-88, Pioneer, CA, US"
copy div "25400 CA-88, Pioneer, CA, US"
click div "Leg 1 - Truckload Vehicle 1: 20 Yard Dump Truck Number of trucks: 1"
click link "Documents"
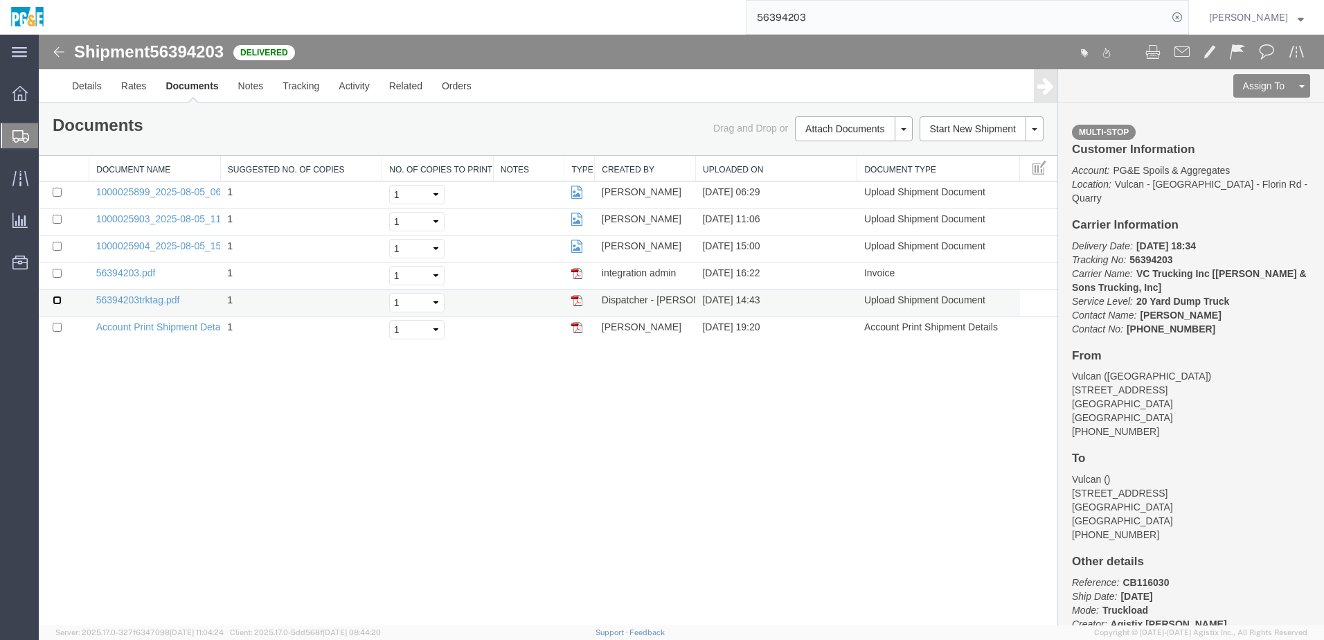
click at [56, 301] on input "checkbox" at bounding box center [57, 300] width 9 height 9
checkbox input "true"
click at [57, 278] on td at bounding box center [64, 275] width 51 height 27
click at [56, 273] on input "checkbox" at bounding box center [57, 273] width 9 height 9
checkbox input "true"
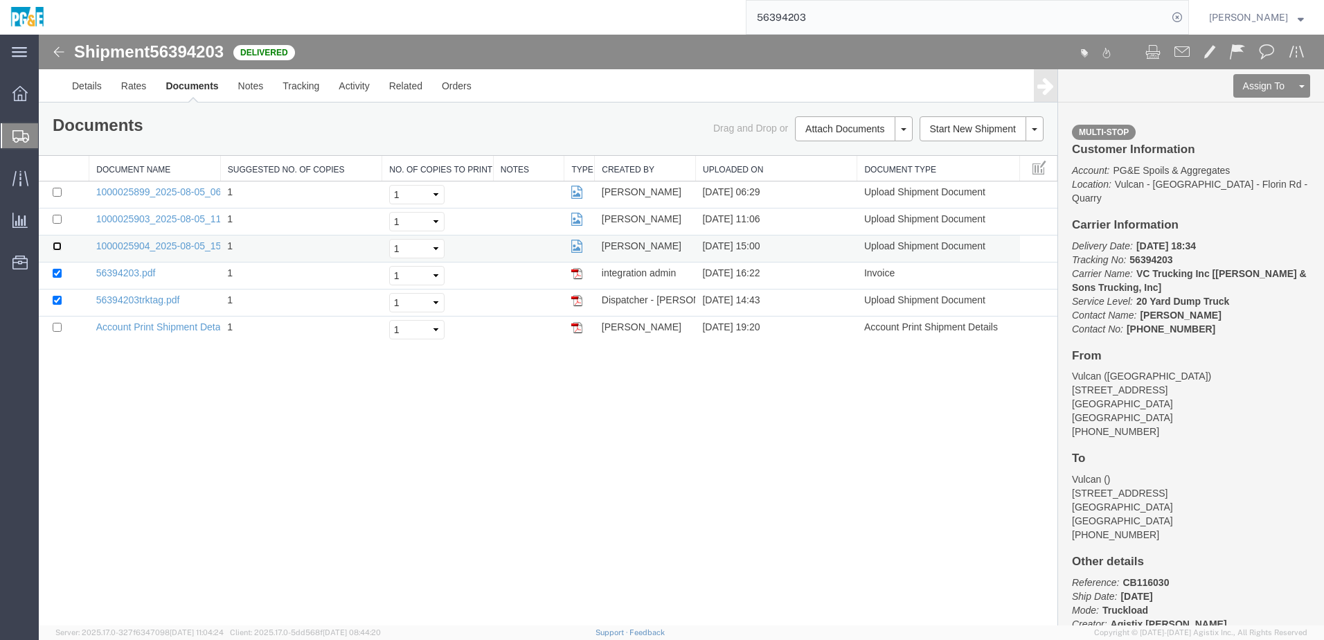
click at [57, 244] on input "checkbox" at bounding box center [57, 246] width 9 height 9
checkbox input "true"
click at [57, 217] on input "checkbox" at bounding box center [57, 219] width 9 height 9
checkbox input "true"
click at [58, 193] on input "checkbox" at bounding box center [57, 192] width 9 height 9
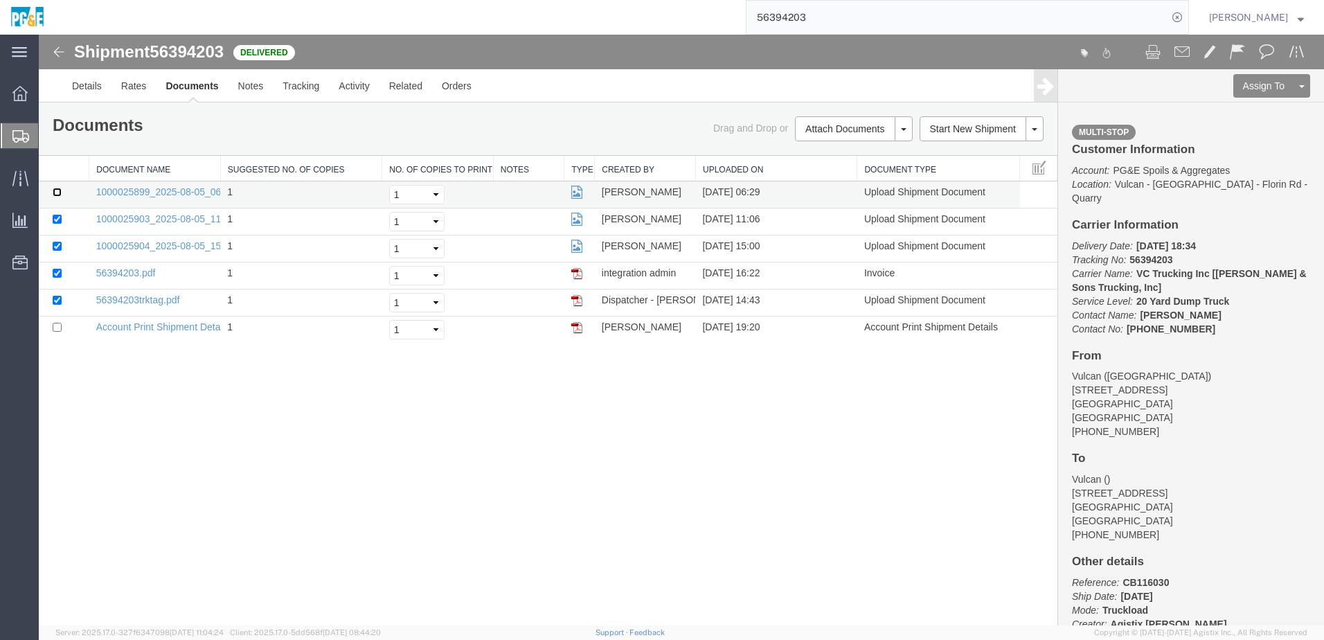
checkbox input "true"
click at [826, 152] on link "Print Documents" at bounding box center [851, 152] width 120 height 21
drag, startPoint x: 406, startPoint y: 377, endPoint x: 409, endPoint y: 305, distance: 72.1
click at [406, 377] on div "Shipment 56394203 6 of 6 Delivered Details Rates Documents Notes Tracking Activ…" at bounding box center [681, 330] width 1285 height 591
click at [309, 92] on link "Tracking" at bounding box center [301, 85] width 56 height 33
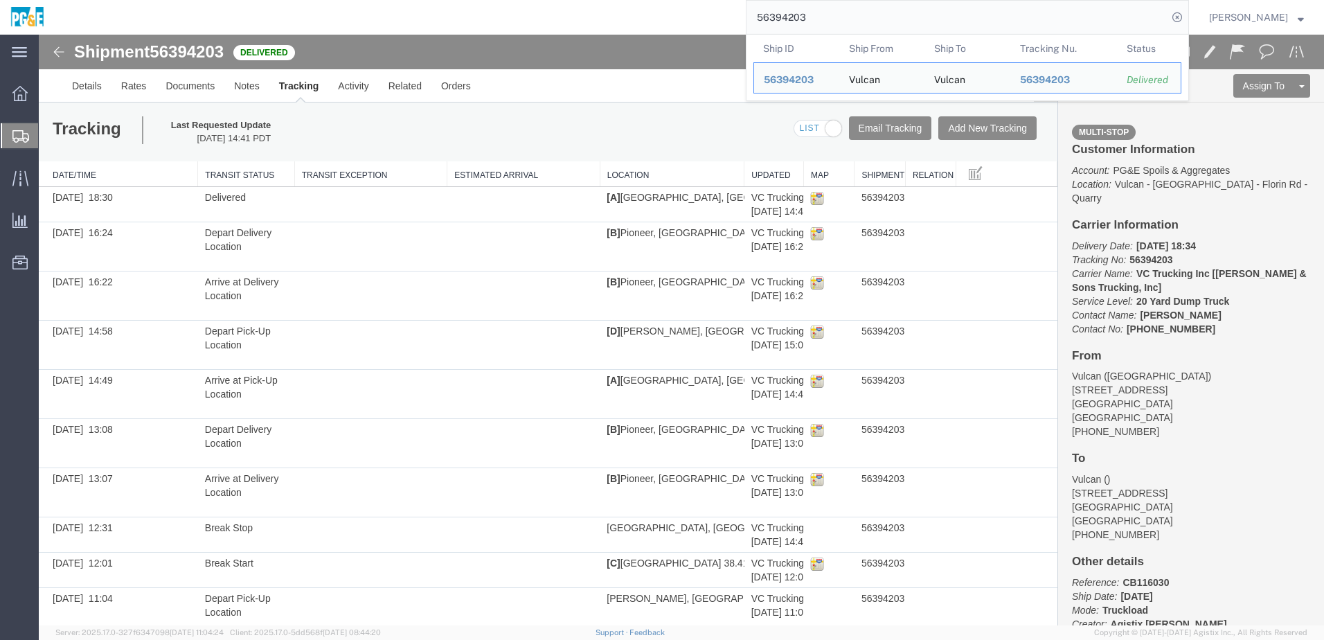
click at [803, 15] on input "56394203" at bounding box center [956, 17] width 421 height 33
paste input "5"
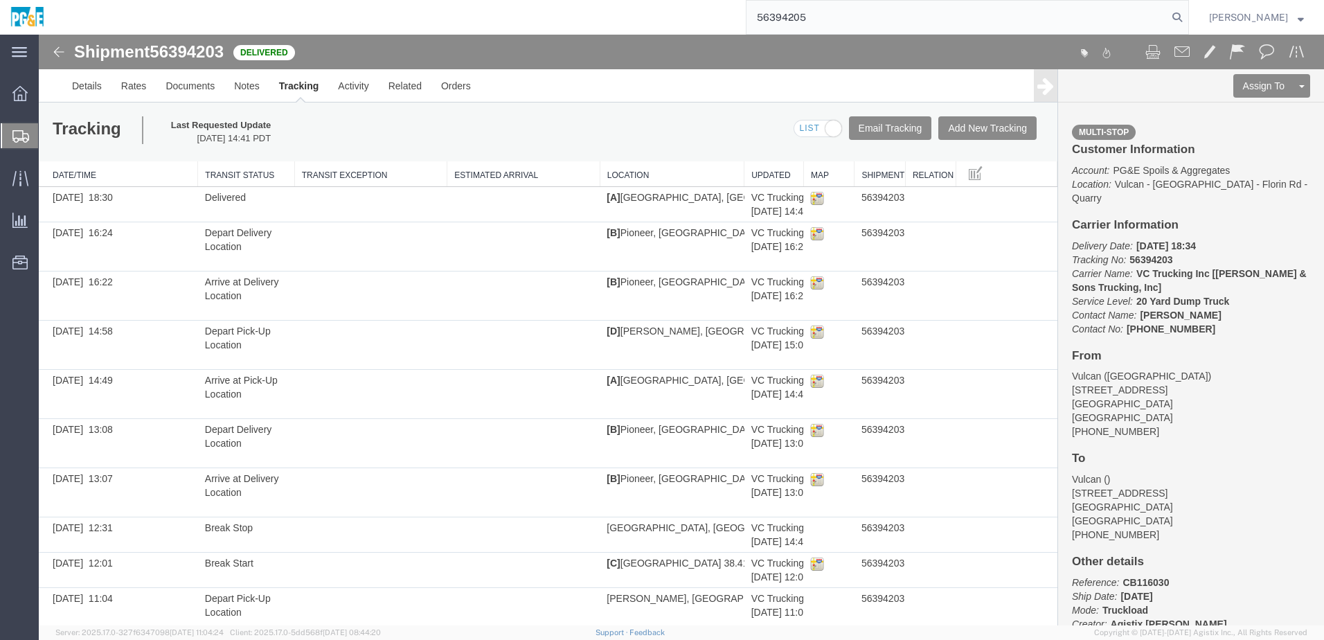
type input "56394205"
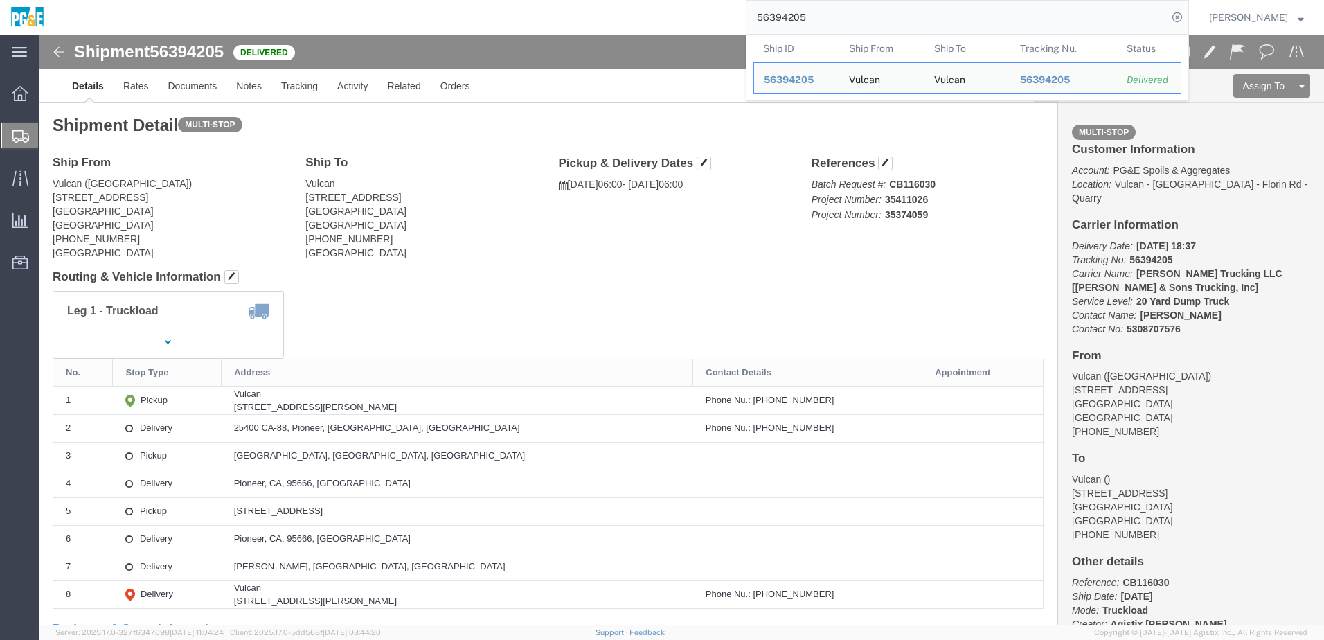
click div "Leg 1 - Truckload Vehicle 1: 20 Yard Dump Truck Number of trucks: 1"
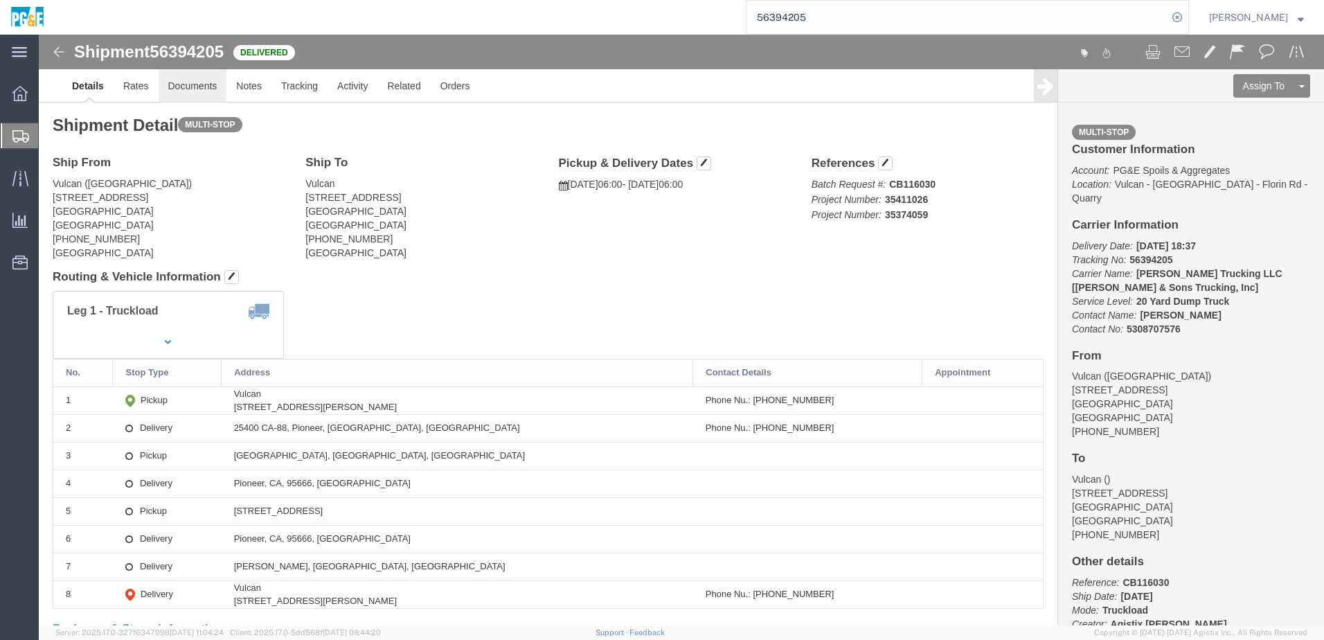
click link "Documents"
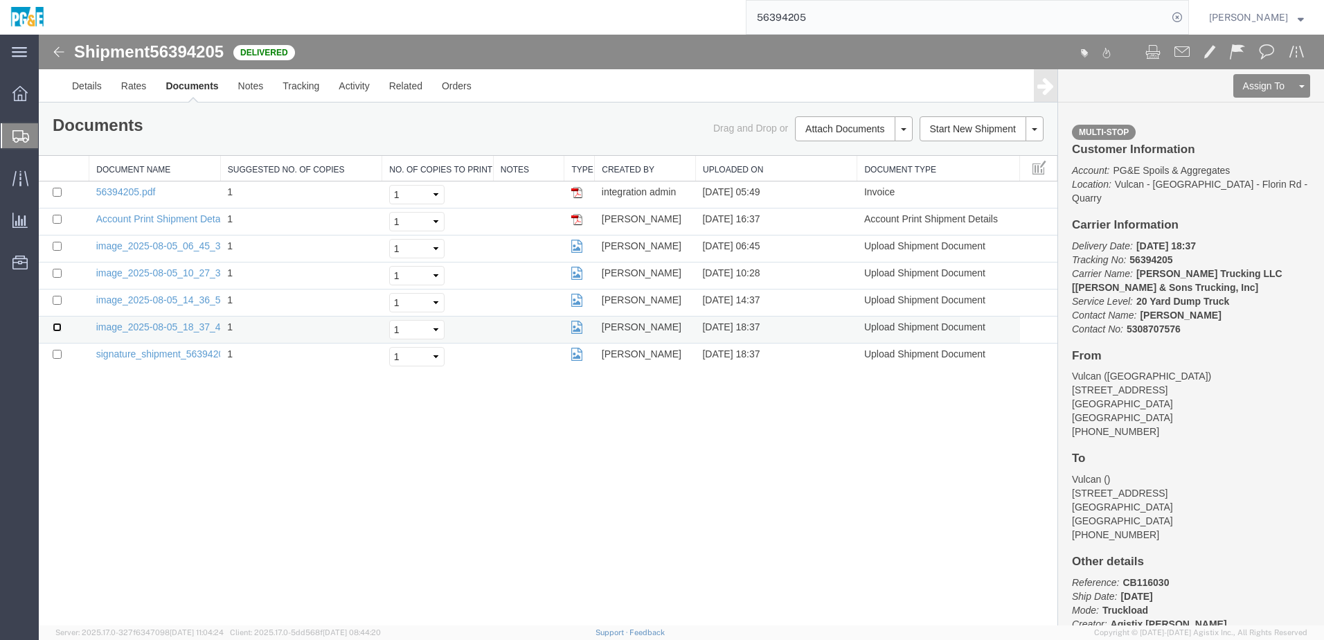
click at [58, 326] on input "checkbox" at bounding box center [57, 327] width 9 height 9
checkbox input "true"
click at [55, 303] on input "checkbox" at bounding box center [57, 300] width 9 height 9
checkbox input "true"
click at [57, 271] on input "checkbox" at bounding box center [57, 273] width 9 height 9
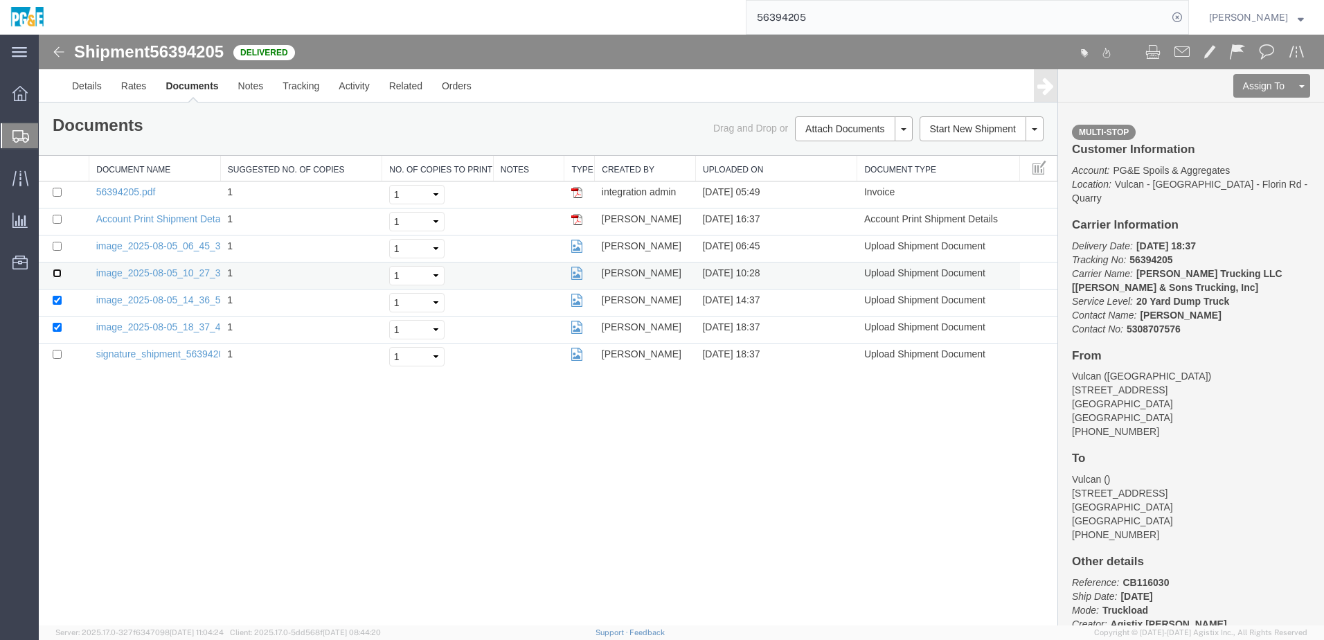
checkbox input "true"
click at [56, 247] on input "checkbox" at bounding box center [57, 246] width 9 height 9
checkbox input "true"
click at [56, 190] on input "checkbox" at bounding box center [57, 192] width 9 height 9
checkbox input "true"
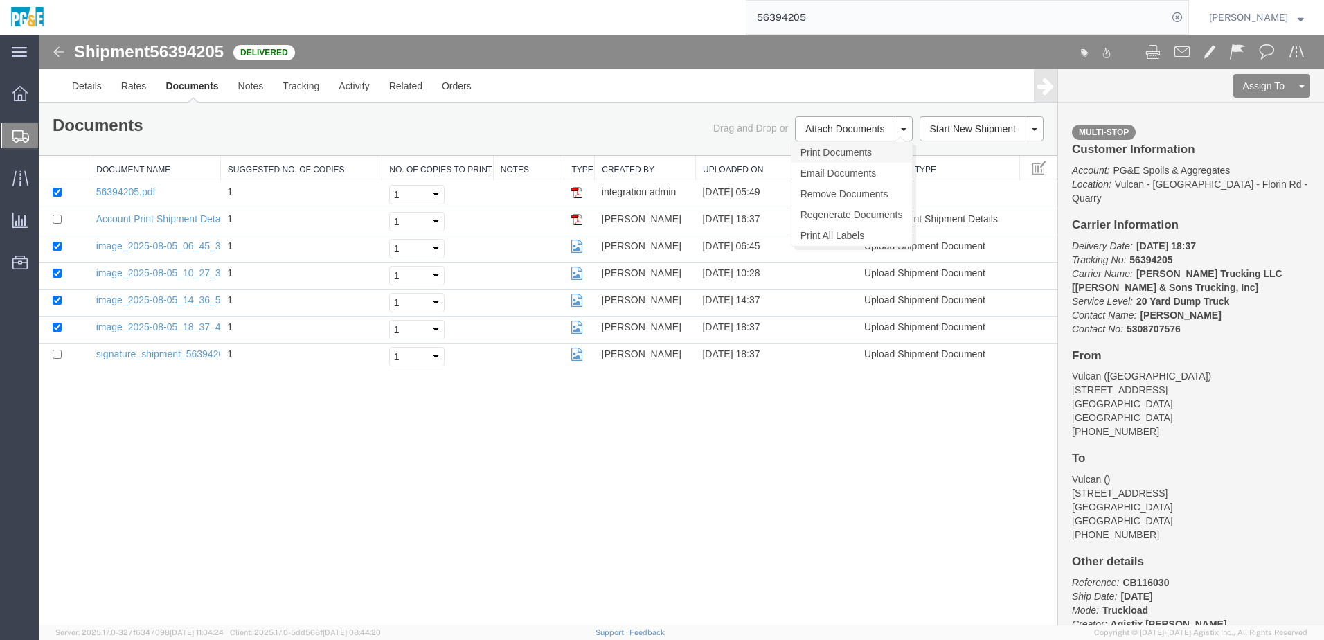
click at [869, 160] on link "Print Documents" at bounding box center [851, 152] width 120 height 21
click at [298, 96] on link "Tracking" at bounding box center [301, 85] width 56 height 33
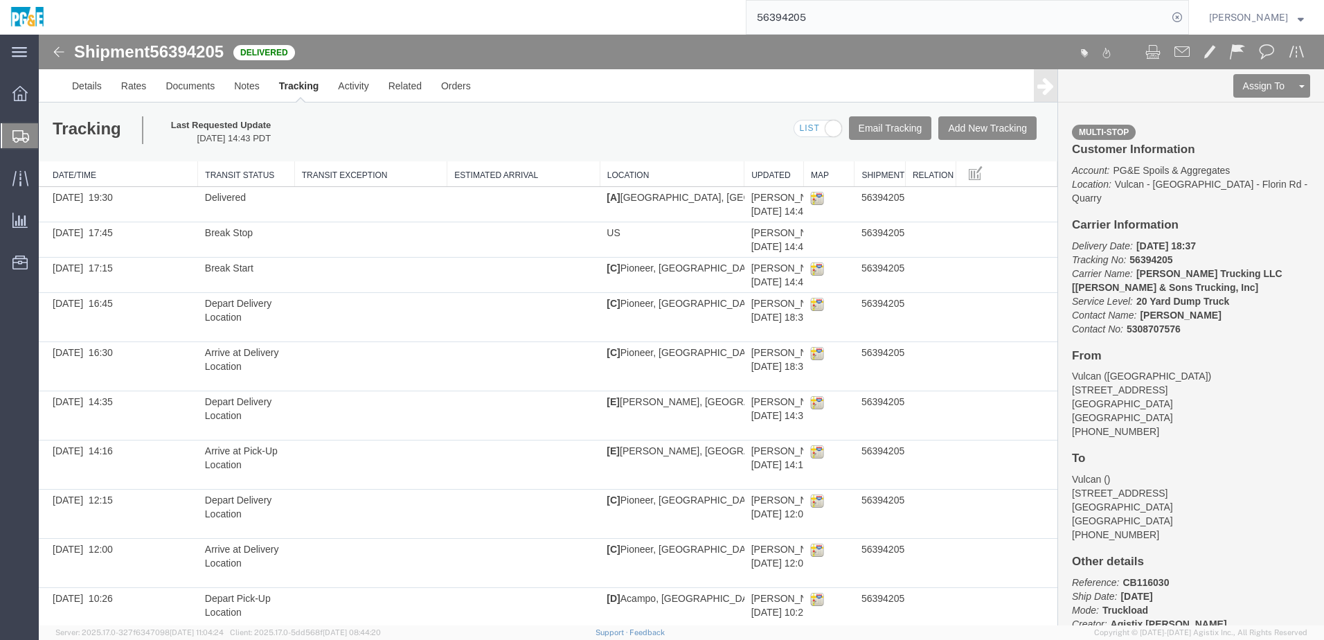
click at [803, 18] on input "56394205" at bounding box center [956, 17] width 421 height 33
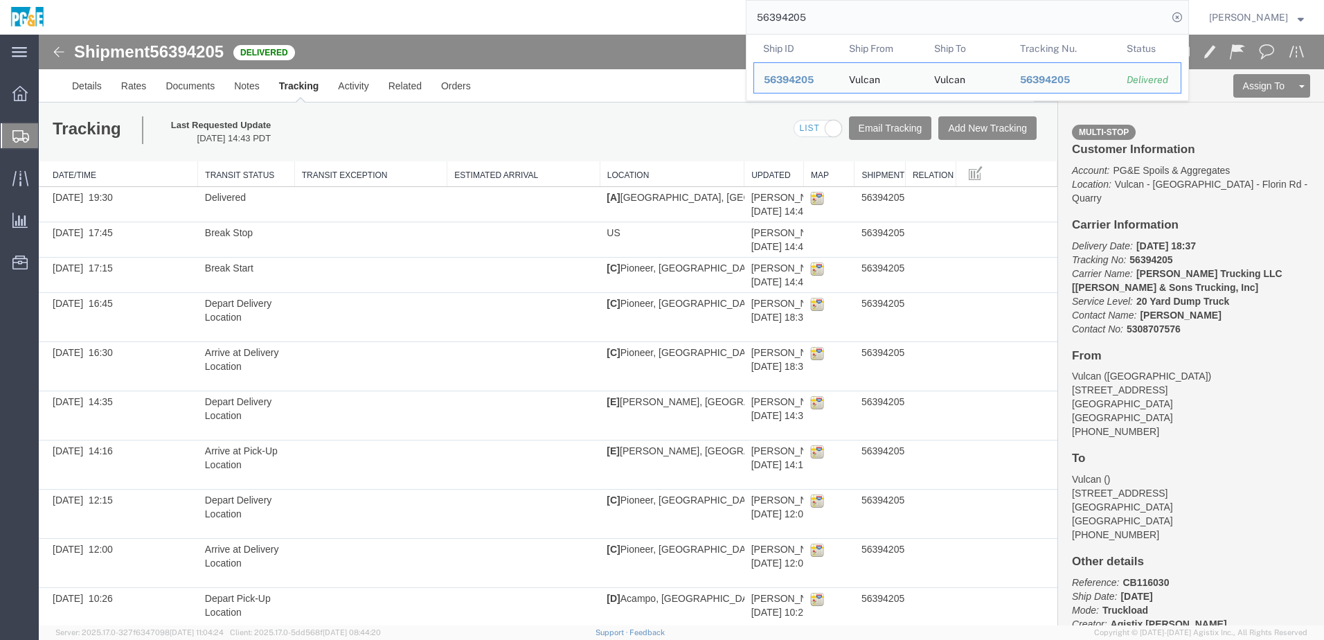
click at [803, 18] on input "56394205" at bounding box center [956, 17] width 421 height 33
paste input "68"
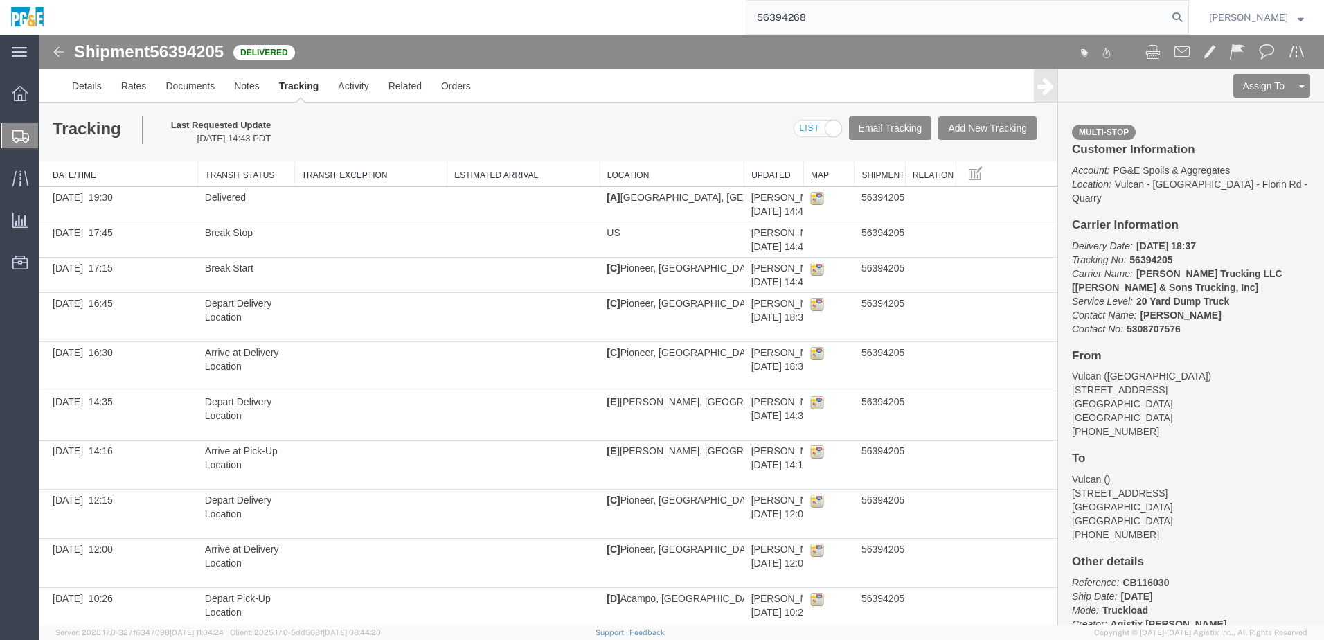
type input "56394268"
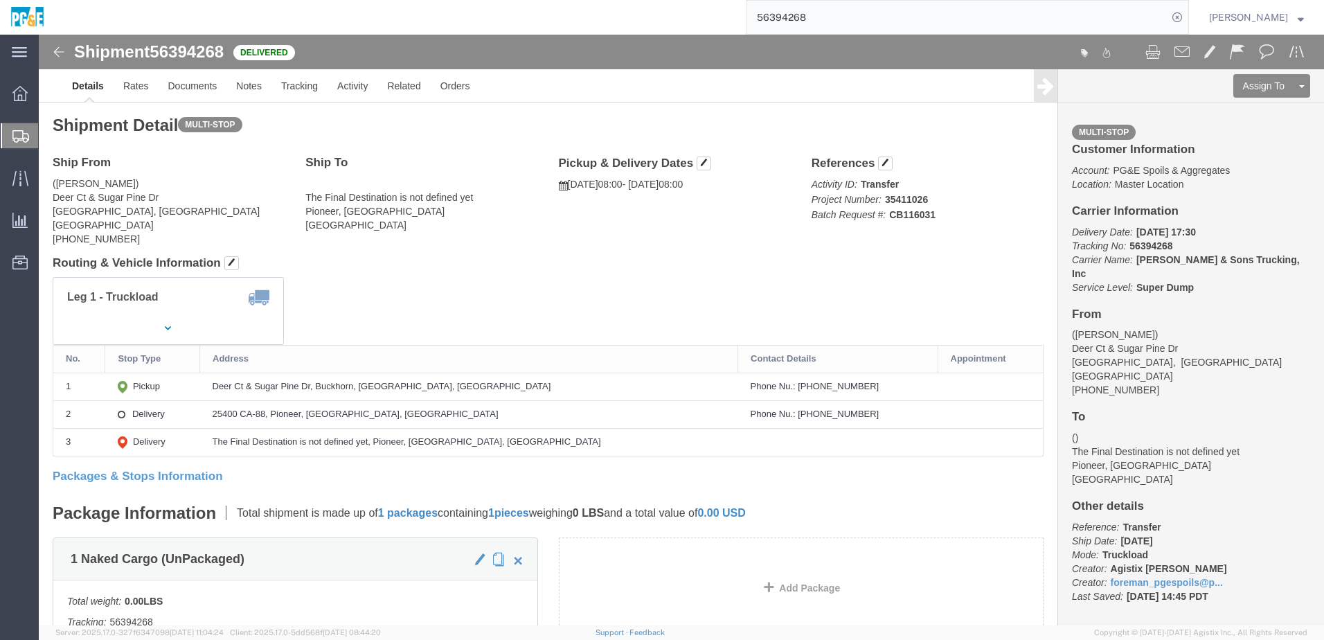
click h4 "Routing & Vehicle Information"
click link "Documents"
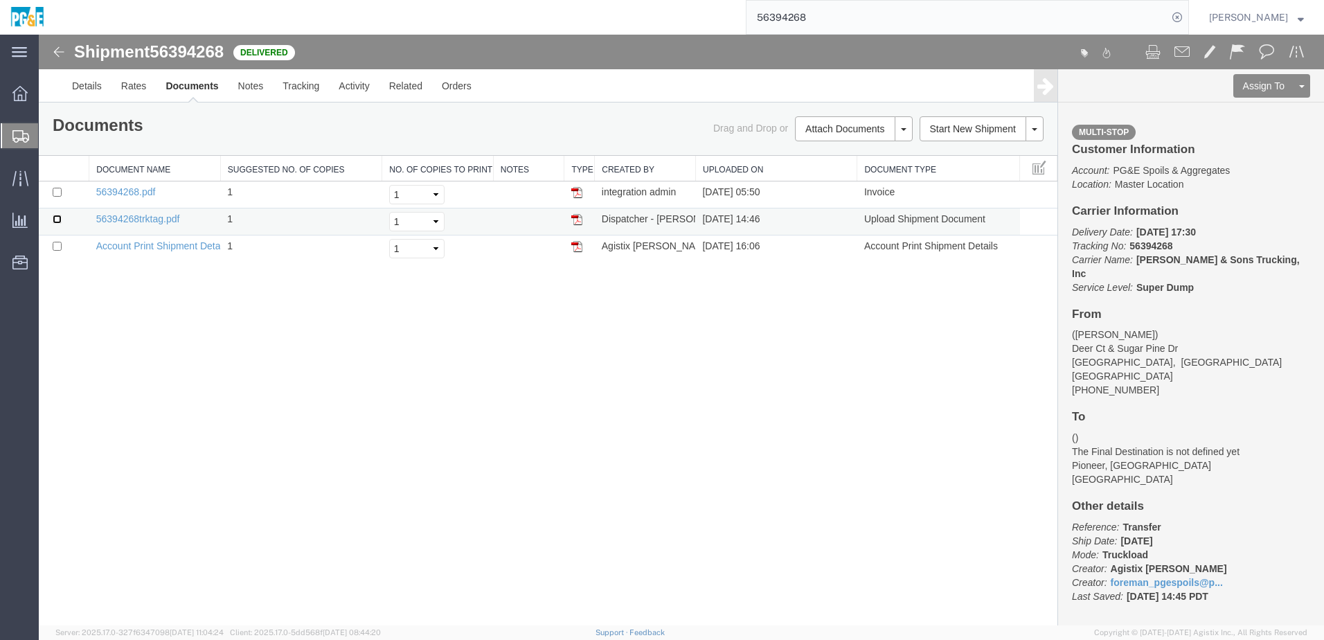
click at [56, 215] on input "checkbox" at bounding box center [57, 219] width 9 height 9
checkbox input "true"
click at [57, 192] on input "checkbox" at bounding box center [57, 192] width 9 height 9
checkbox input "true"
click at [834, 155] on link "Print Documents" at bounding box center [851, 152] width 120 height 21
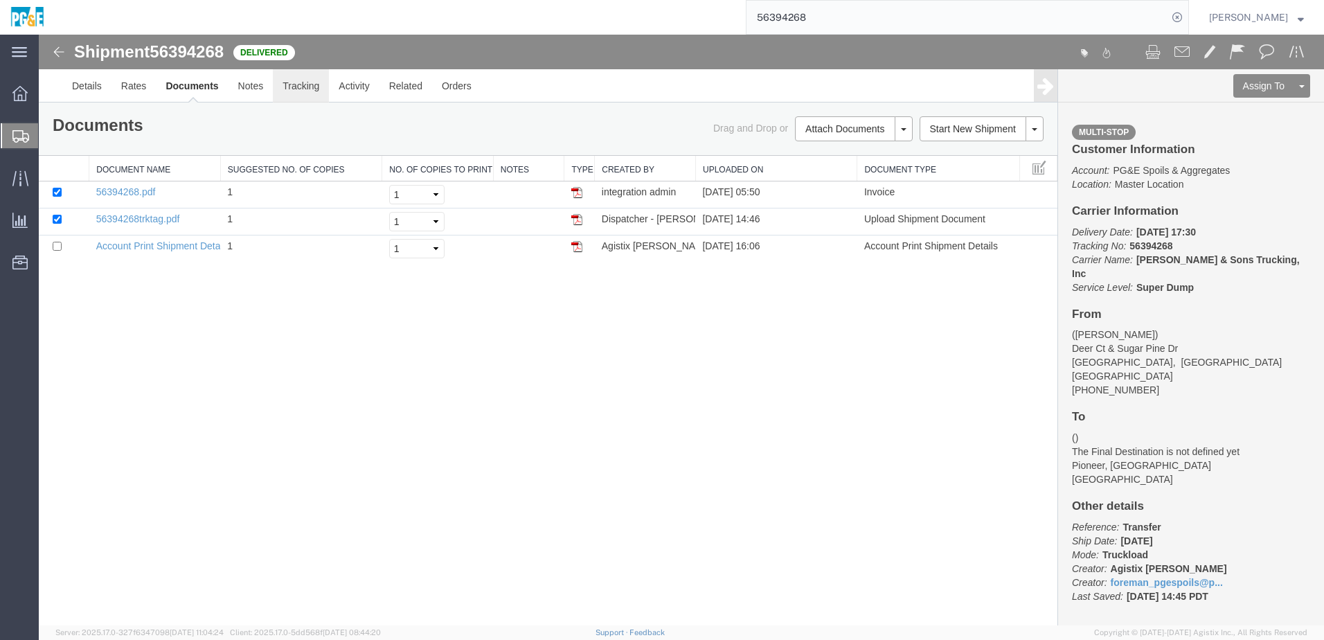
click at [297, 84] on link "Tracking" at bounding box center [301, 85] width 56 height 33
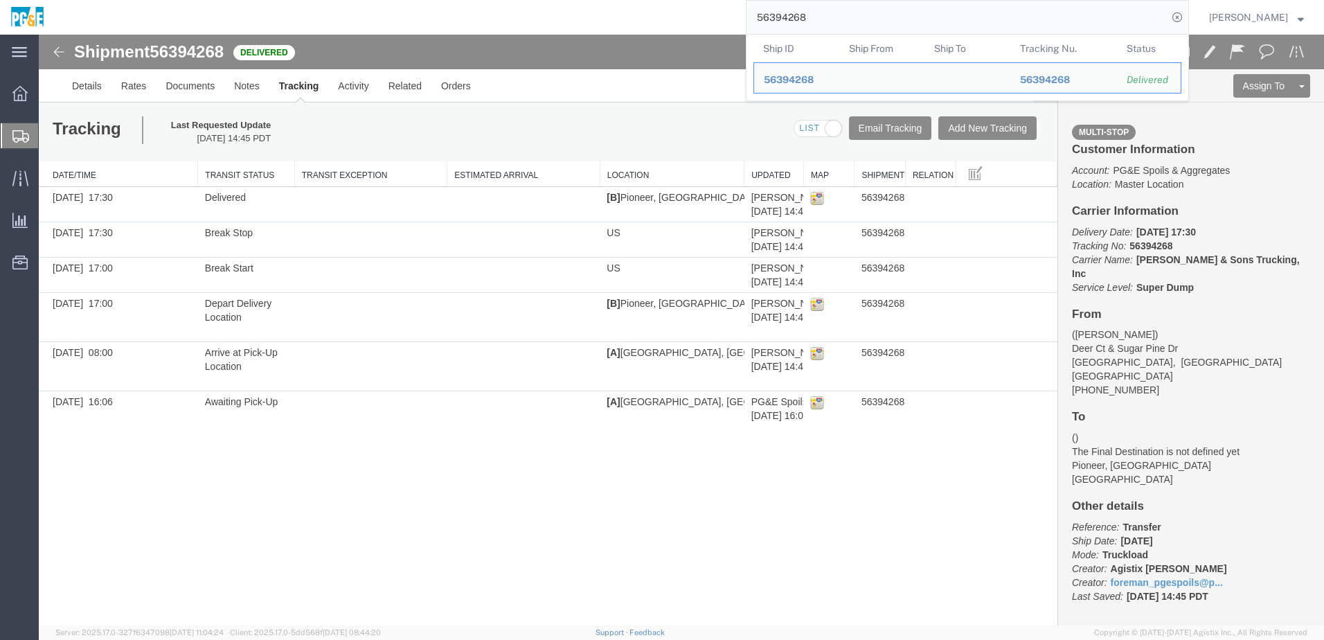
click at [790, 14] on input "56394268" at bounding box center [956, 17] width 421 height 33
paste input "351"
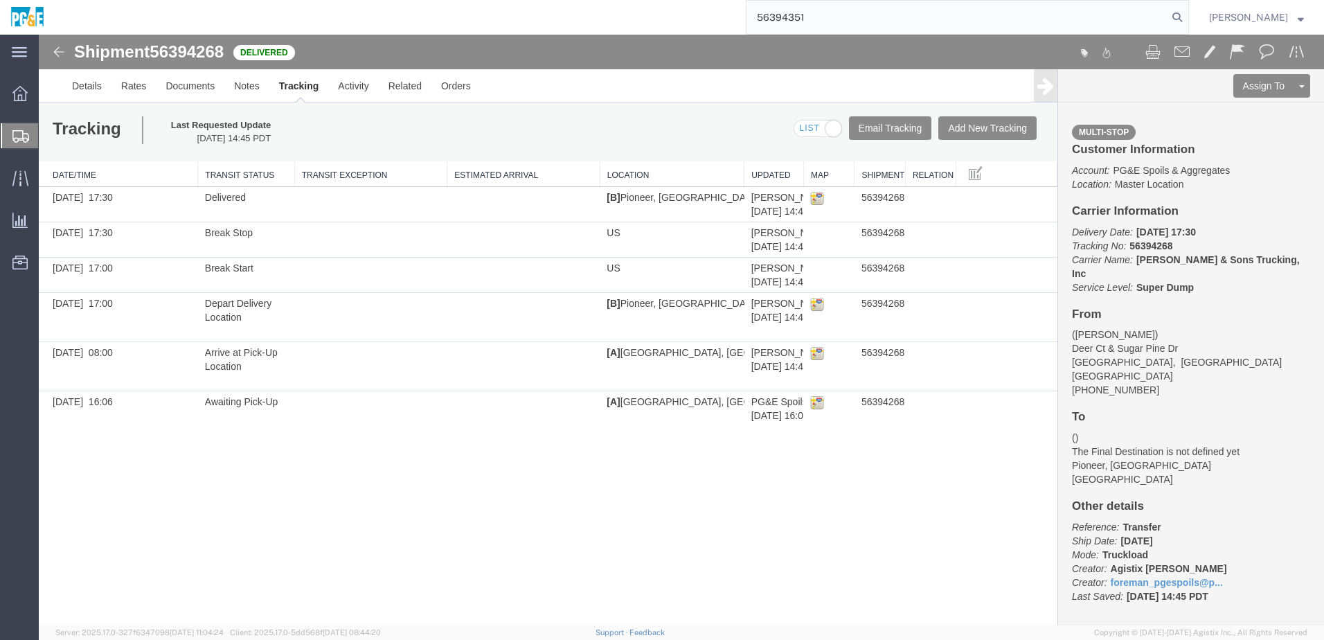
type input "56394351"
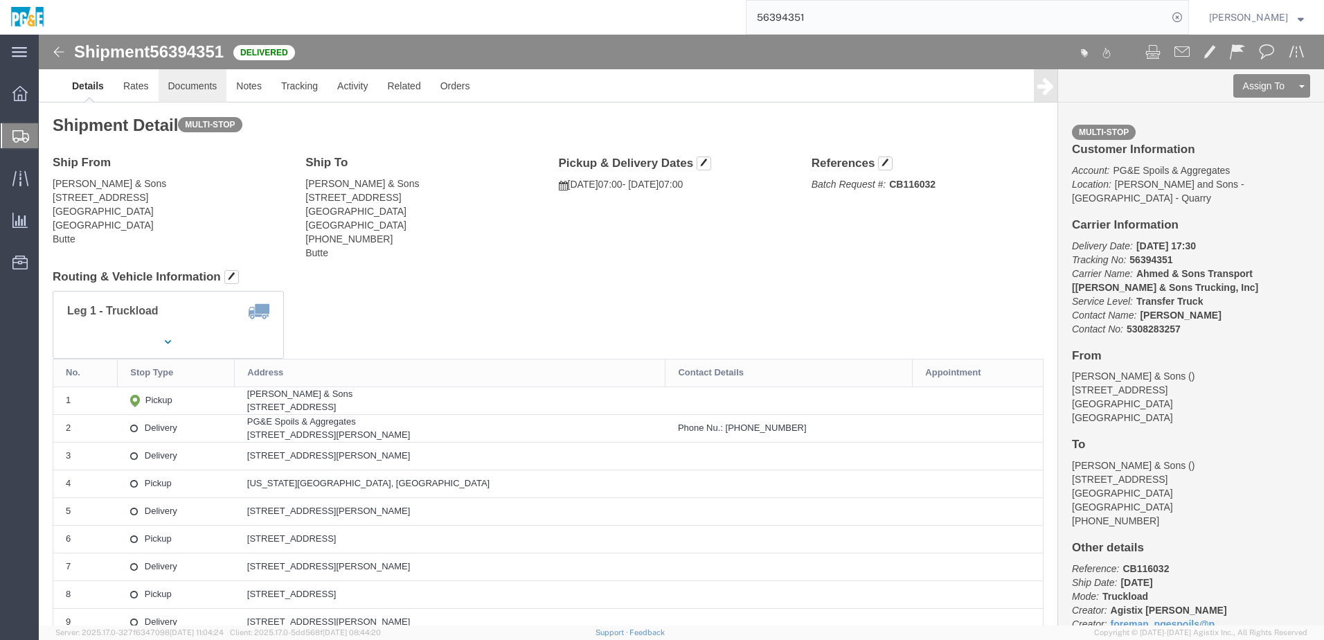
click link "Documents"
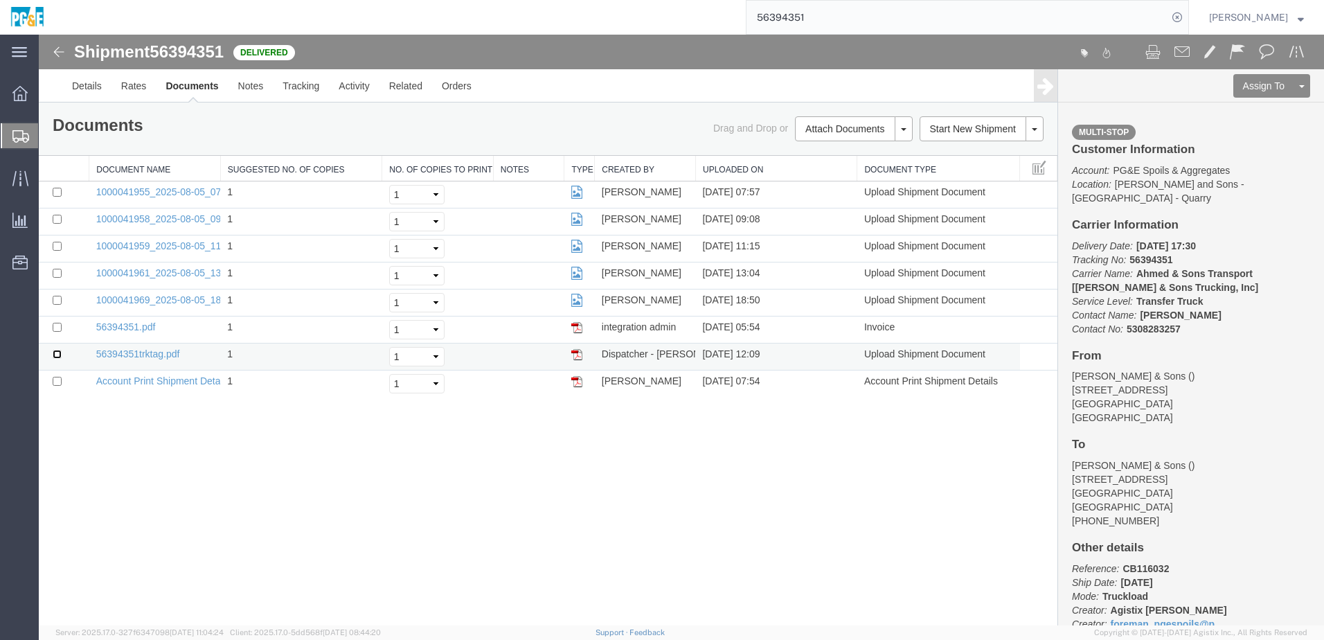
click at [55, 352] on input "checkbox" at bounding box center [57, 354] width 9 height 9
checkbox input "true"
click at [56, 329] on input "checkbox" at bounding box center [57, 327] width 9 height 9
checkbox input "true"
click at [58, 301] on input "checkbox" at bounding box center [57, 300] width 9 height 9
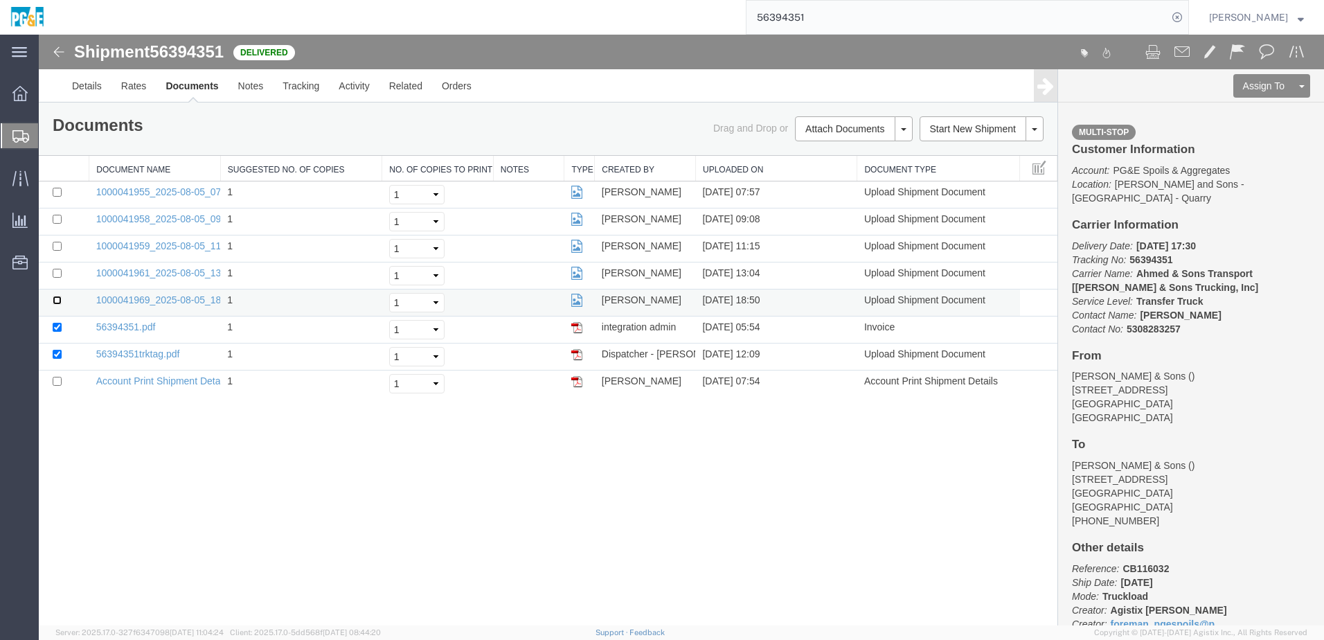
checkbox input "true"
click at [57, 272] on input "checkbox" at bounding box center [57, 273] width 9 height 9
checkbox input "true"
drag, startPoint x: 56, startPoint y: 247, endPoint x: 57, endPoint y: 238, distance: 9.0
click at [56, 247] on input "checkbox" at bounding box center [57, 246] width 9 height 9
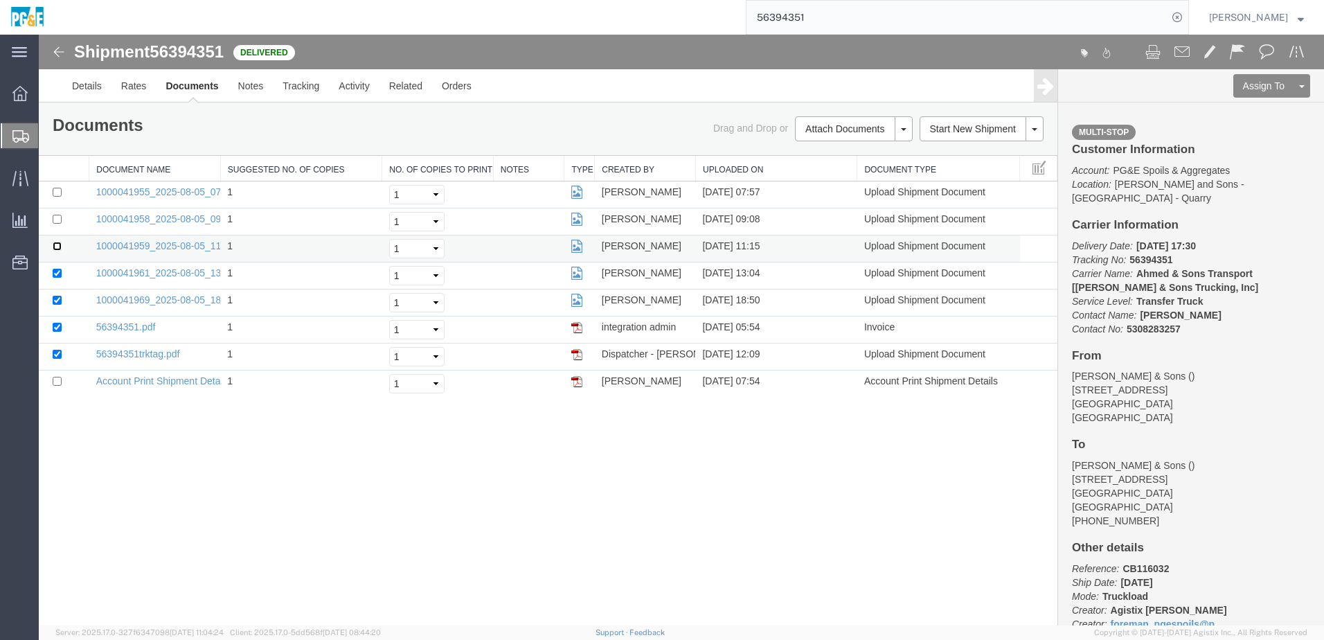
checkbox input "true"
click at [57, 222] on input "checkbox" at bounding box center [57, 219] width 9 height 9
checkbox input "true"
click at [57, 195] on input "checkbox" at bounding box center [57, 192] width 9 height 9
checkbox input "true"
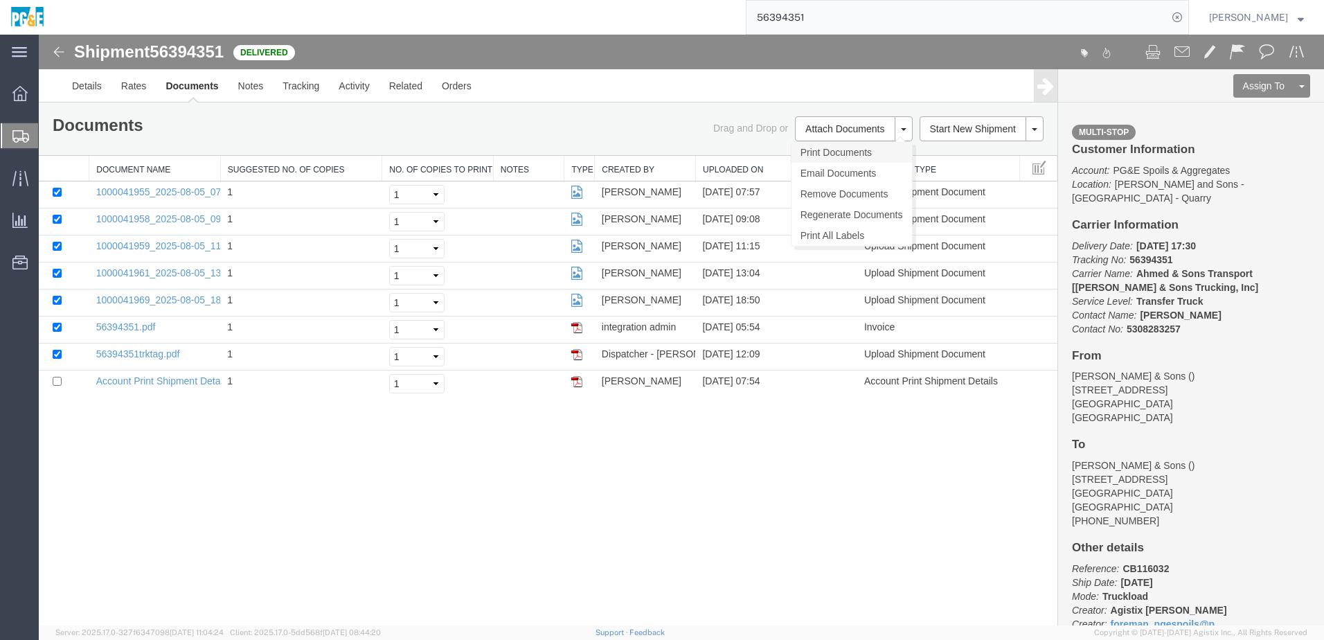
click at [832, 161] on link "Print Documents" at bounding box center [851, 152] width 120 height 21
click at [312, 86] on link "Tracking" at bounding box center [301, 85] width 56 height 33
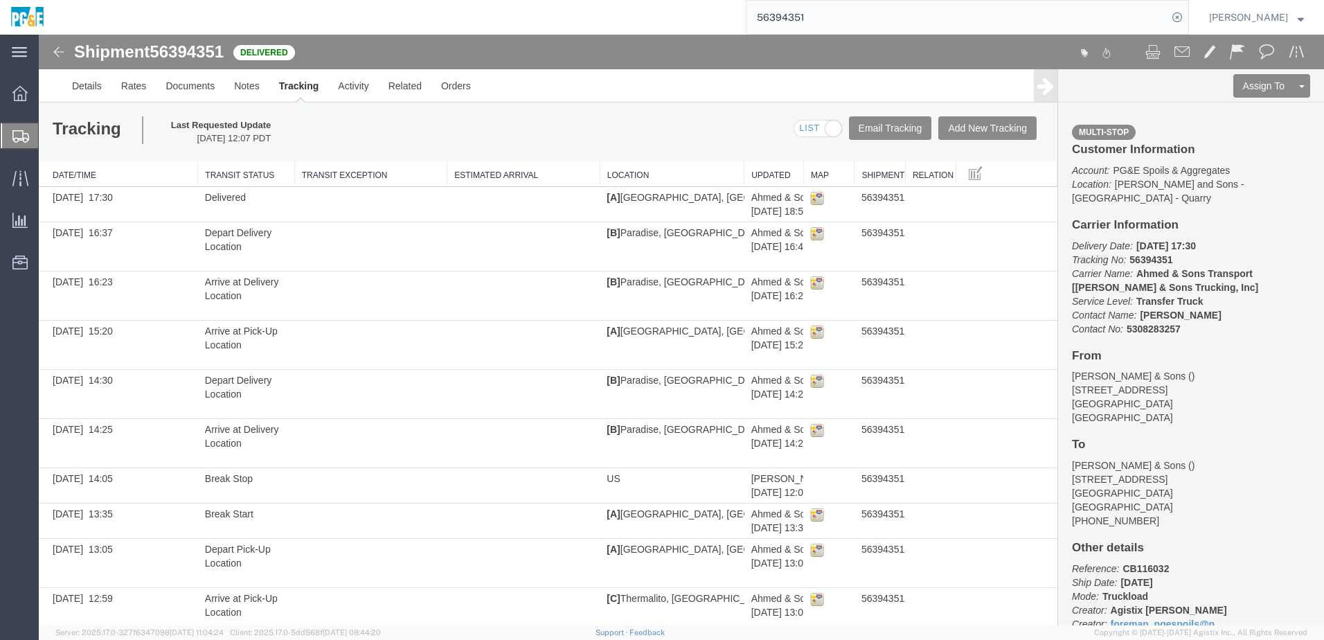
click at [785, 20] on input "56394351" at bounding box center [956, 17] width 421 height 33
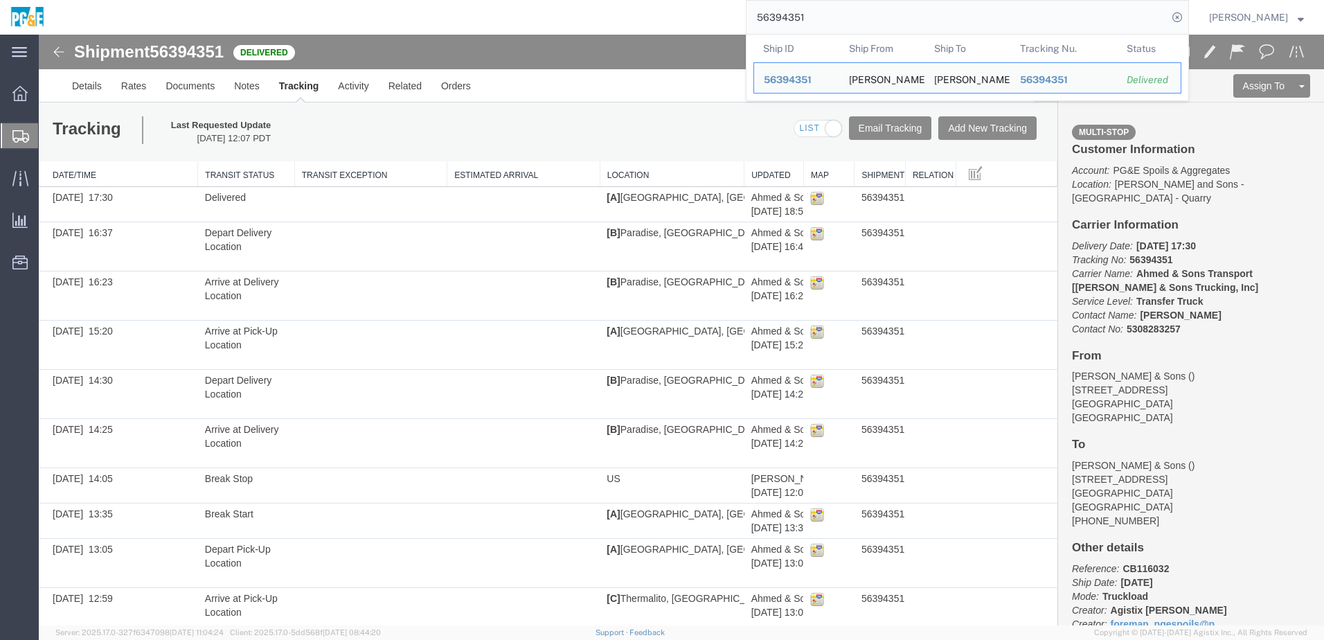
click at [785, 20] on input "56394351" at bounding box center [956, 17] width 421 height 33
paste input "2"
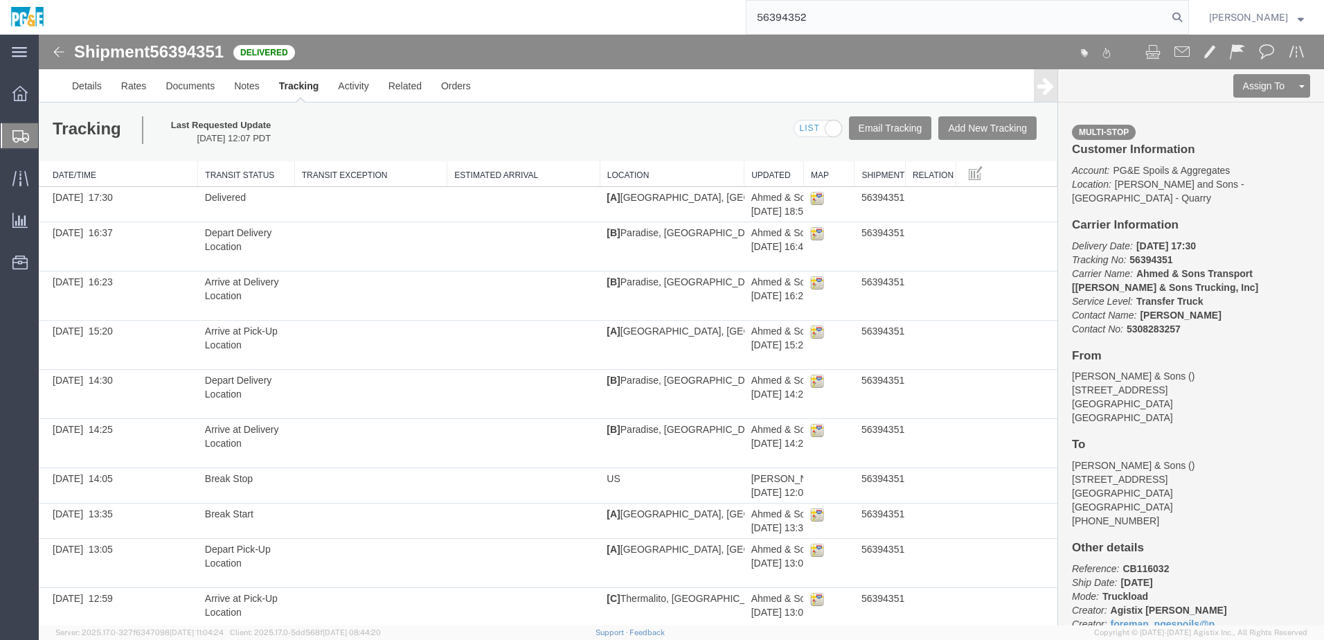
type input "56394352"
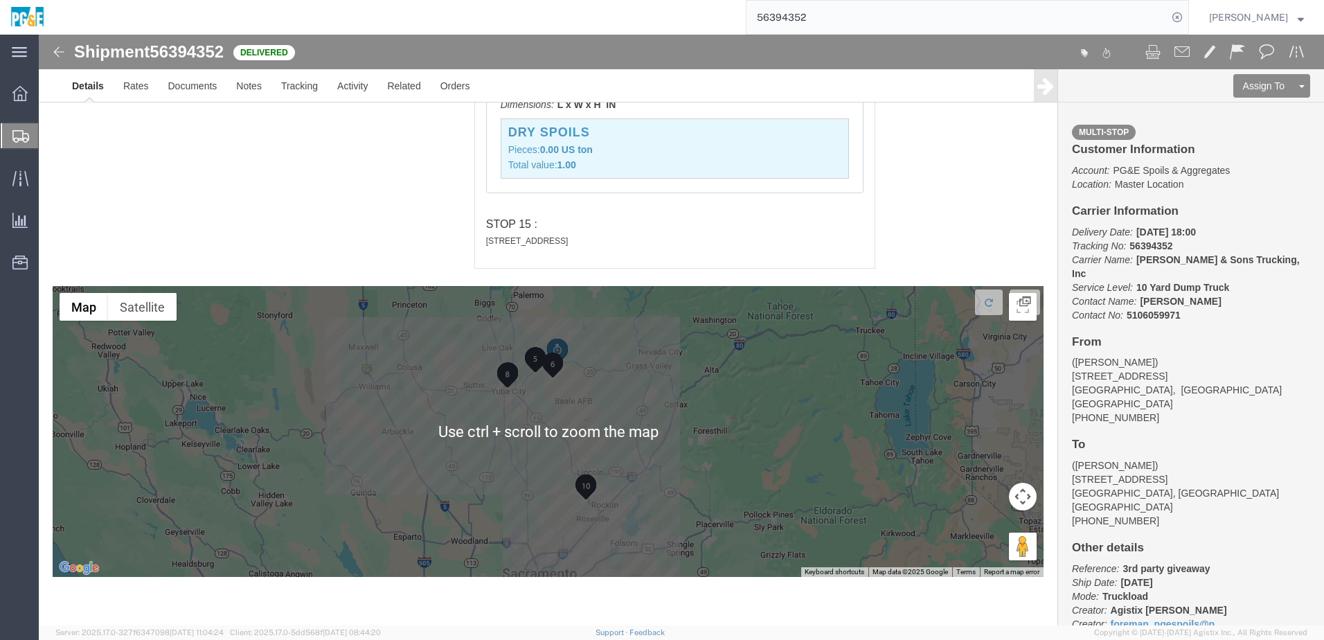
scroll to position [3342, 0]
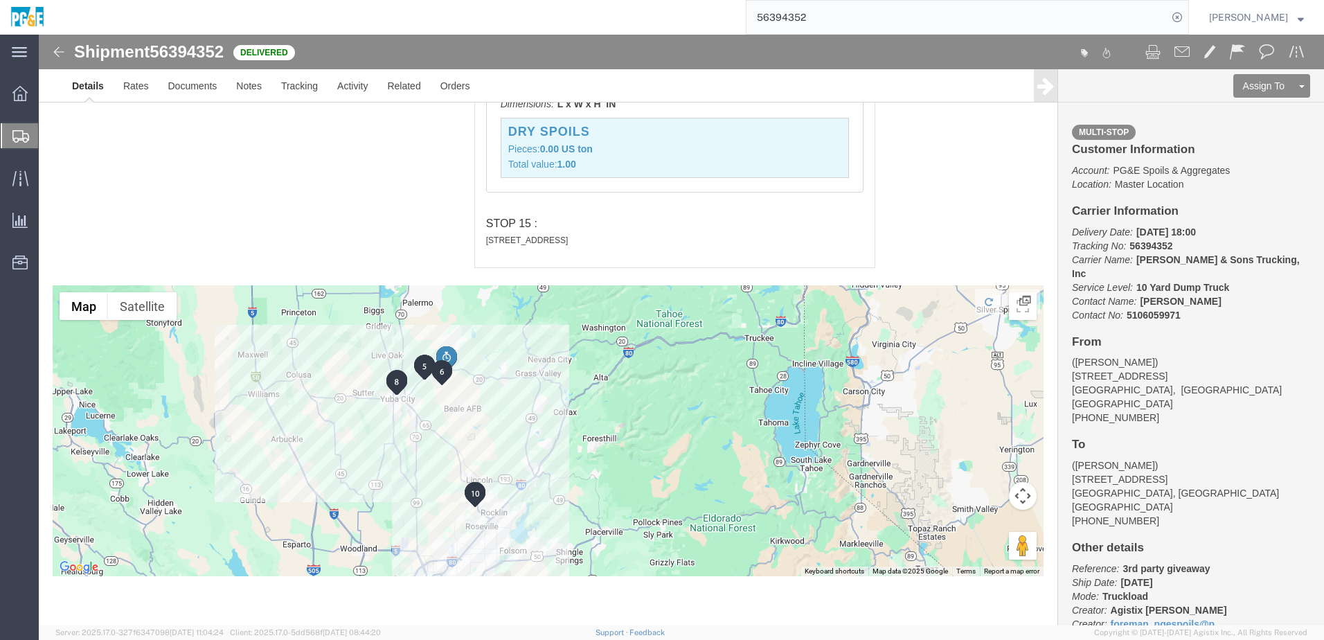
drag, startPoint x: 227, startPoint y: 350, endPoint x: 346, endPoint y: 390, distance: 125.0
click div "To navigate, press the arrow keys."
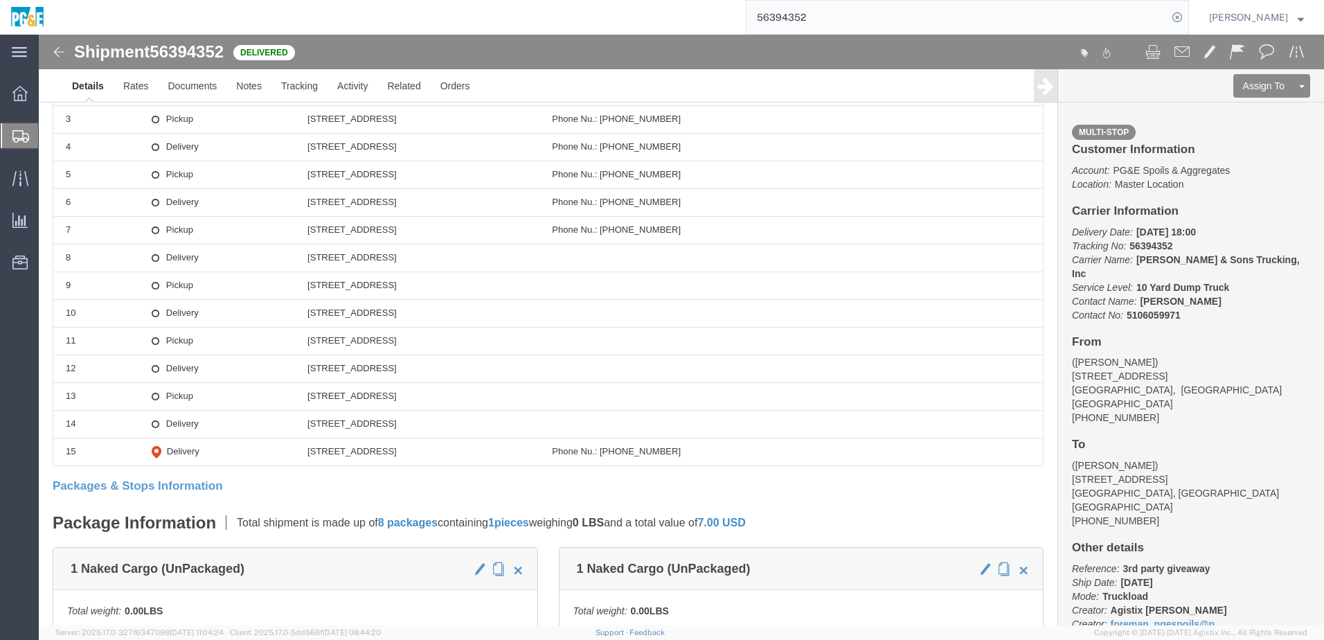
scroll to position [156, 0]
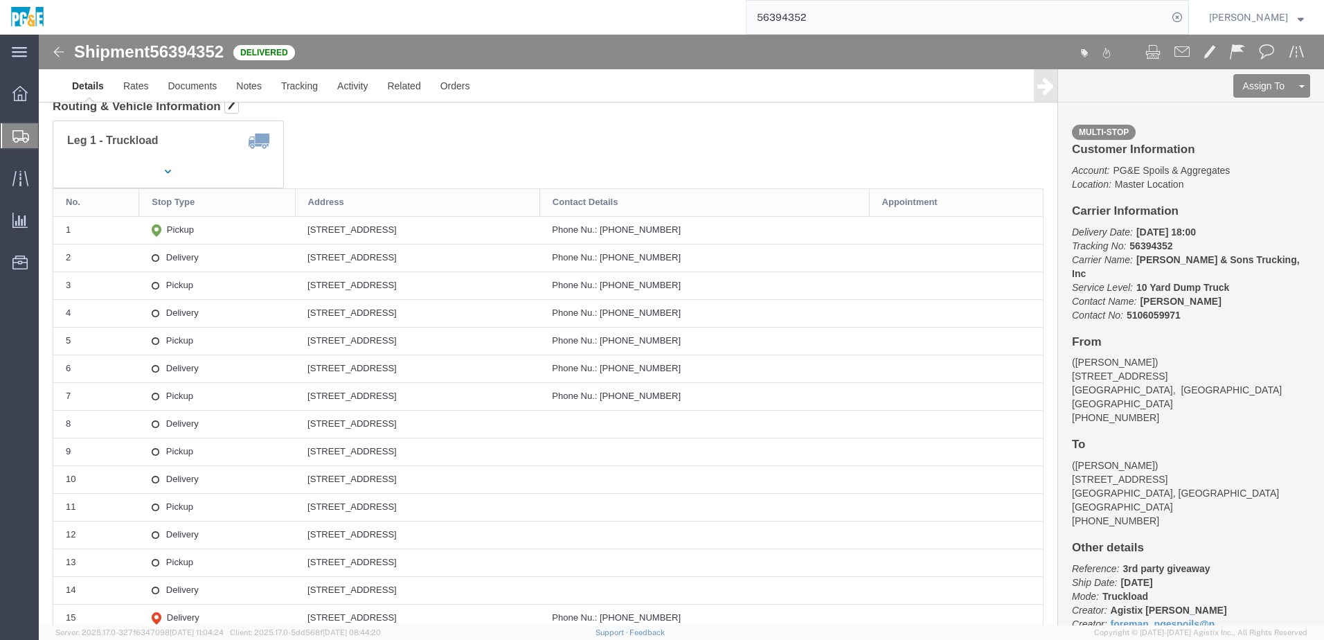
drag, startPoint x: 227, startPoint y: 191, endPoint x: 402, endPoint y: 191, distance: 174.5
click div "5020 Browns Valley Rd, Marysville, CA, US"
copy div "5020 Browns Valley Rd, Marysville, CA, US"
drag, startPoint x: 222, startPoint y: 383, endPoint x: 447, endPoint y: 381, distance: 224.4
click td "1771 Live Oak Boulevard, Yuba City, CA, 95991, US"
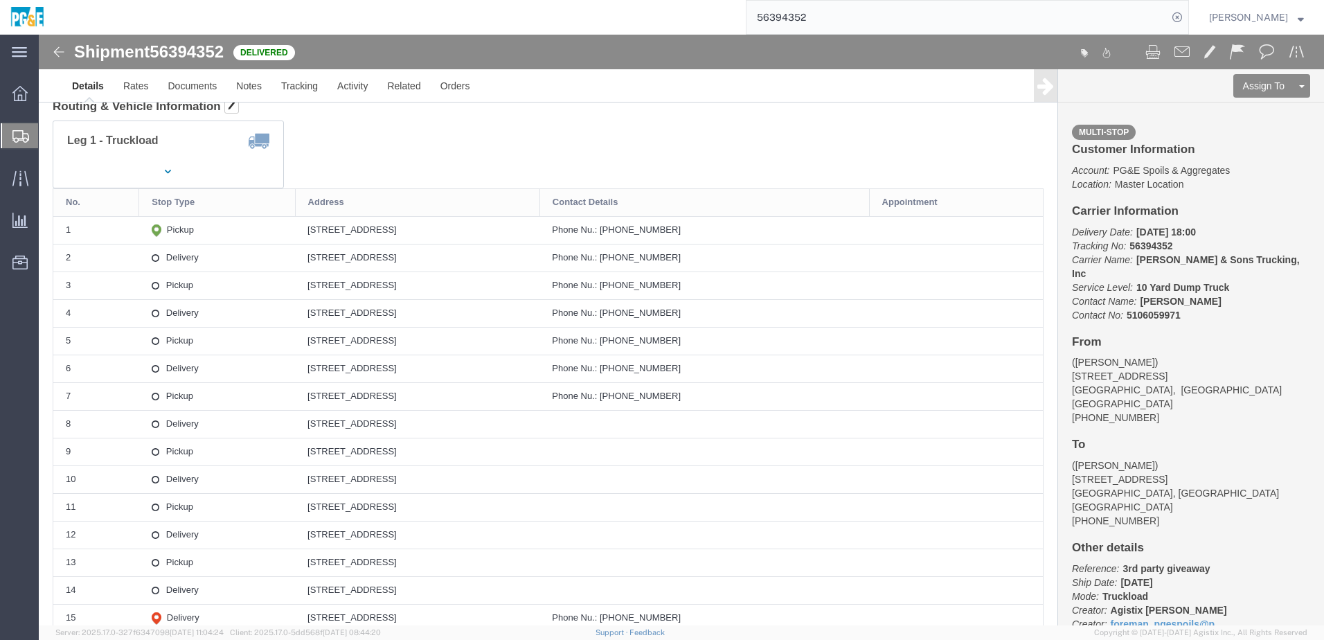
copy div "1771 Live Oak Boulevard, Yuba City, CA, 95991, US"
click link "Documents"
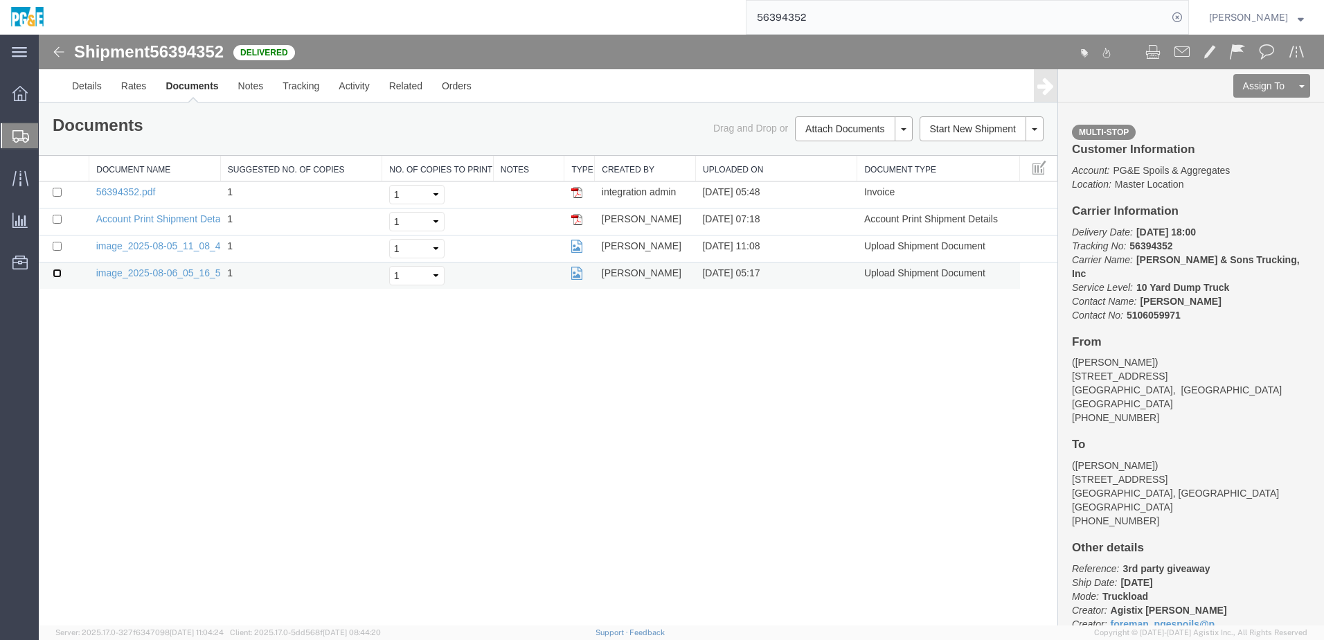
click at [55, 271] on input "checkbox" at bounding box center [57, 273] width 9 height 9
checkbox input "true"
click at [55, 244] on input "checkbox" at bounding box center [57, 246] width 9 height 9
checkbox input "true"
click at [54, 196] on td at bounding box center [64, 194] width 51 height 27
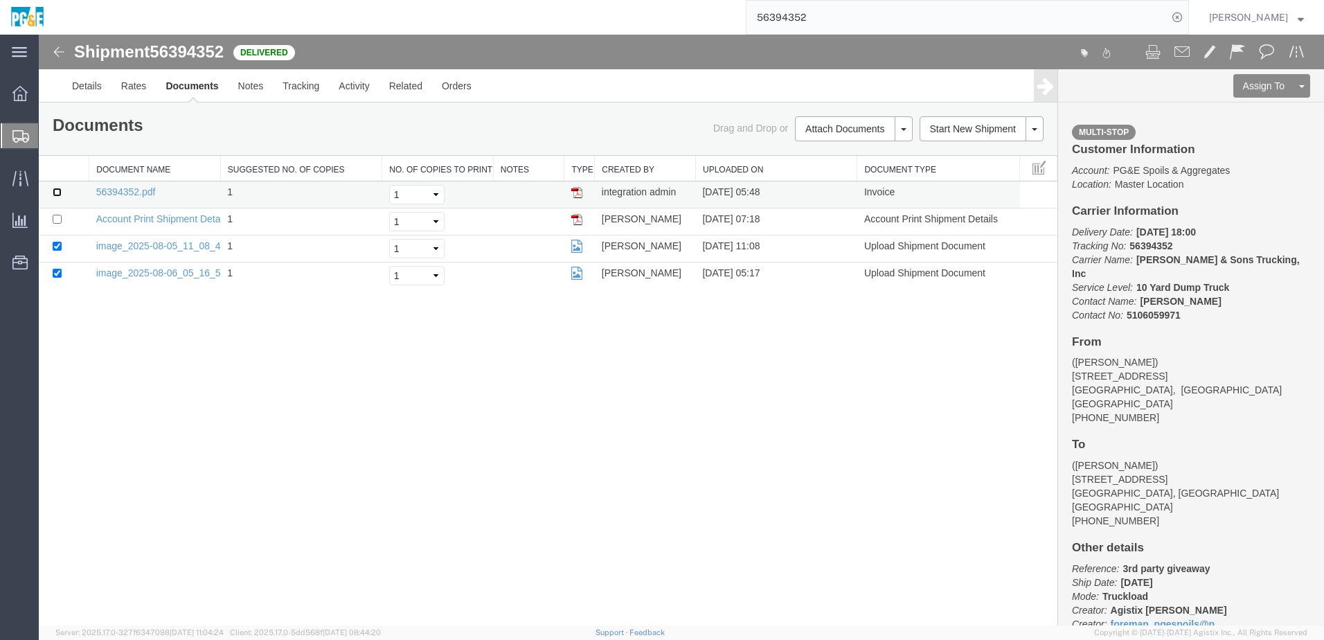
drag, startPoint x: 54, startPoint y: 196, endPoint x: 72, endPoint y: 206, distance: 20.4
click at [56, 191] on input "checkbox" at bounding box center [57, 192] width 9 height 9
checkbox input "true"
click at [813, 153] on link "Print Documents" at bounding box center [851, 152] width 120 height 21
click at [304, 88] on link "Tracking" at bounding box center [301, 85] width 56 height 33
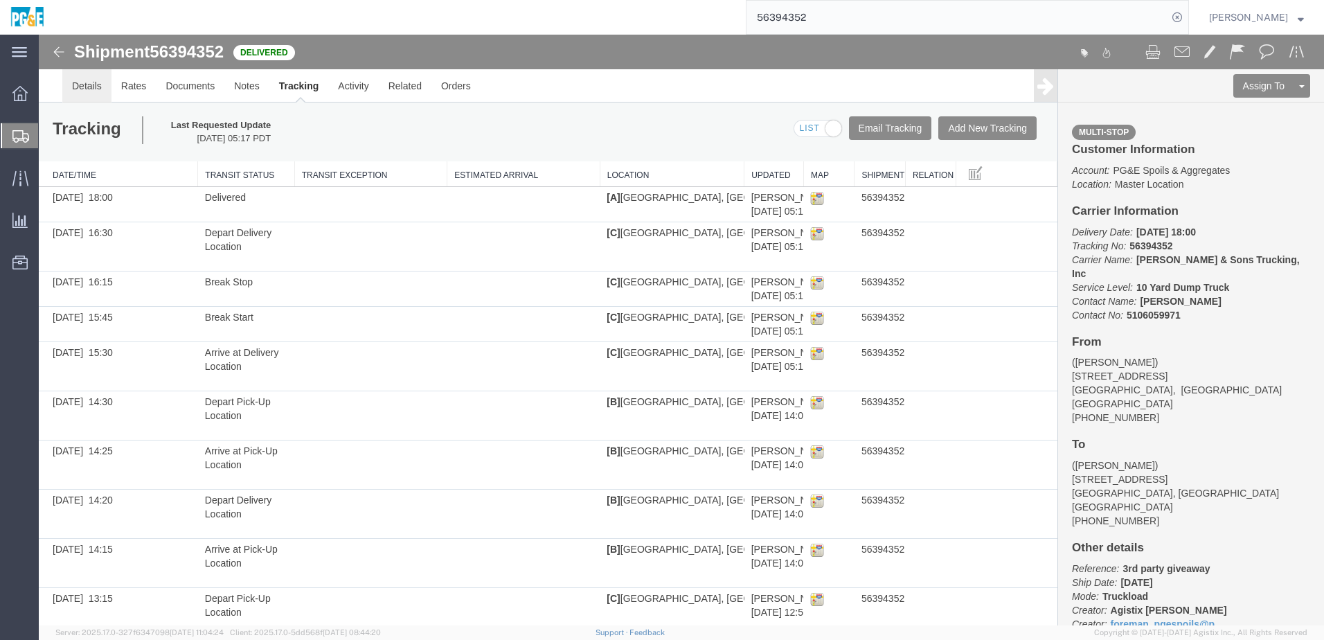
click at [91, 89] on link "Details" at bounding box center [86, 85] width 49 height 33
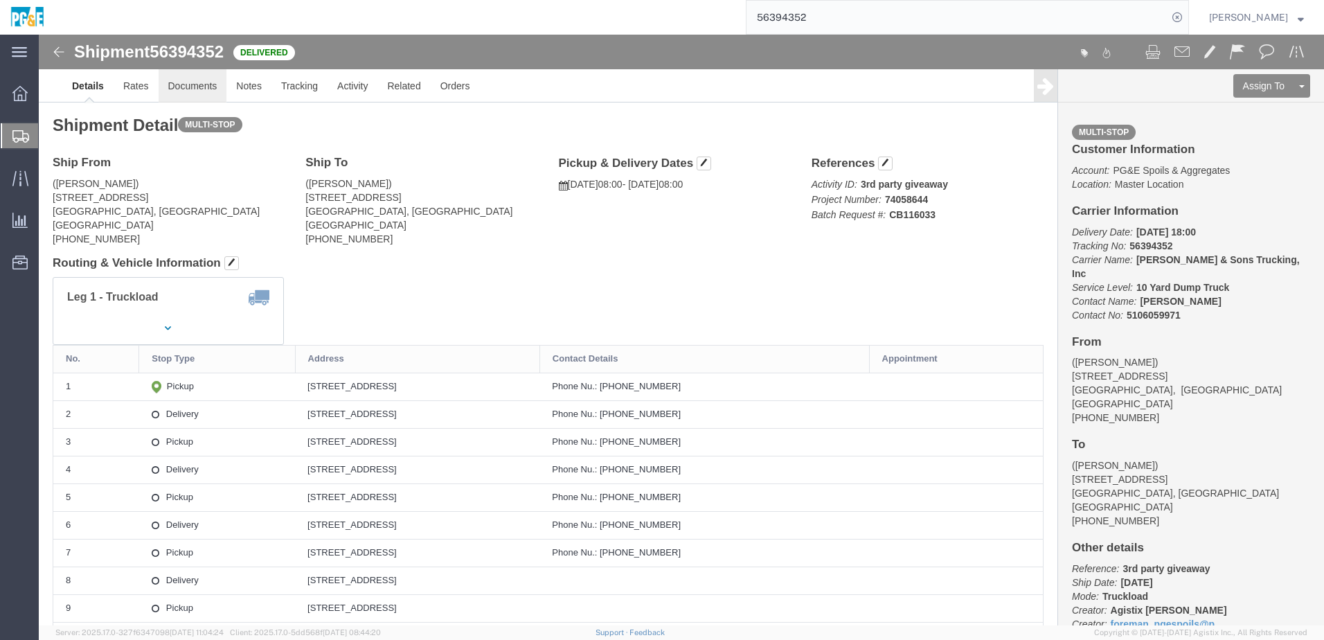
click link "Documents"
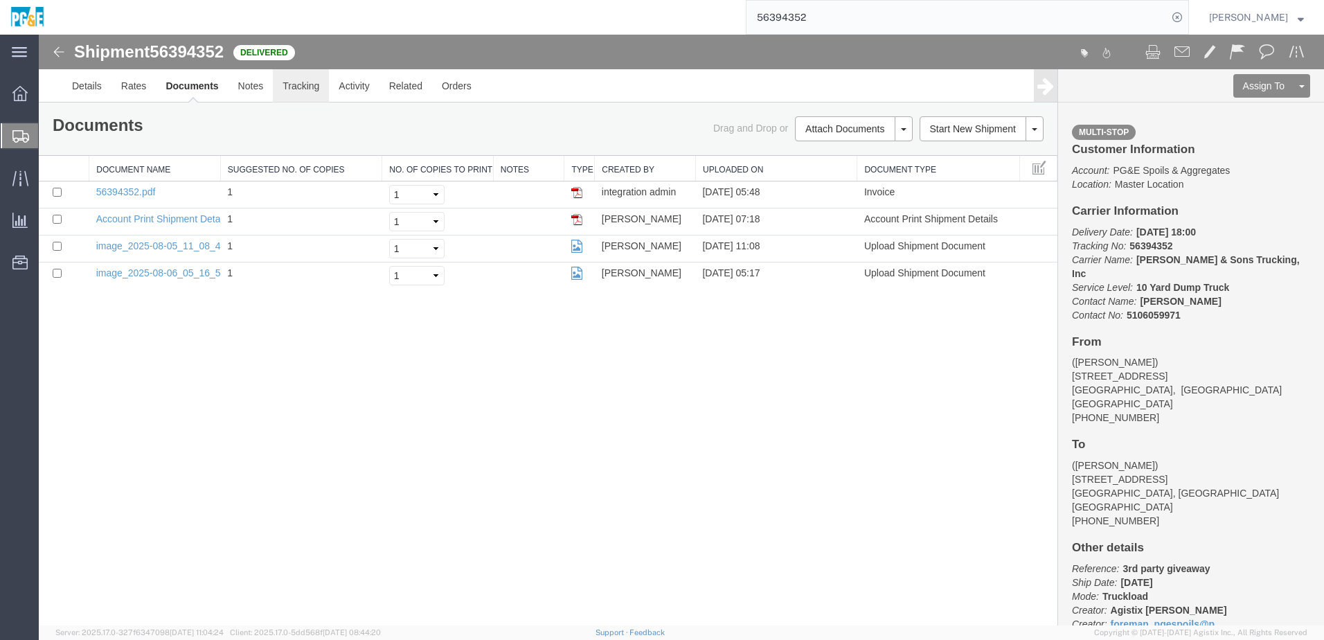
click at [296, 84] on link "Tracking" at bounding box center [301, 85] width 56 height 33
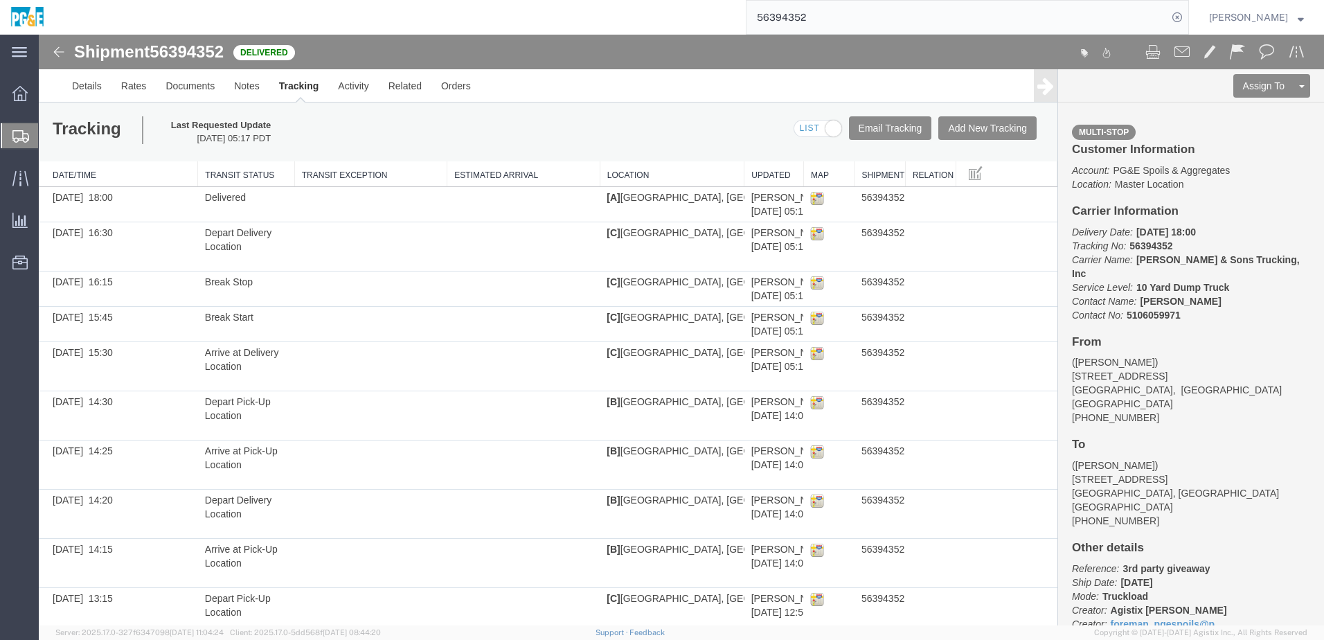
click at [807, 8] on input "56394352" at bounding box center [956, 17] width 421 height 33
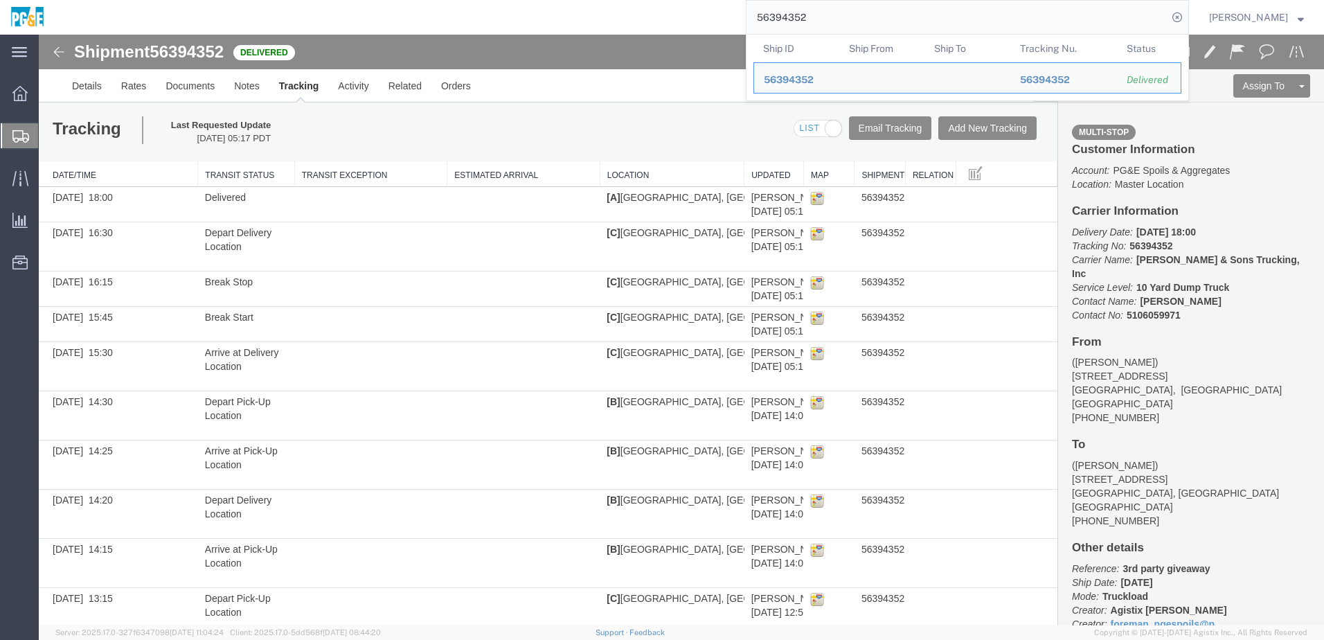
click at [807, 8] on input "56394352" at bounding box center [956, 17] width 421 height 33
paste input "458"
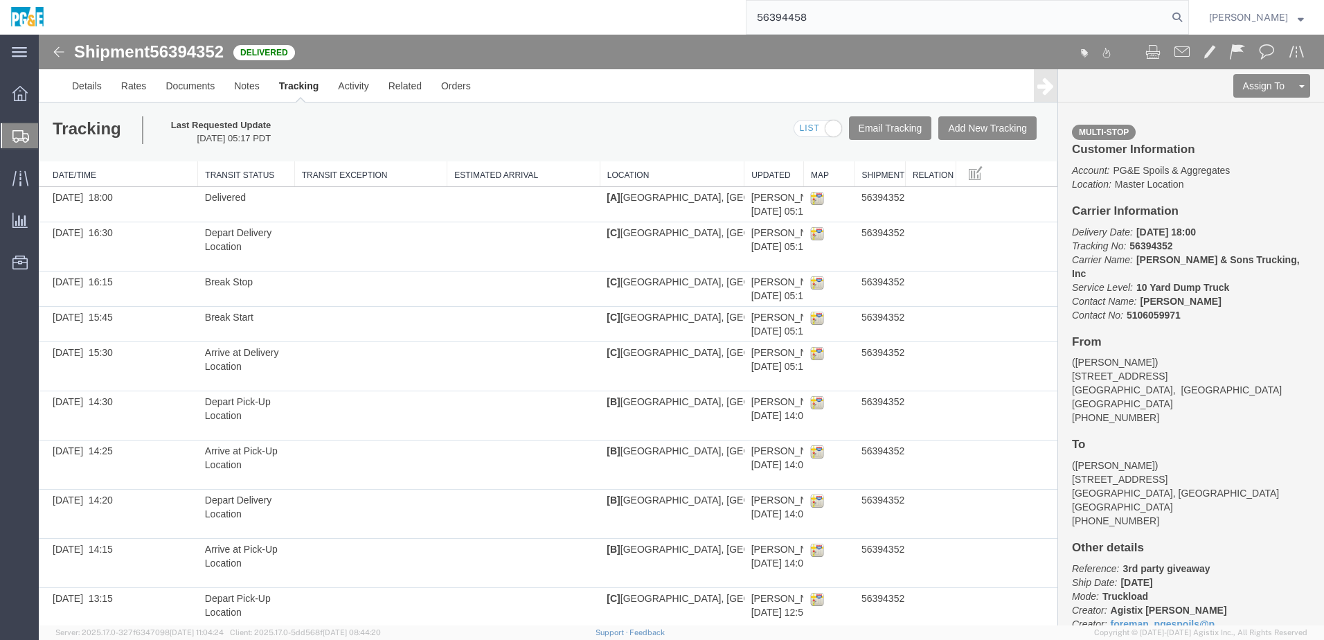
type input "56394458"
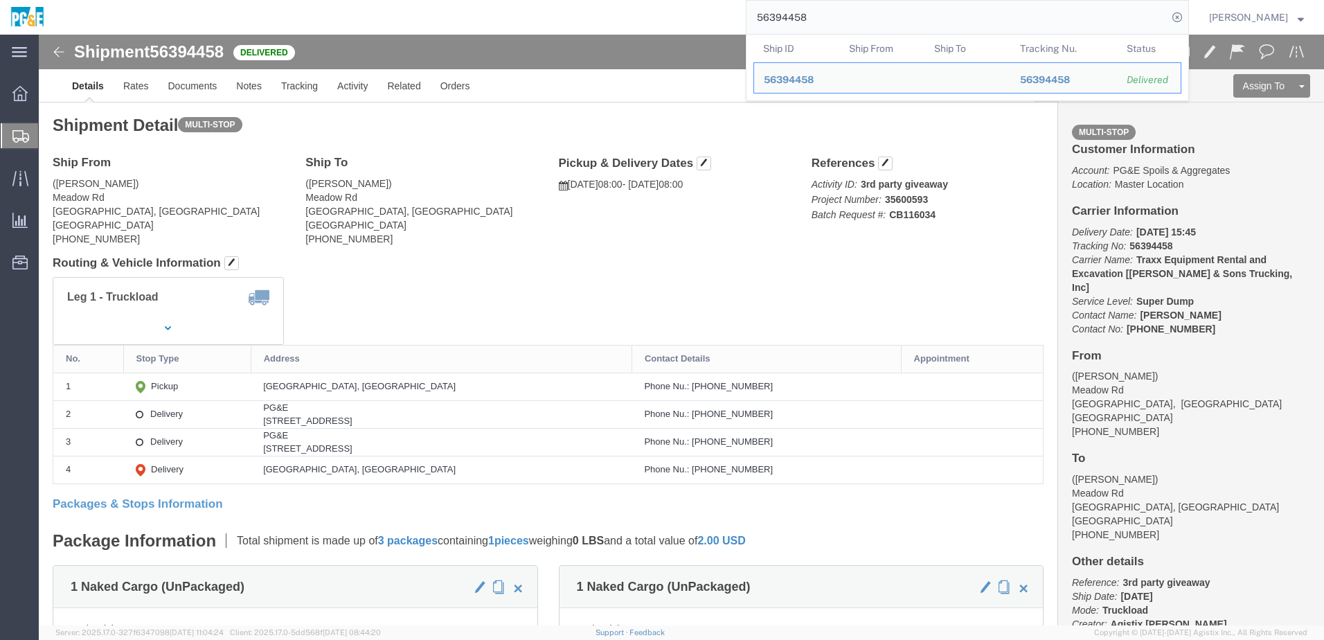
click address "(Dave) Meadow Rd Alta, CA United States 650-740-1275"
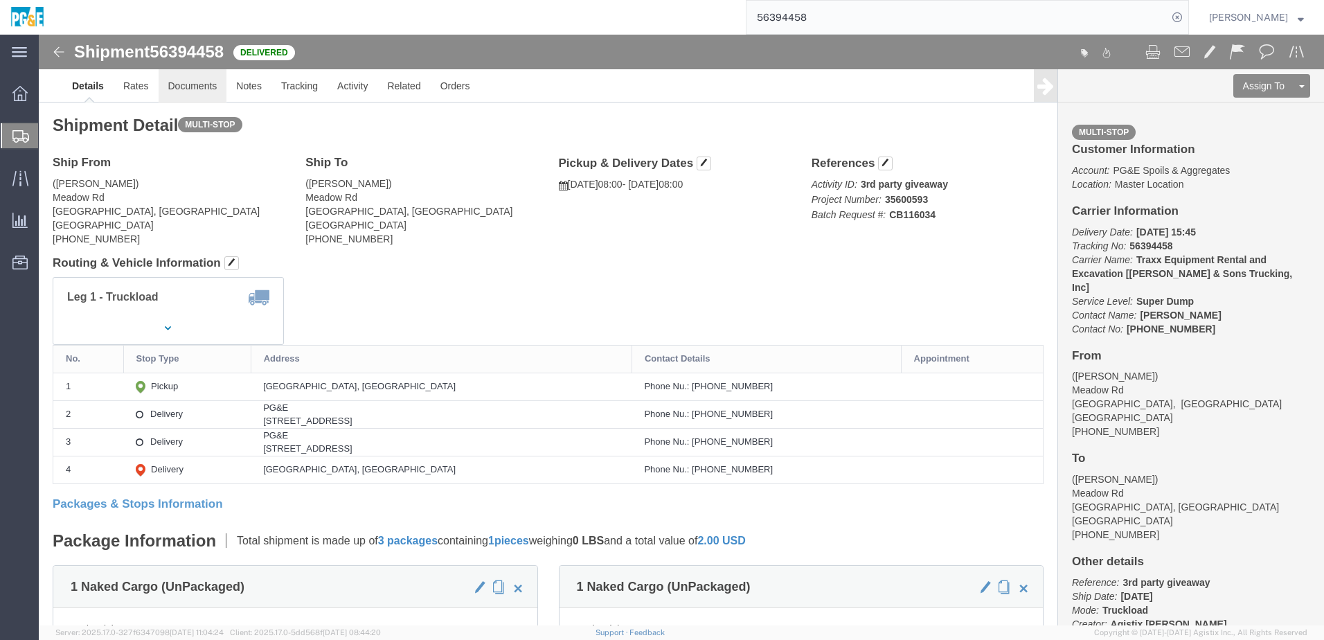
click link "Documents"
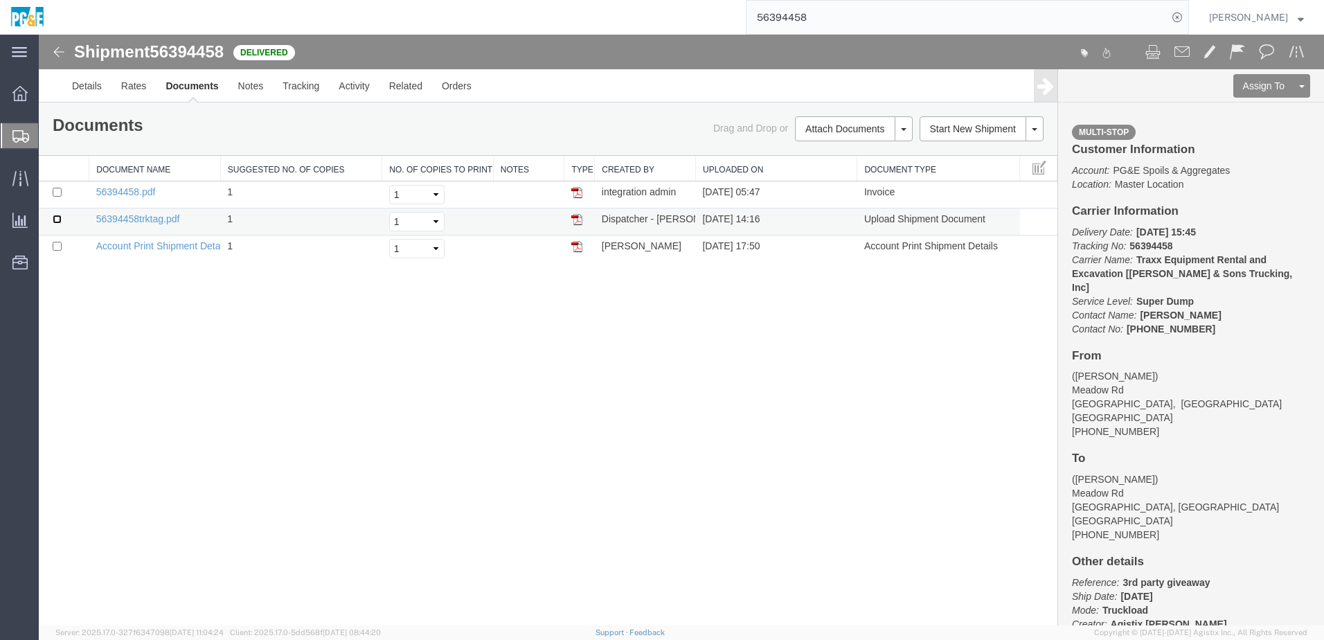
click at [55, 219] on input "checkbox" at bounding box center [57, 219] width 9 height 9
checkbox input "true"
click at [57, 190] on input "checkbox" at bounding box center [57, 192] width 9 height 9
checkbox input "true"
click at [827, 156] on link "Print Documents" at bounding box center [851, 152] width 120 height 21
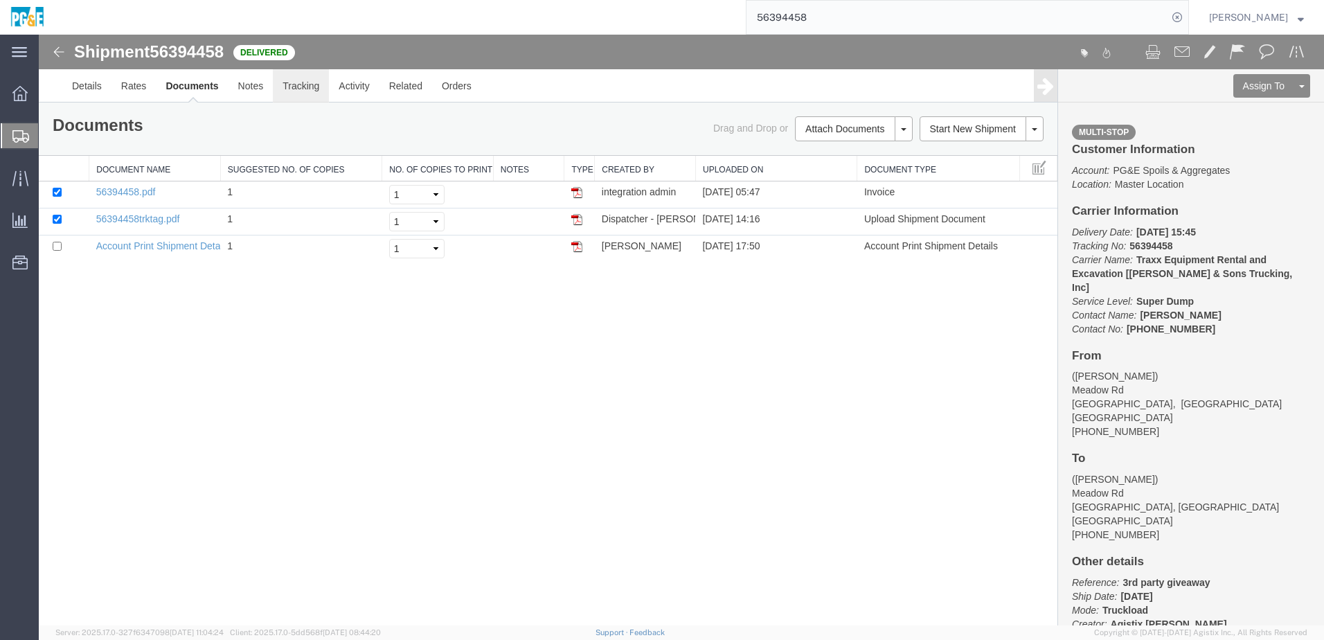
click at [308, 84] on link "Tracking" at bounding box center [301, 85] width 56 height 33
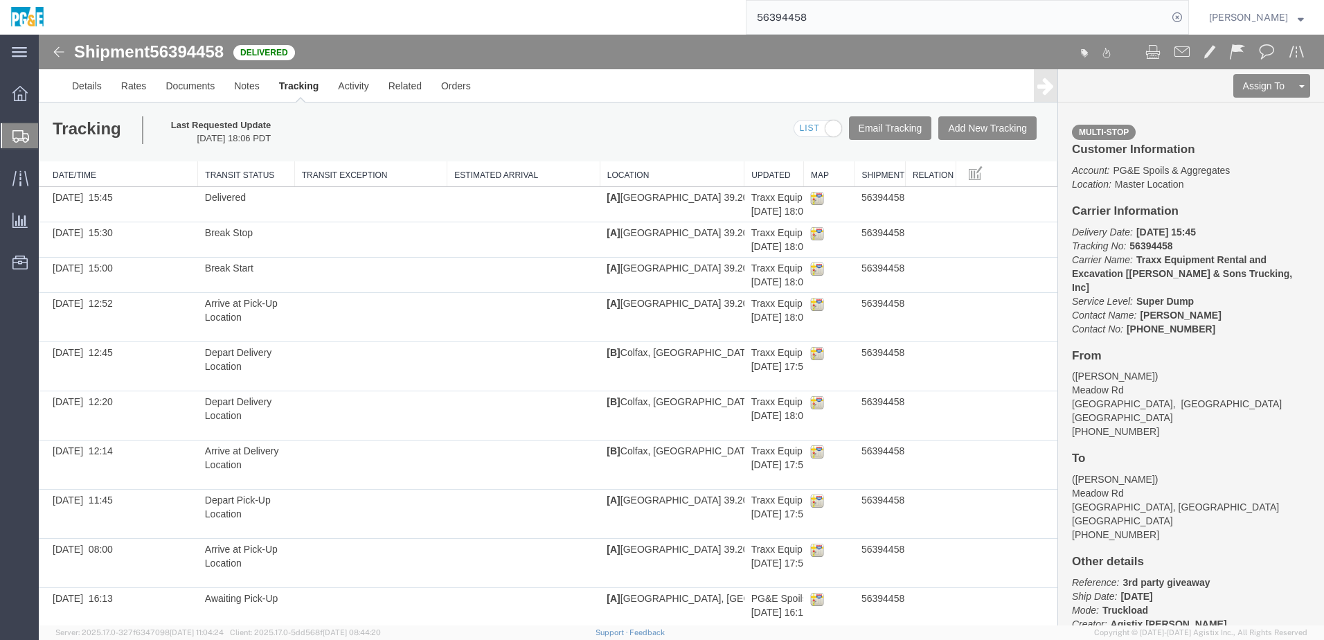
click at [791, 23] on input "56394458" at bounding box center [956, 17] width 421 height 33
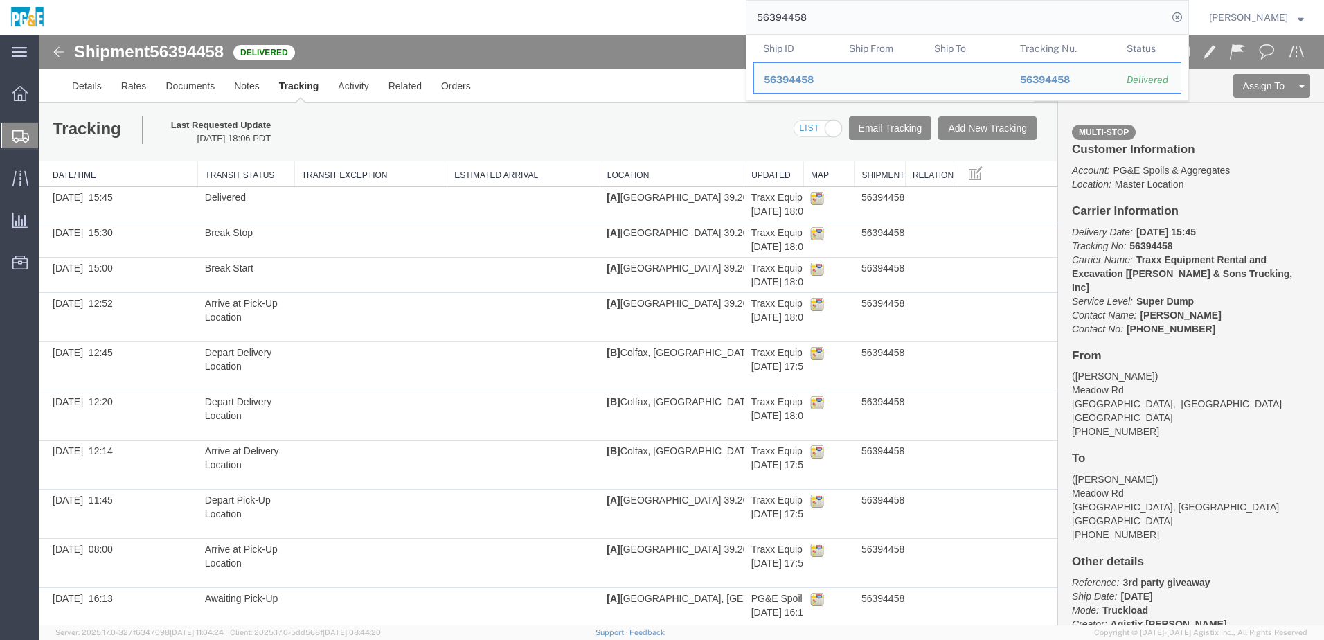
click at [791, 23] on input "56394458" at bounding box center [956, 17] width 421 height 33
paste input "60"
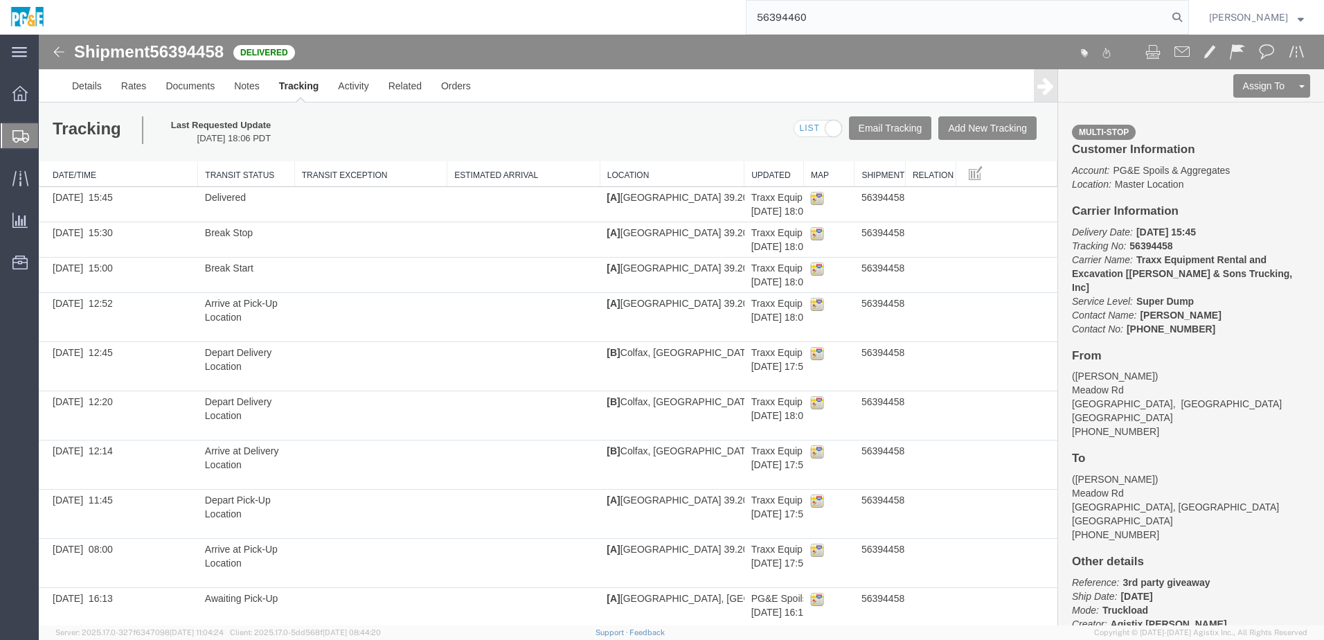
type input "56394460"
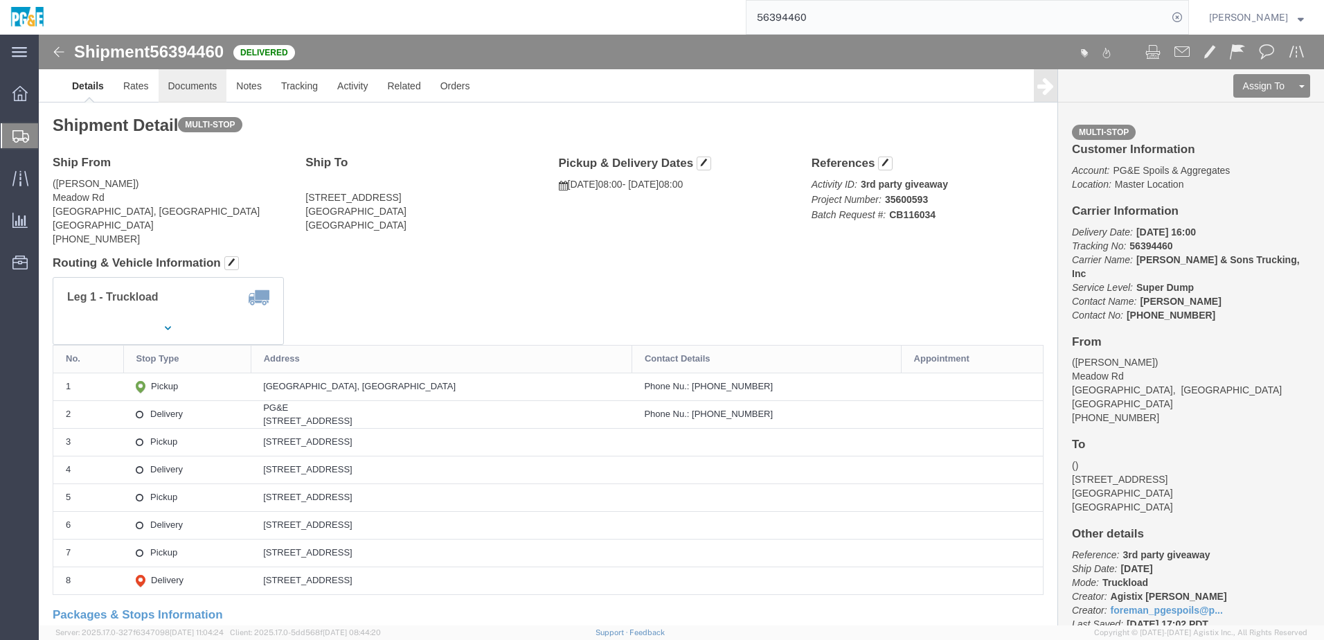
click link "Documents"
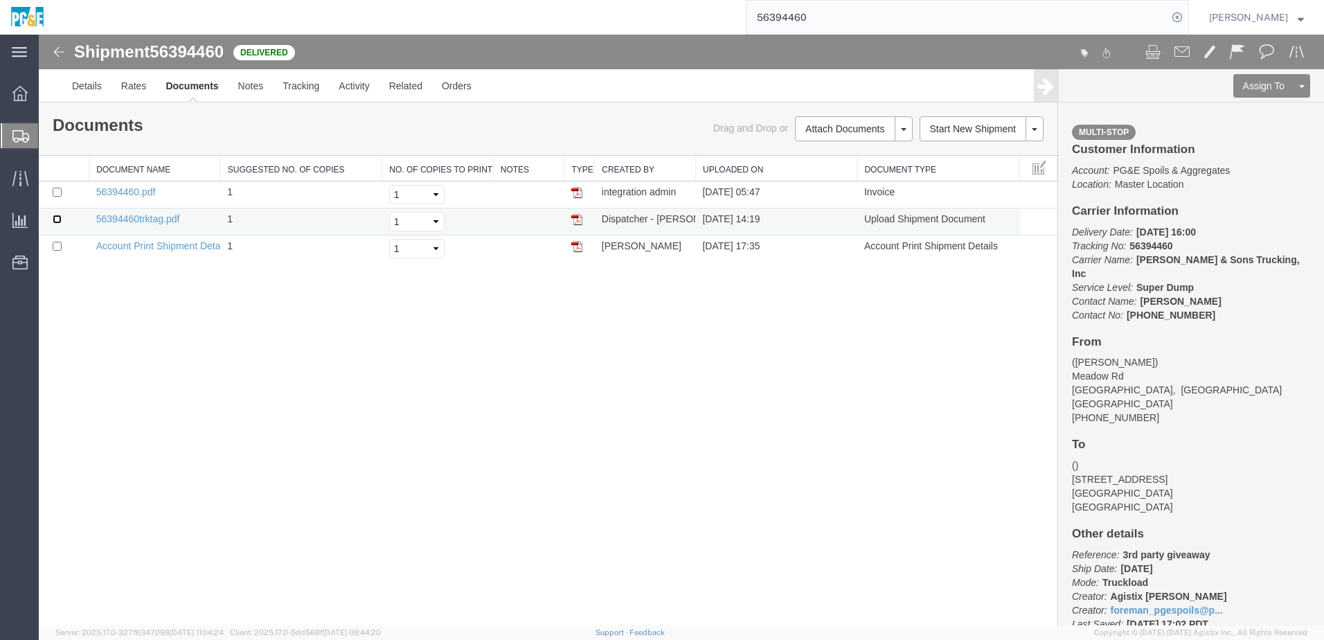
click at [53, 221] on input "checkbox" at bounding box center [57, 219] width 9 height 9
checkbox input "true"
click at [55, 189] on input "checkbox" at bounding box center [57, 192] width 9 height 9
checkbox input "true"
click at [875, 153] on link "Print Documents" at bounding box center [851, 152] width 120 height 21
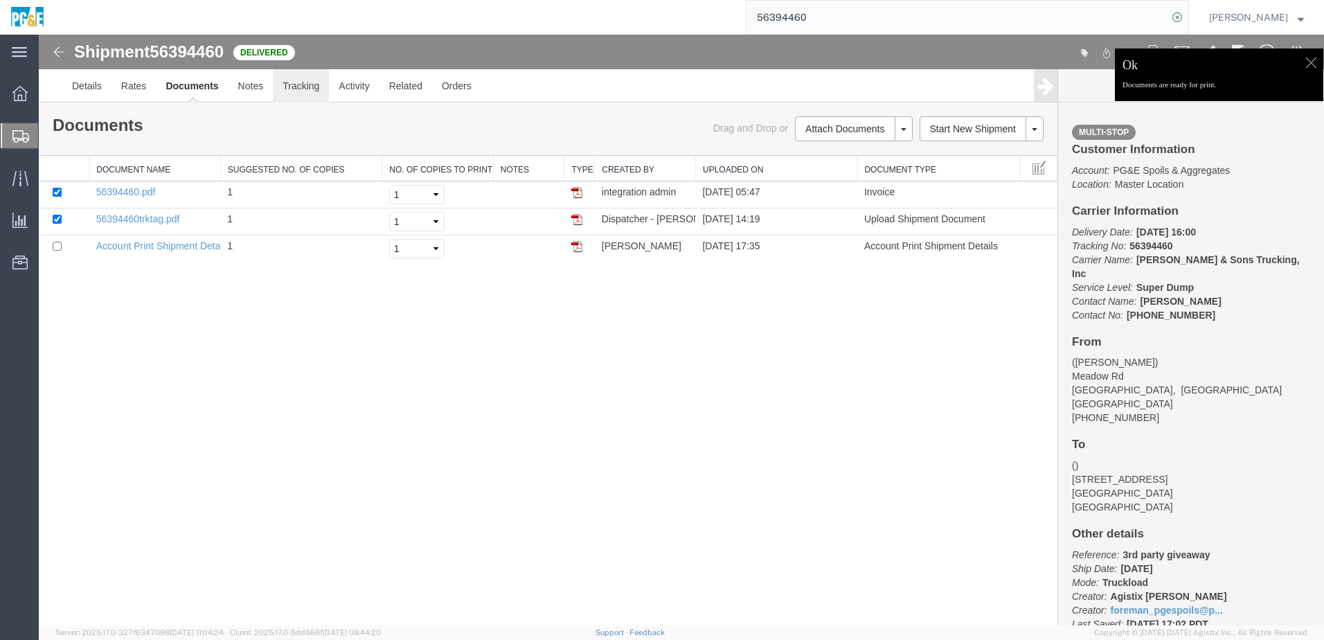
click at [309, 96] on link "Tracking" at bounding box center [301, 85] width 56 height 33
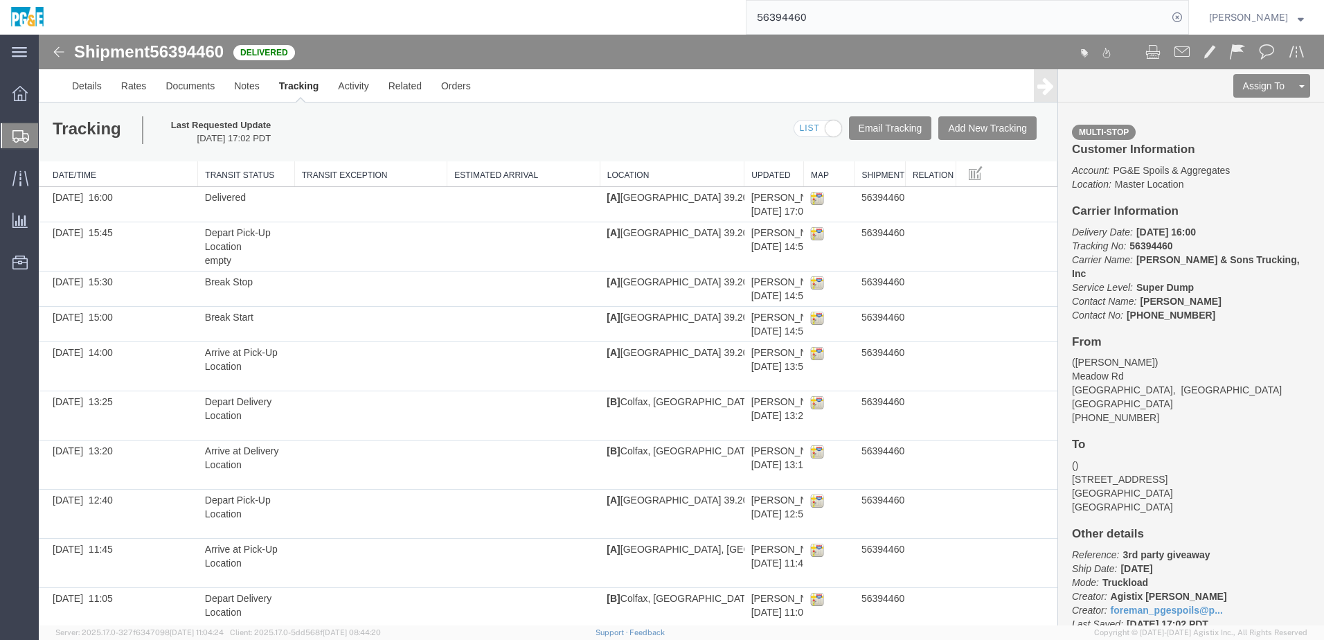
click at [804, 12] on input "56394460" at bounding box center [956, 17] width 421 height 33
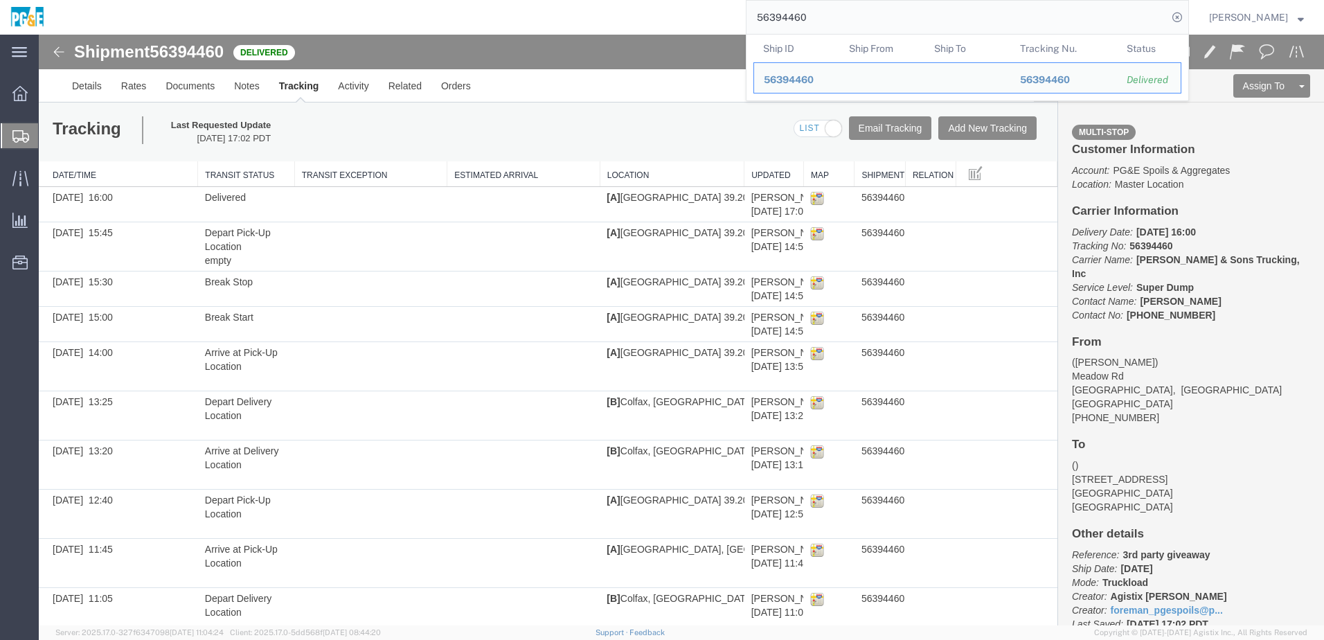
click at [804, 12] on input "56394460" at bounding box center [956, 17] width 421 height 33
paste input "86"
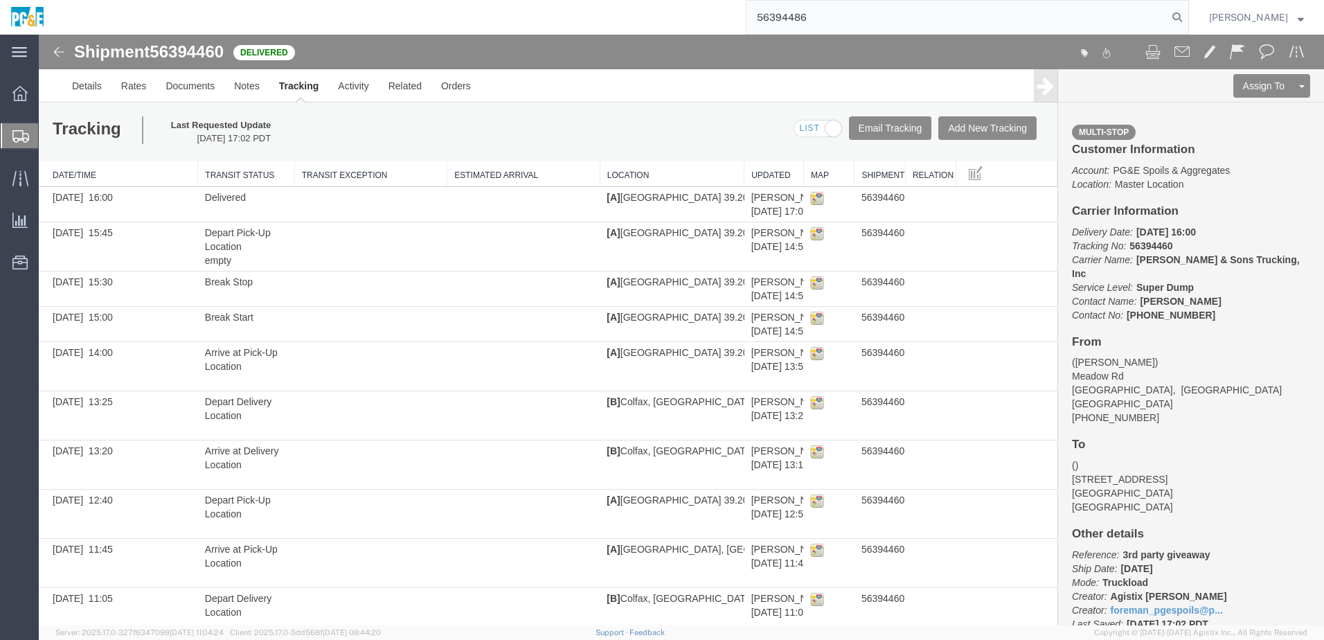
type input "56394486"
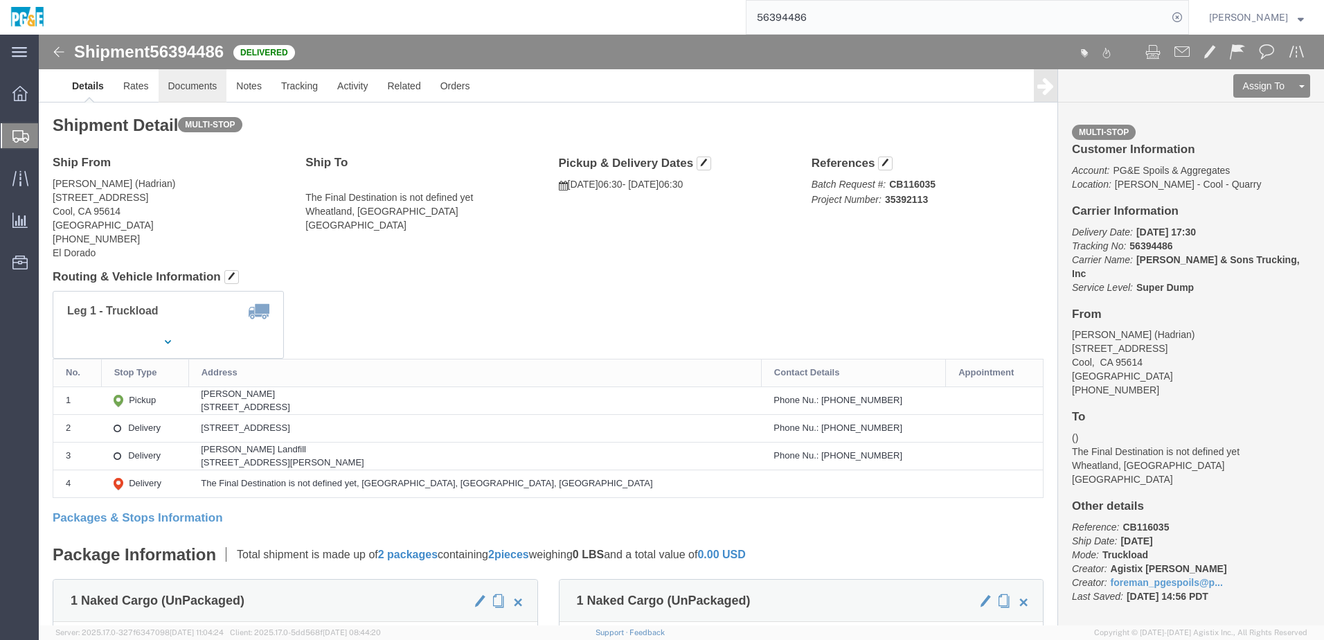
click link "Documents"
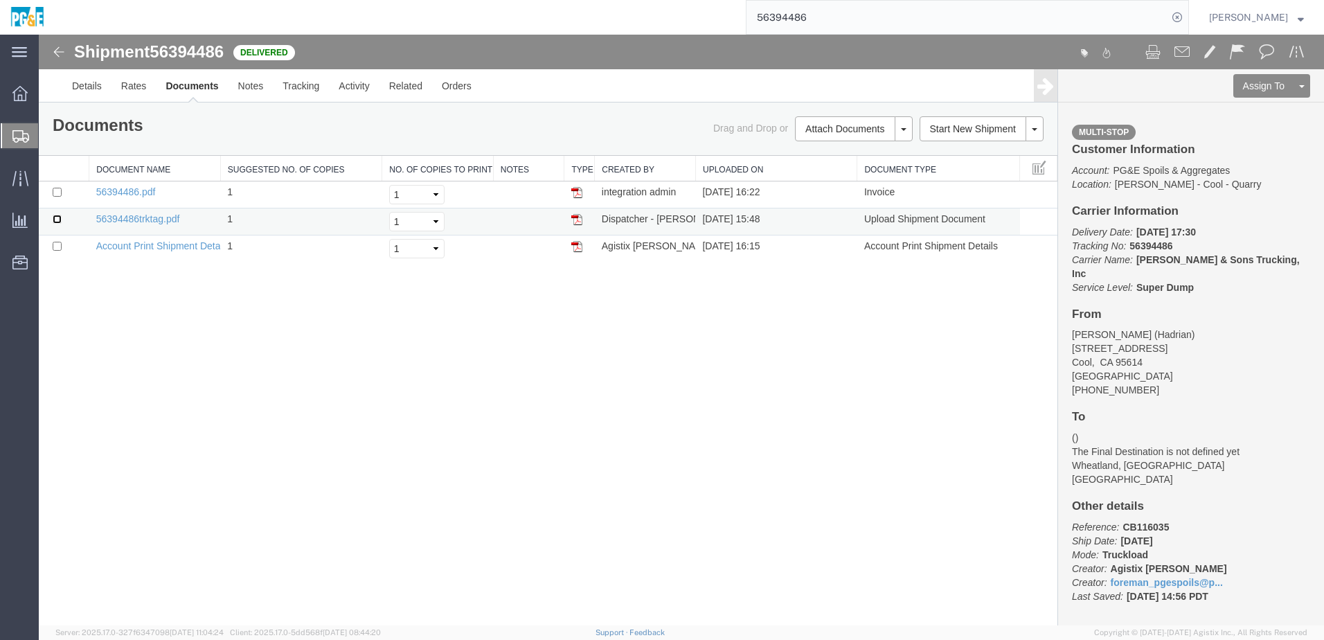
click at [57, 222] on input "checkbox" at bounding box center [57, 219] width 9 height 9
checkbox input "true"
click at [58, 189] on input "checkbox" at bounding box center [57, 192] width 9 height 9
checkbox input "true"
click at [831, 158] on link "Print Documents" at bounding box center [851, 152] width 120 height 21
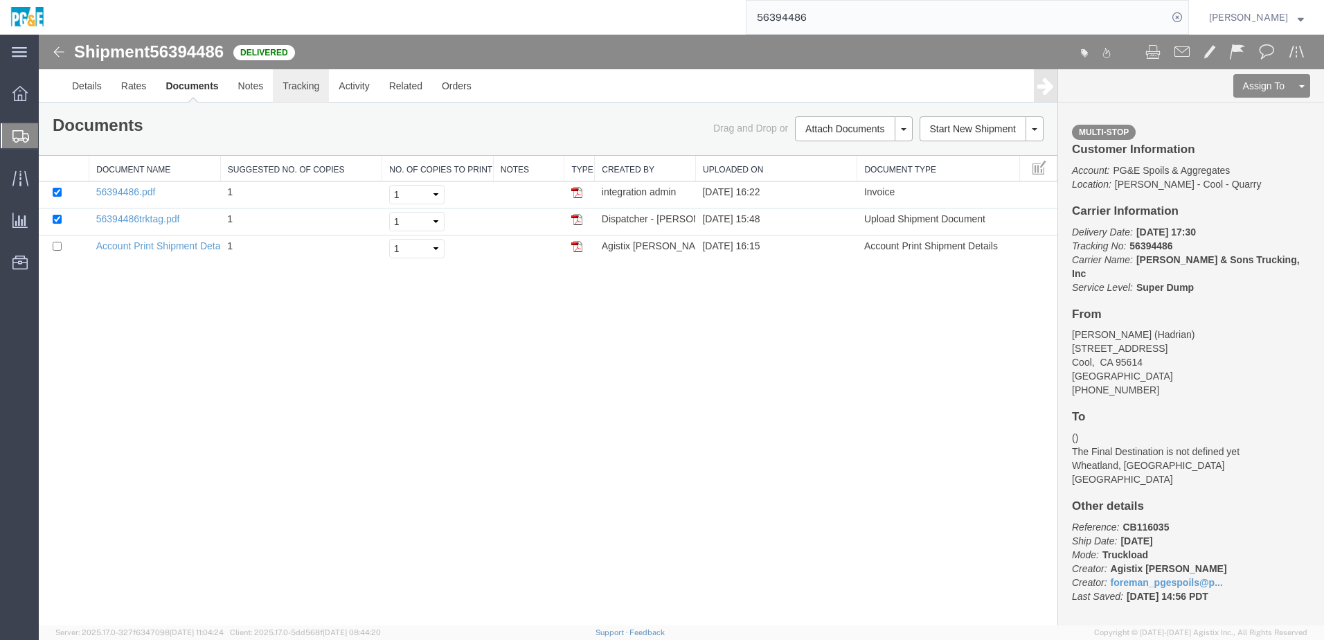
click at [305, 88] on link "Tracking" at bounding box center [301, 85] width 56 height 33
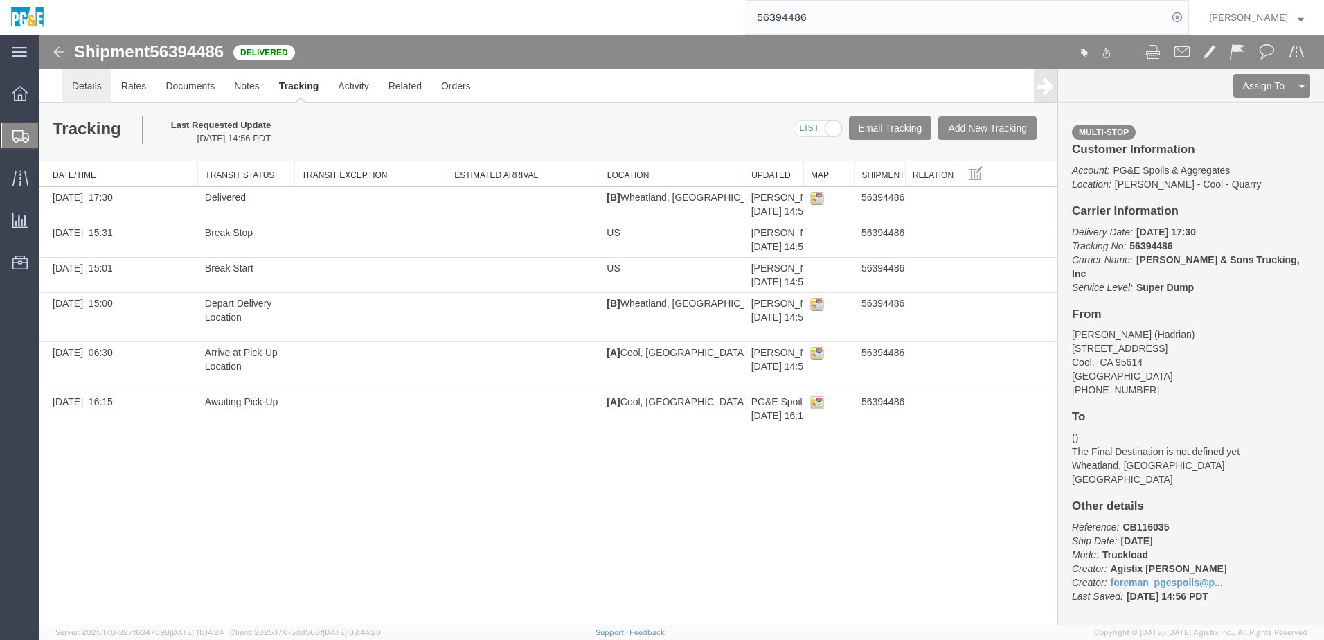
click at [86, 89] on link "Details" at bounding box center [86, 85] width 49 height 33
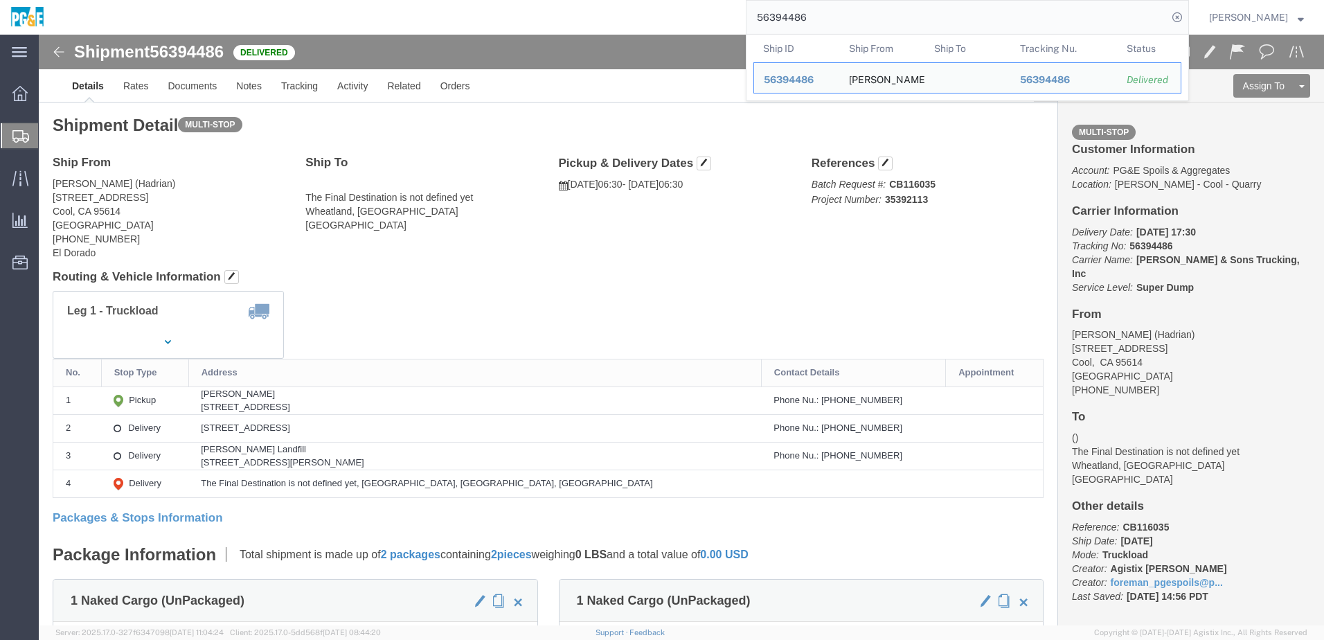
click at [804, 14] on input "56394486" at bounding box center [956, 17] width 421 height 33
click at [804, 13] on input "56394486" at bounding box center [956, 17] width 421 height 33
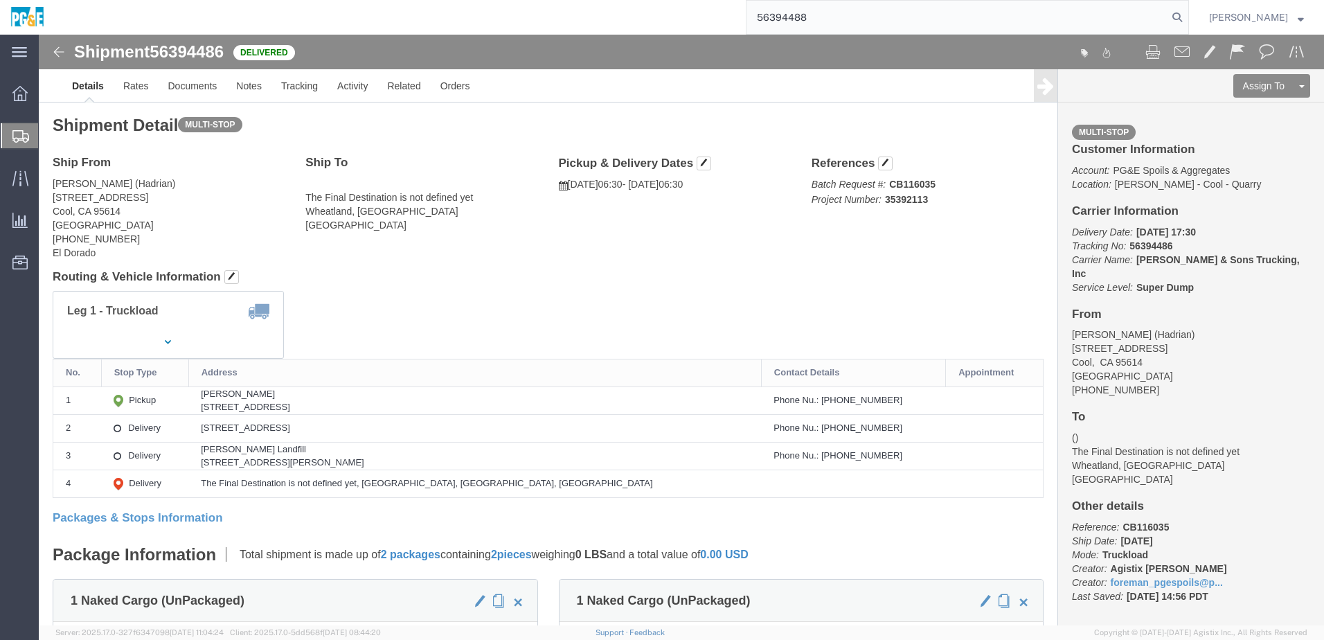
type input "56394488"
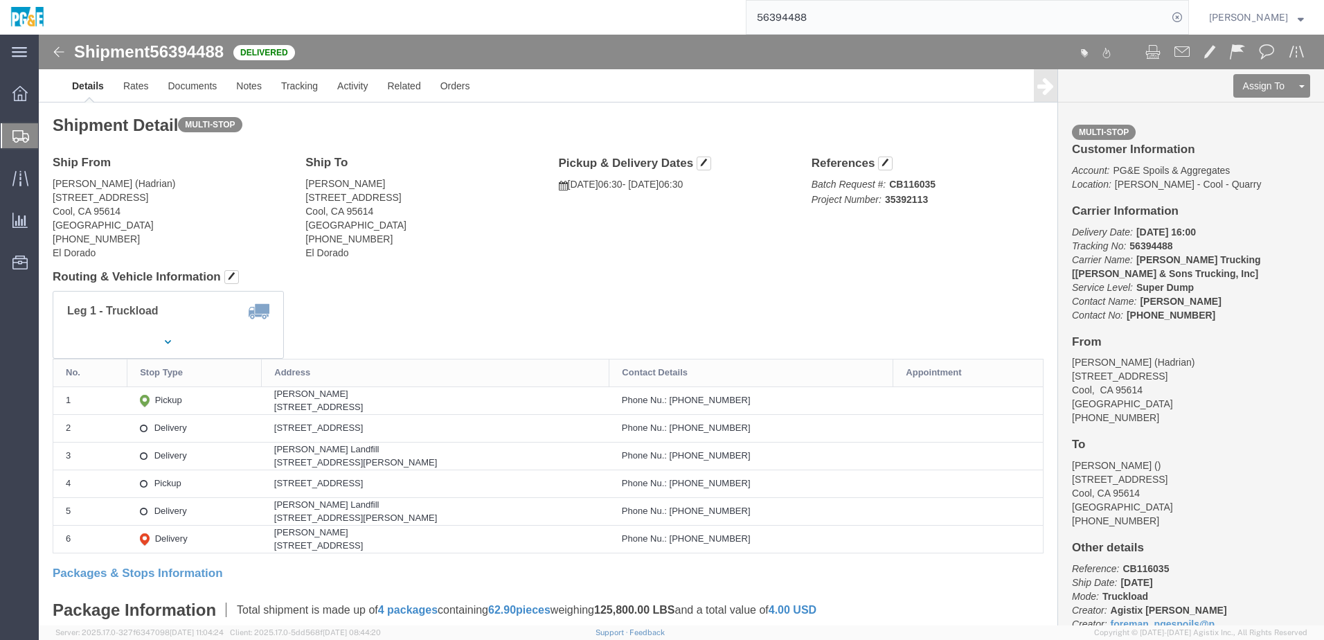
click h4 "Routing & Vehicle Information"
click link "Documents"
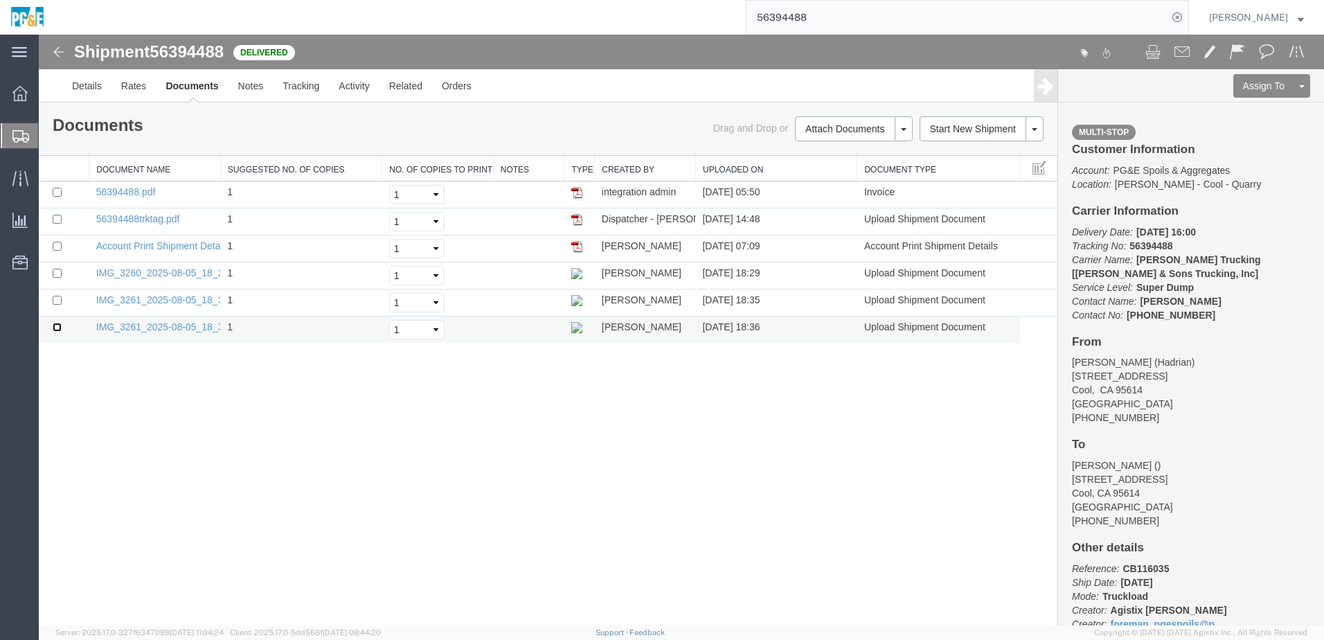
click at [53, 325] on input "checkbox" at bounding box center [57, 327] width 9 height 9
checkbox input "true"
click at [55, 296] on input "checkbox" at bounding box center [57, 300] width 9 height 9
checkbox input "true"
click at [58, 275] on input "checkbox" at bounding box center [57, 273] width 9 height 9
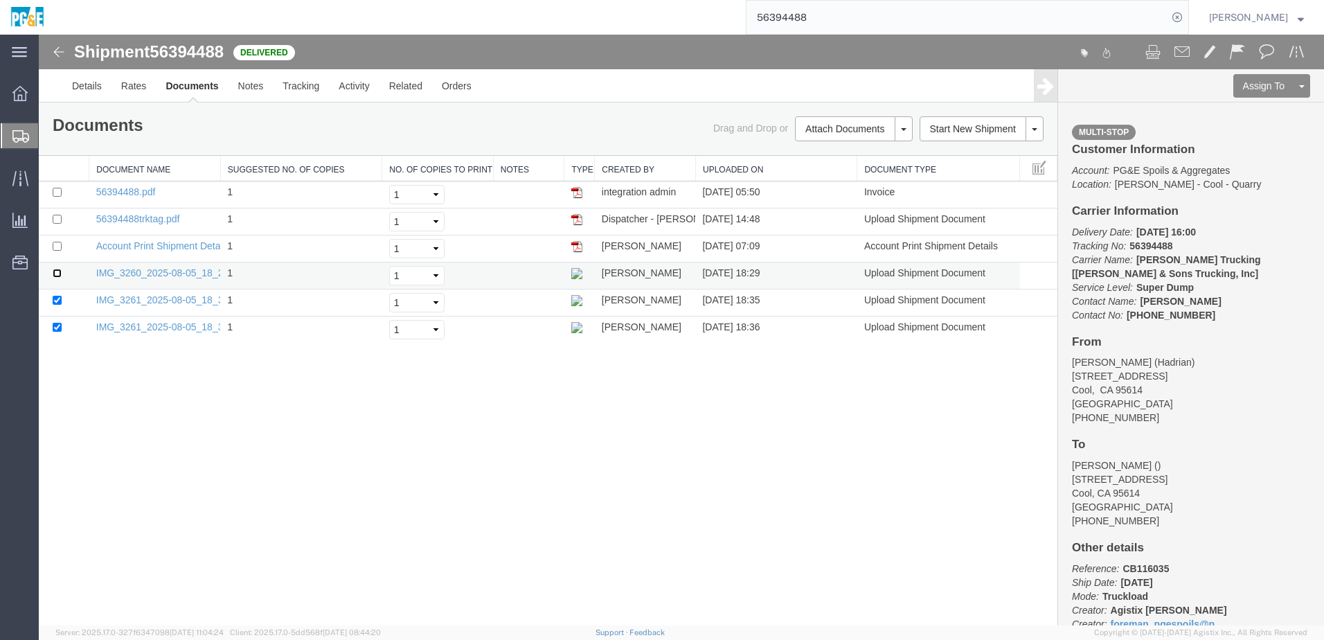
checkbox input "true"
click at [59, 220] on input "checkbox" at bounding box center [57, 219] width 9 height 9
checkbox input "true"
click at [56, 190] on input "checkbox" at bounding box center [57, 192] width 9 height 9
checkbox input "true"
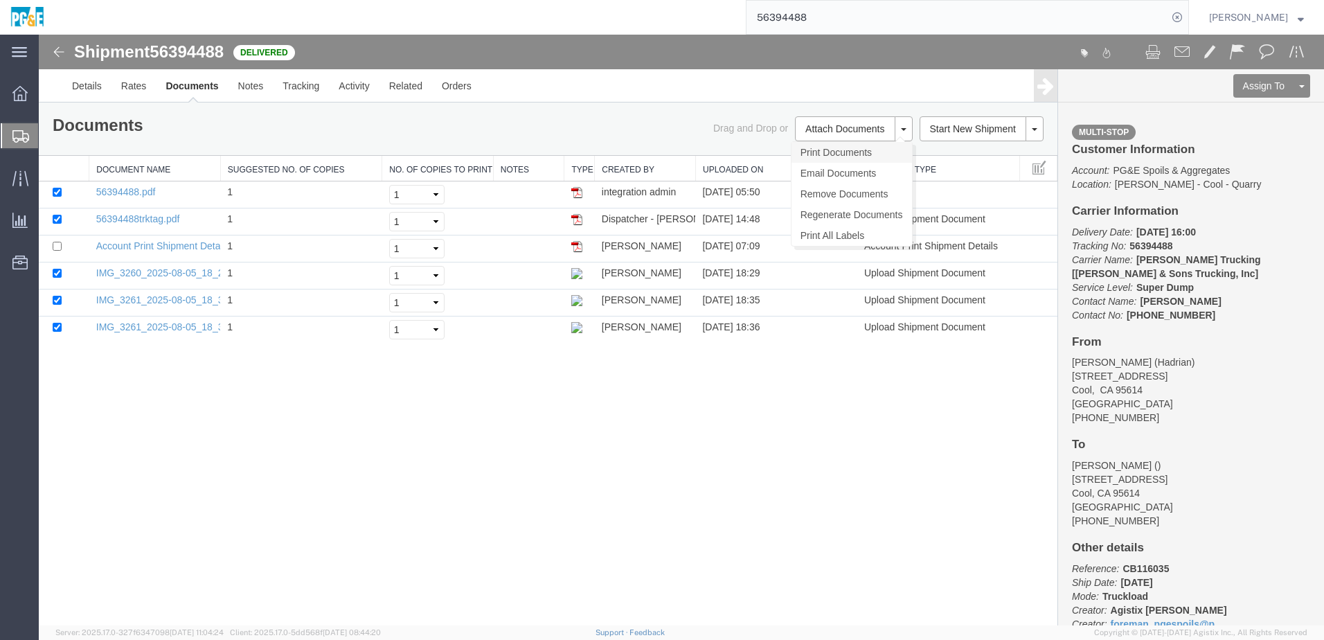
click at [823, 161] on link "Print Documents" at bounding box center [851, 152] width 120 height 21
click at [311, 86] on link "Tracking" at bounding box center [301, 85] width 56 height 33
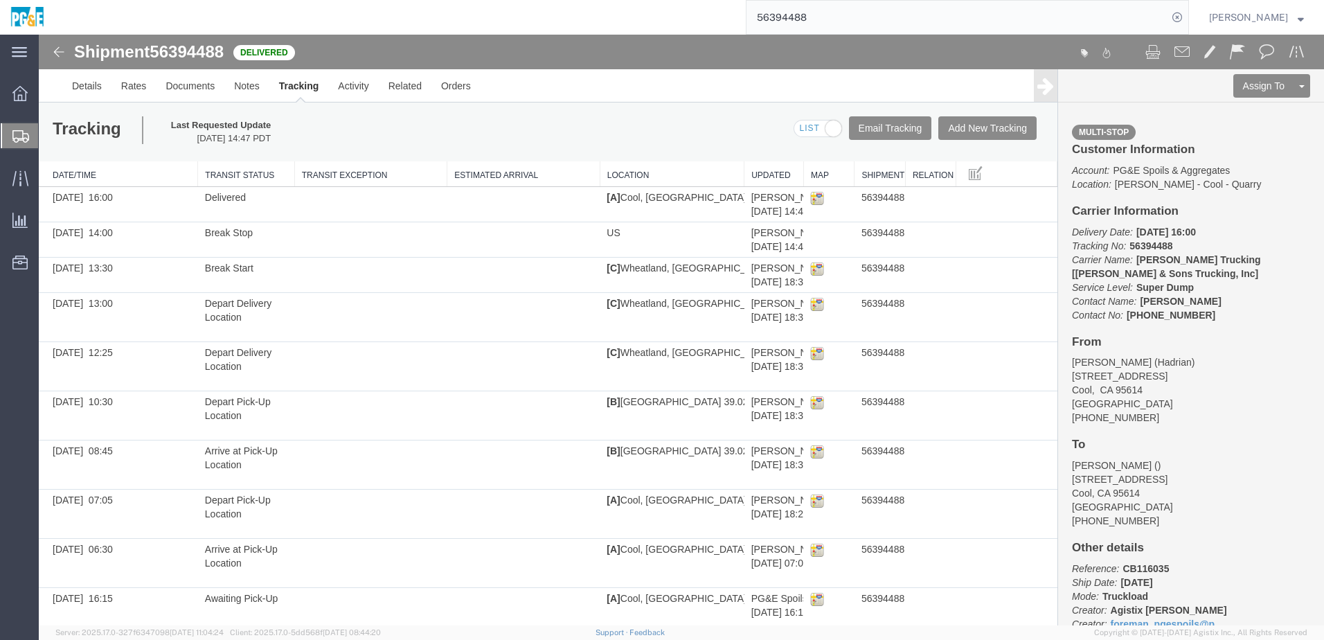
click at [798, 22] on input "56394488" at bounding box center [956, 17] width 421 height 33
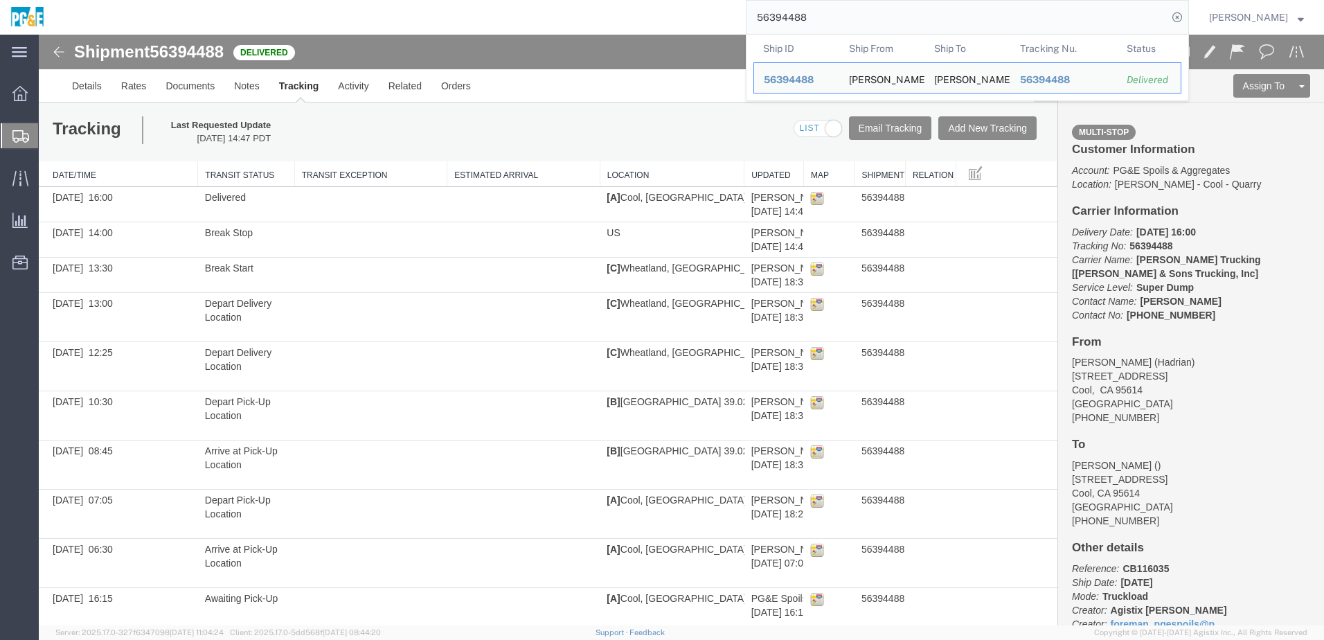
click at [798, 22] on input "56394488" at bounding box center [956, 17] width 421 height 33
paste input "400210"
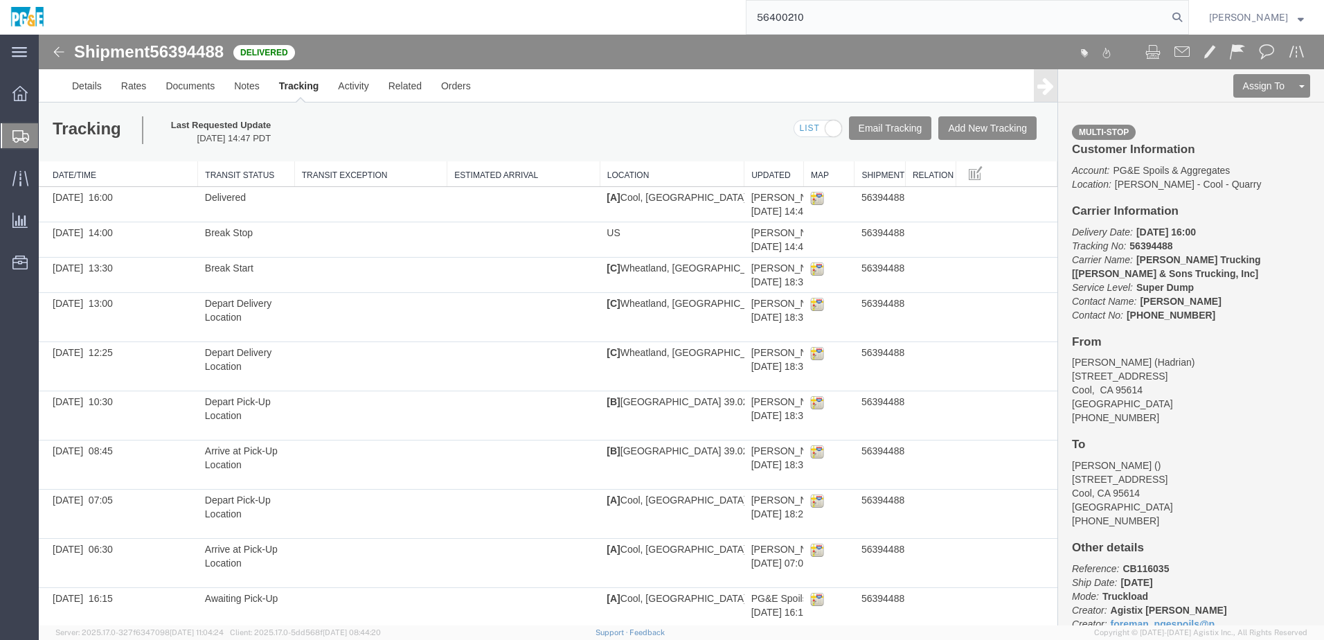
type input "56400210"
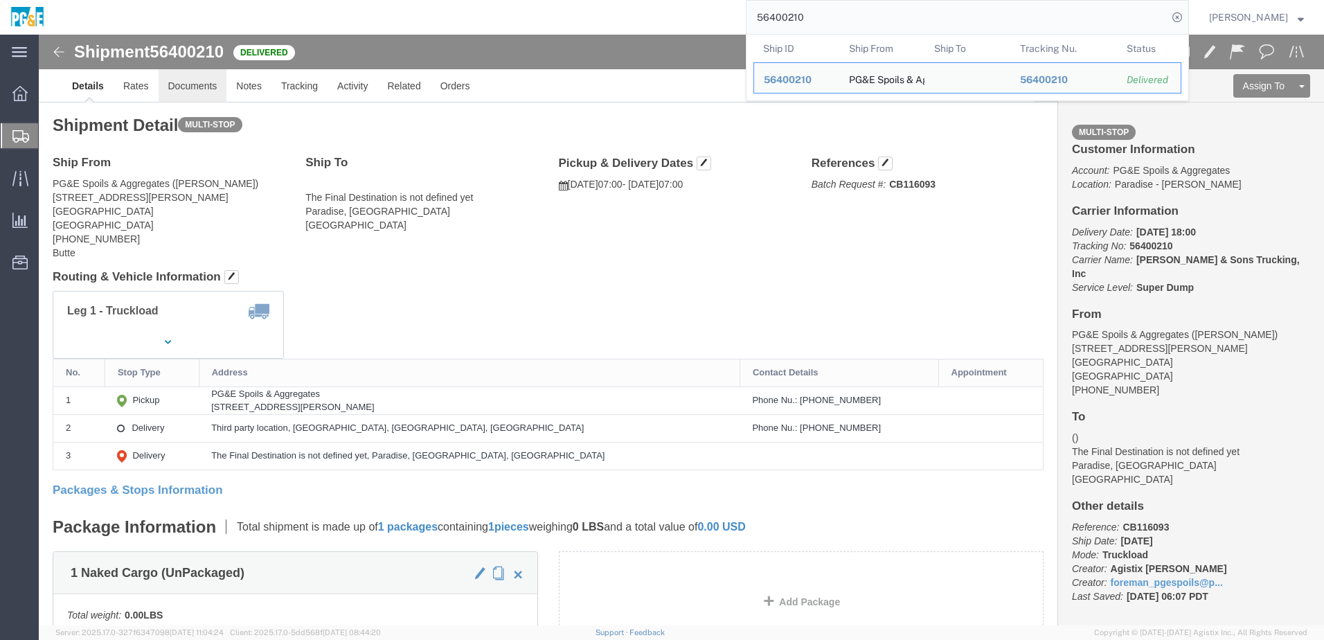
click link "Documents"
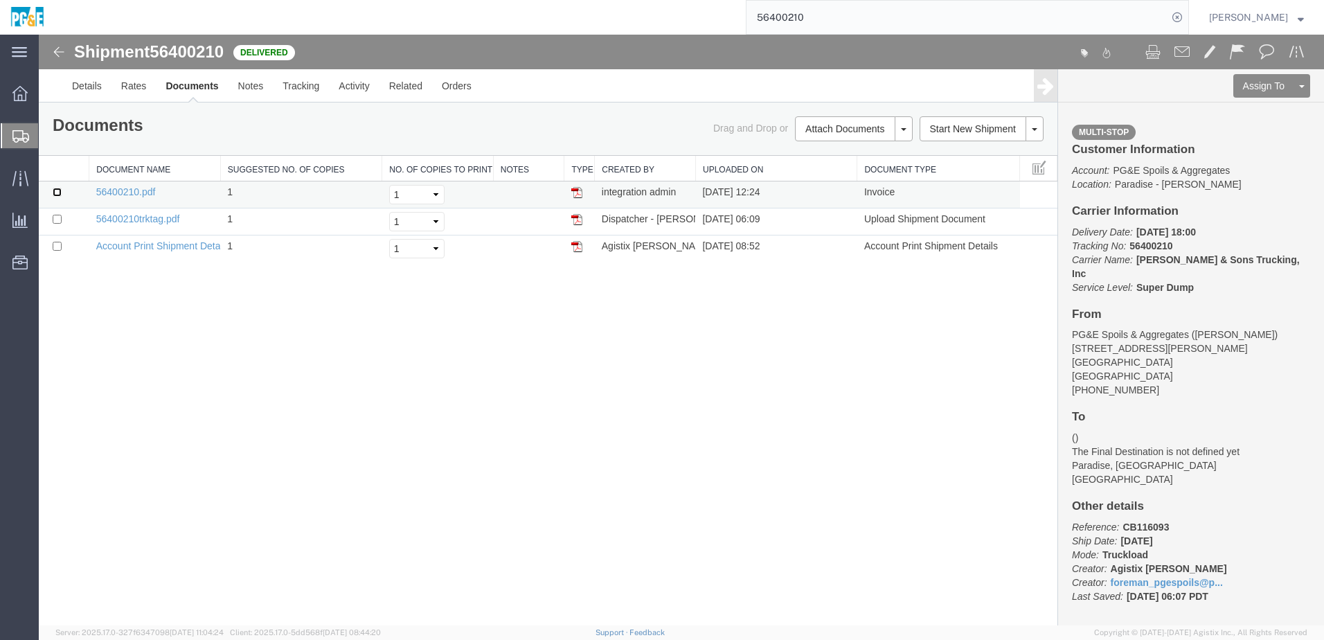
click at [59, 192] on input "checkbox" at bounding box center [57, 192] width 9 height 9
checkbox input "true"
click at [55, 222] on input "checkbox" at bounding box center [57, 219] width 9 height 9
checkbox input "true"
click at [857, 147] on link "Print Documents" at bounding box center [851, 152] width 120 height 21
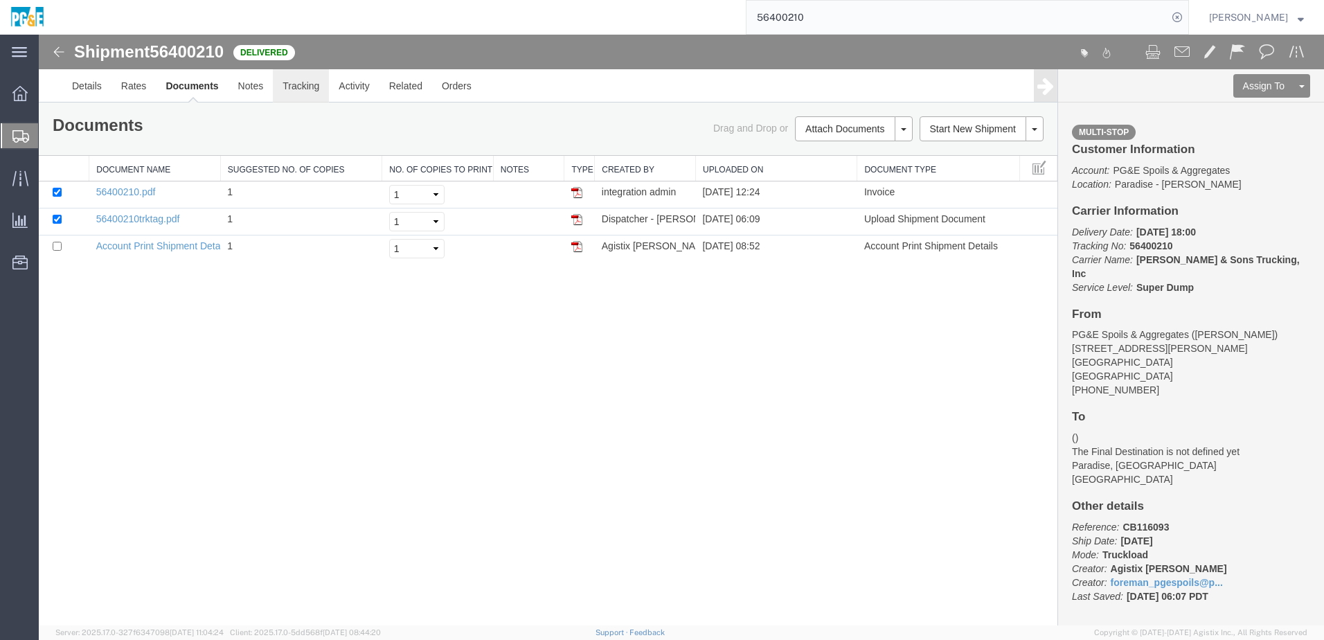
click at [301, 88] on link "Tracking" at bounding box center [301, 85] width 56 height 33
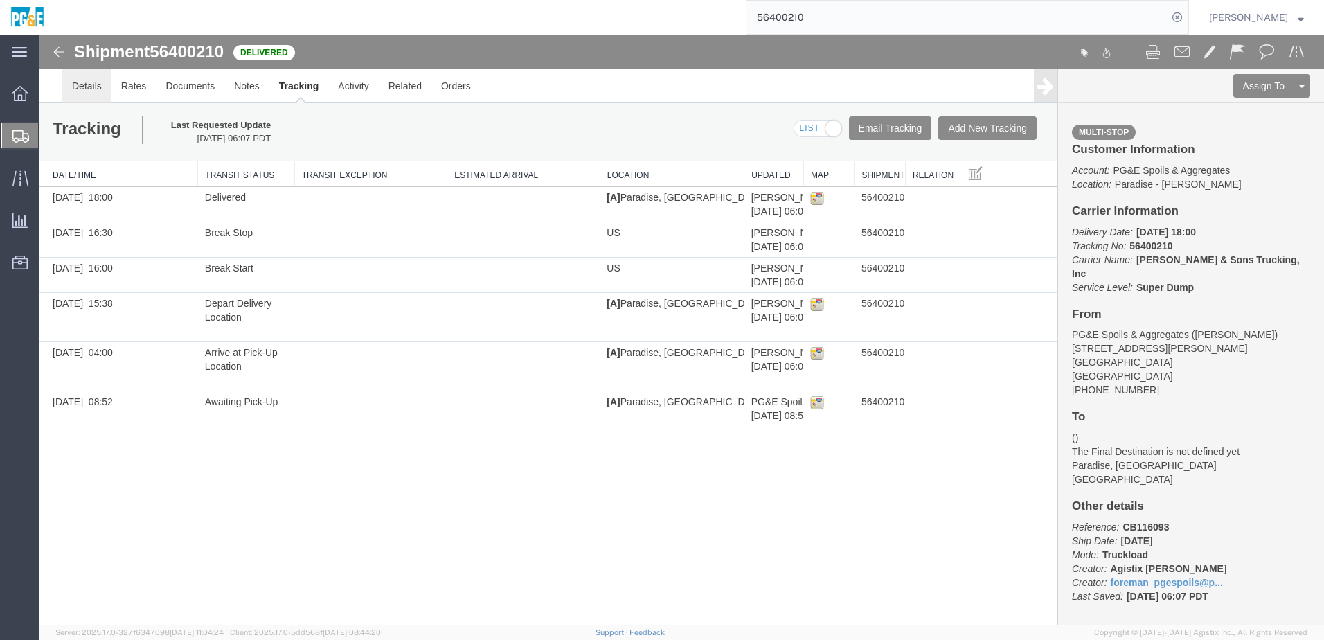
click at [100, 87] on link "Details" at bounding box center [86, 85] width 49 height 33
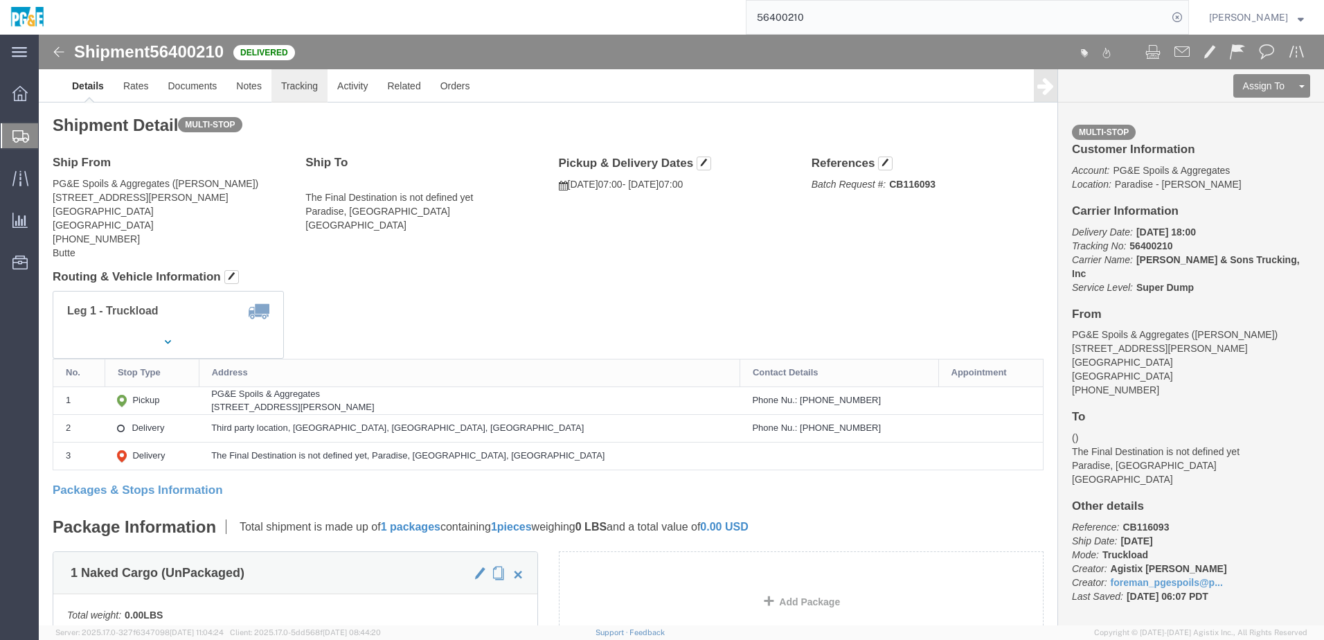
click link "Tracking"
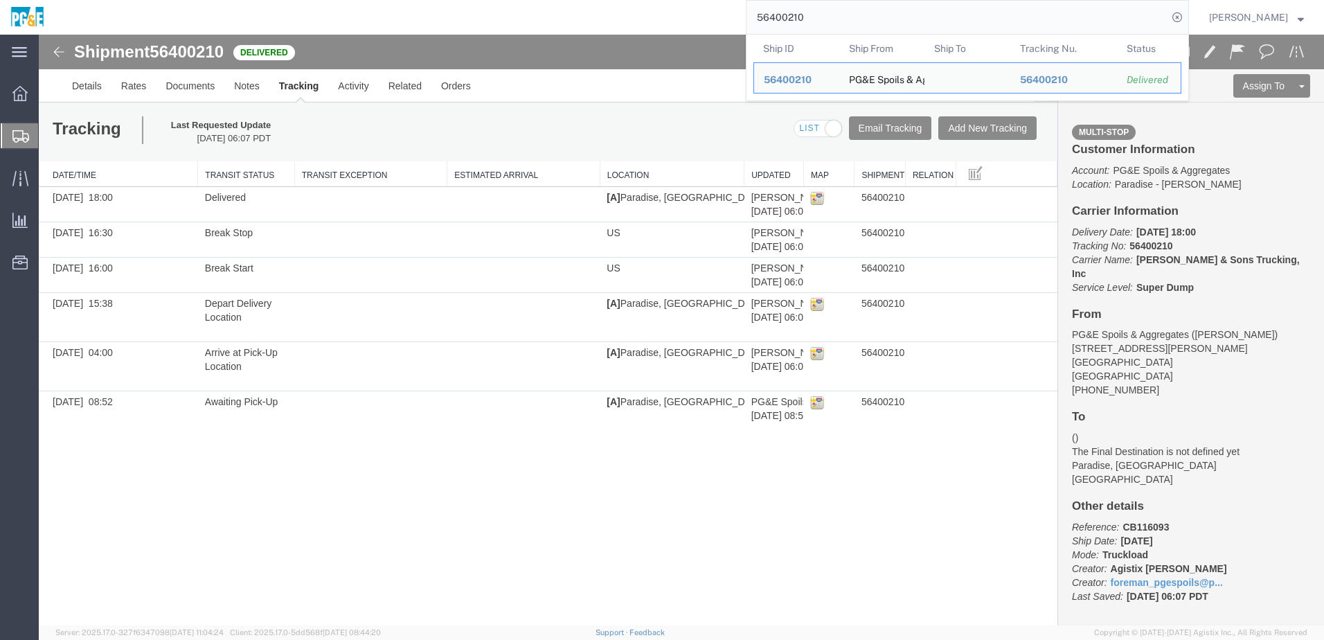
click at [776, 17] on input "56400210" at bounding box center [956, 17] width 421 height 33
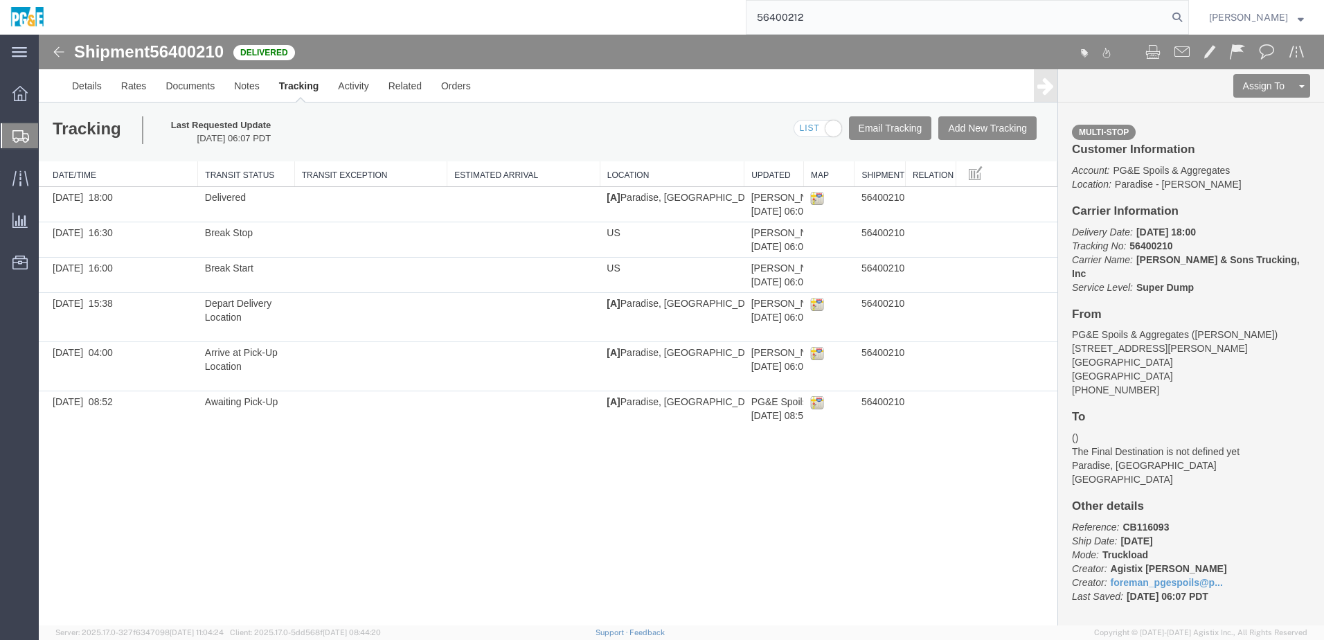
type input "56400212"
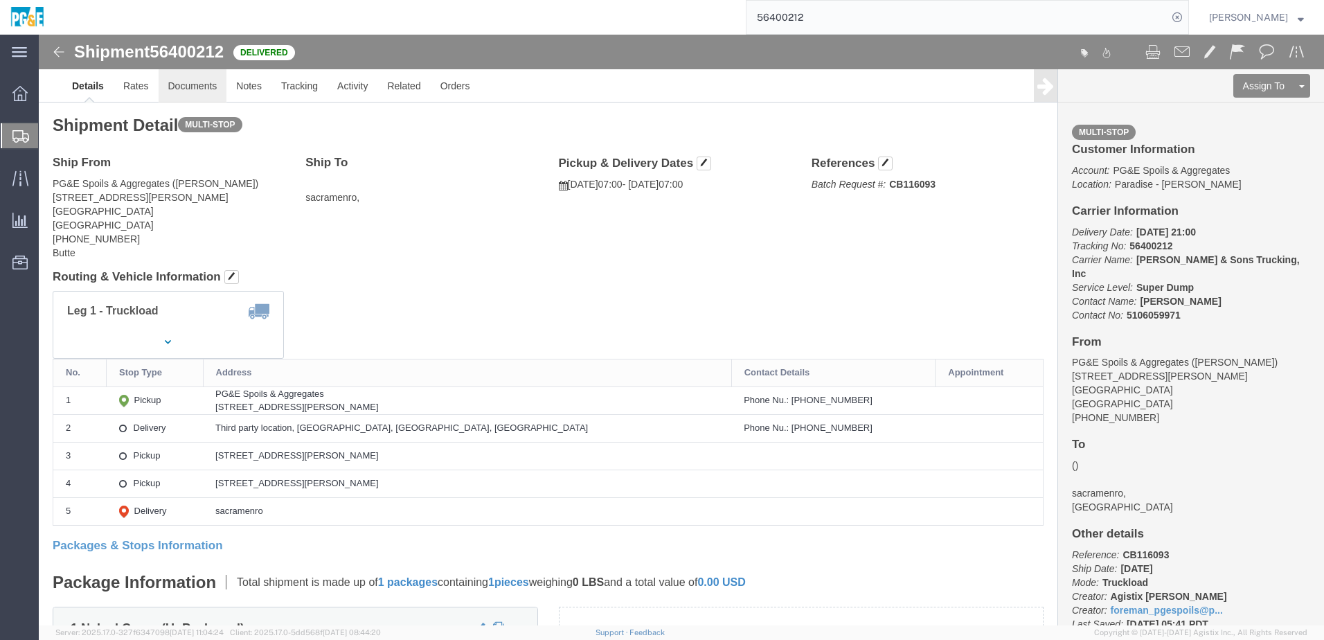
click link "Documents"
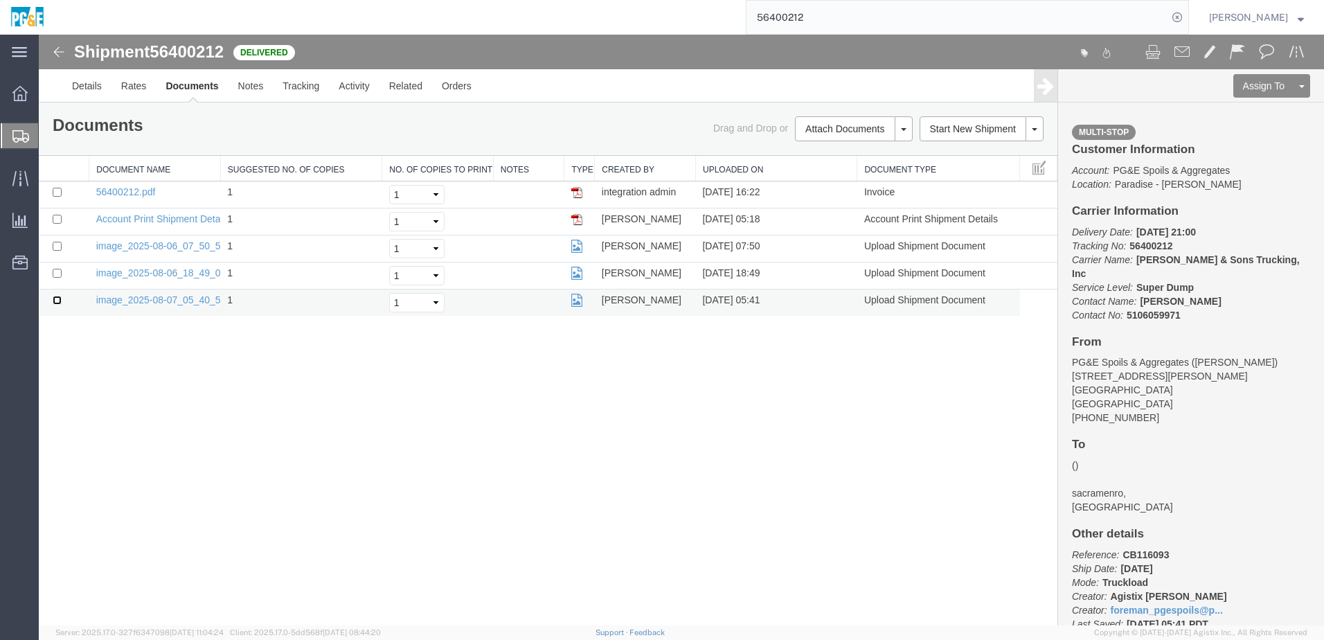
click at [57, 296] on input "checkbox" at bounding box center [57, 300] width 9 height 9
checkbox input "true"
click at [56, 271] on input "checkbox" at bounding box center [57, 273] width 9 height 9
checkbox input "true"
click at [56, 244] on input "checkbox" at bounding box center [57, 246] width 9 height 9
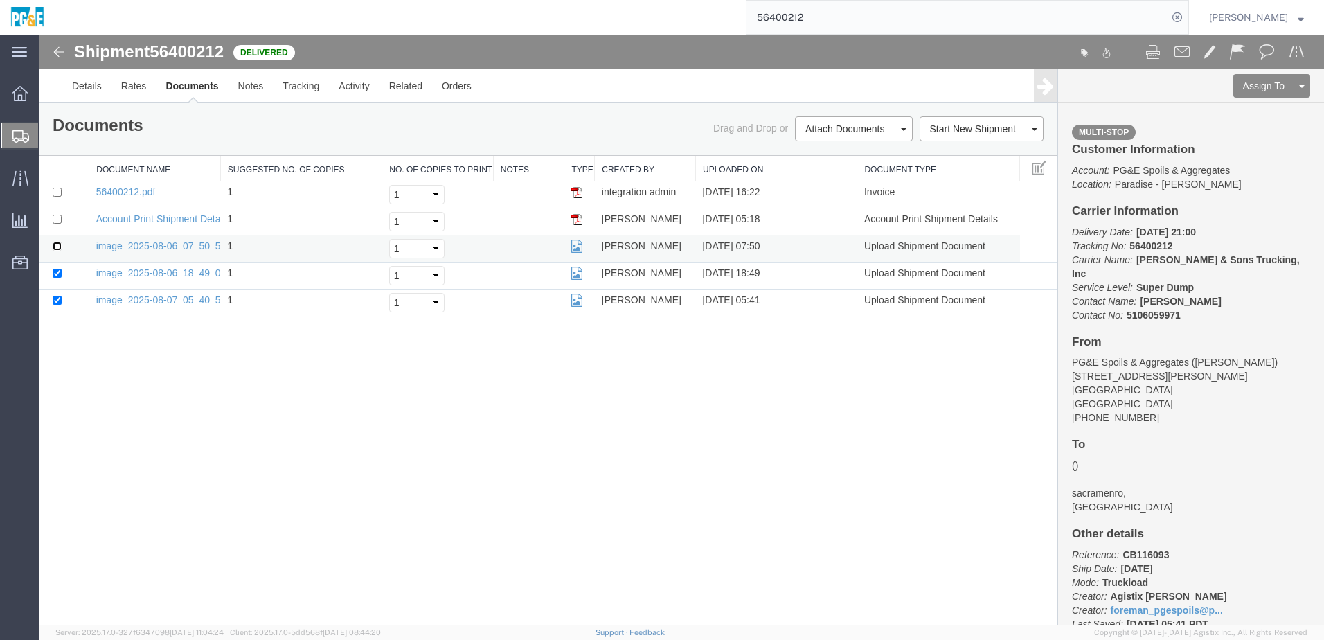
checkbox input "true"
click at [58, 194] on input "checkbox" at bounding box center [57, 192] width 9 height 9
checkbox input "true"
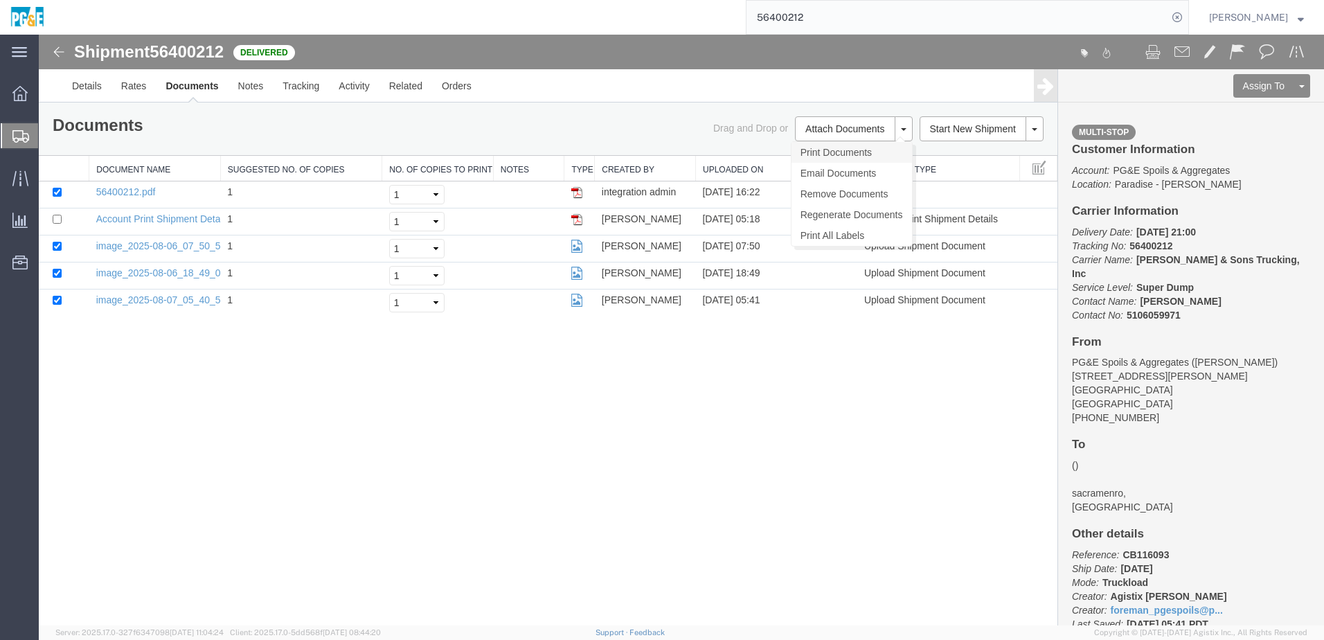
click at [834, 156] on link "Print Documents" at bounding box center [851, 152] width 120 height 21
click at [302, 86] on link "Tracking" at bounding box center [301, 85] width 56 height 33
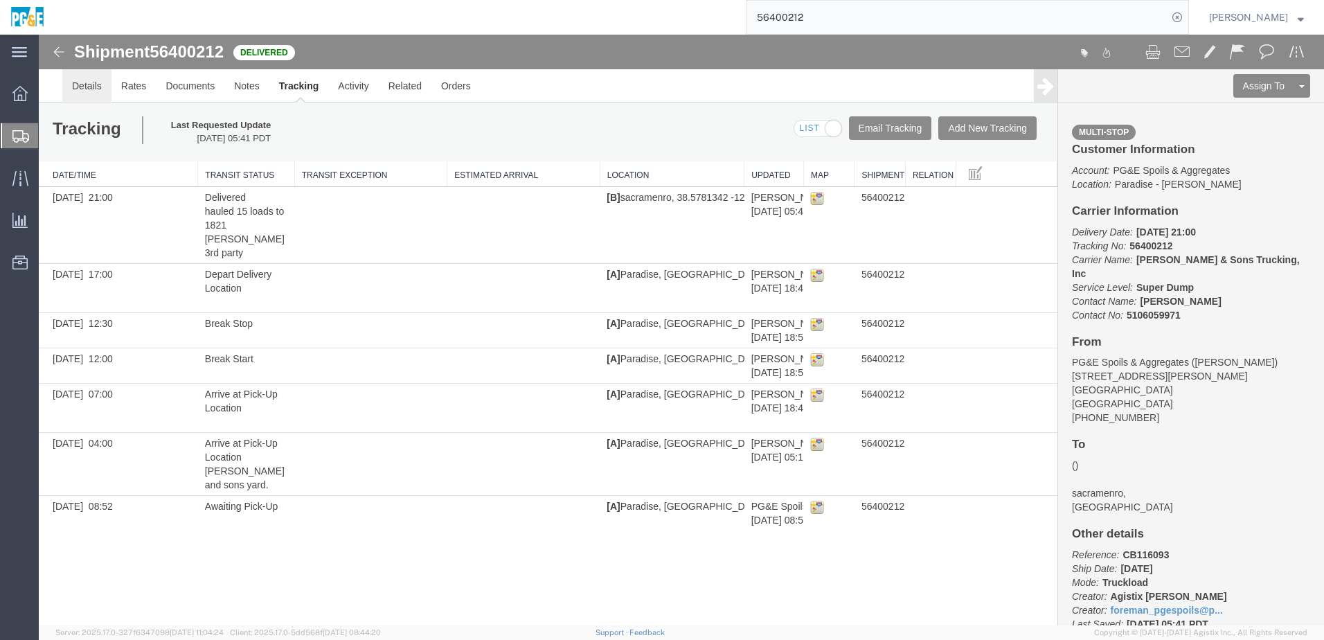
click at [81, 82] on link "Details" at bounding box center [86, 85] width 49 height 33
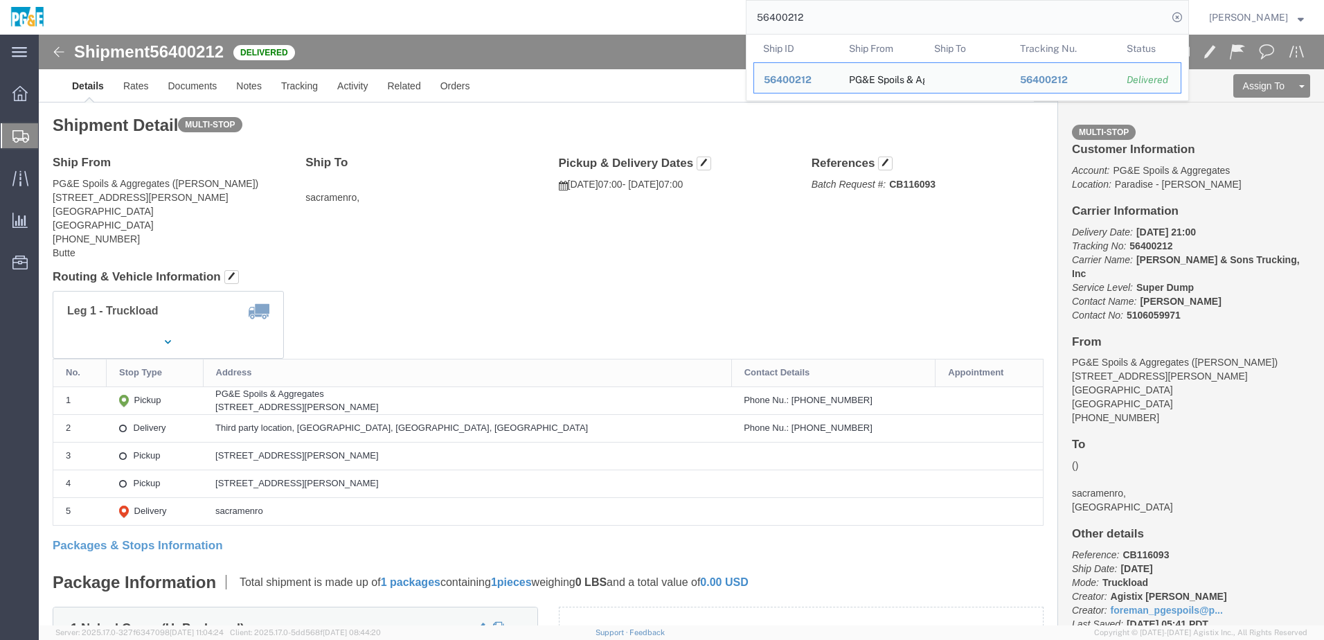
click at [807, 14] on input "56400212" at bounding box center [956, 17] width 421 height 33
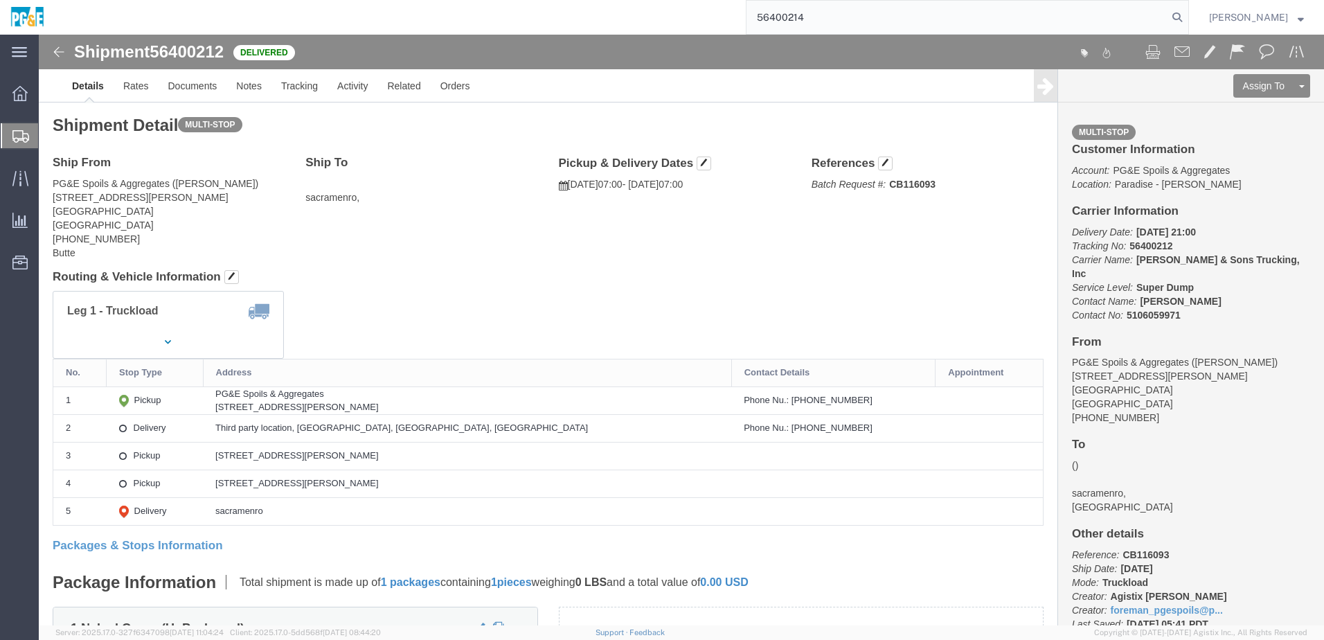
type input "56400214"
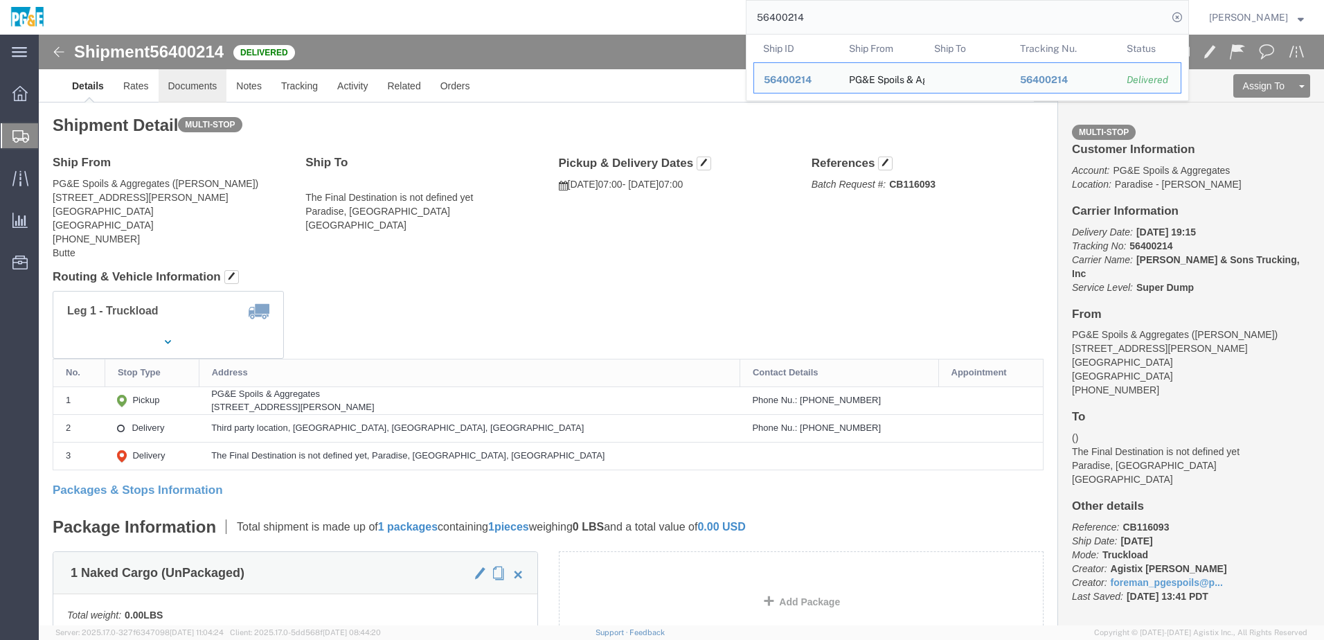
click link "Documents"
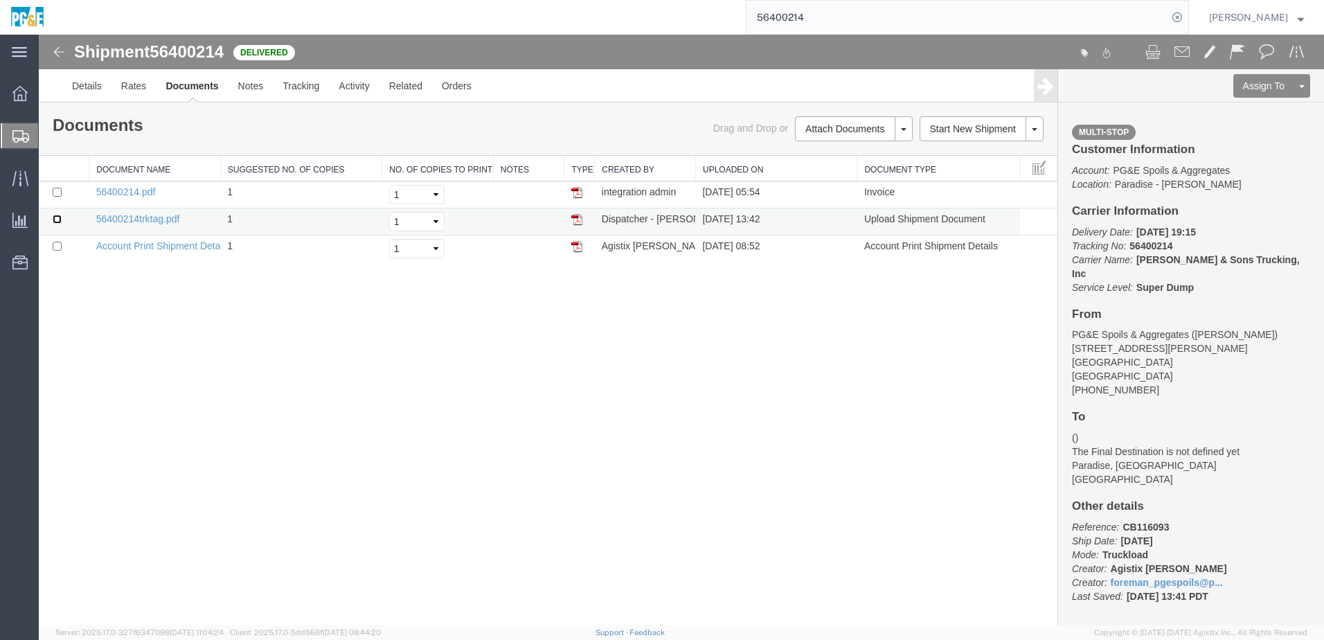
click at [57, 219] on input "checkbox" at bounding box center [57, 219] width 9 height 9
checkbox input "true"
click at [55, 191] on input "checkbox" at bounding box center [57, 192] width 9 height 9
checkbox input "true"
click at [825, 153] on link "Print Documents" at bounding box center [851, 152] width 120 height 21
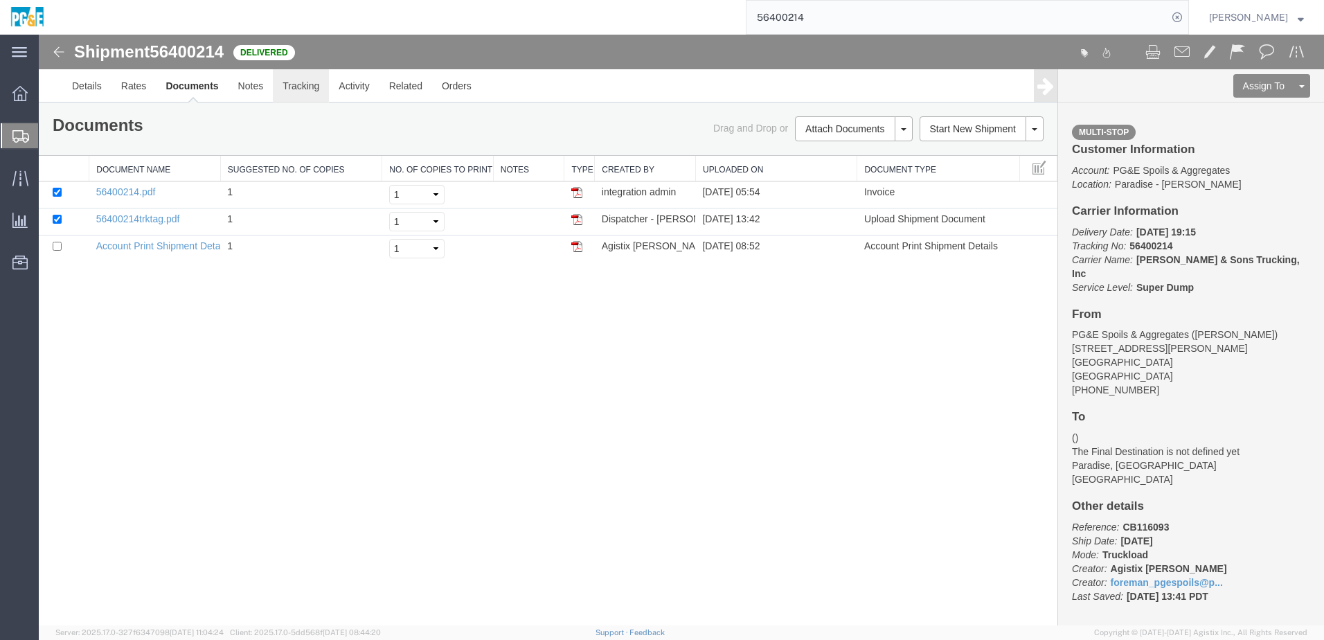
click at [310, 87] on link "Tracking" at bounding box center [301, 85] width 56 height 33
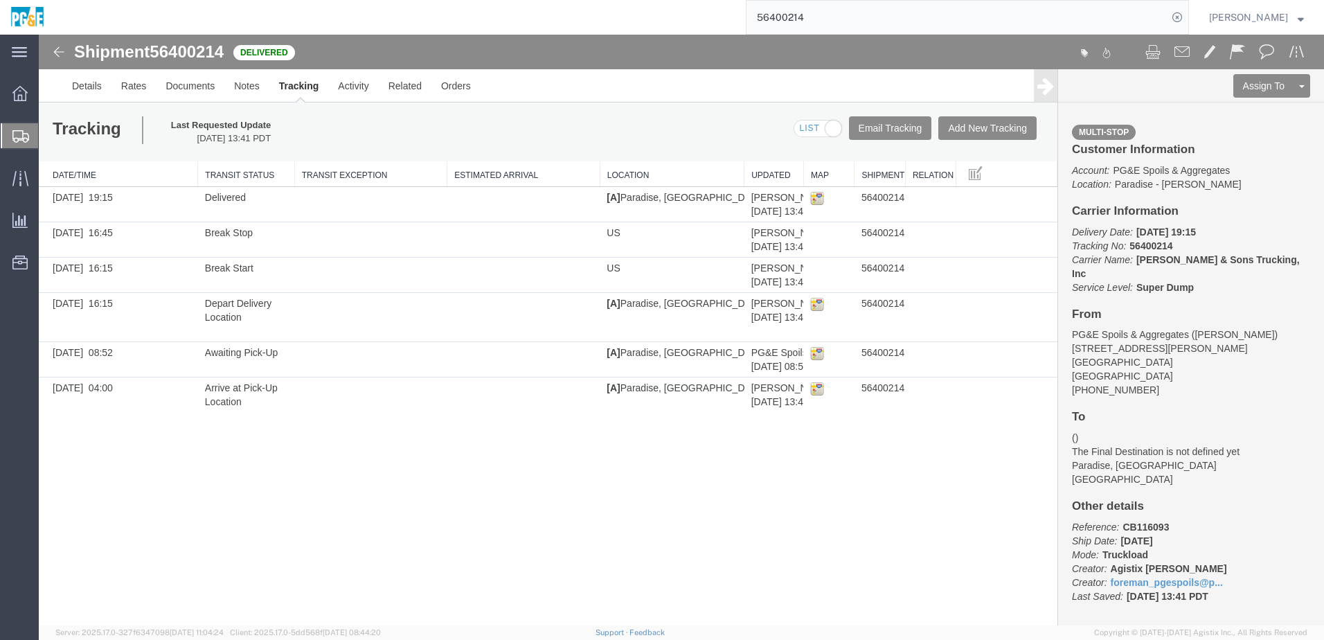
click at [307, 477] on div "Shipment 56400214 6 of 6 Delivered Details Rates Documents Notes Tracking Activ…" at bounding box center [681, 330] width 1285 height 591
click at [503, 537] on div "Shipment 56400214 6 of 6 Delivered Details Rates Documents Notes Tracking Activ…" at bounding box center [681, 330] width 1285 height 591
click at [359, 507] on div "Shipment 56400214 6 of 6 Delivered Details Rates Documents Notes Tracking Activ…" at bounding box center [681, 330] width 1285 height 591
click at [652, 135] on div "Tracking Last Requested Update 08/12/2025 13:41 PDT Email Tracking Add New Trac…" at bounding box center [548, 131] width 1019 height 59
